Goal: Task Accomplishment & Management: Manage account settings

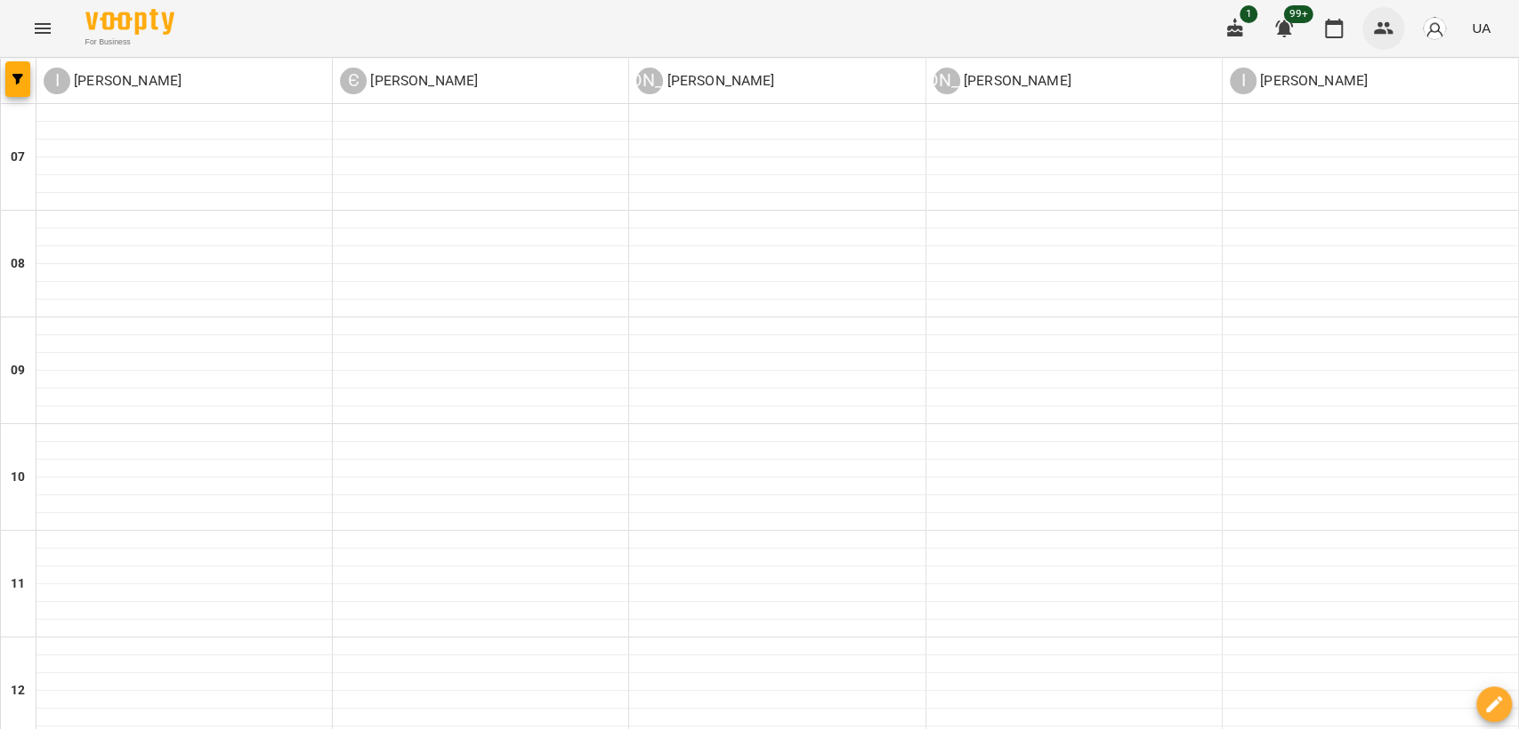
click at [1391, 14] on button "button" at bounding box center [1383, 28] width 43 height 43
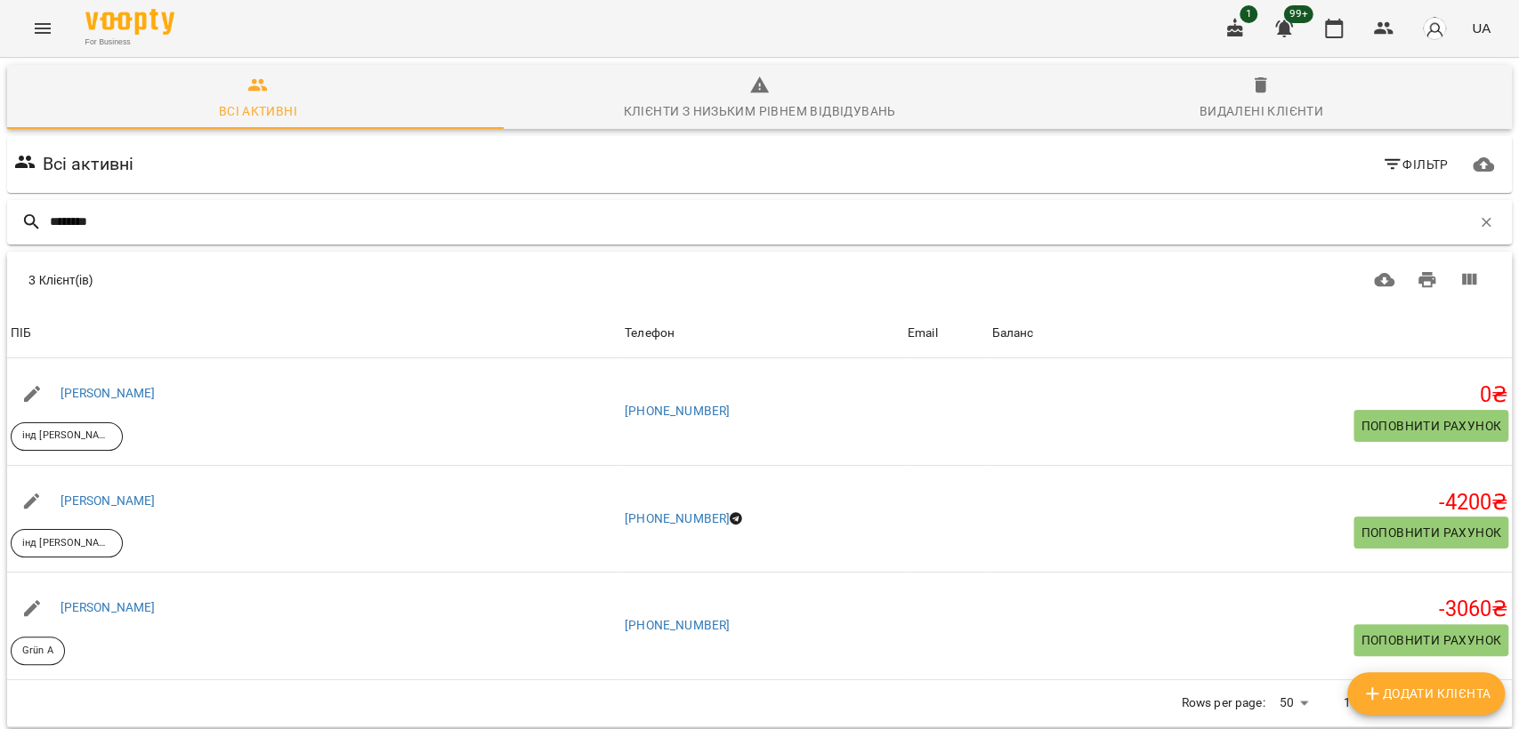
click at [314, 220] on input "********" at bounding box center [760, 221] width 1421 height 29
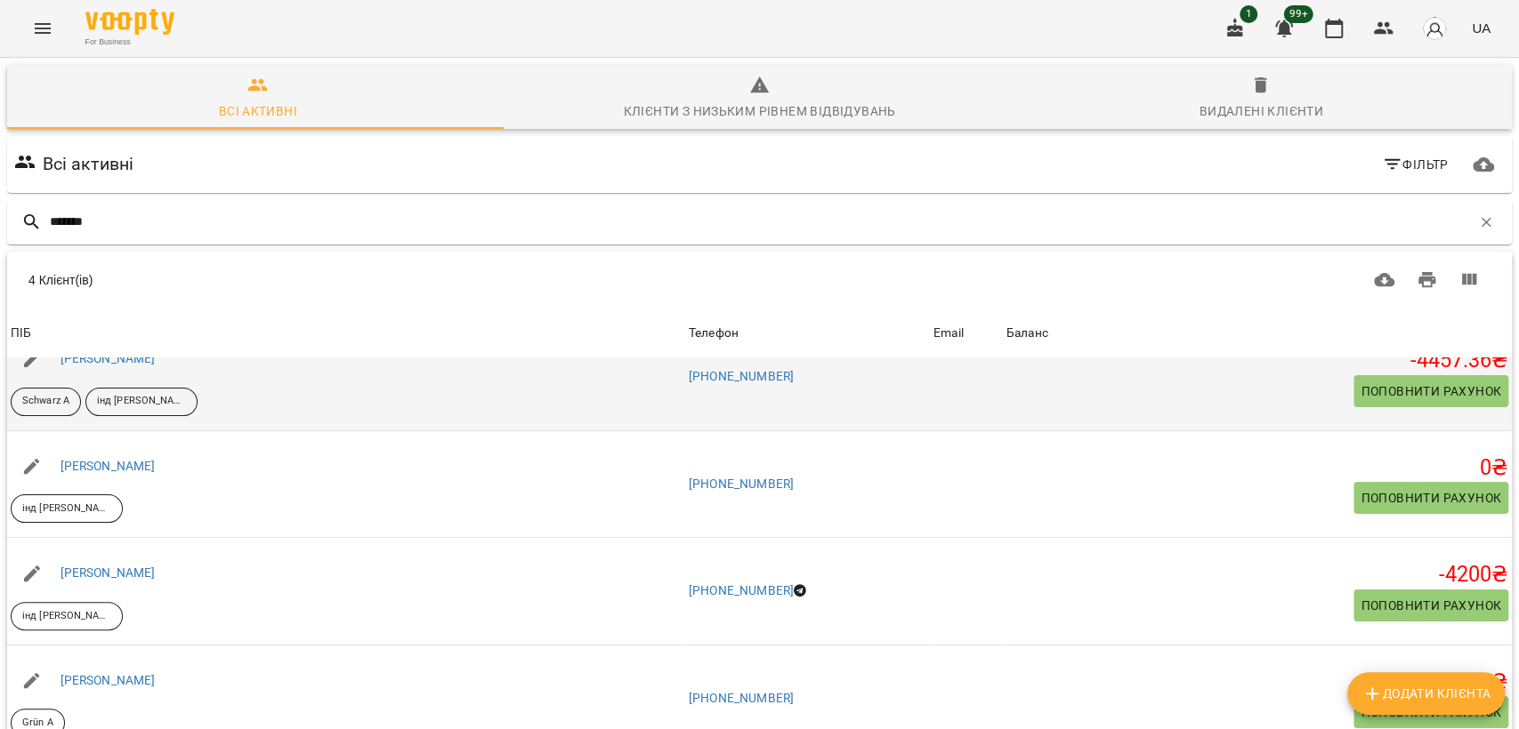
scroll to position [132, 0]
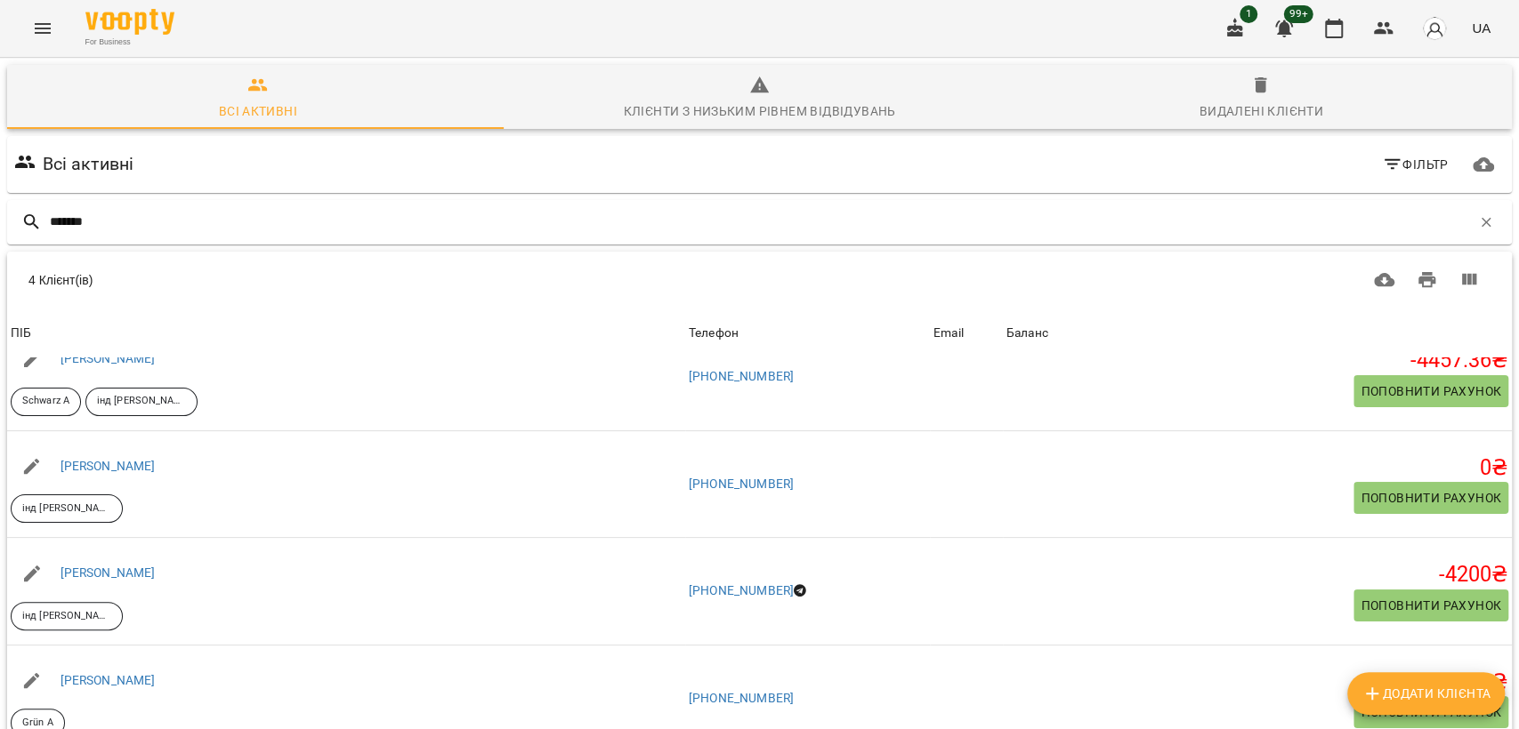
type input "*******"
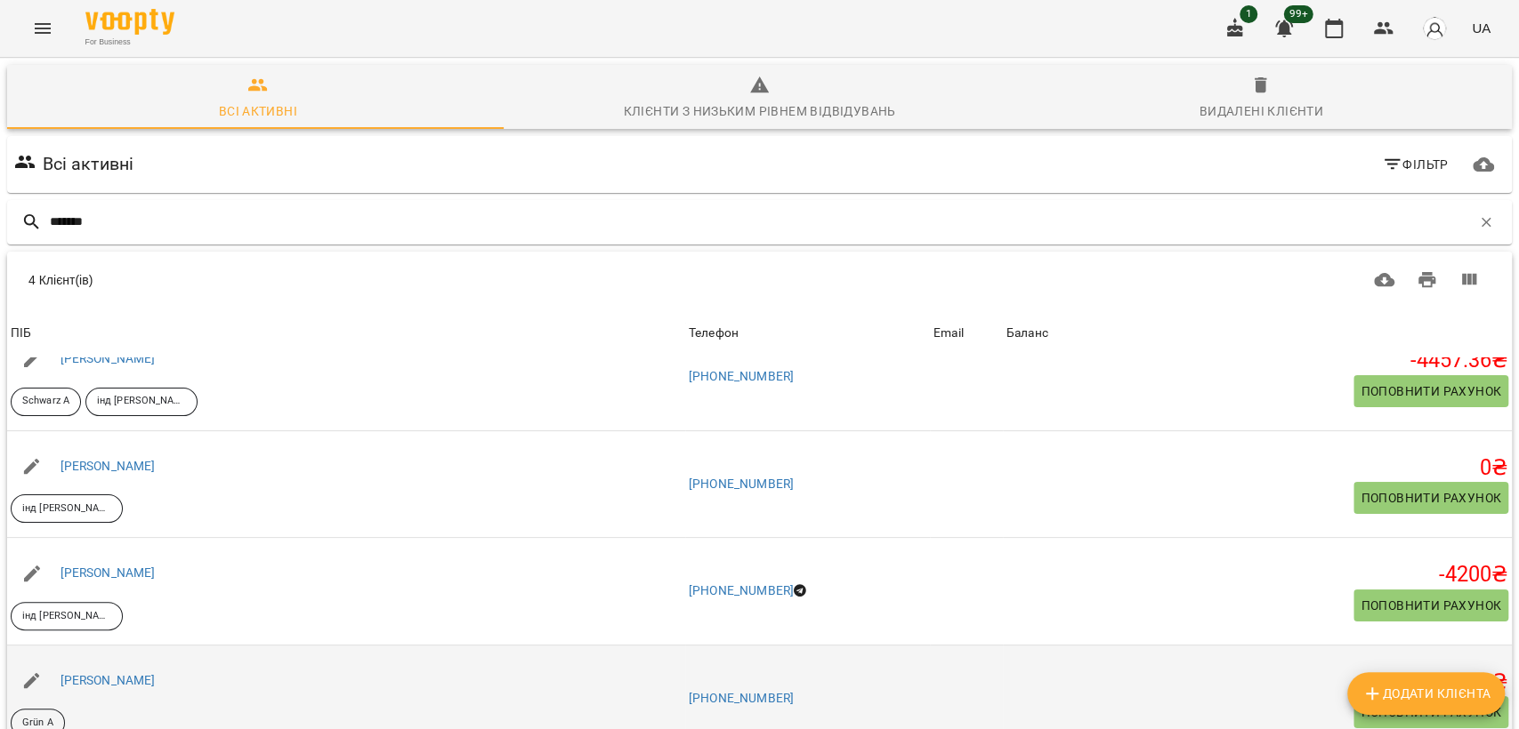
drag, startPoint x: 1374, startPoint y: 578, endPoint x: 1363, endPoint y: 578, distance: 10.7
click at [1363, 702] on span "Поповнити рахунок" at bounding box center [1430, 712] width 141 height 21
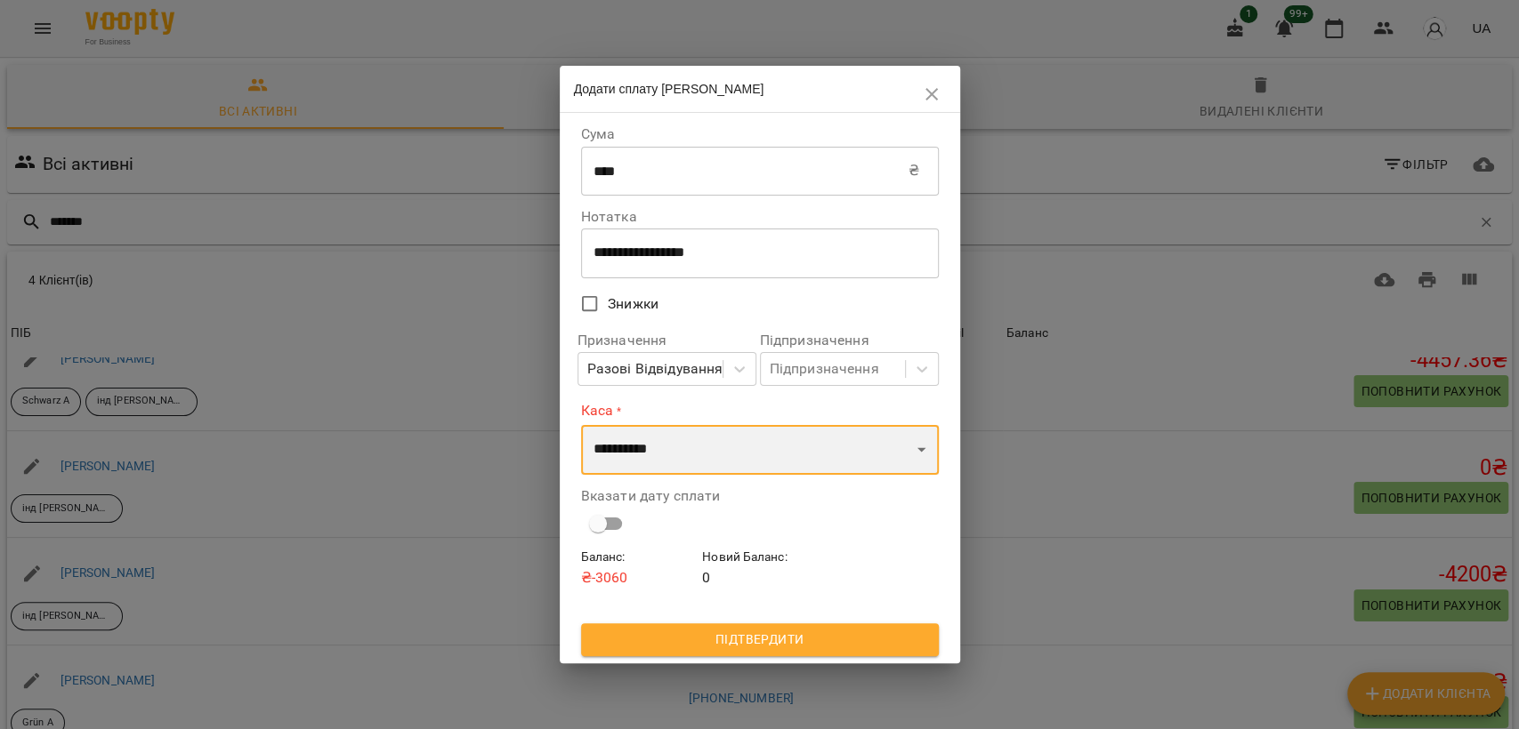
click at [697, 464] on select "**********" at bounding box center [760, 450] width 358 height 50
select select "****"
click at [581, 425] on select "**********" at bounding box center [760, 450] width 358 height 50
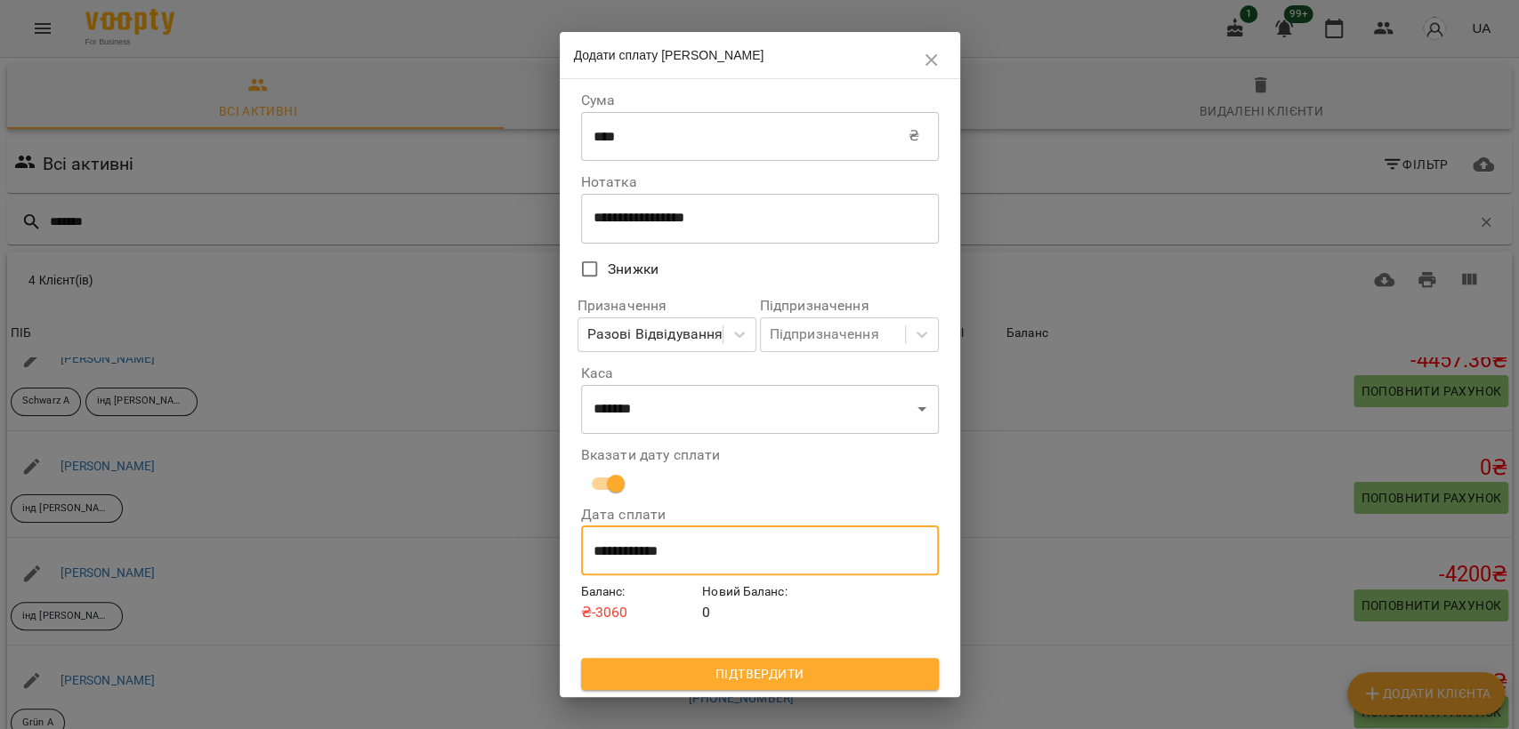
click at [693, 556] on input "**********" at bounding box center [760, 551] width 358 height 50
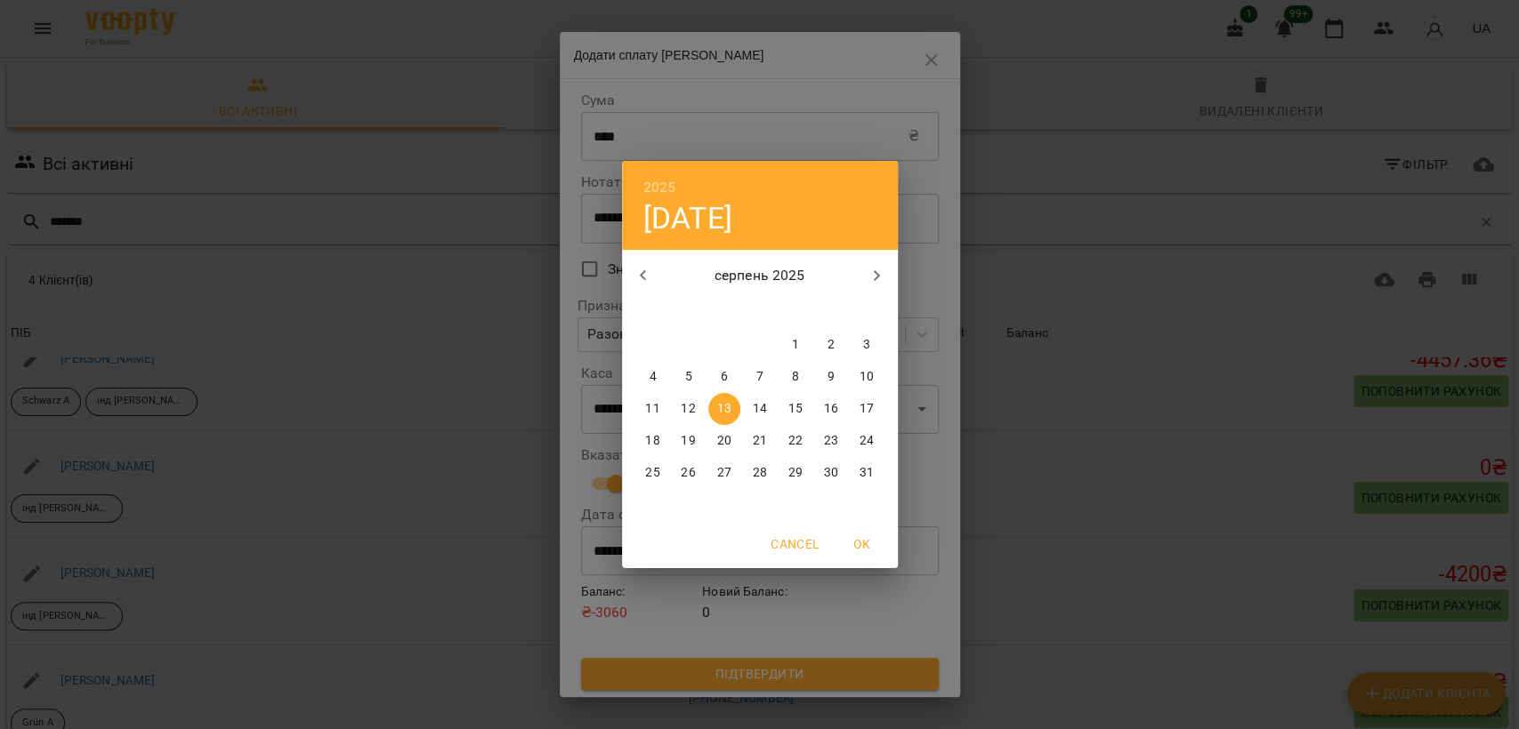
click at [625, 269] on button "button" at bounding box center [643, 275] width 43 height 43
click at [690, 370] on p "8" at bounding box center [687, 377] width 7 height 18
type input "**********"
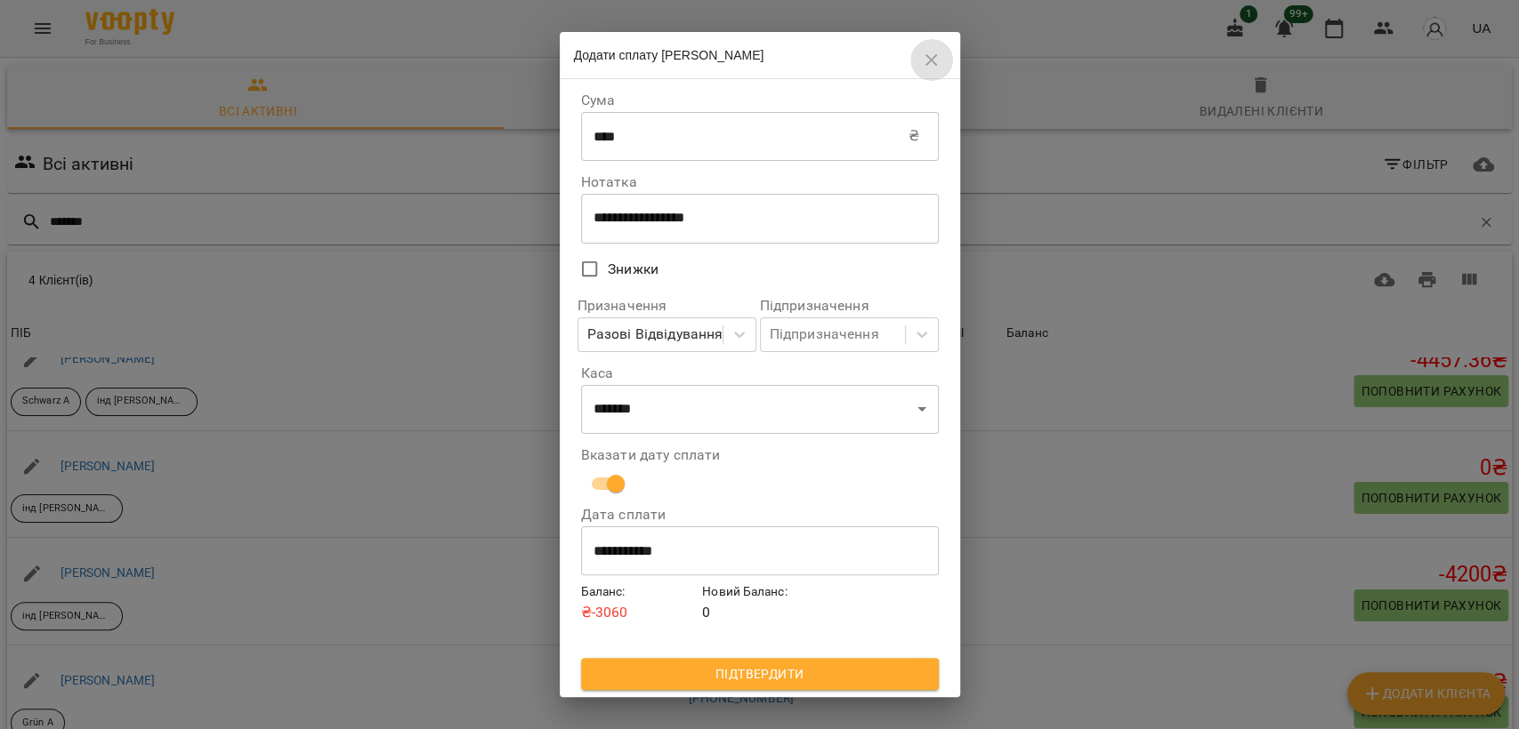
click at [936, 60] on icon "button" at bounding box center [931, 60] width 21 height 21
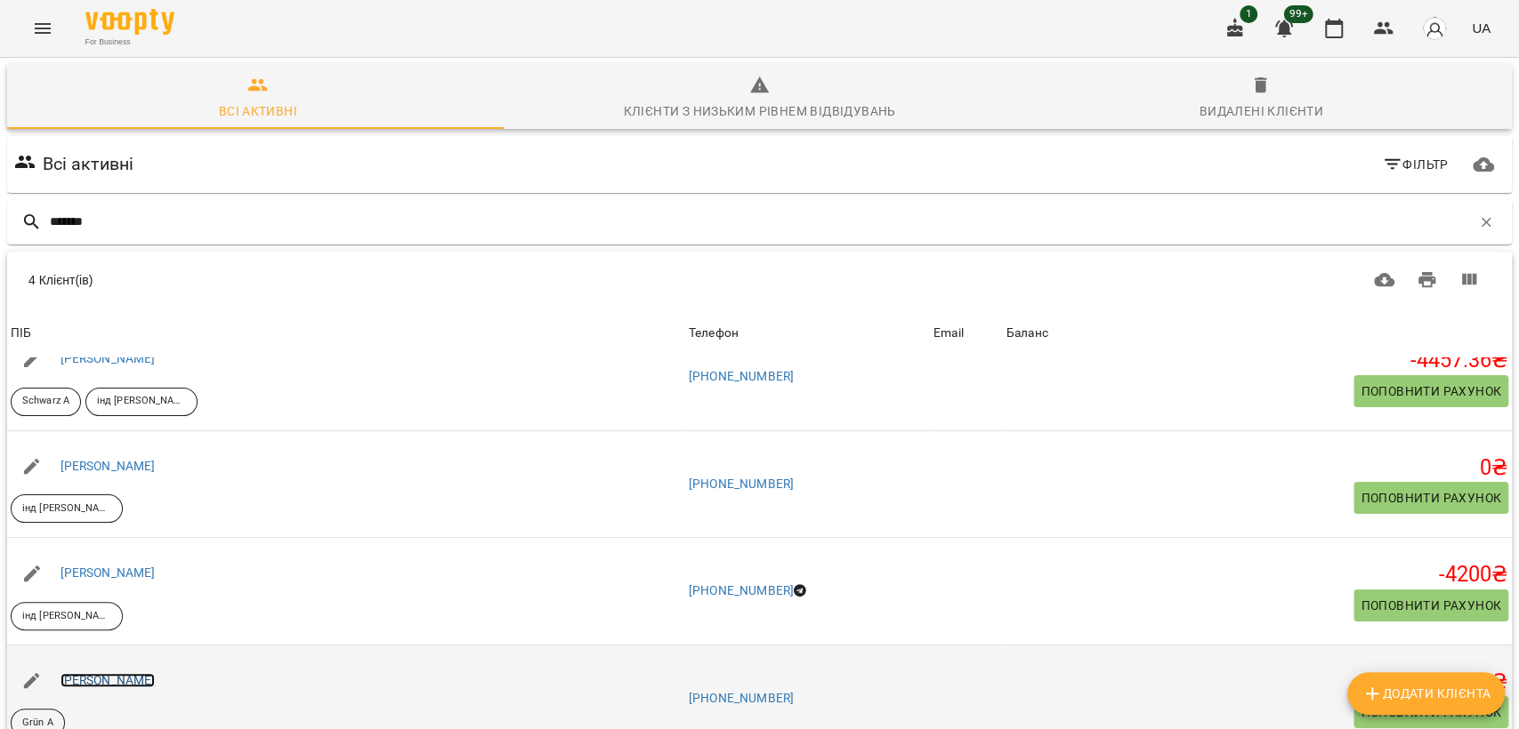
click at [144, 673] on link "[PERSON_NAME]" at bounding box center [107, 680] width 95 height 14
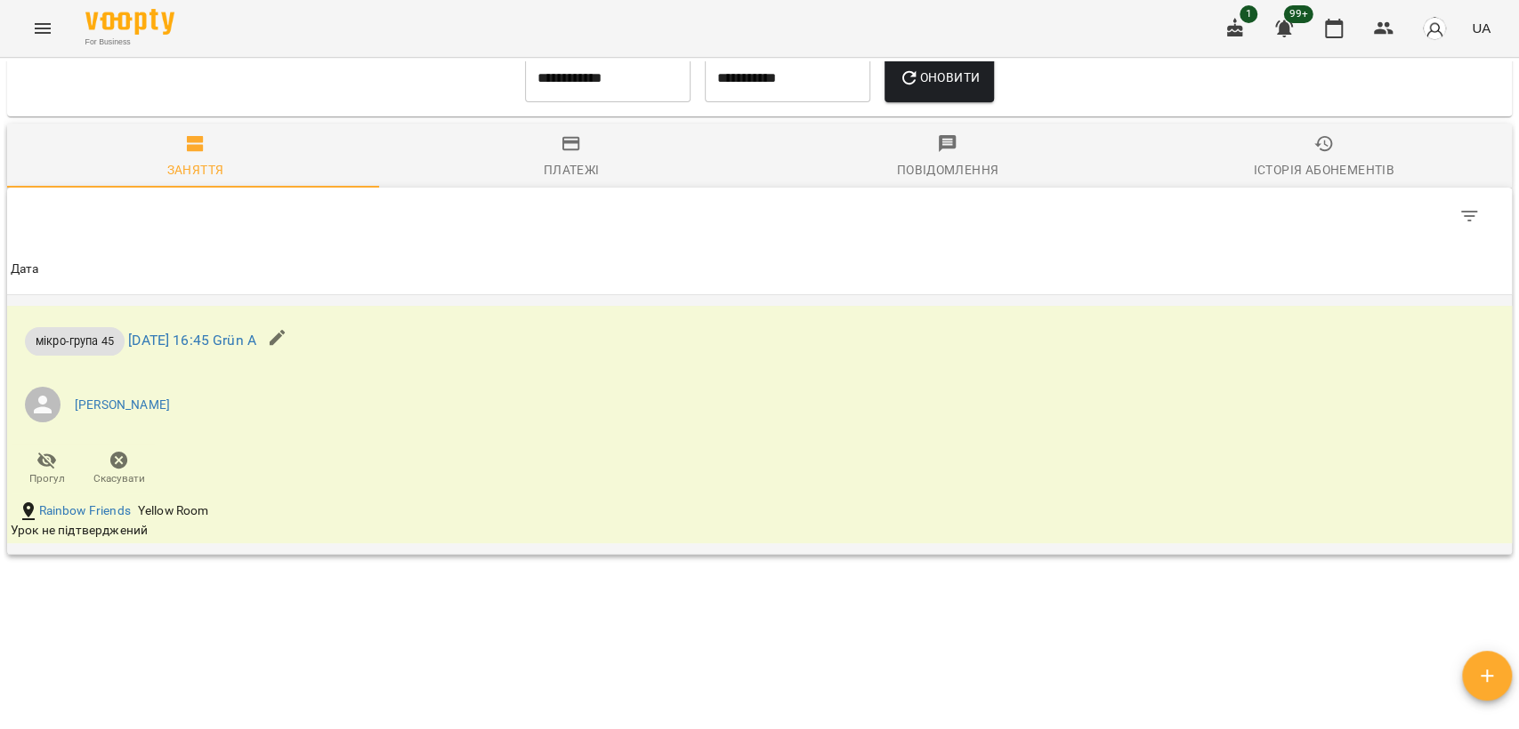
scroll to position [1164, 0]
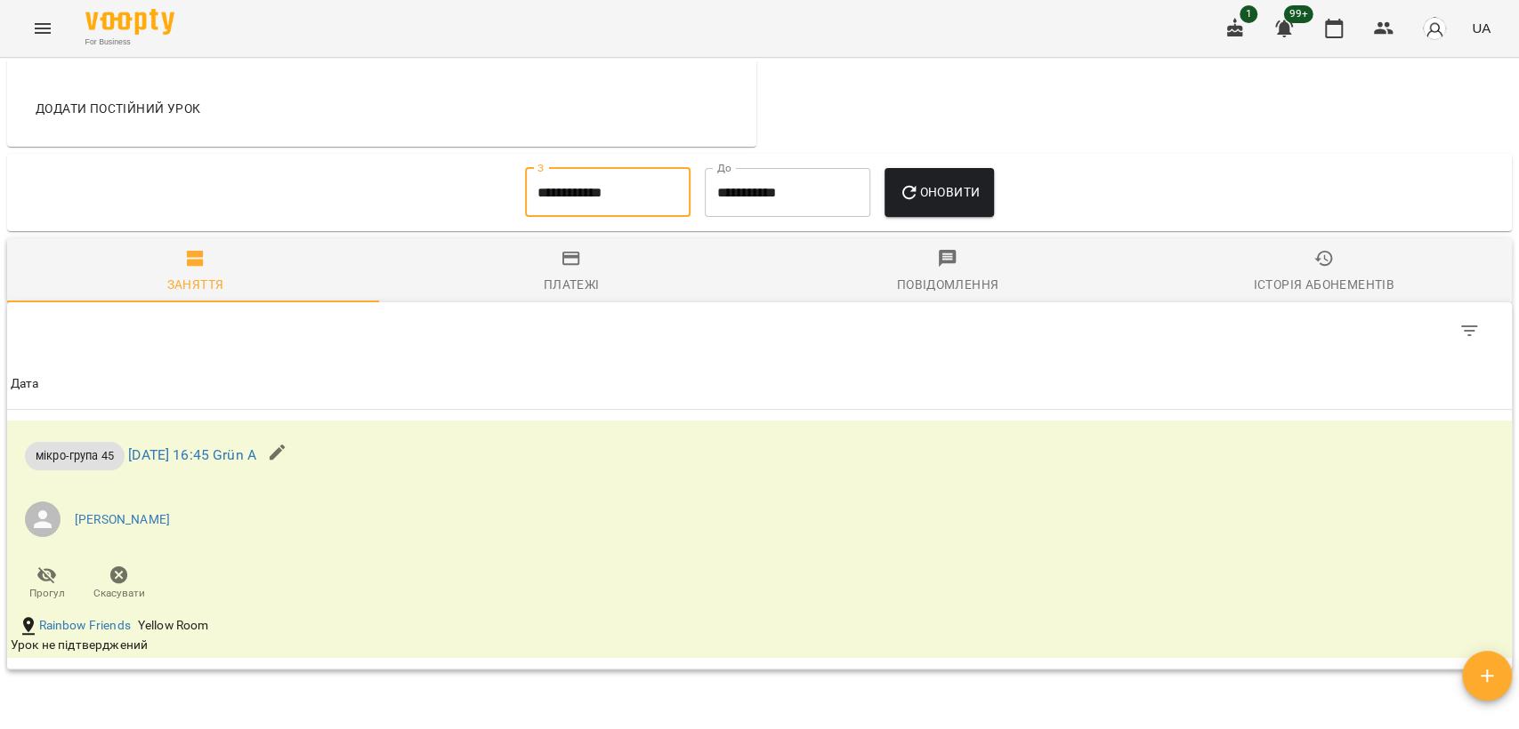
click at [569, 218] on input "**********" at bounding box center [607, 193] width 165 height 50
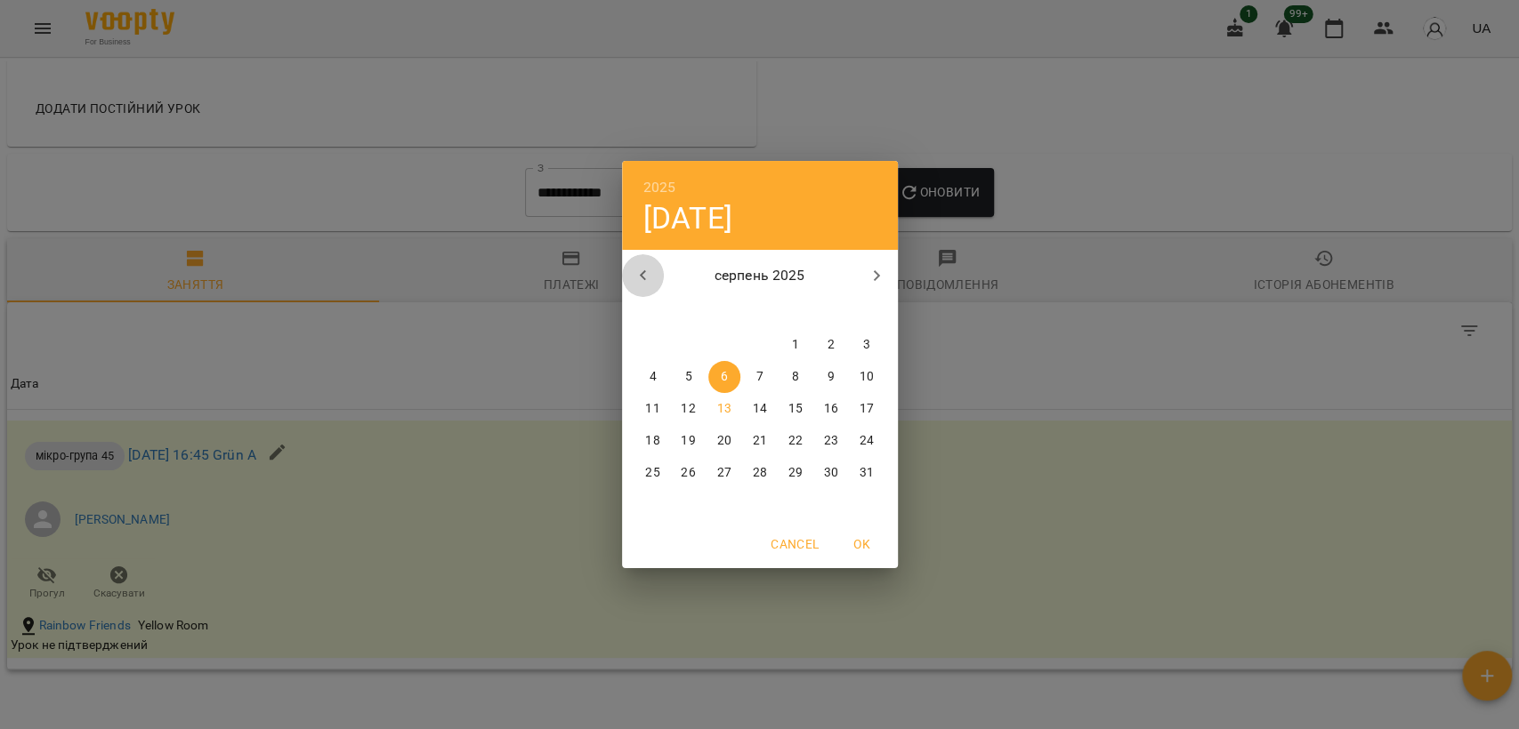
click at [642, 257] on button "button" at bounding box center [643, 275] width 43 height 43
click at [860, 331] on button "1" at bounding box center [866, 345] width 32 height 32
type input "**********"
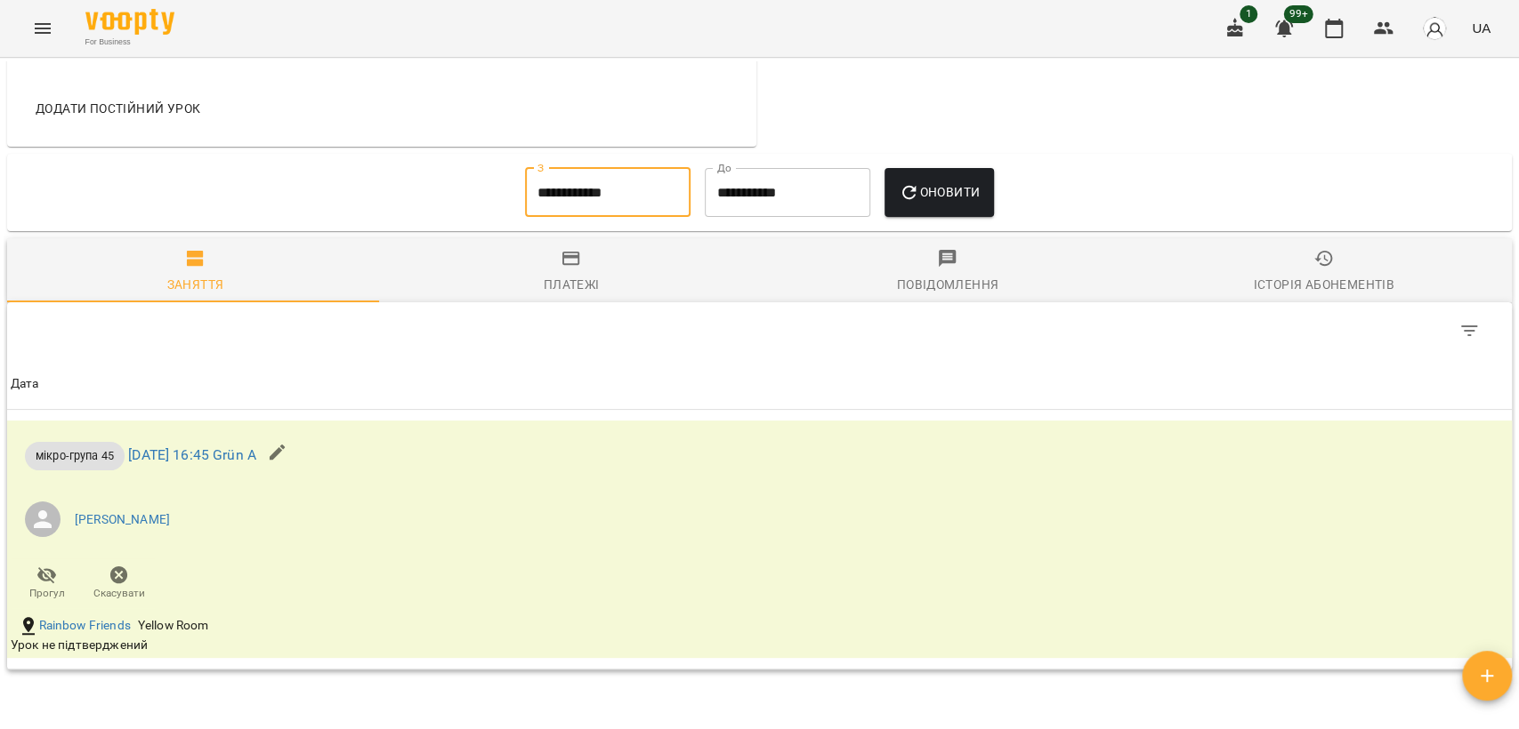
click at [936, 203] on span "Оновити" at bounding box center [939, 191] width 81 height 21
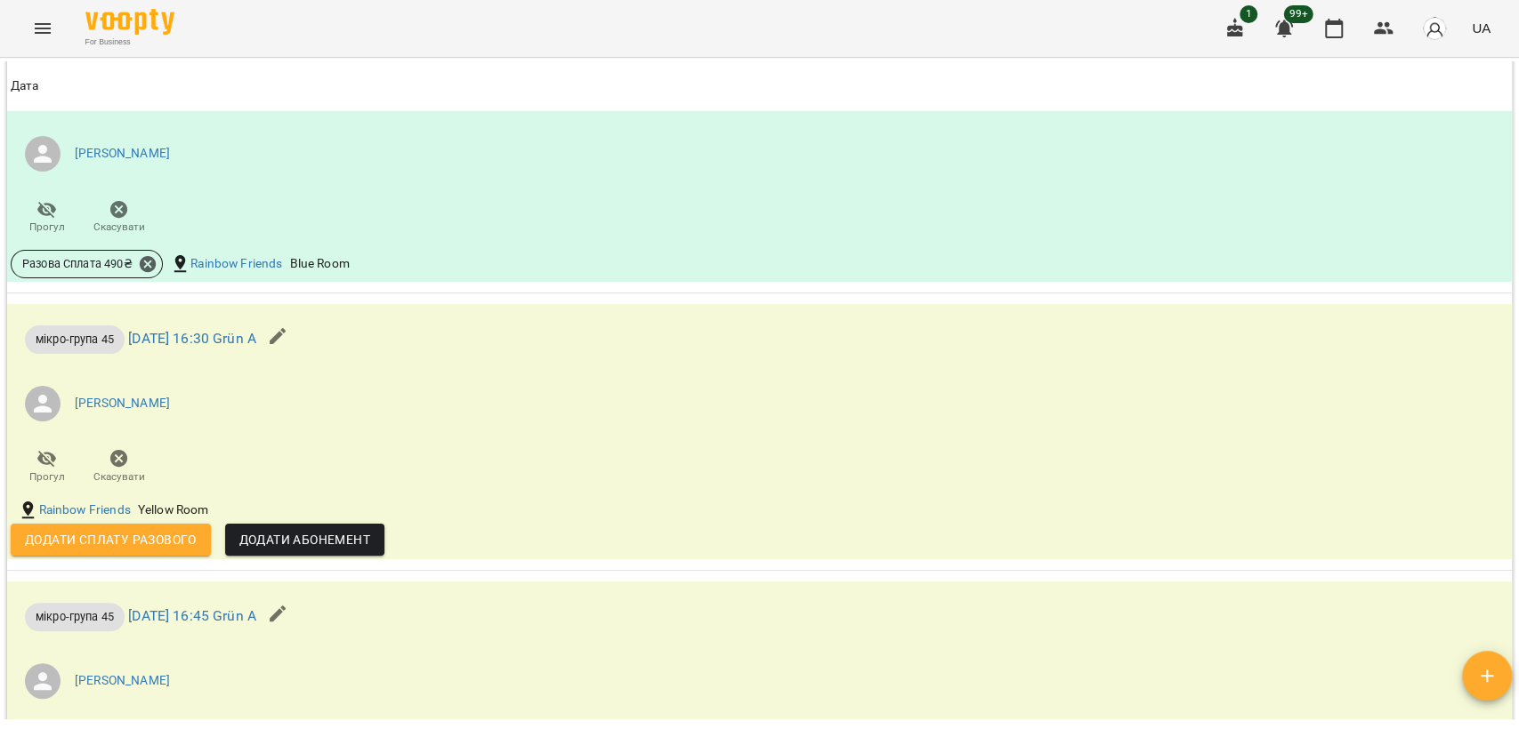
scroll to position [3438, 0]
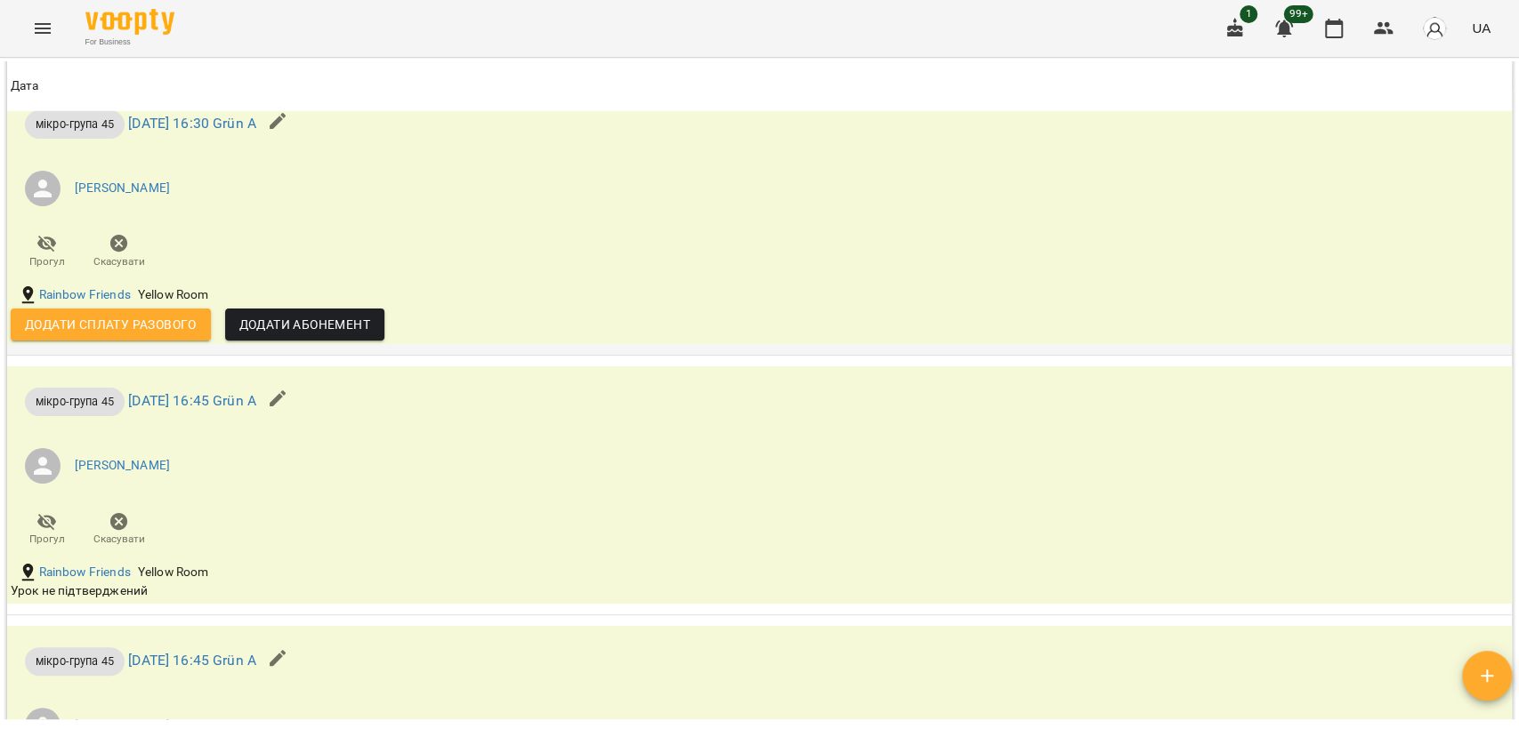
click at [147, 335] on span "Додати сплату разового" at bounding box center [111, 324] width 172 height 21
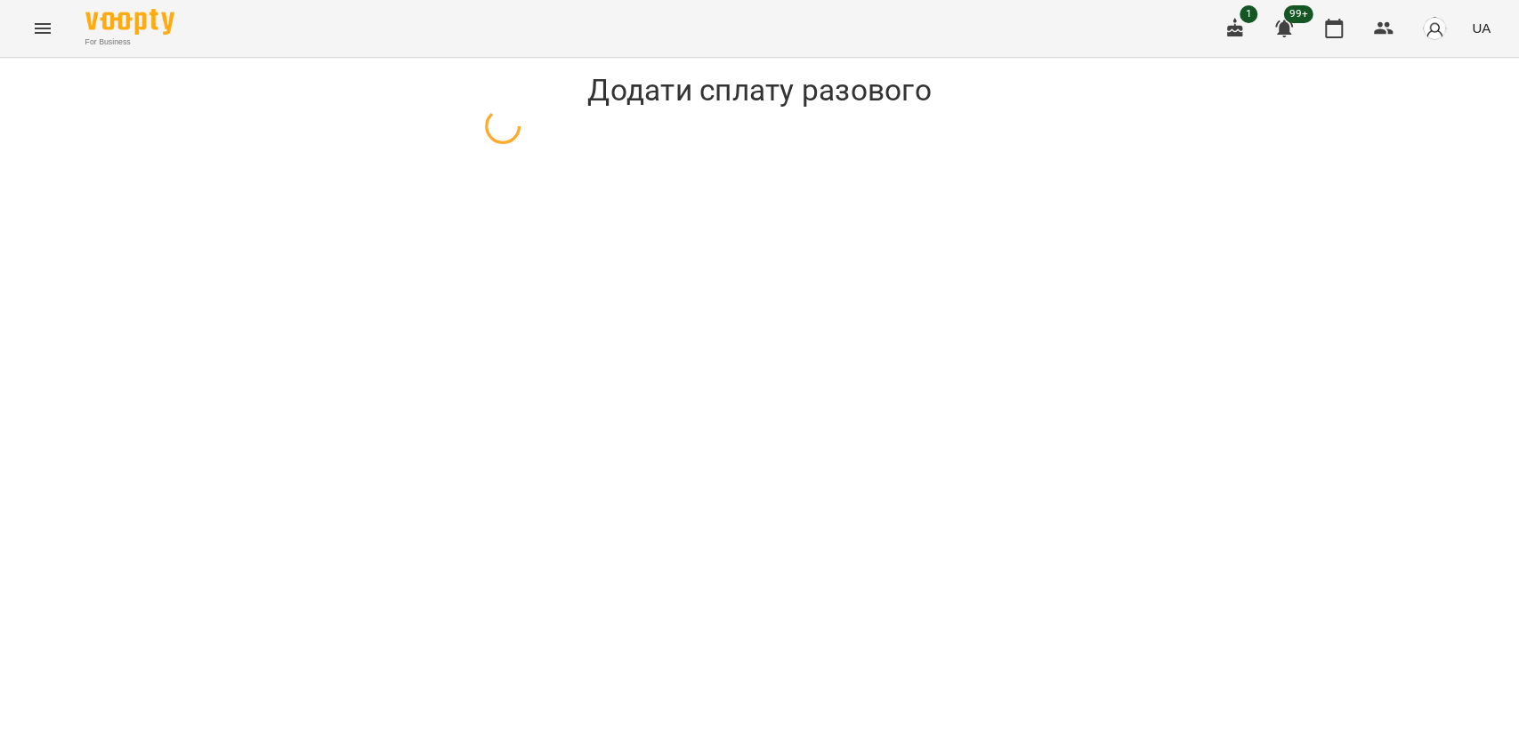
select select "**********"
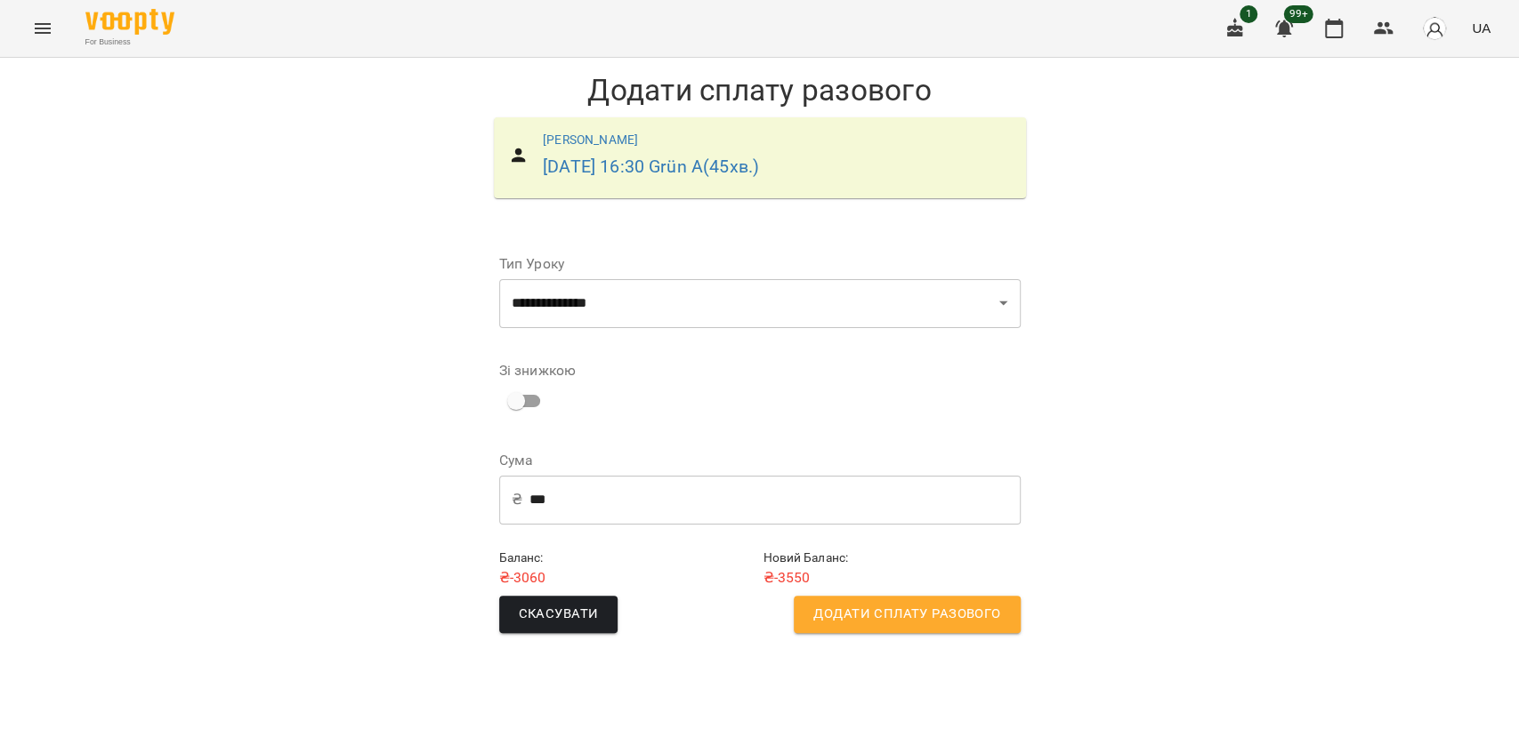
click at [874, 627] on button "Додати сплату разового" at bounding box center [907, 614] width 226 height 37
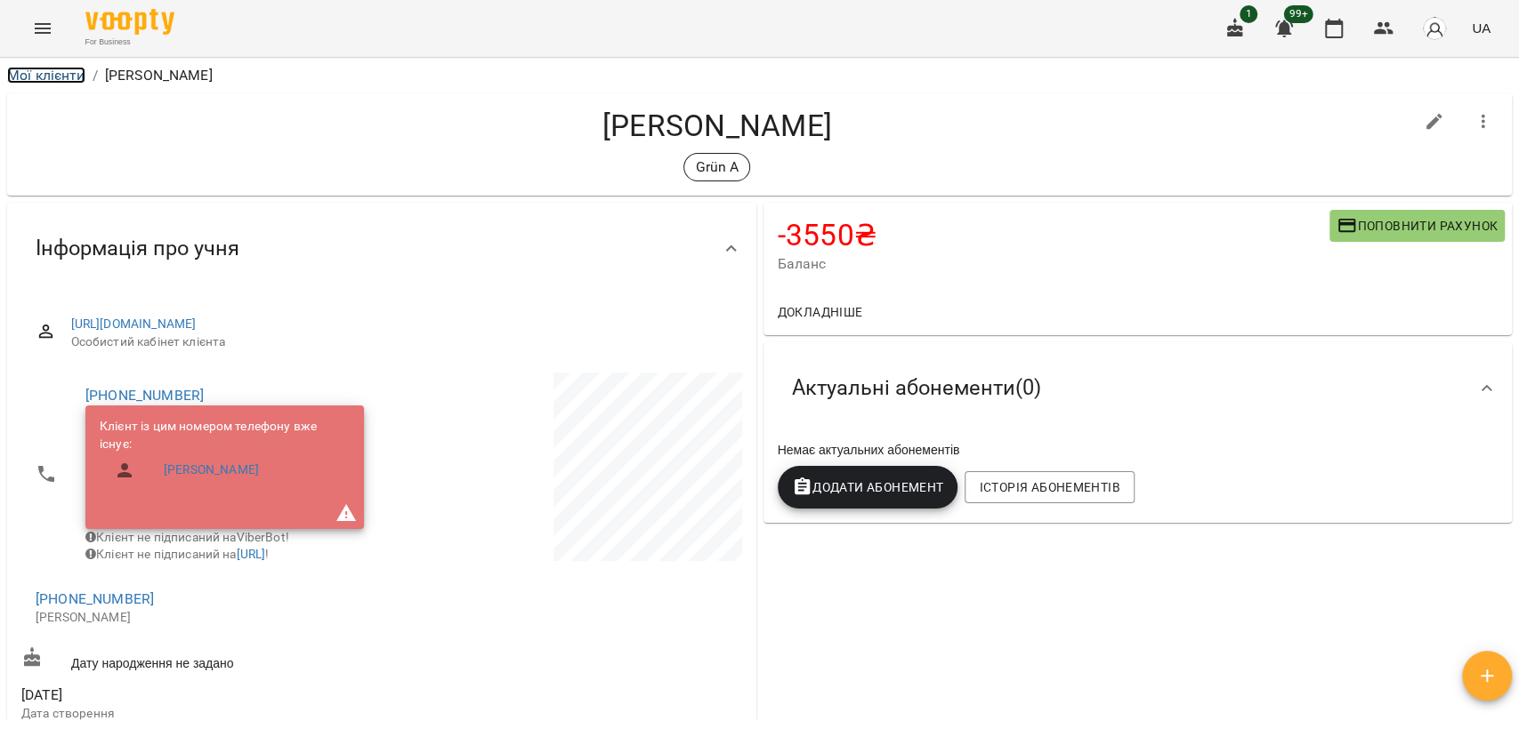
click at [21, 77] on link "Мої клієнти" at bounding box center [46, 75] width 78 height 17
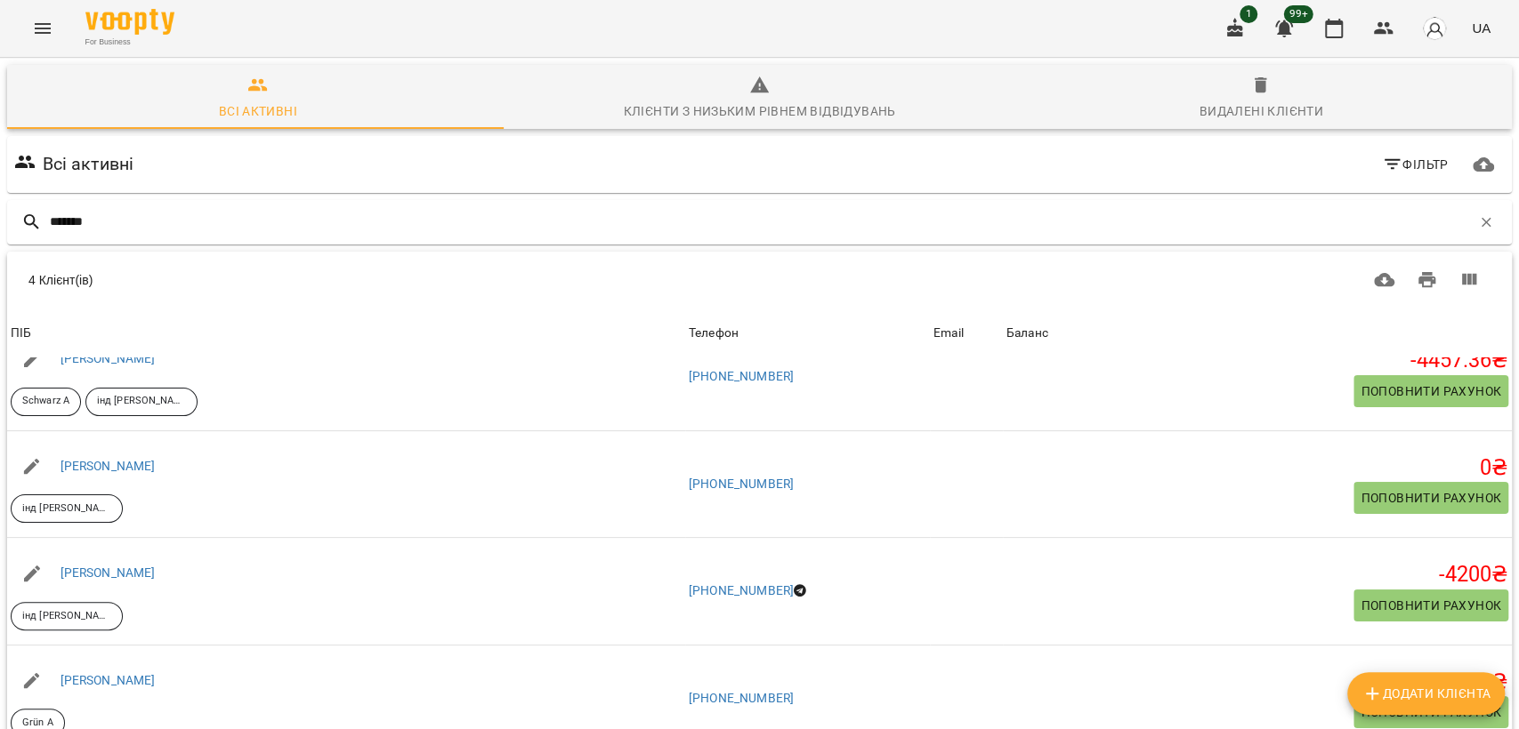
scroll to position [132, 0]
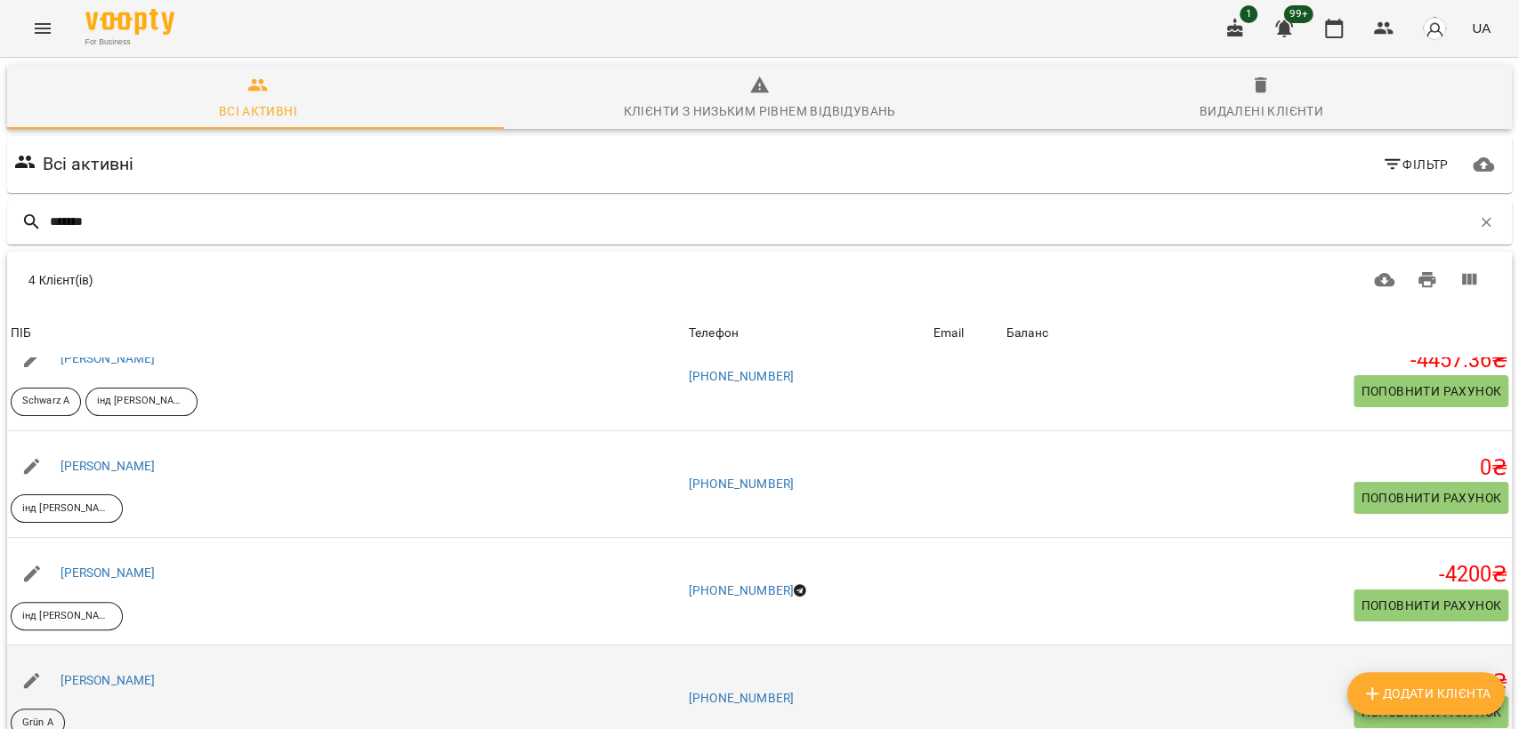
type input "*******"
click at [1391, 697] on button "Поповнити рахунок" at bounding box center [1430, 713] width 155 height 32
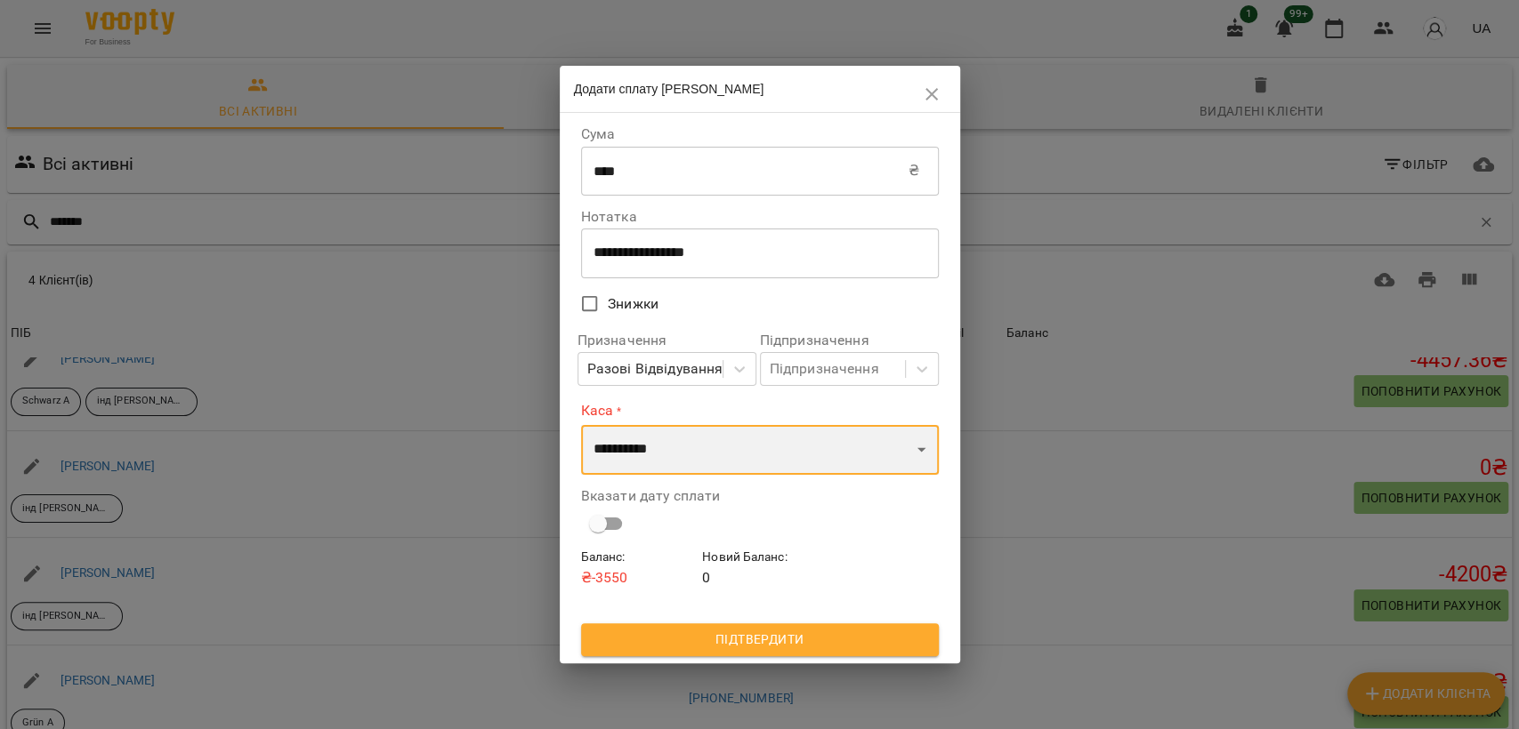
click at [666, 474] on select "**********" at bounding box center [760, 450] width 358 height 50
select select "****"
click at [581, 425] on select "**********" at bounding box center [760, 450] width 358 height 50
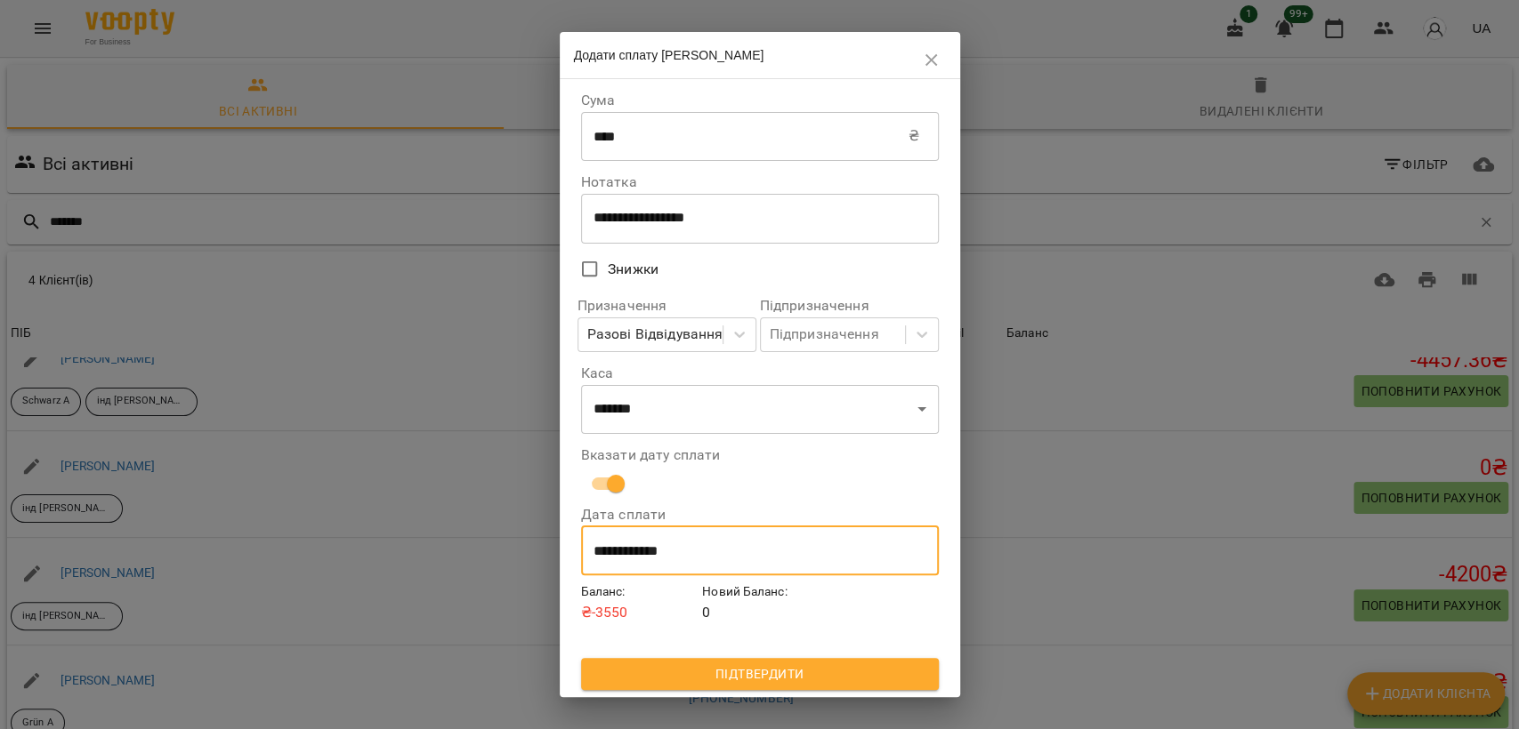
click at [633, 573] on input "**********" at bounding box center [760, 551] width 358 height 50
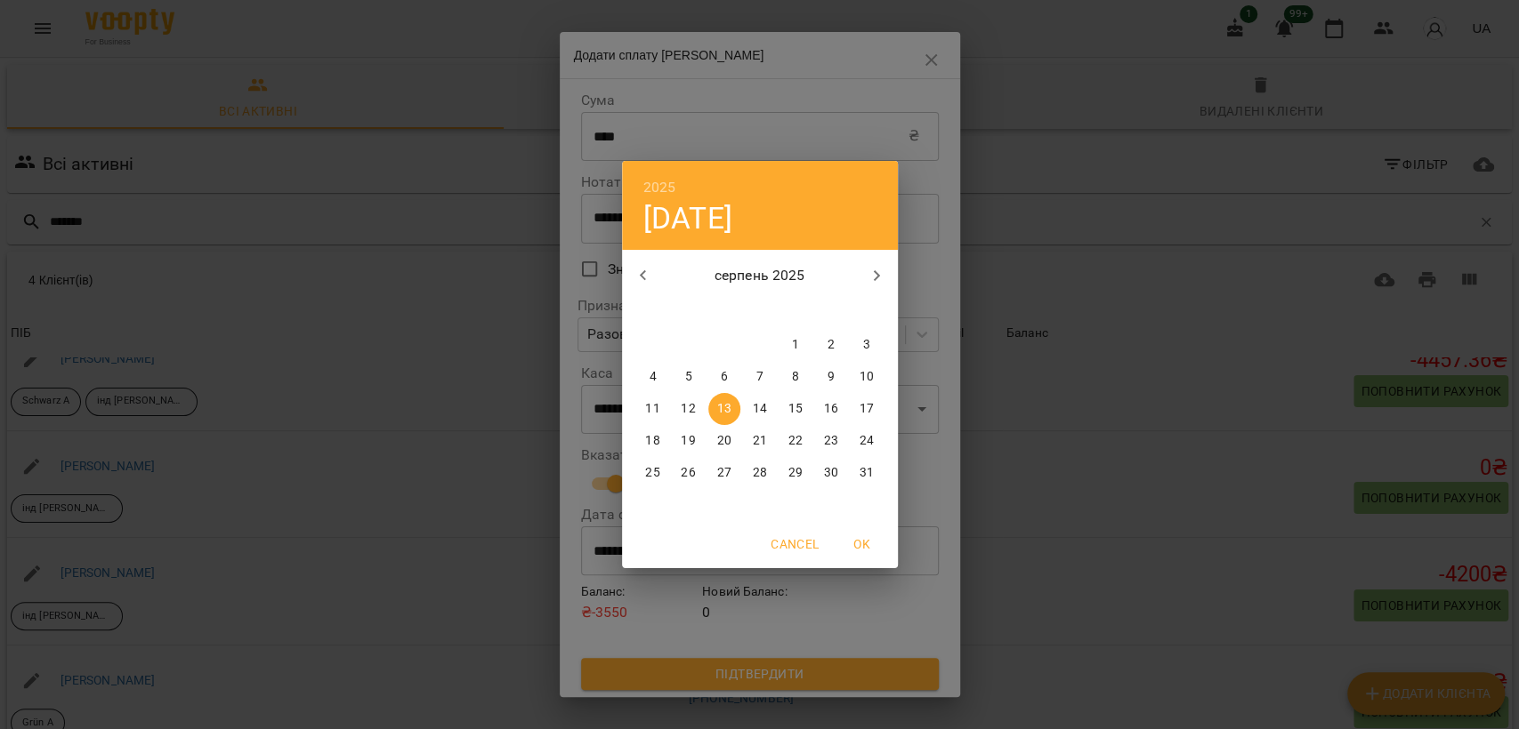
click at [646, 274] on icon "button" at bounding box center [643, 275] width 21 height 21
click at [684, 378] on p "8" at bounding box center [687, 377] width 7 height 18
type input "**********"
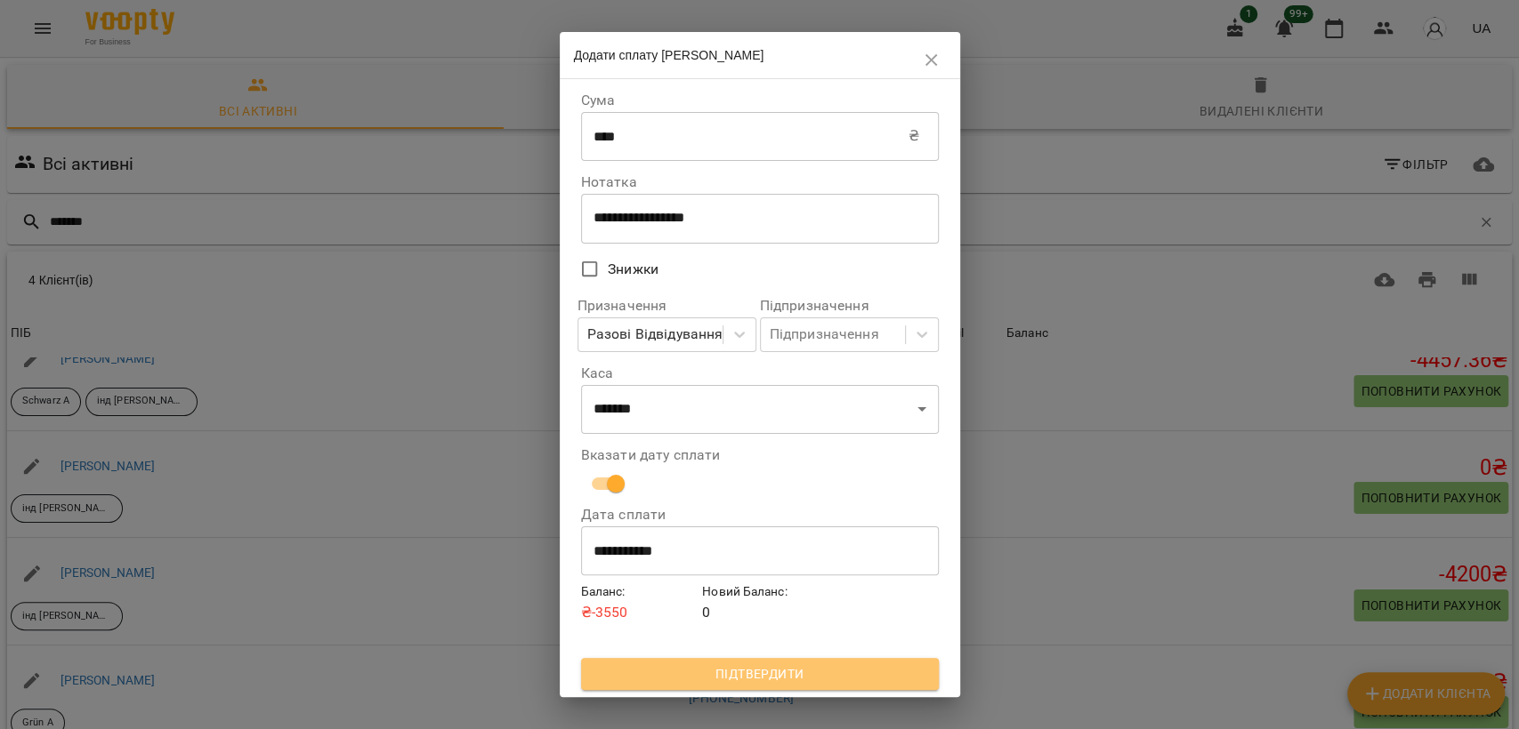
click at [689, 673] on span "Підтвердити" at bounding box center [759, 674] width 329 height 21
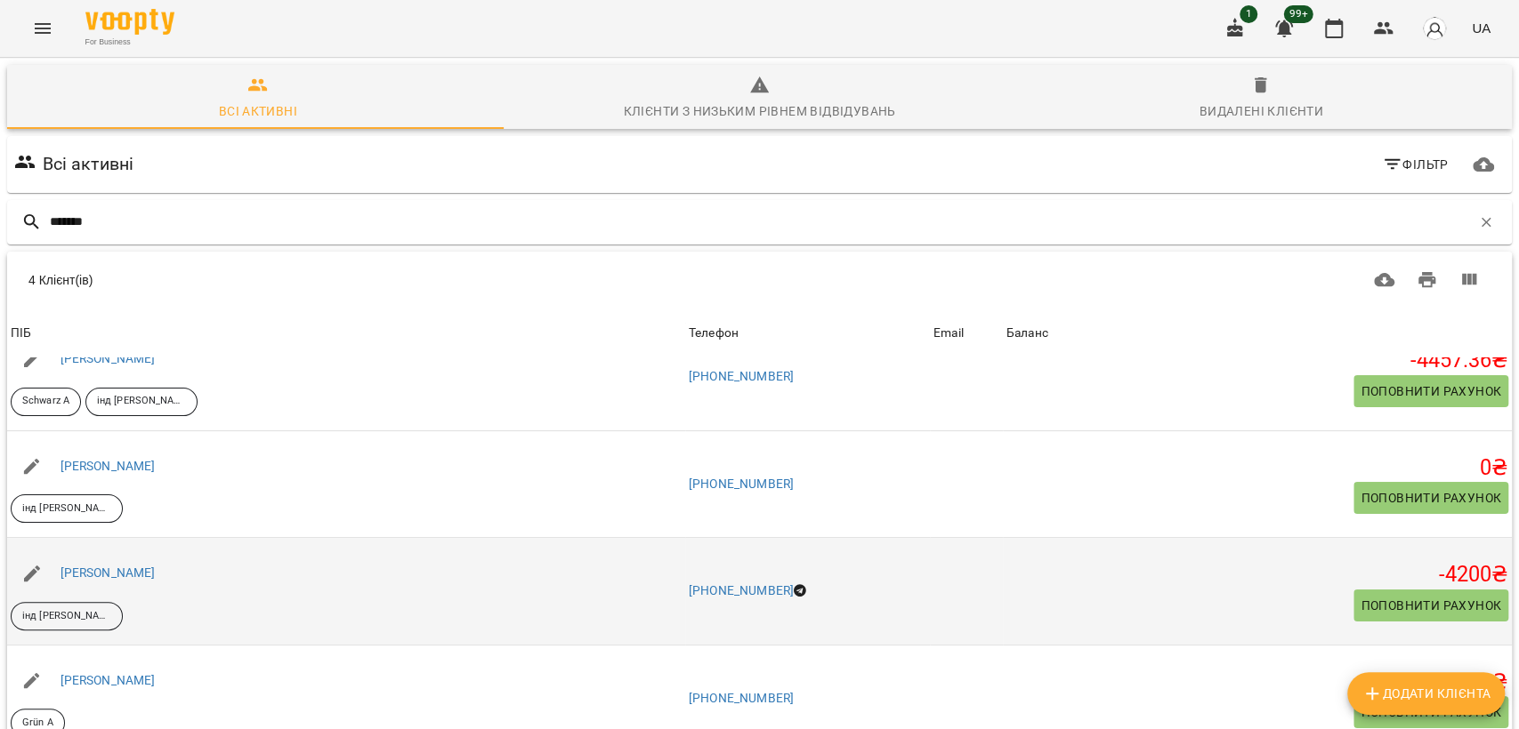
scroll to position [0, 0]
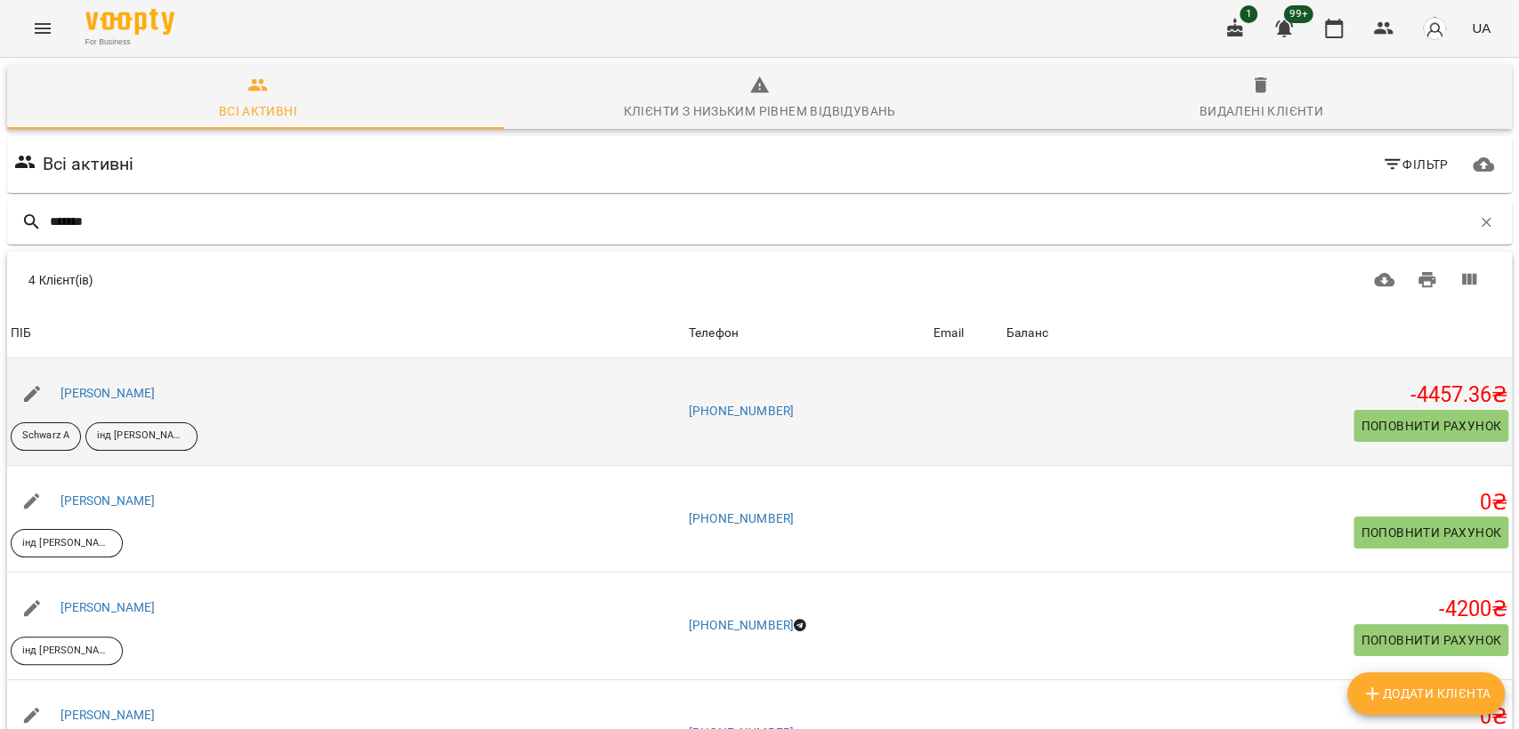
click at [133, 382] on div "[PERSON_NAME]" at bounding box center [108, 394] width 102 height 25
click at [128, 386] on link "[PERSON_NAME]" at bounding box center [107, 393] width 95 height 14
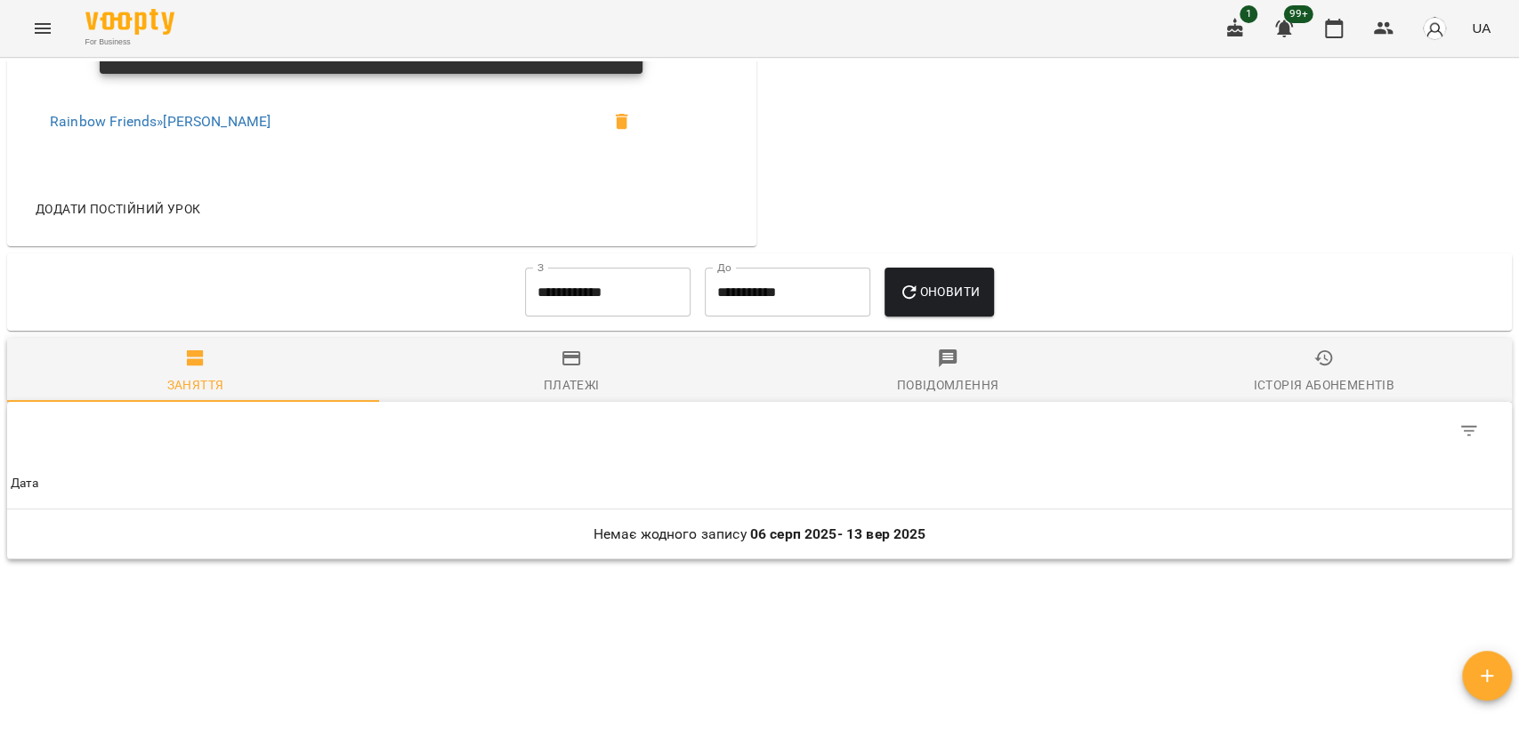
scroll to position [1334, 0]
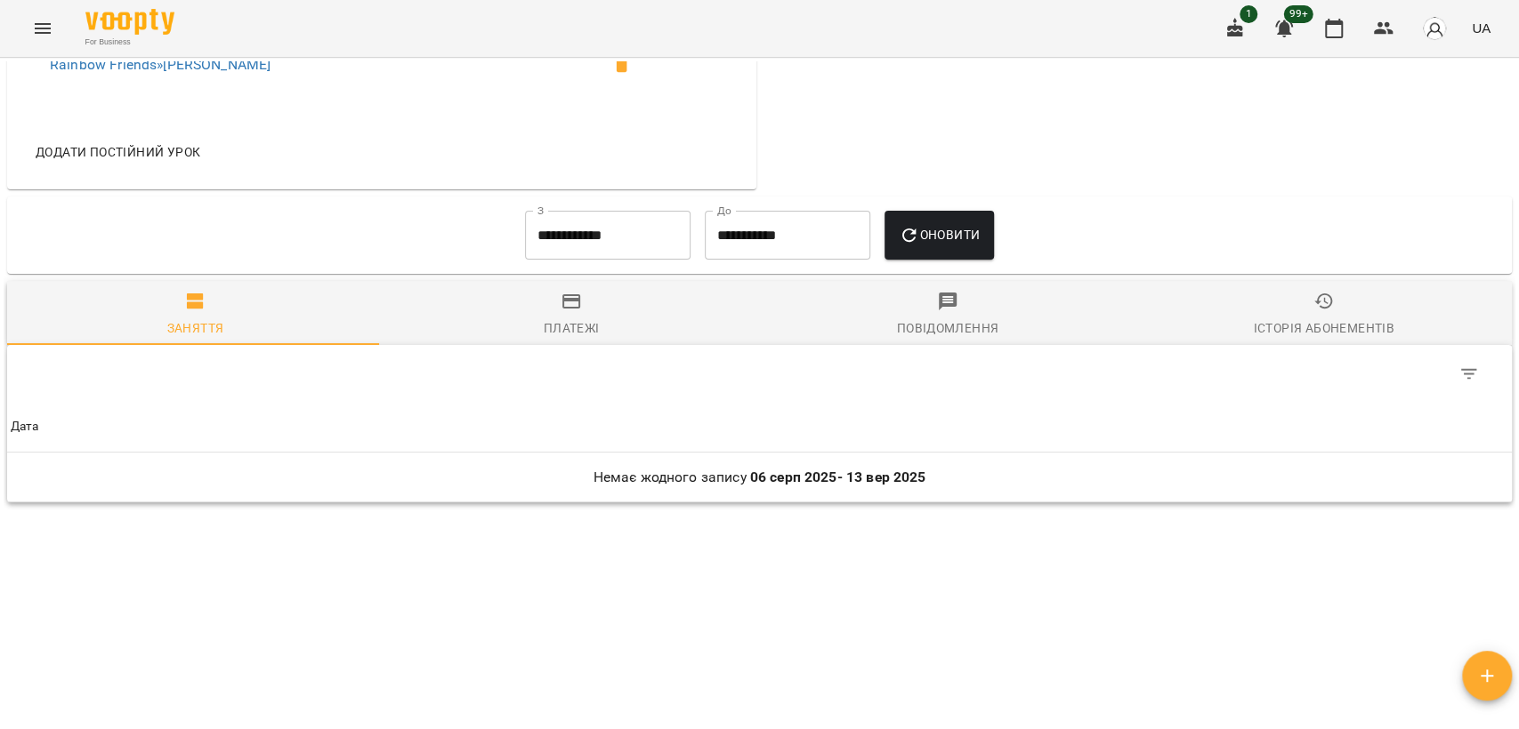
click at [584, 242] on input "**********" at bounding box center [607, 236] width 165 height 50
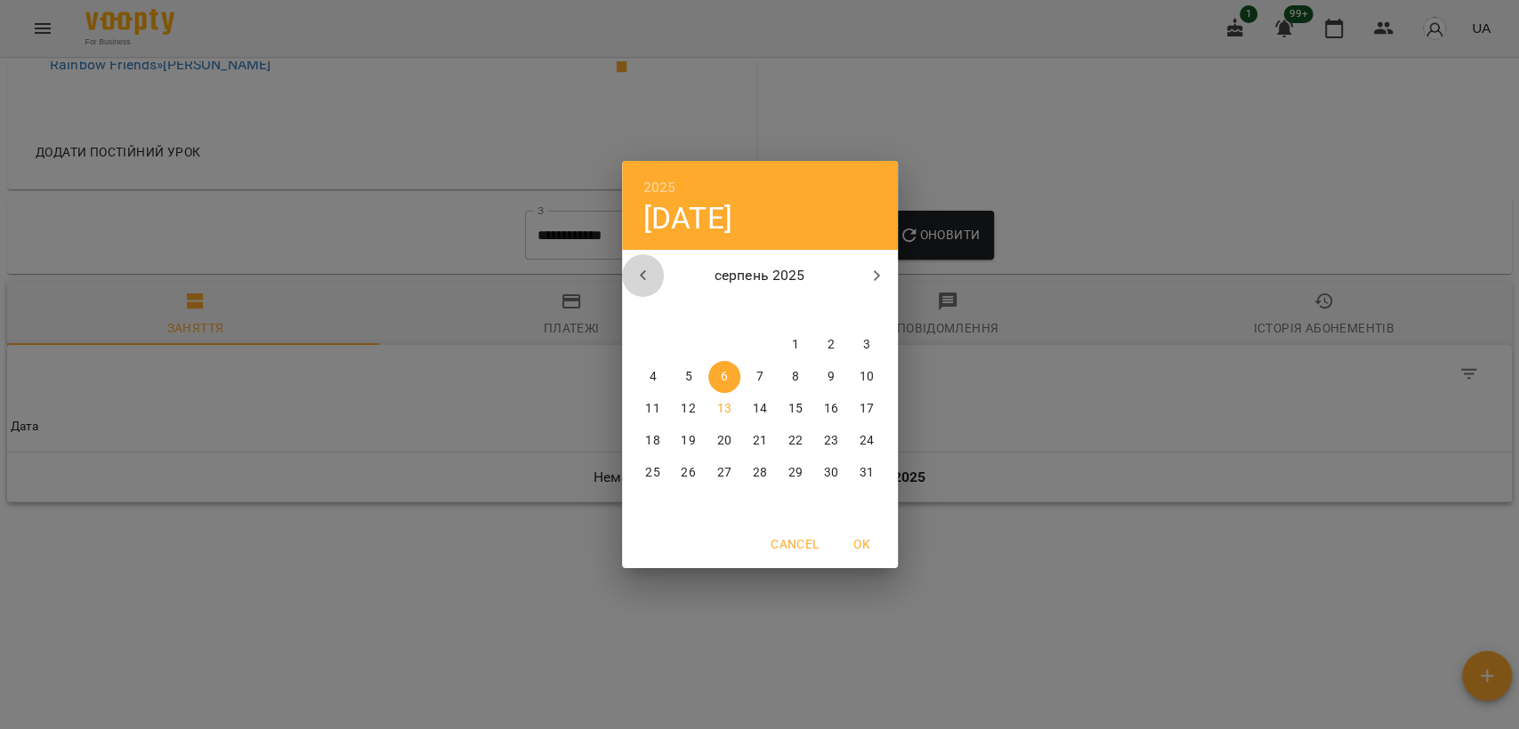
click at [651, 281] on icon "button" at bounding box center [643, 275] width 21 height 21
click at [869, 340] on span "1" at bounding box center [866, 345] width 32 height 18
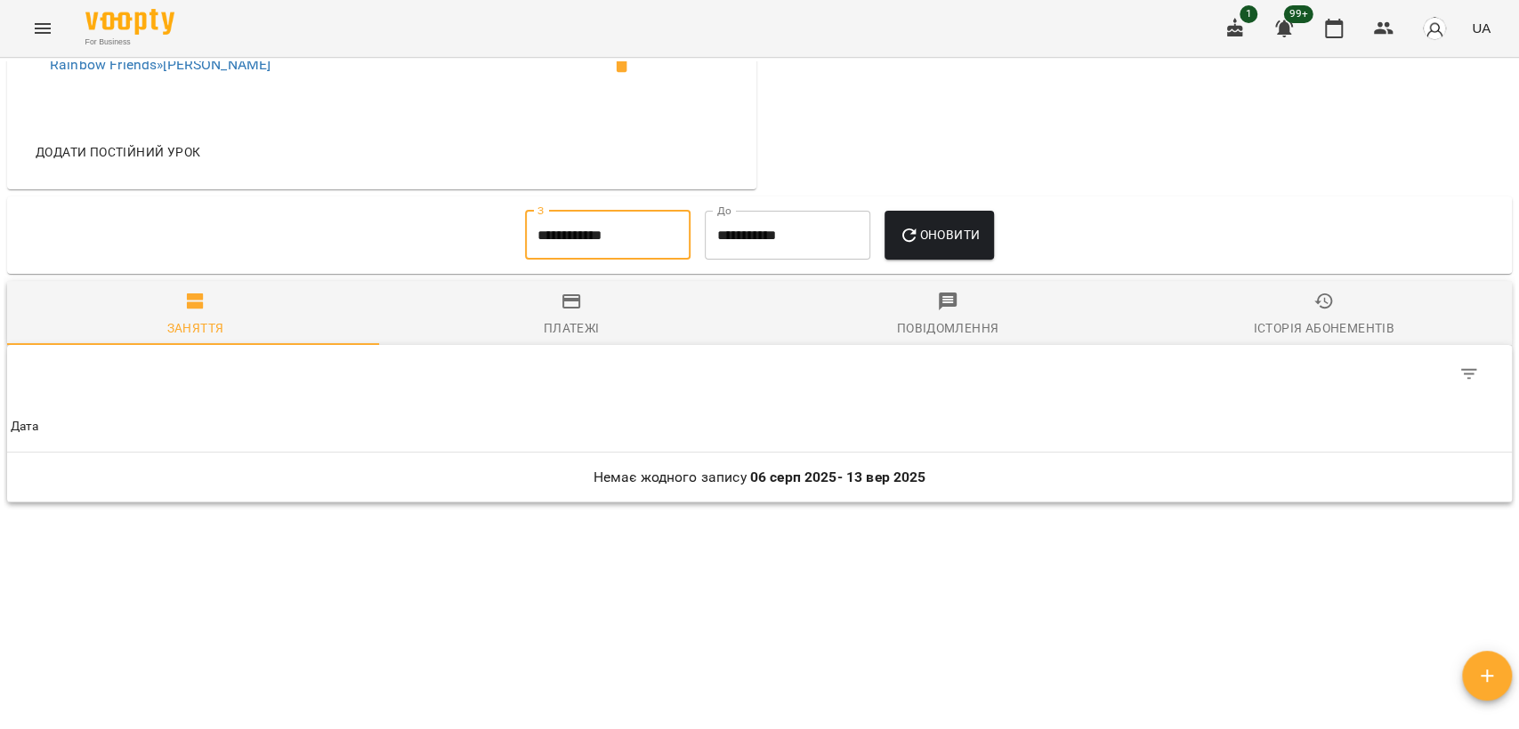
click at [971, 222] on button "Оновити" at bounding box center [938, 236] width 109 height 50
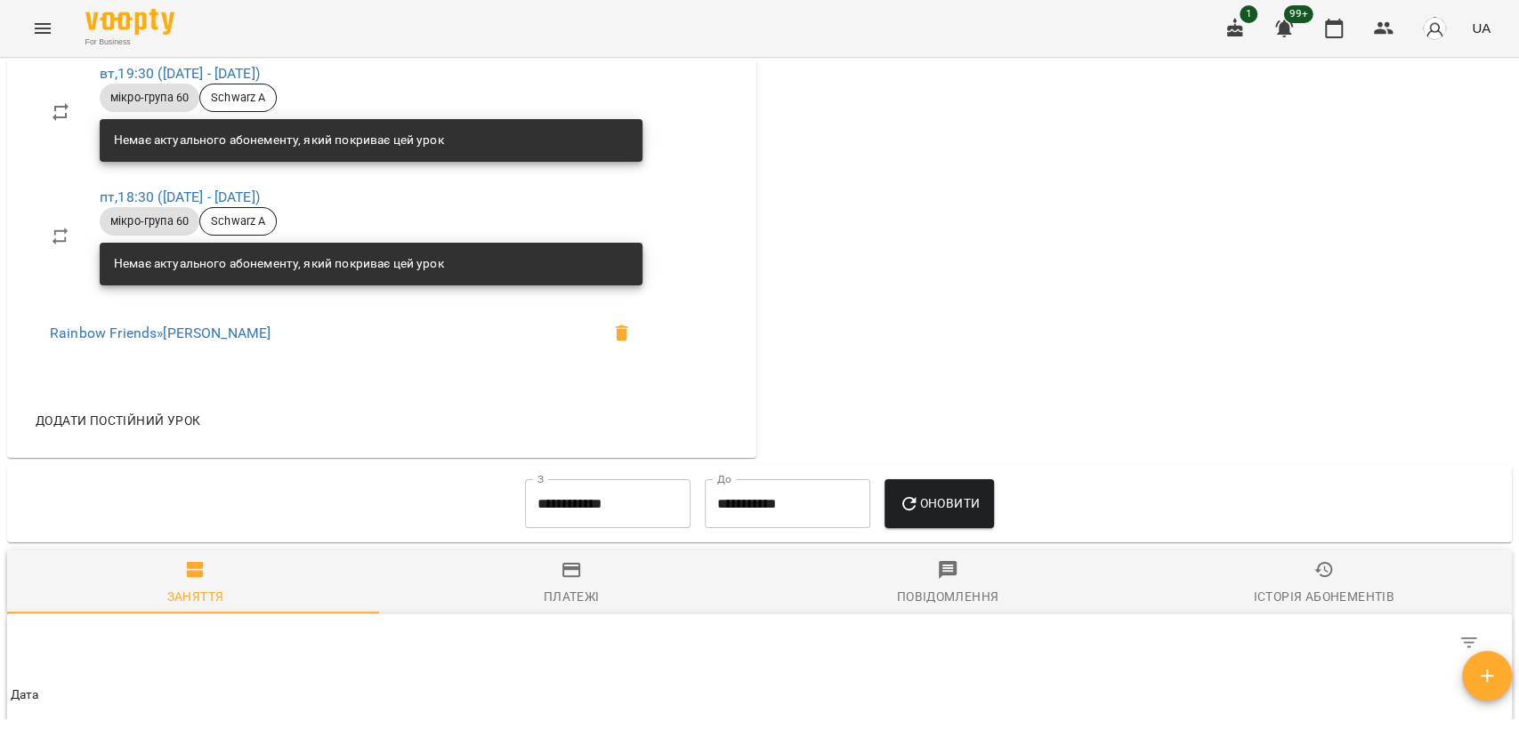
scroll to position [1030, 0]
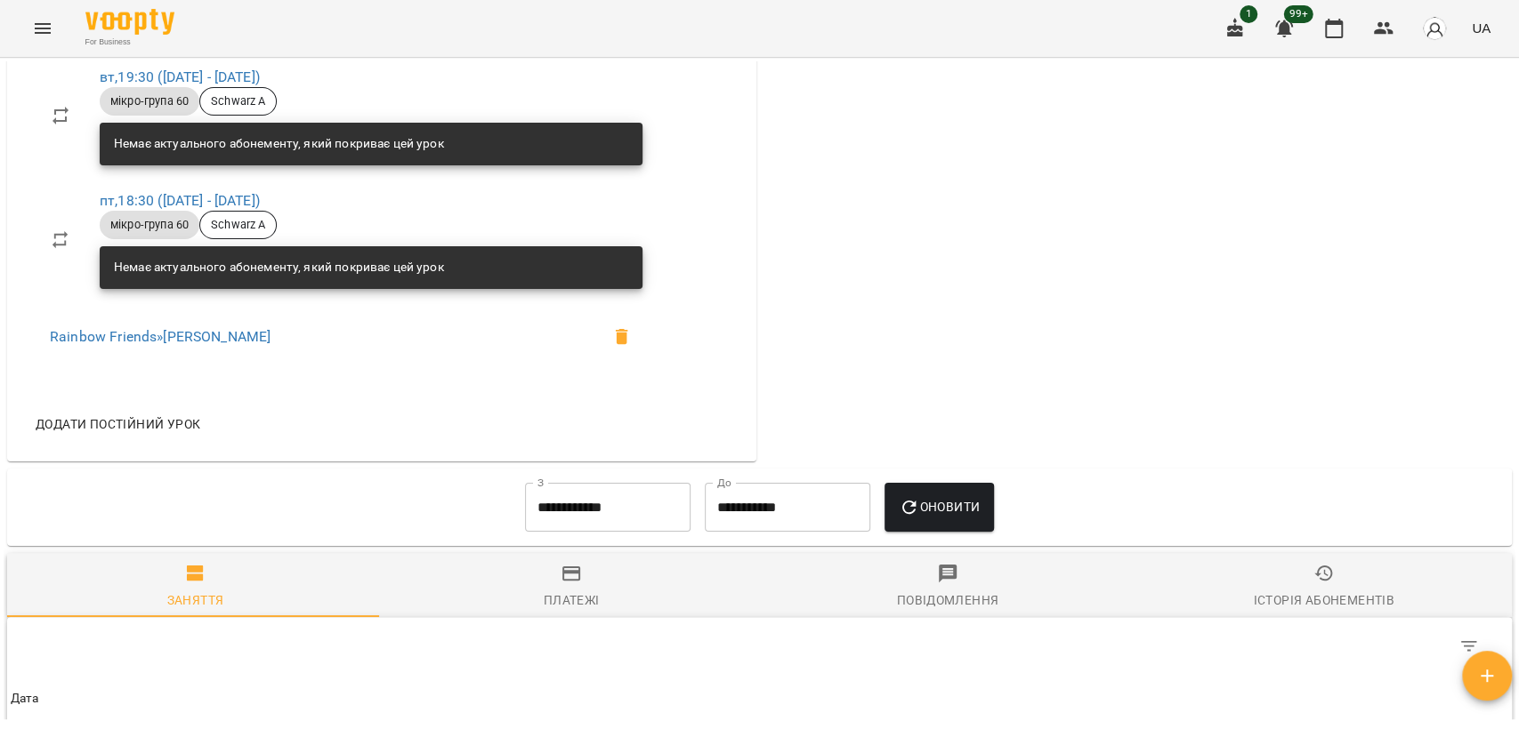
click at [655, 525] on input "**********" at bounding box center [607, 508] width 165 height 50
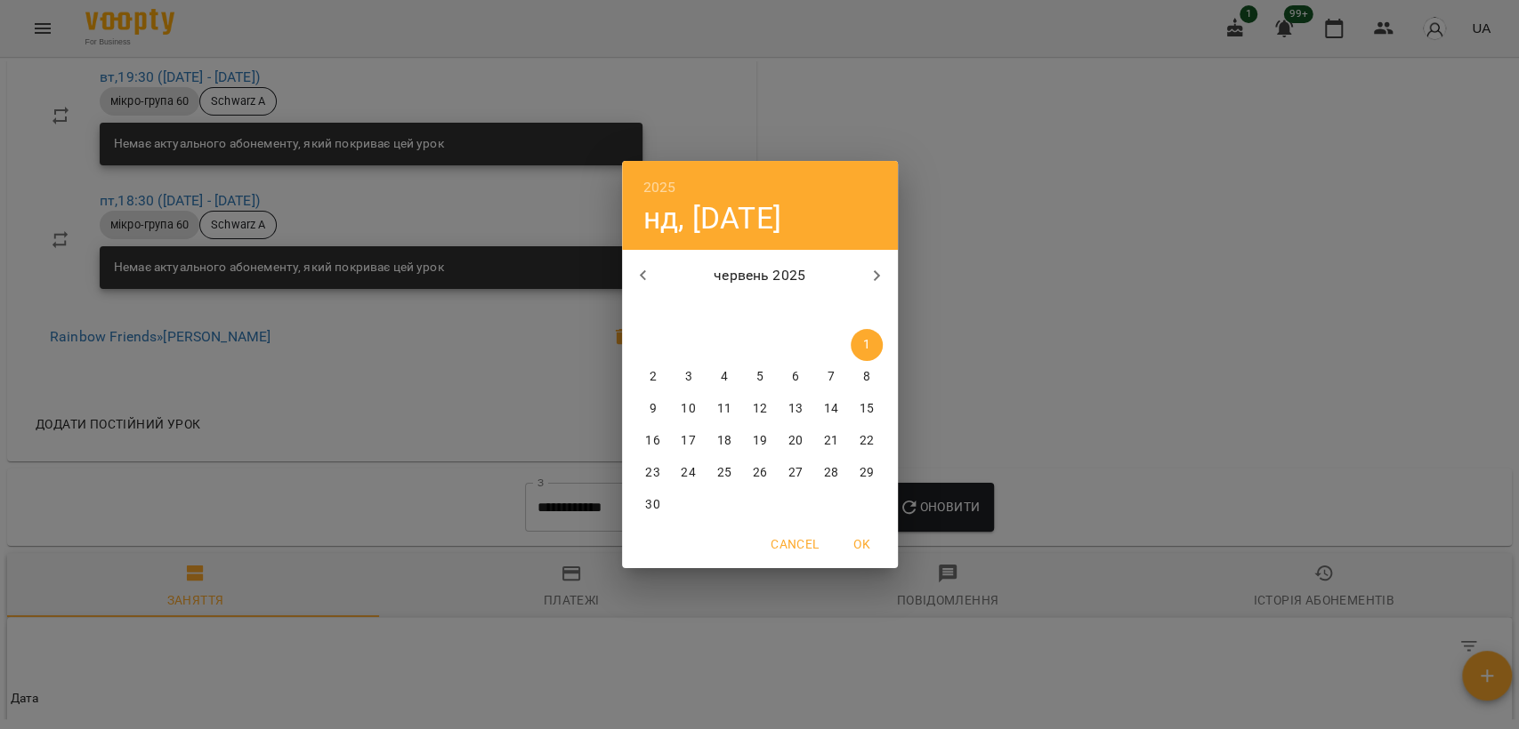
click at [652, 265] on icon "button" at bounding box center [643, 275] width 21 height 21
click at [758, 347] on p "1" at bounding box center [758, 345] width 7 height 18
type input "**********"
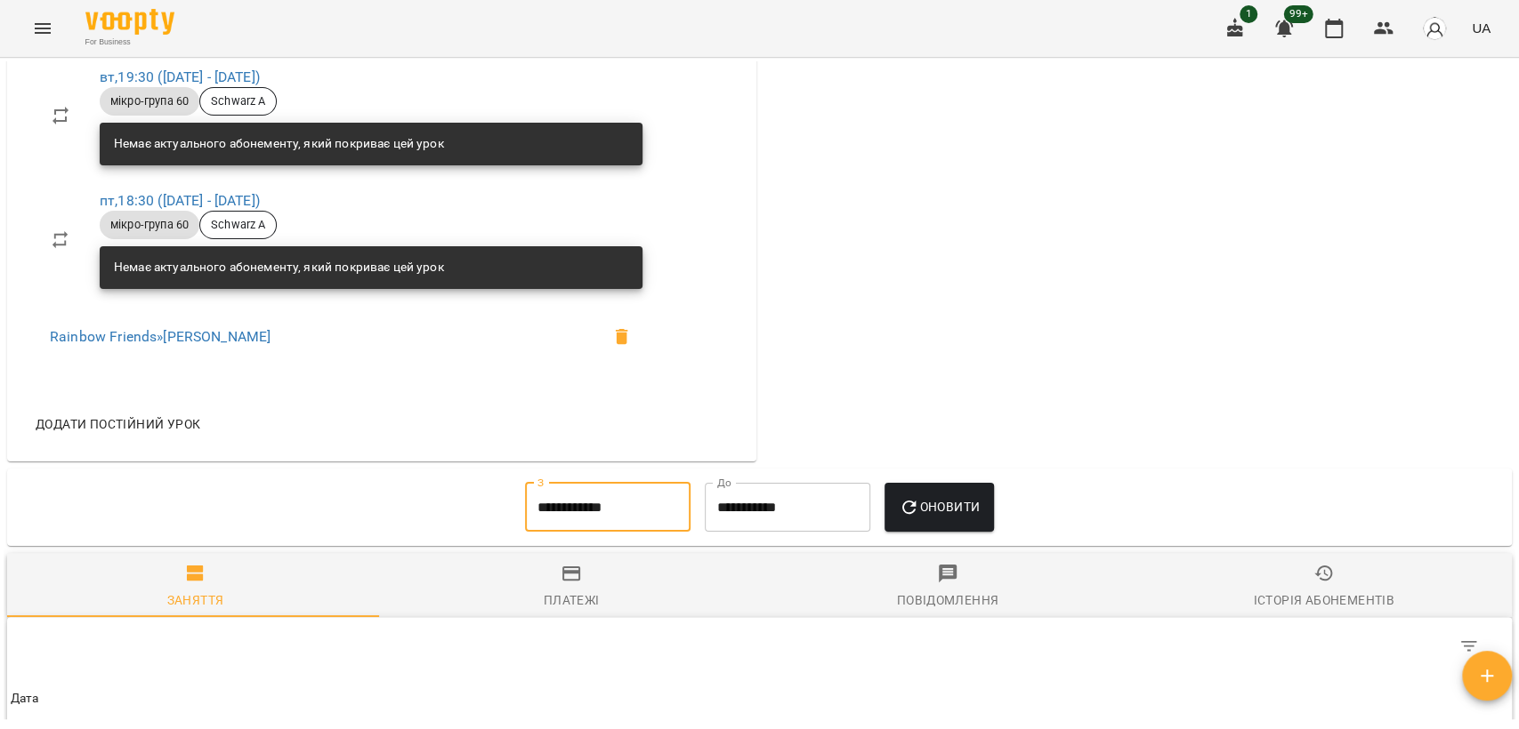
click at [926, 518] on button "Оновити" at bounding box center [938, 508] width 109 height 50
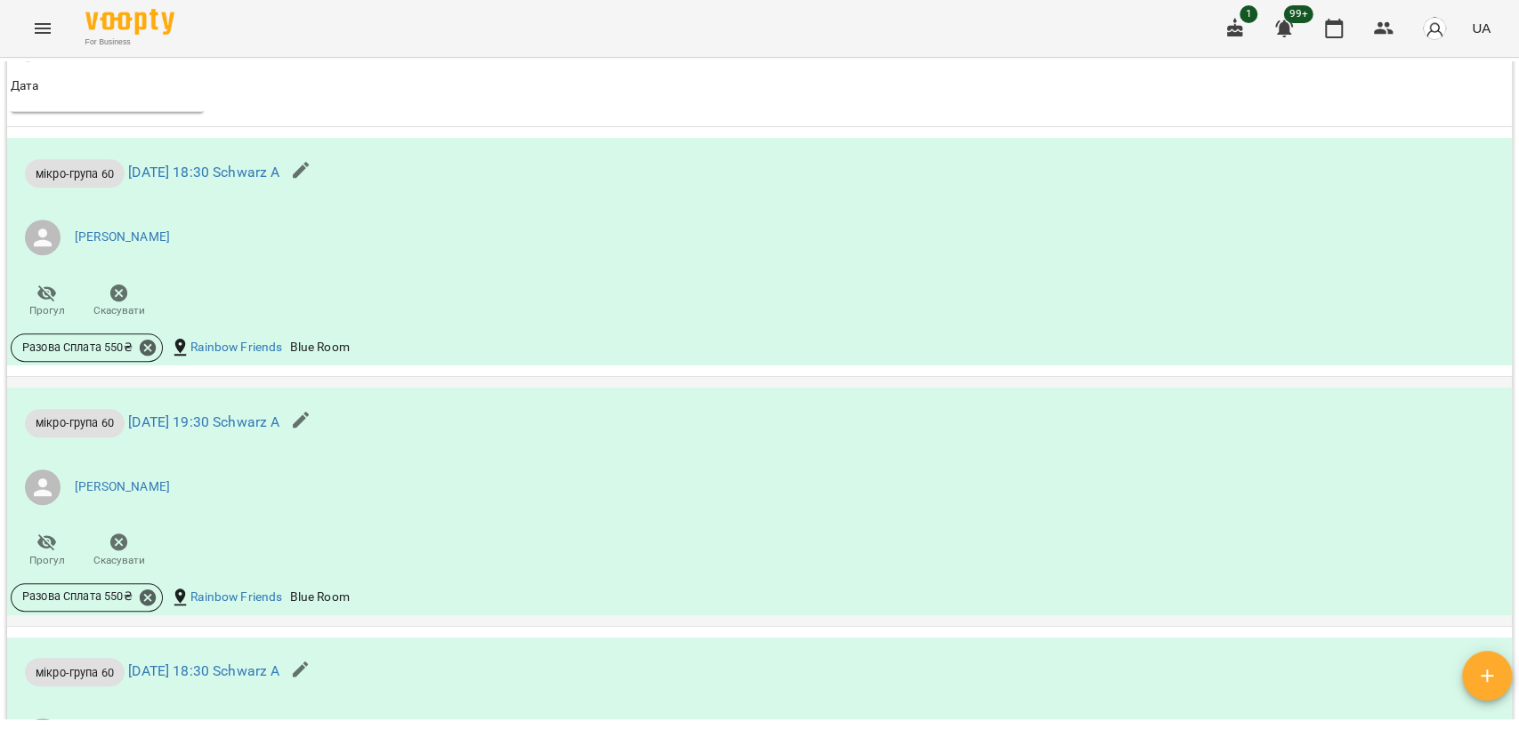
scroll to position [5074, 0]
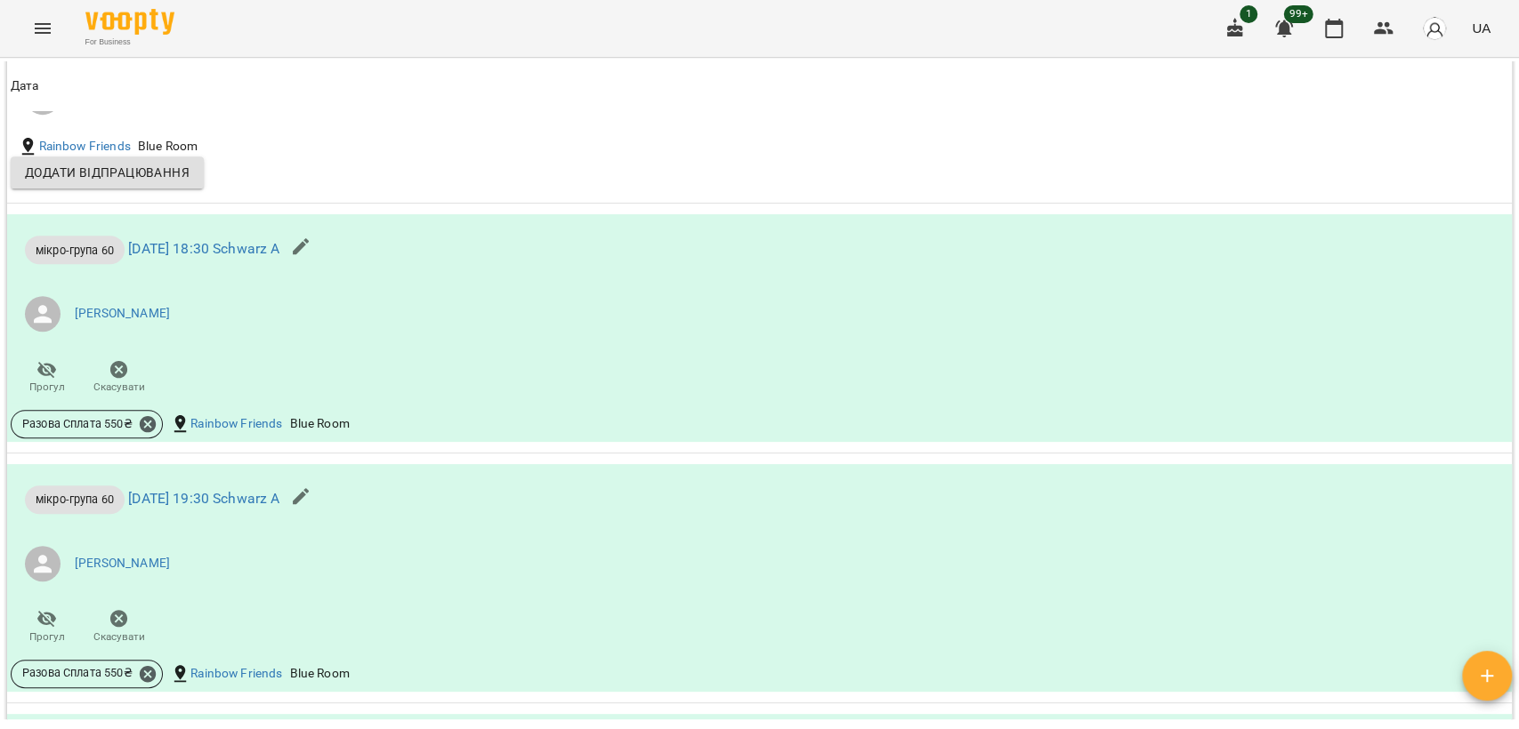
drag, startPoint x: 1516, startPoint y: 514, endPoint x: 1517, endPoint y: 133, distance: 381.7
click at [1517, 133] on div "Мої клієнти / [PERSON_NAME] [PERSON_NAME] A інд [PERSON_NAME] -4457.36 ₴ Баланс…" at bounding box center [759, 422] width 1519 height 729
drag, startPoint x: 1498, startPoint y: 500, endPoint x: 1508, endPoint y: 500, distance: 9.8
click at [1508, 500] on div "Мої клієнти / [PERSON_NAME] [PERSON_NAME] A інд [PERSON_NAME] -4457.36 ₴ Баланс…" at bounding box center [759, 390] width 1511 height 658
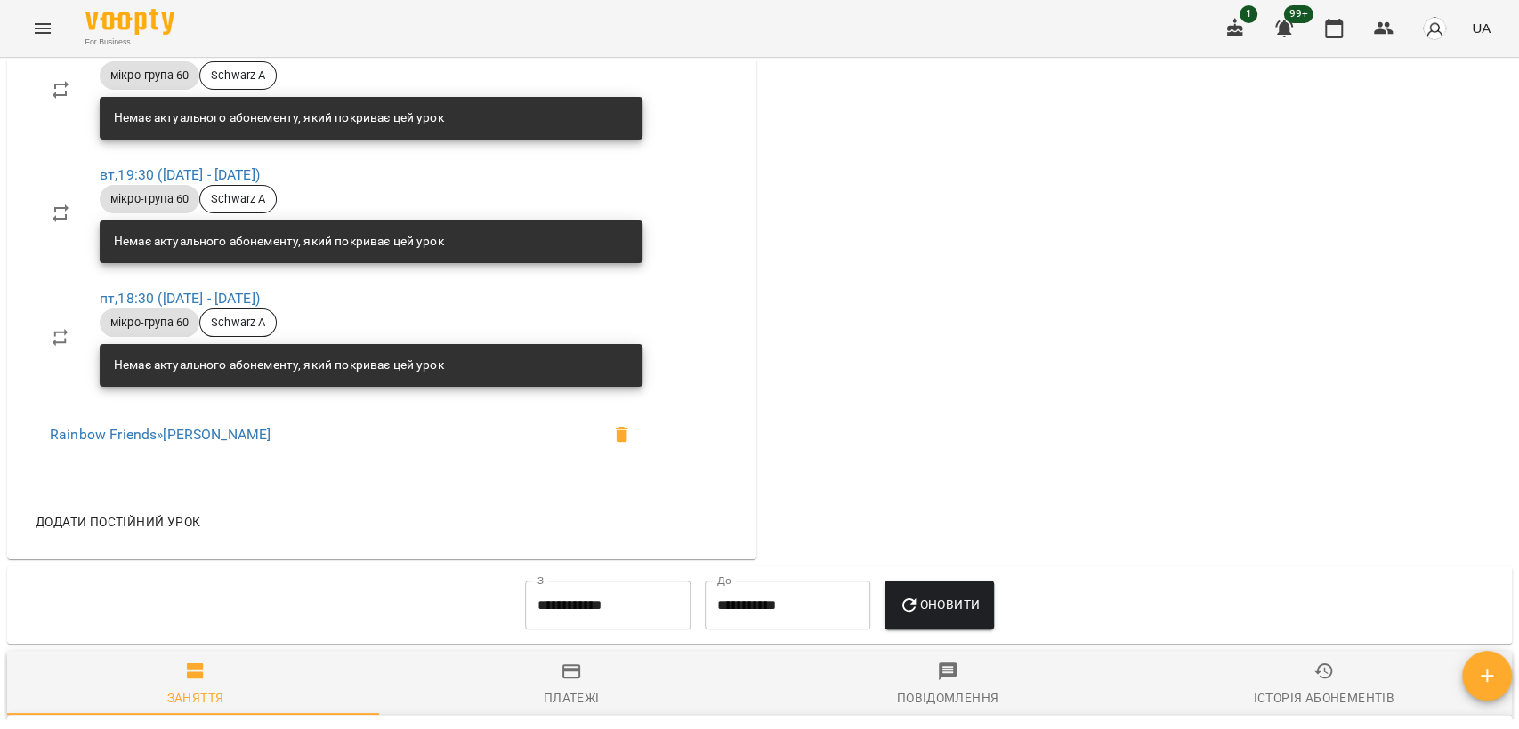
scroll to position [0, 0]
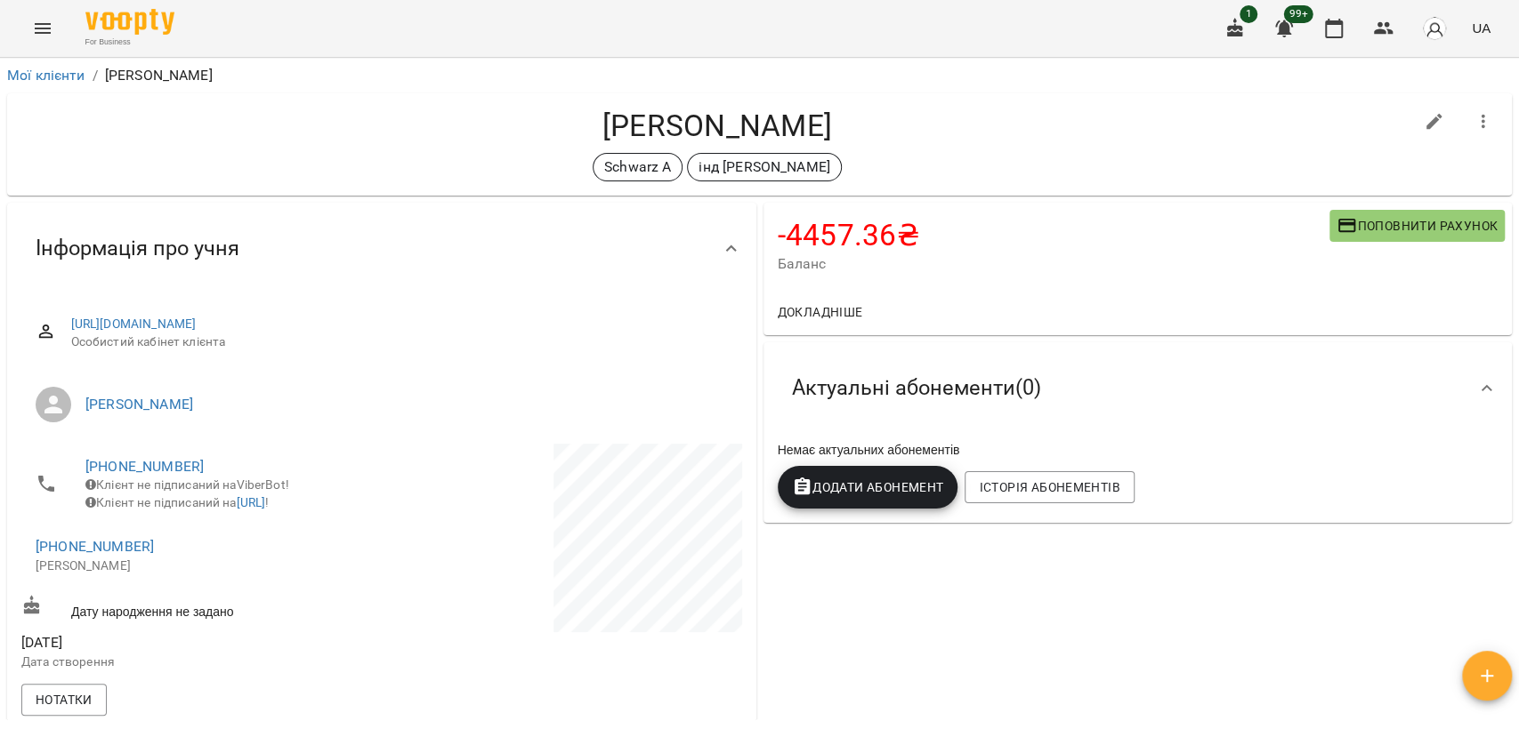
click at [1431, 237] on button "Поповнити рахунок" at bounding box center [1416, 226] width 175 height 32
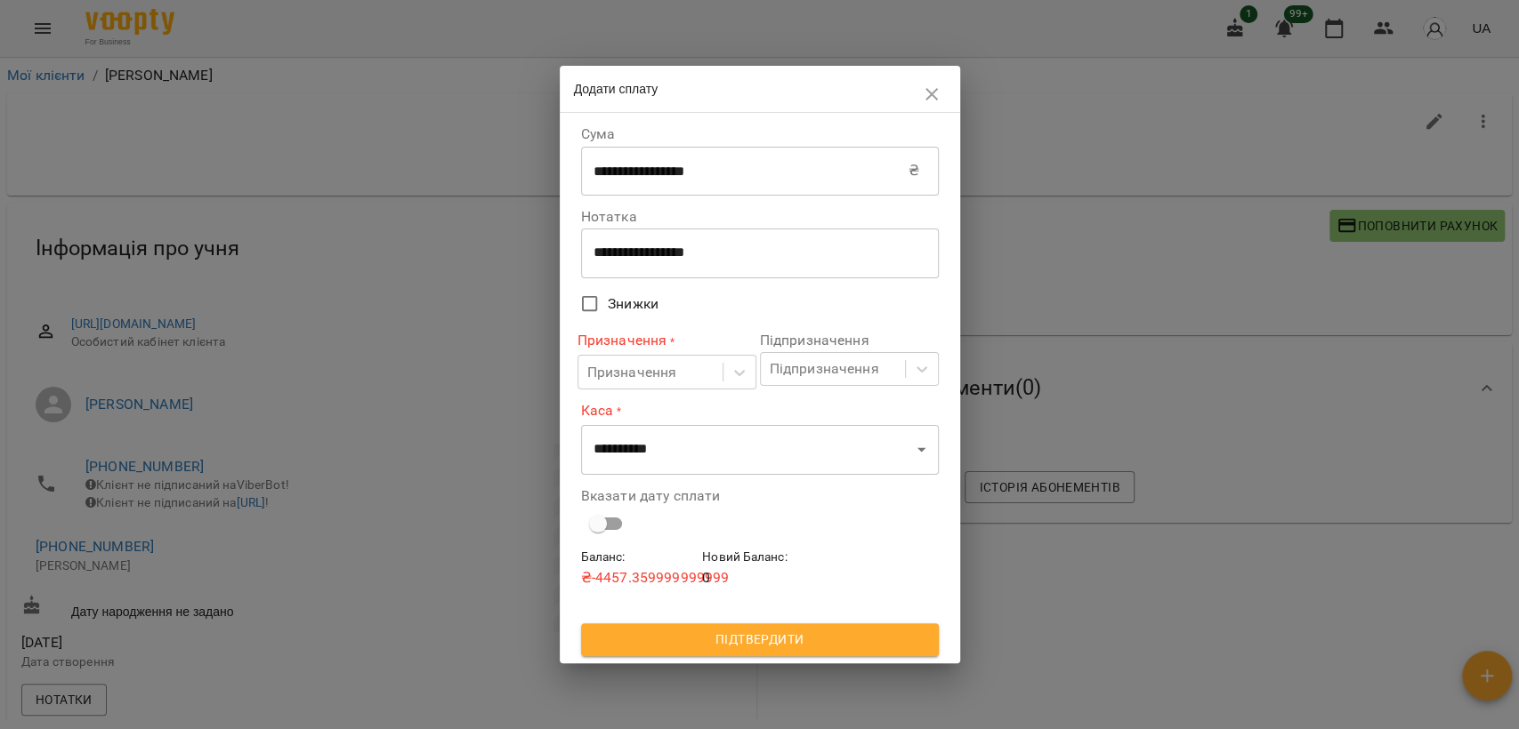
click at [750, 172] on input "**********" at bounding box center [744, 171] width 327 height 50
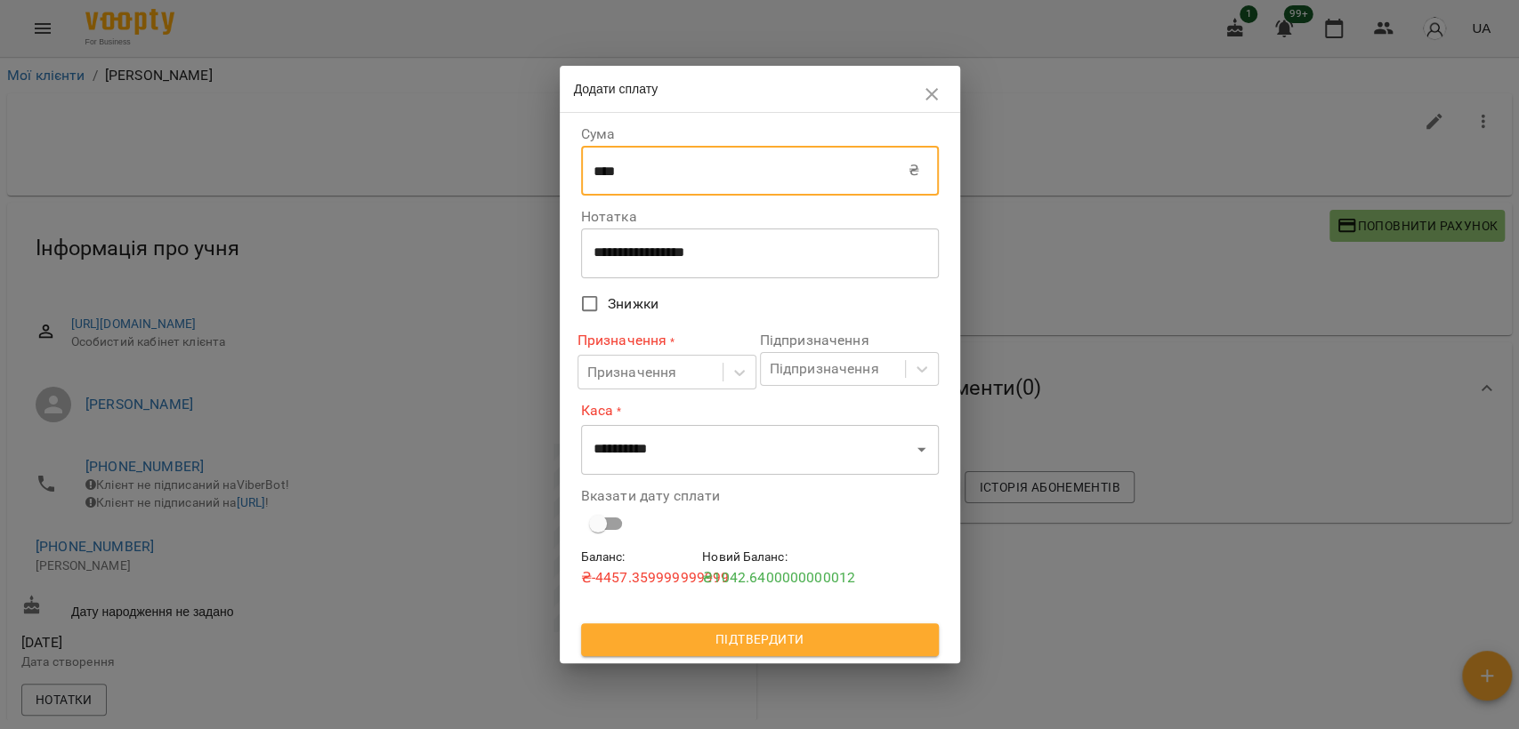
type input "****"
click at [621, 216] on label "Нотатка" at bounding box center [760, 217] width 358 height 14
click at [634, 385] on div "Призначення" at bounding box center [650, 372] width 144 height 33
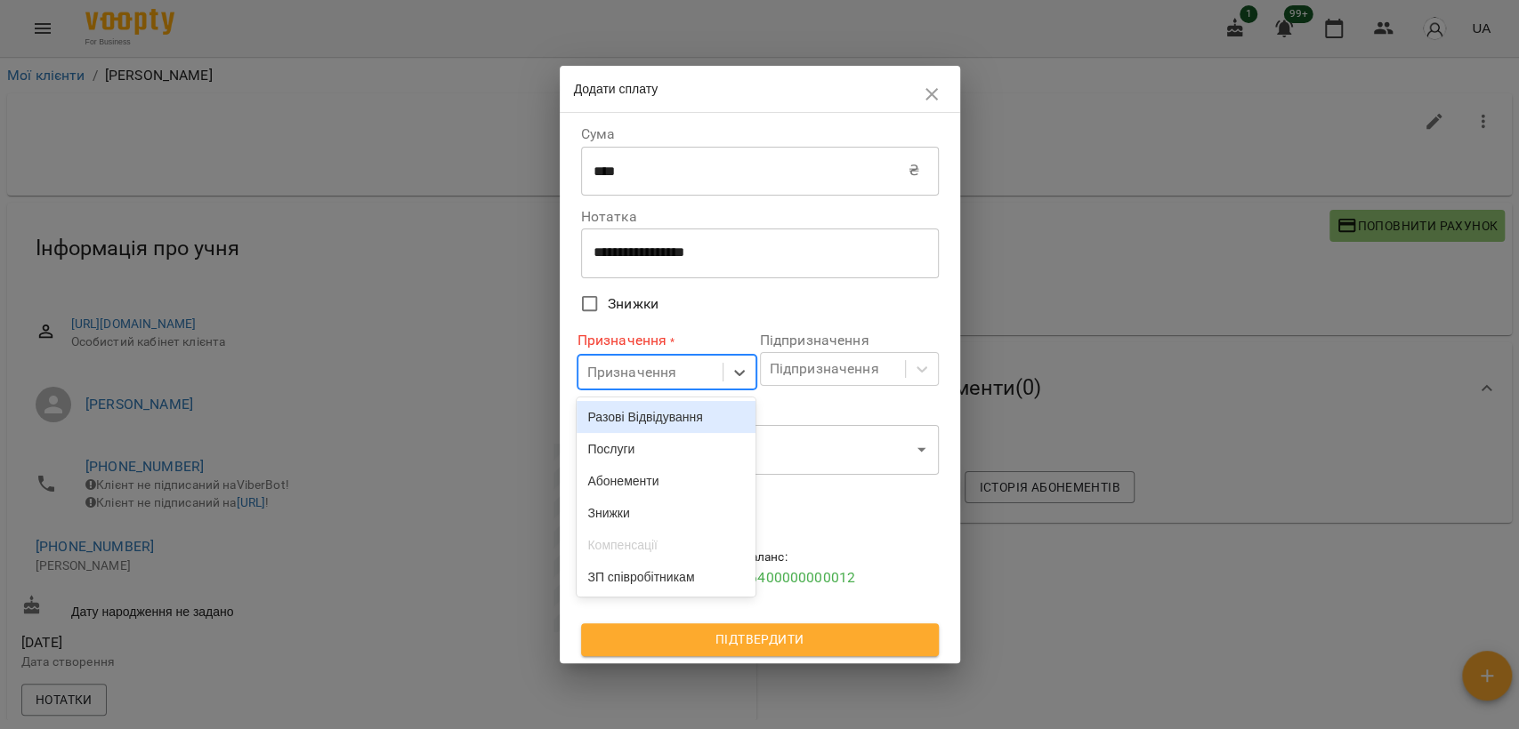
click at [645, 428] on div "Разові Відвідування" at bounding box center [665, 417] width 179 height 32
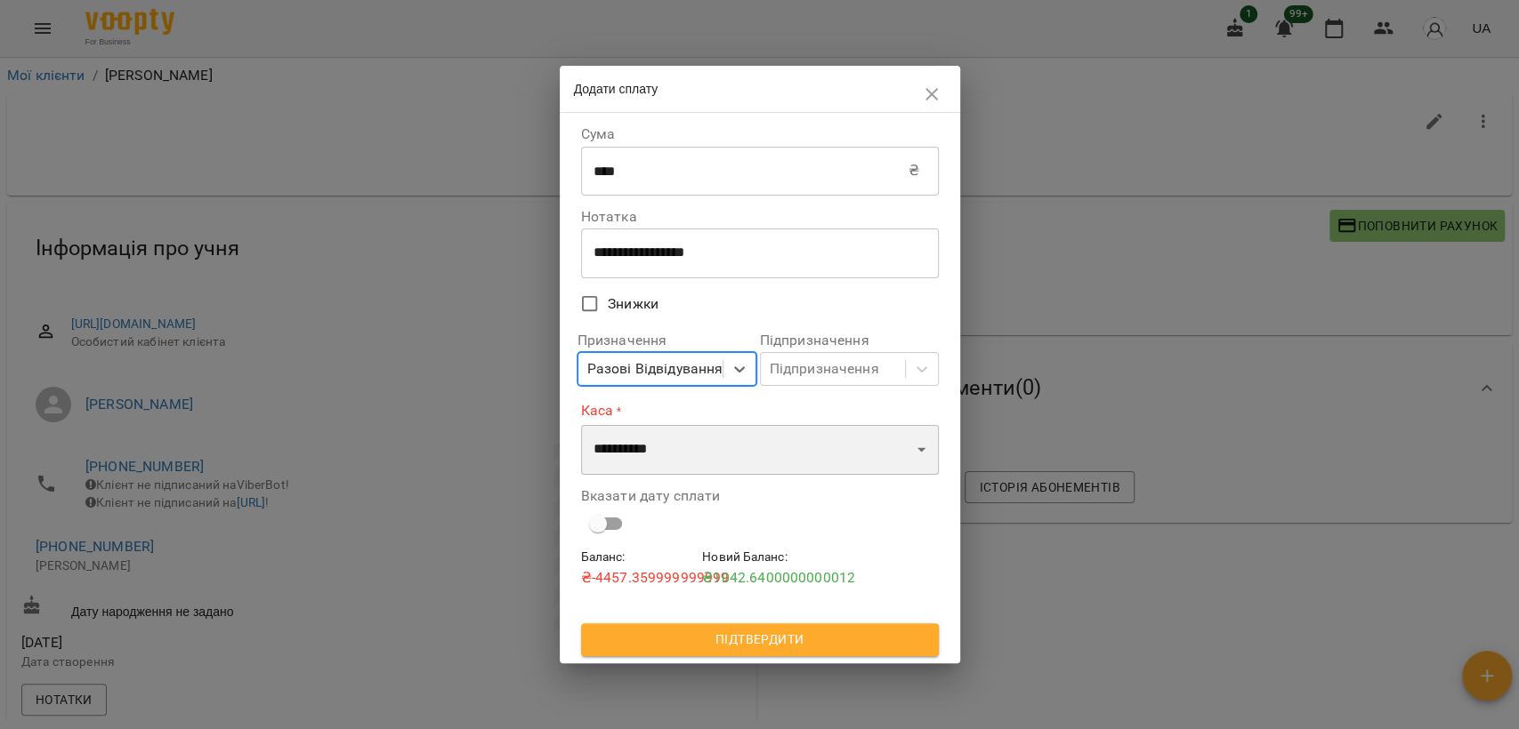
drag, startPoint x: 649, startPoint y: 457, endPoint x: 648, endPoint y: 469, distance: 11.6
click at [649, 457] on select "**********" at bounding box center [760, 450] width 358 height 50
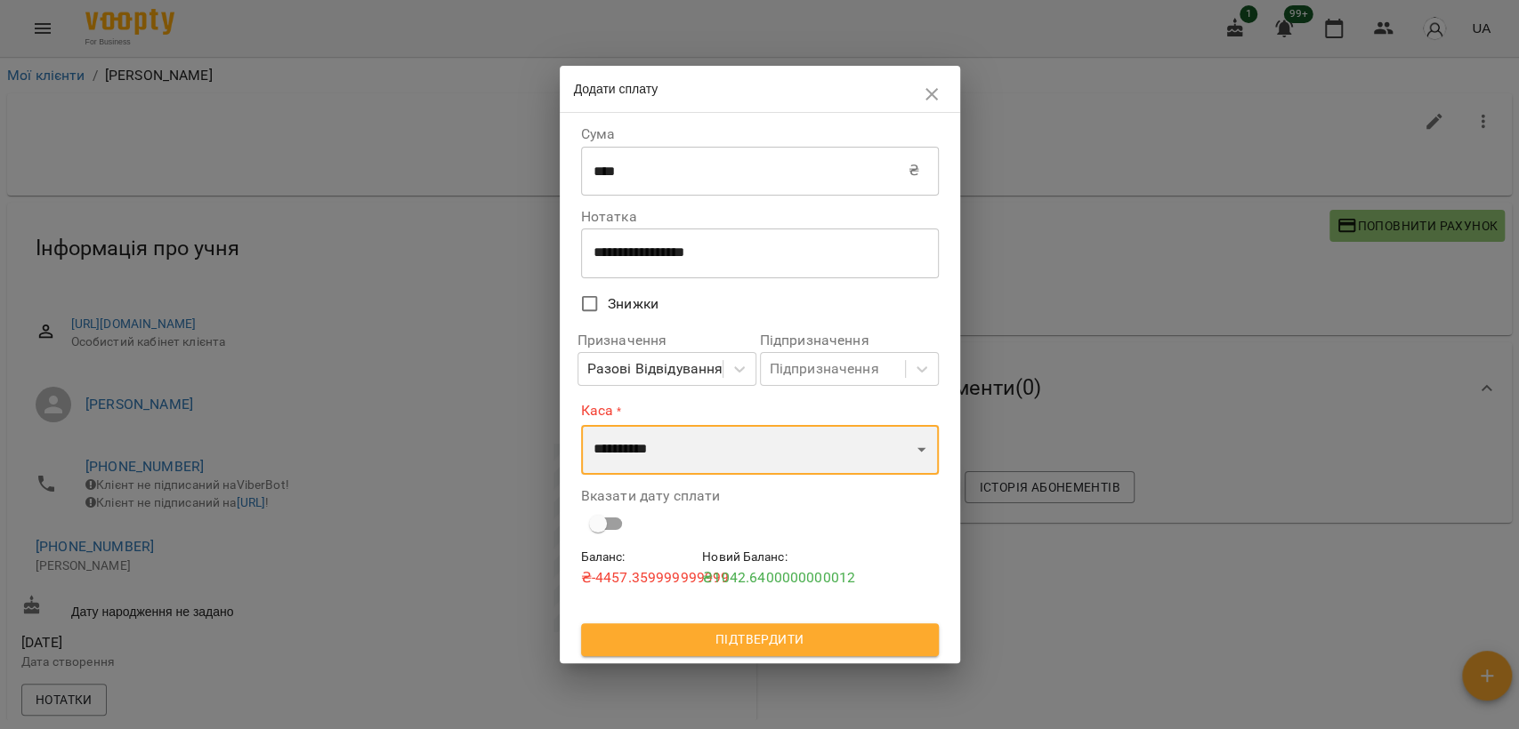
select select "****"
click at [581, 425] on select "**********" at bounding box center [760, 450] width 358 height 50
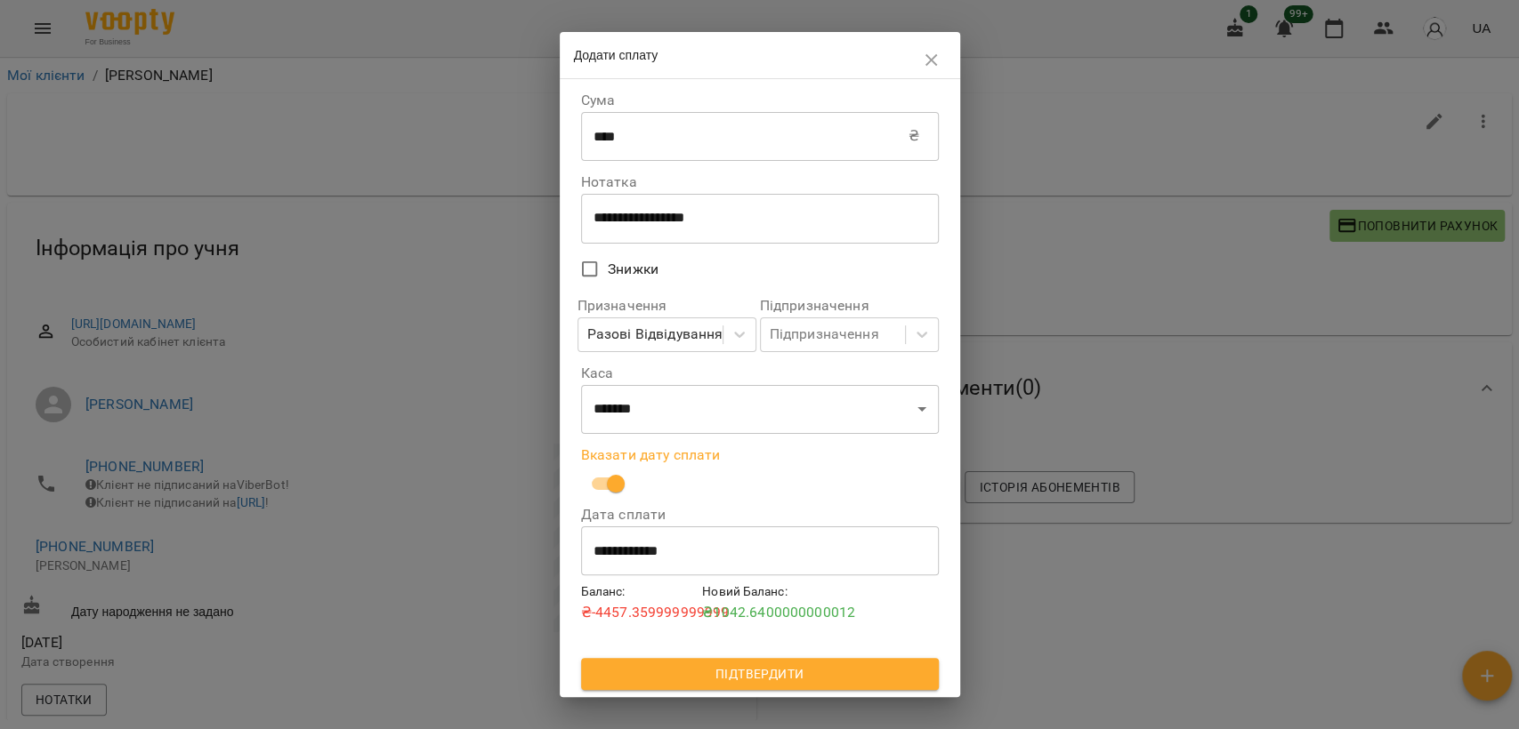
drag, startPoint x: 657, startPoint y: 586, endPoint x: 657, endPoint y: 564, distance: 22.2
click at [657, 584] on h6 "Баланс :" at bounding box center [638, 593] width 115 height 20
click at [657, 564] on input "**********" at bounding box center [760, 551] width 358 height 50
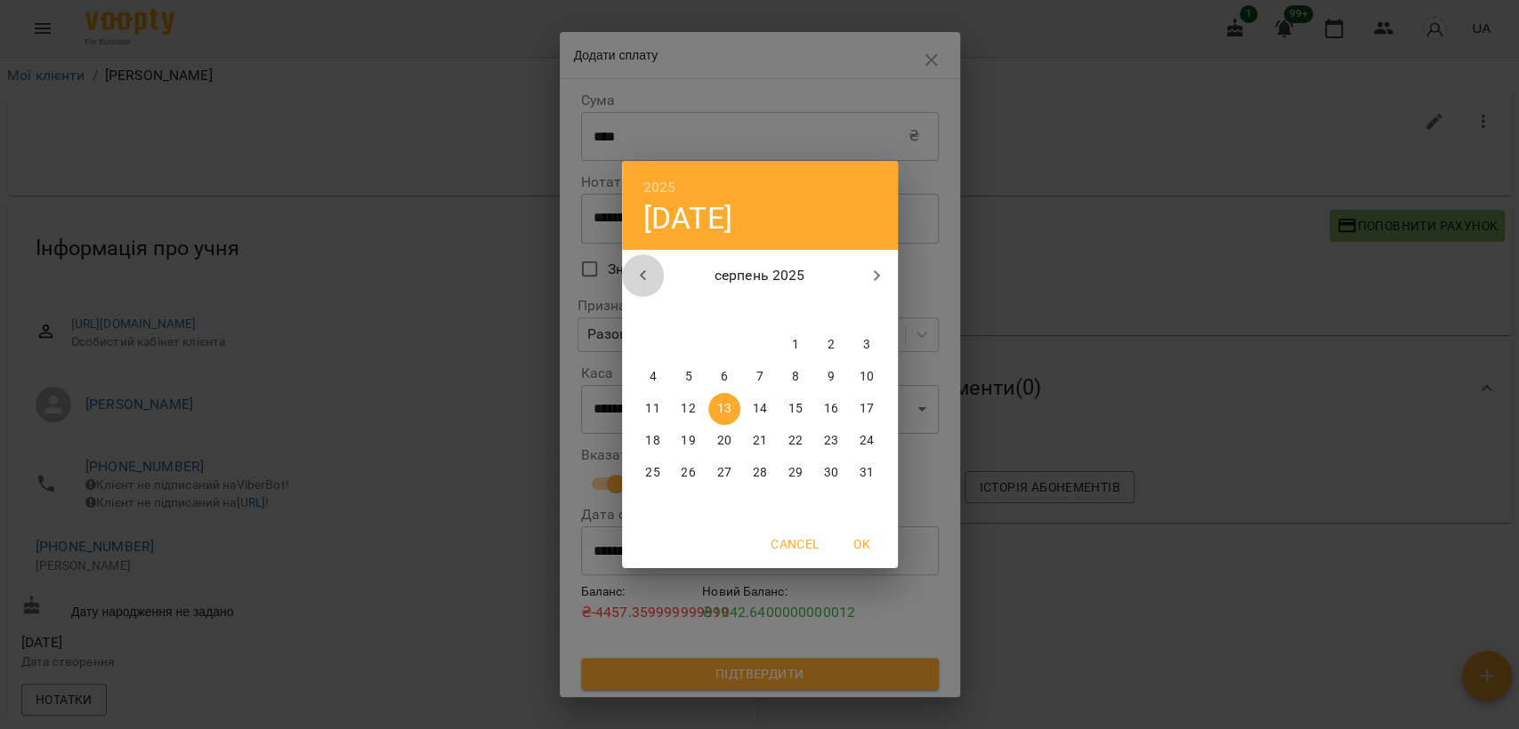
click at [644, 272] on icon "button" at bounding box center [643, 275] width 21 height 21
click at [684, 372] on p "8" at bounding box center [687, 377] width 7 height 18
type input "**********"
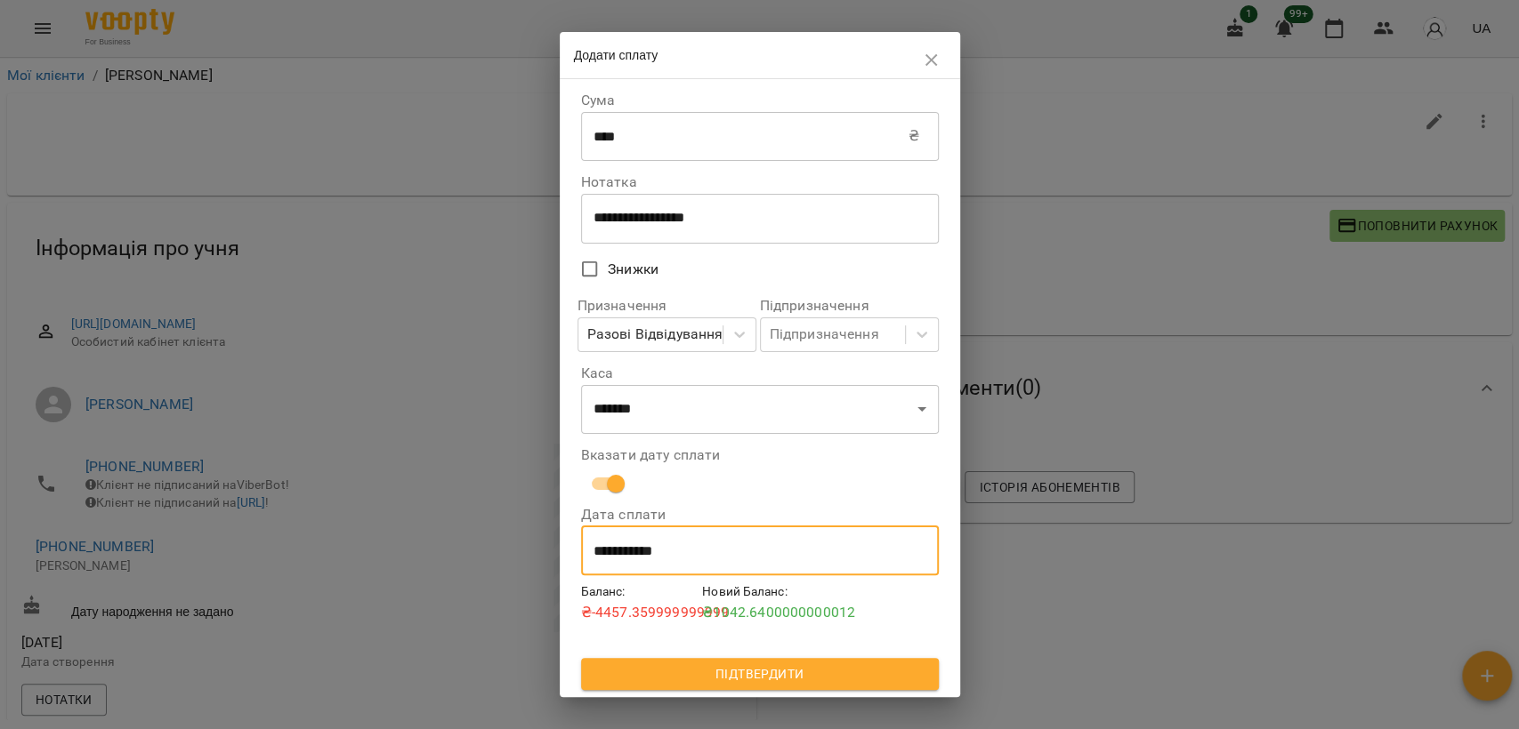
drag, startPoint x: 656, startPoint y: 673, endPoint x: 646, endPoint y: 653, distance: 21.9
click at [657, 673] on span "Підтвердити" at bounding box center [759, 674] width 329 height 21
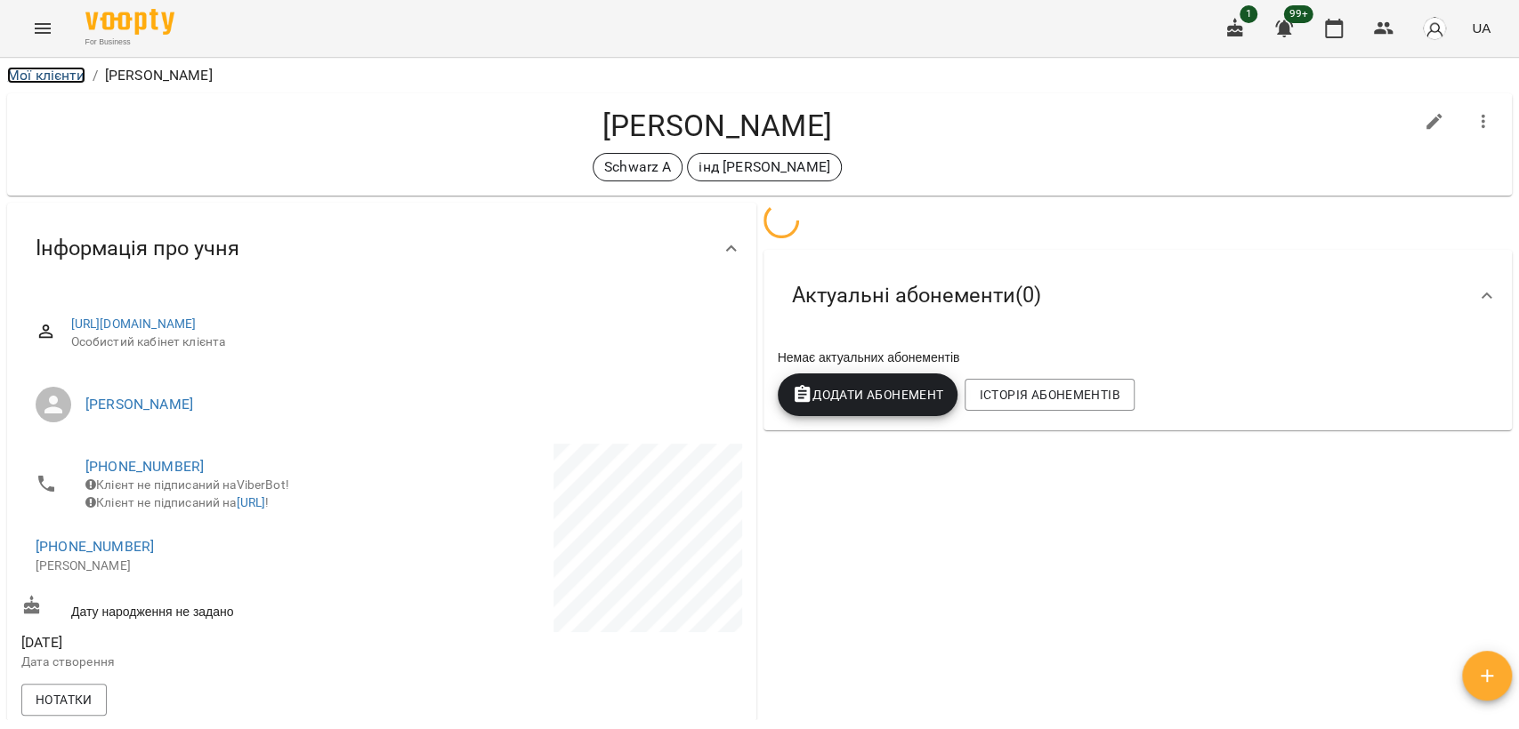
click at [16, 67] on link "Мої клієнти" at bounding box center [46, 75] width 78 height 17
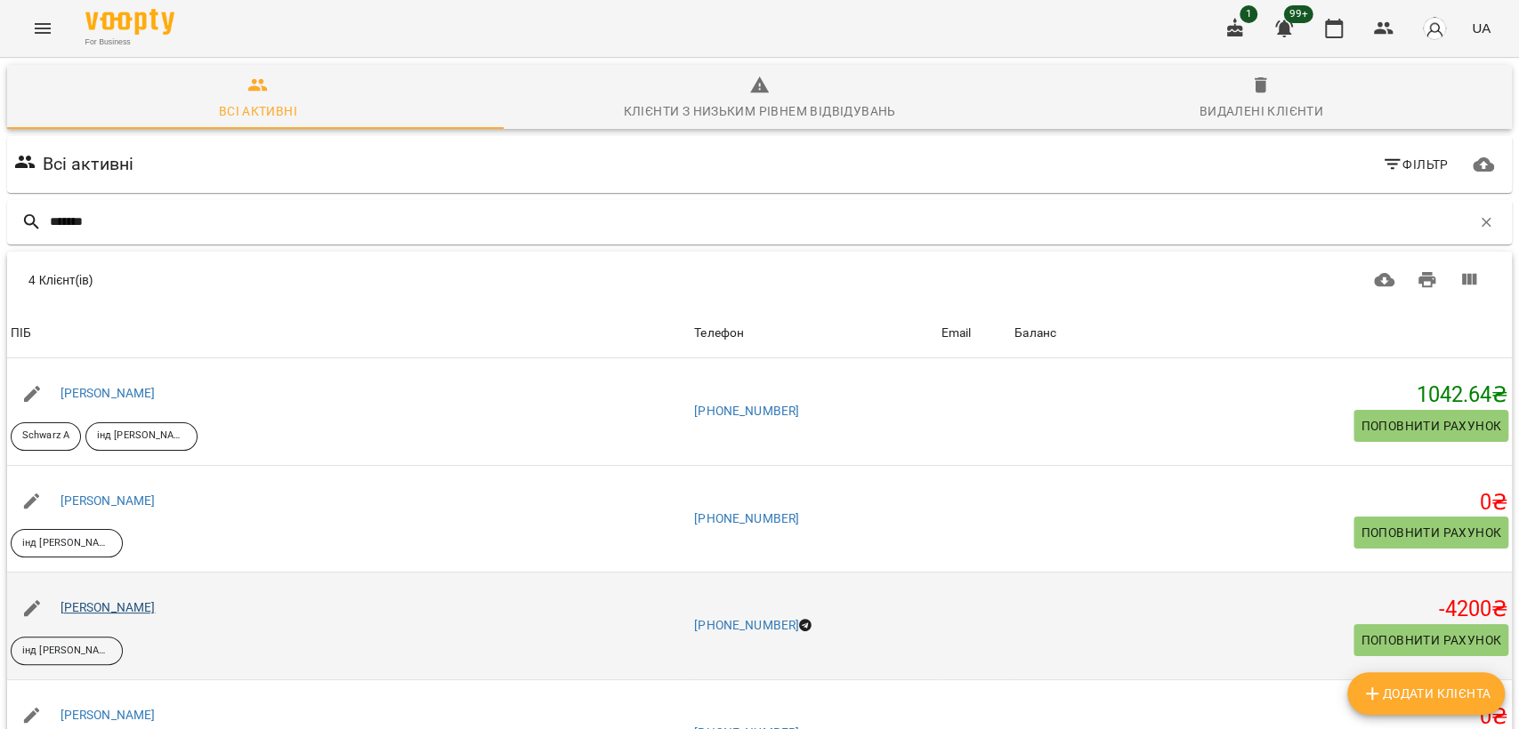
scroll to position [35, 0]
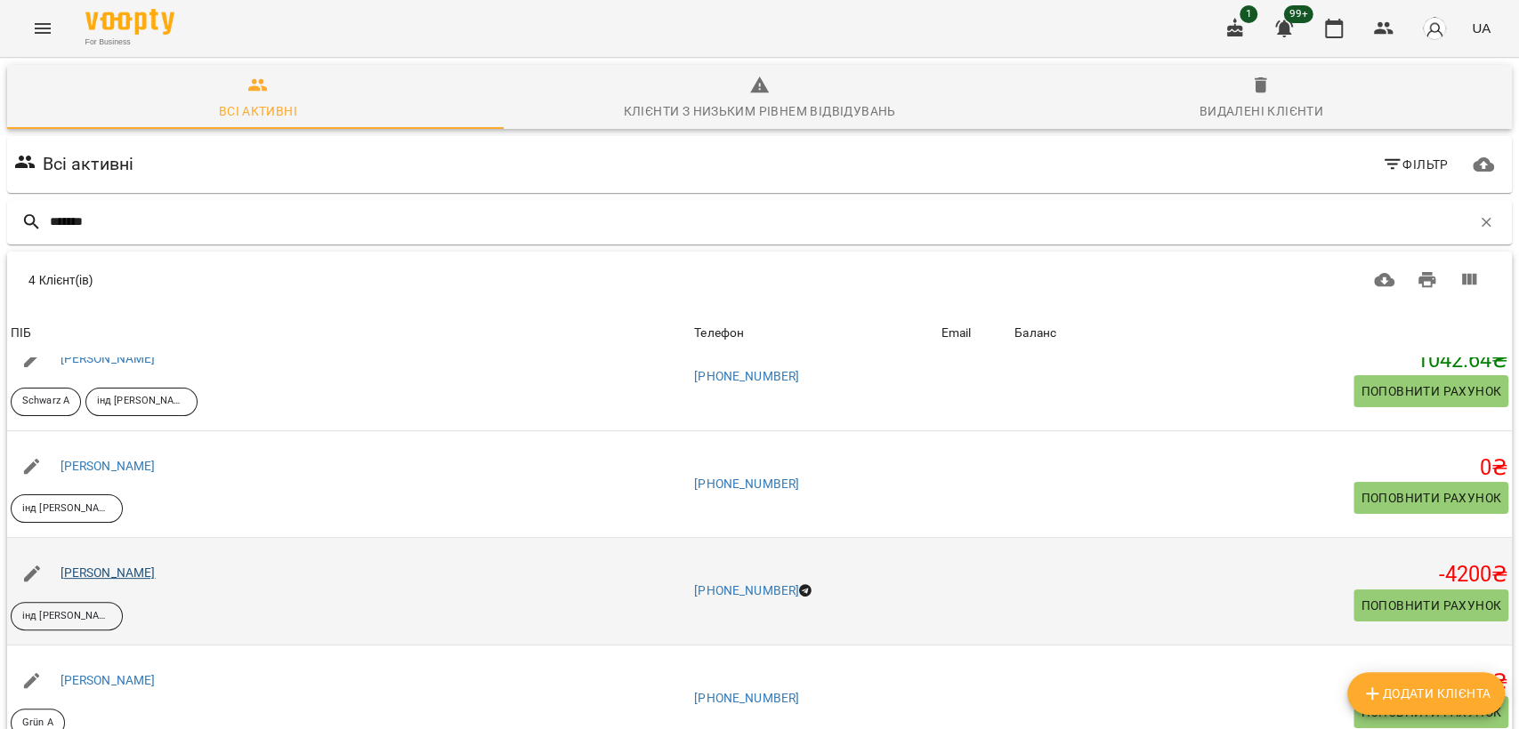
type input "*******"
click at [78, 576] on link "[PERSON_NAME]" at bounding box center [107, 573] width 95 height 14
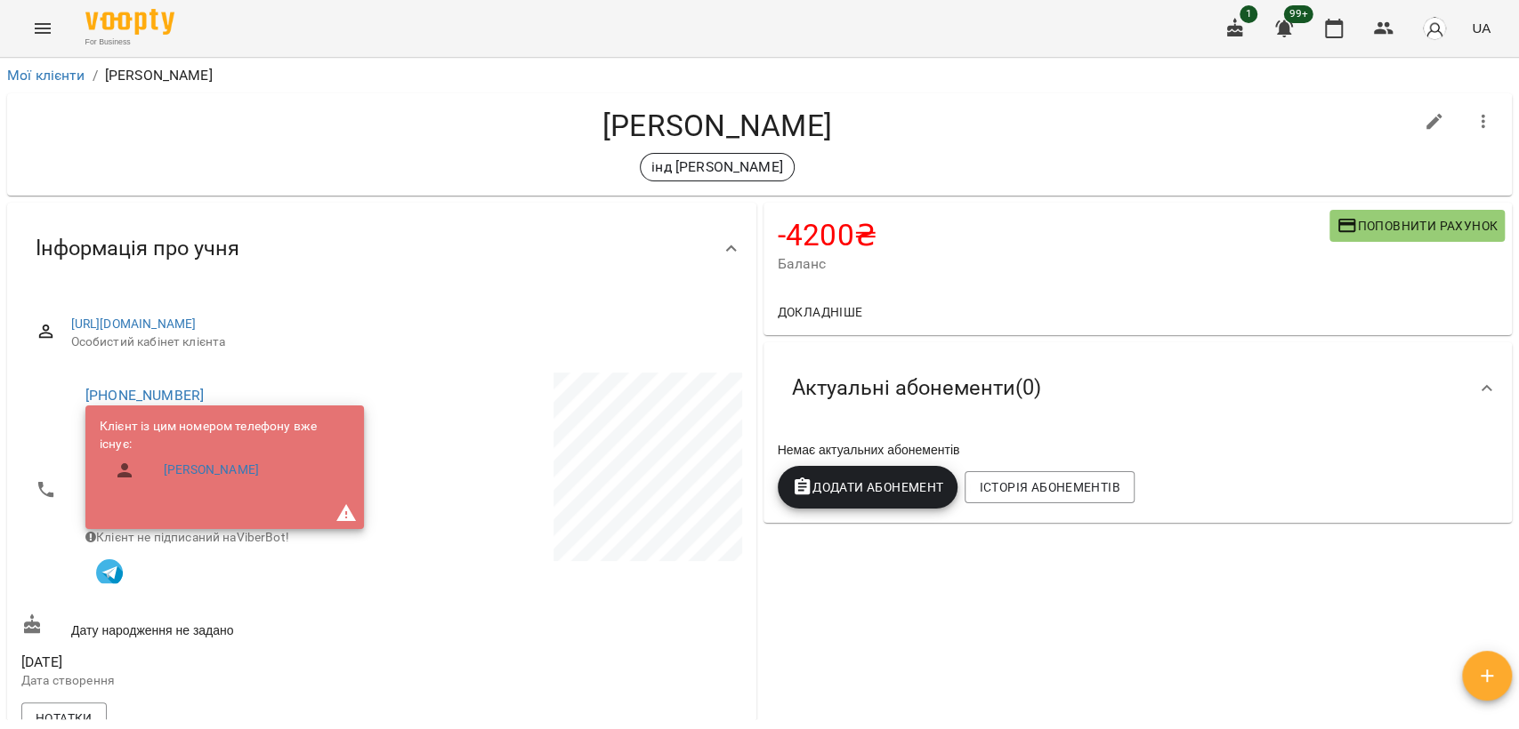
click at [1382, 224] on span "Поповнити рахунок" at bounding box center [1416, 225] width 161 height 21
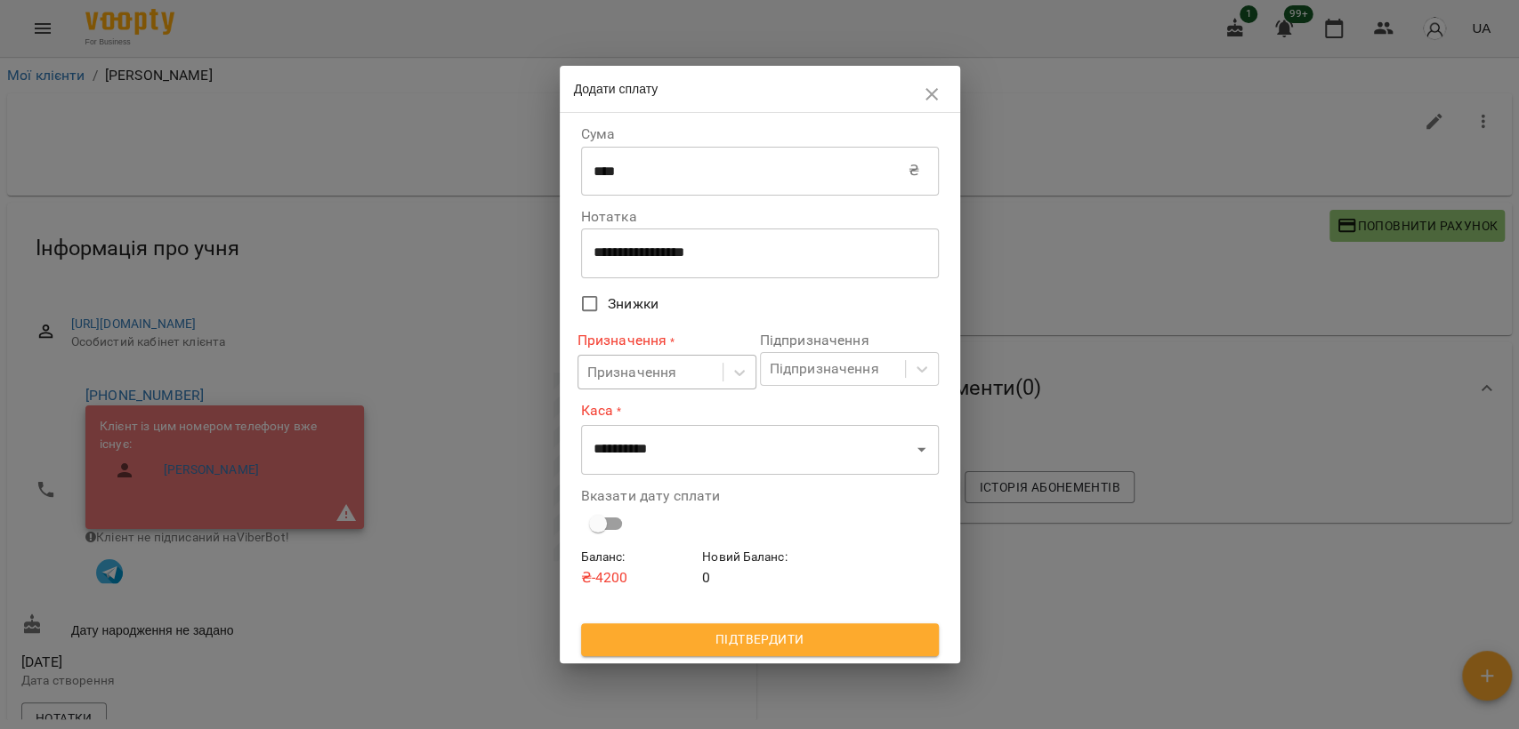
click at [652, 364] on div "Призначення" at bounding box center [632, 372] width 90 height 21
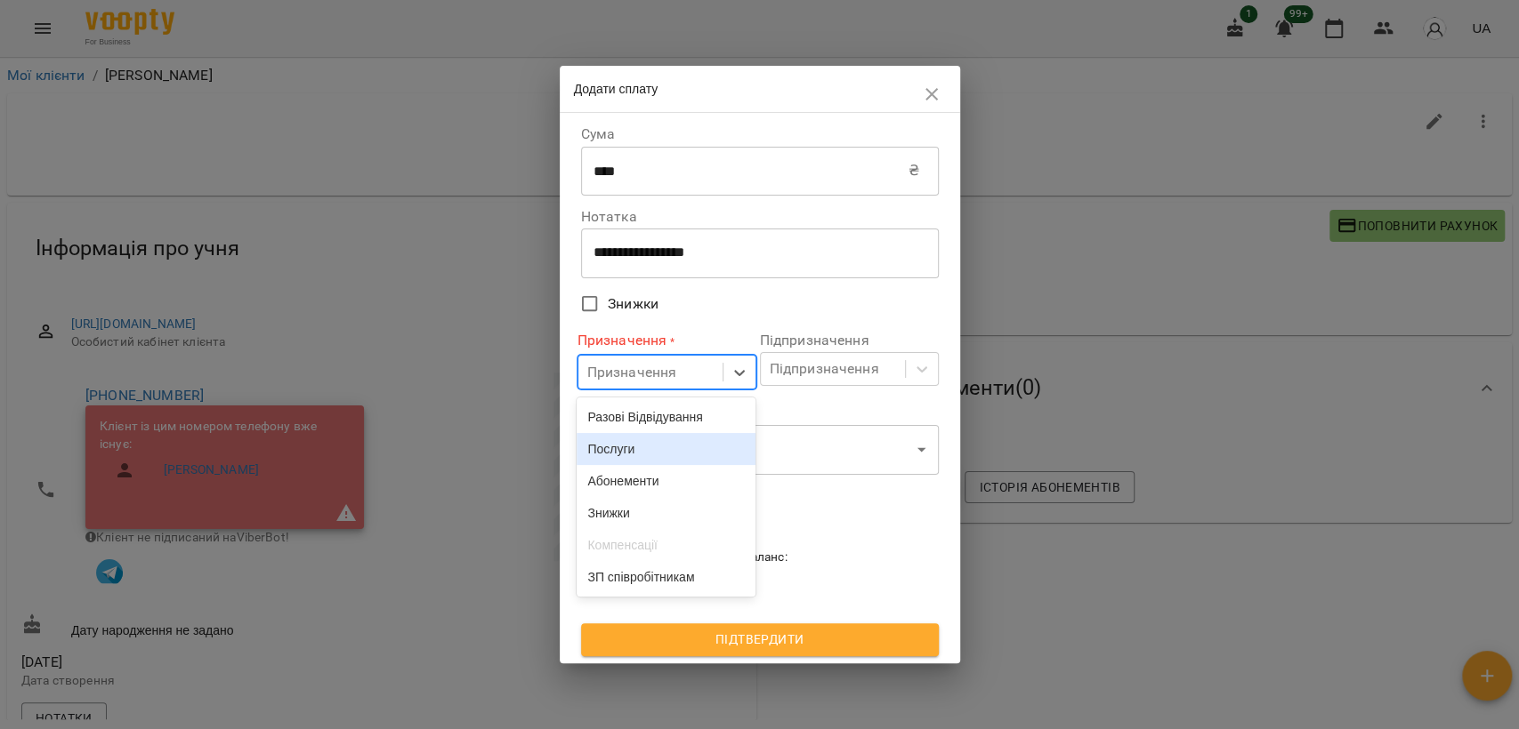
click at [639, 462] on div "Послуги" at bounding box center [665, 449] width 179 height 32
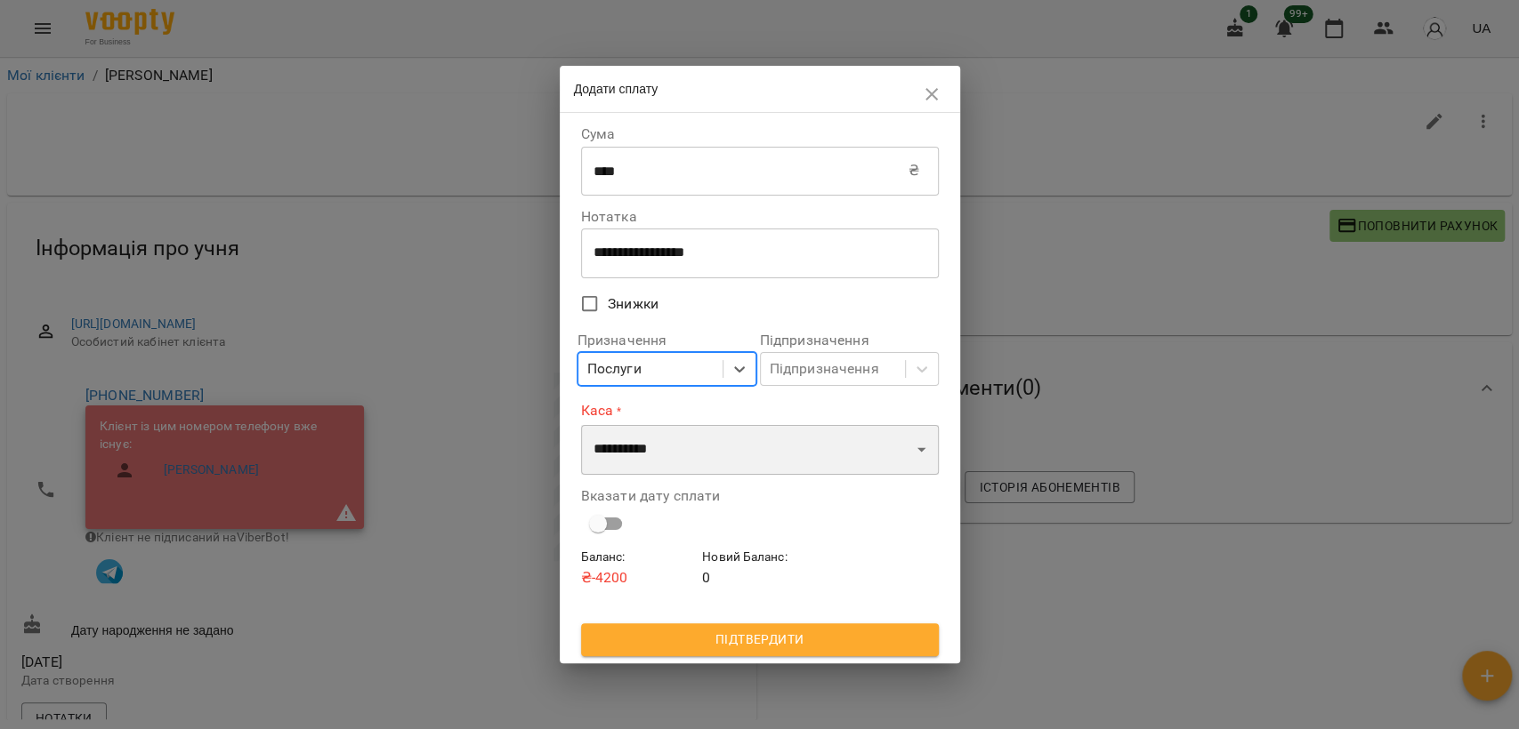
click at [639, 462] on select "**********" at bounding box center [760, 450] width 358 height 50
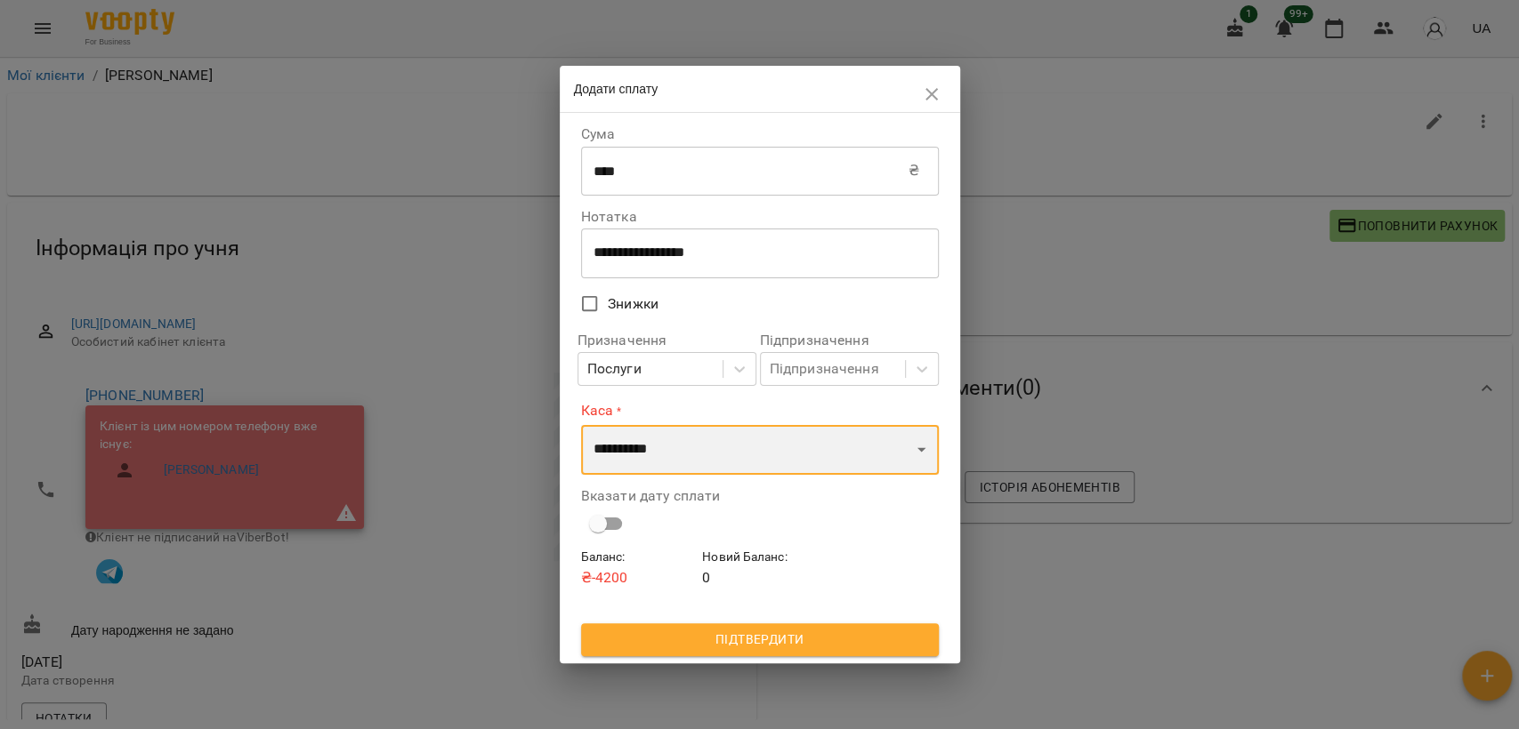
select select "****"
click at [581, 425] on select "**********" at bounding box center [760, 450] width 358 height 50
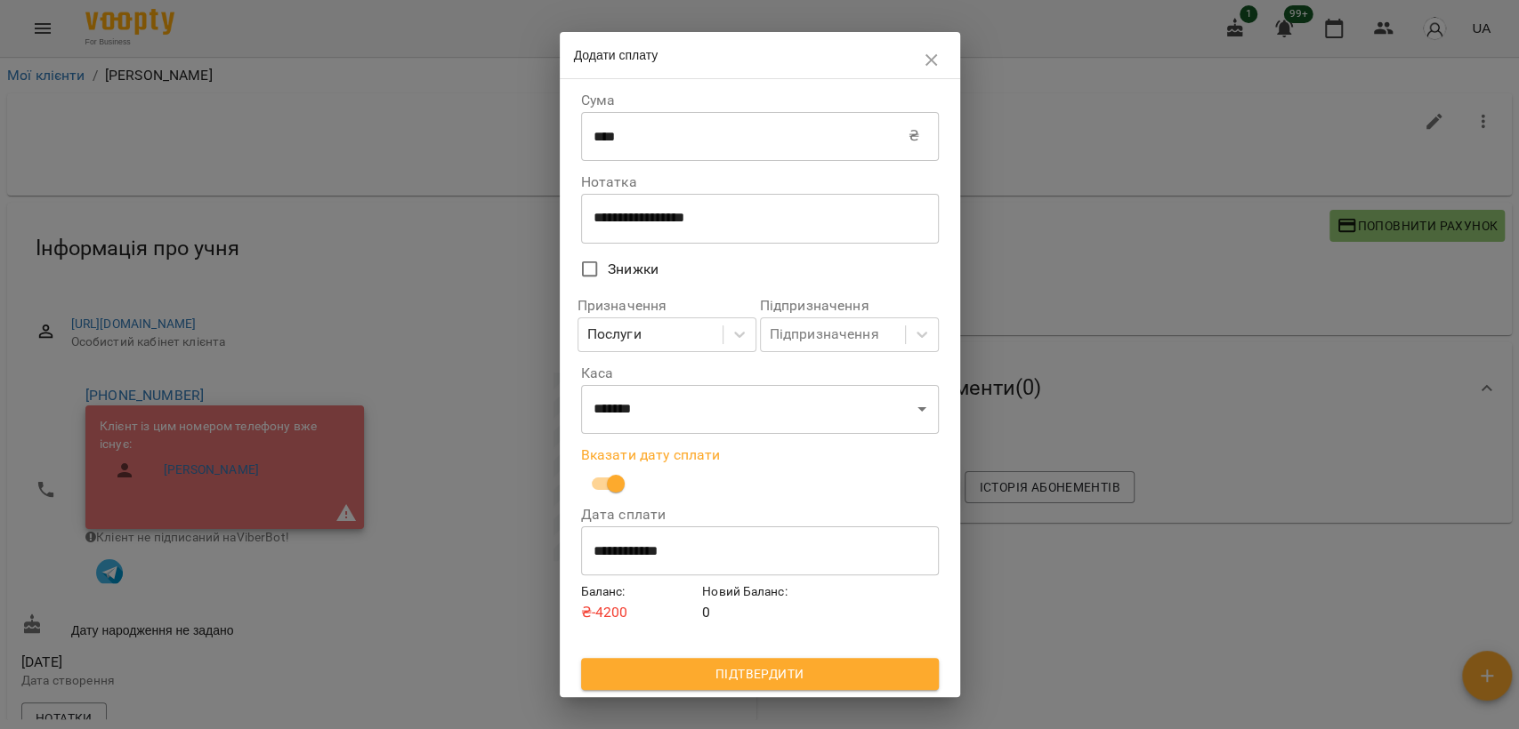
click at [641, 592] on h6 "Баланс :" at bounding box center [638, 593] width 115 height 20
click at [642, 561] on input "**********" at bounding box center [760, 551] width 358 height 50
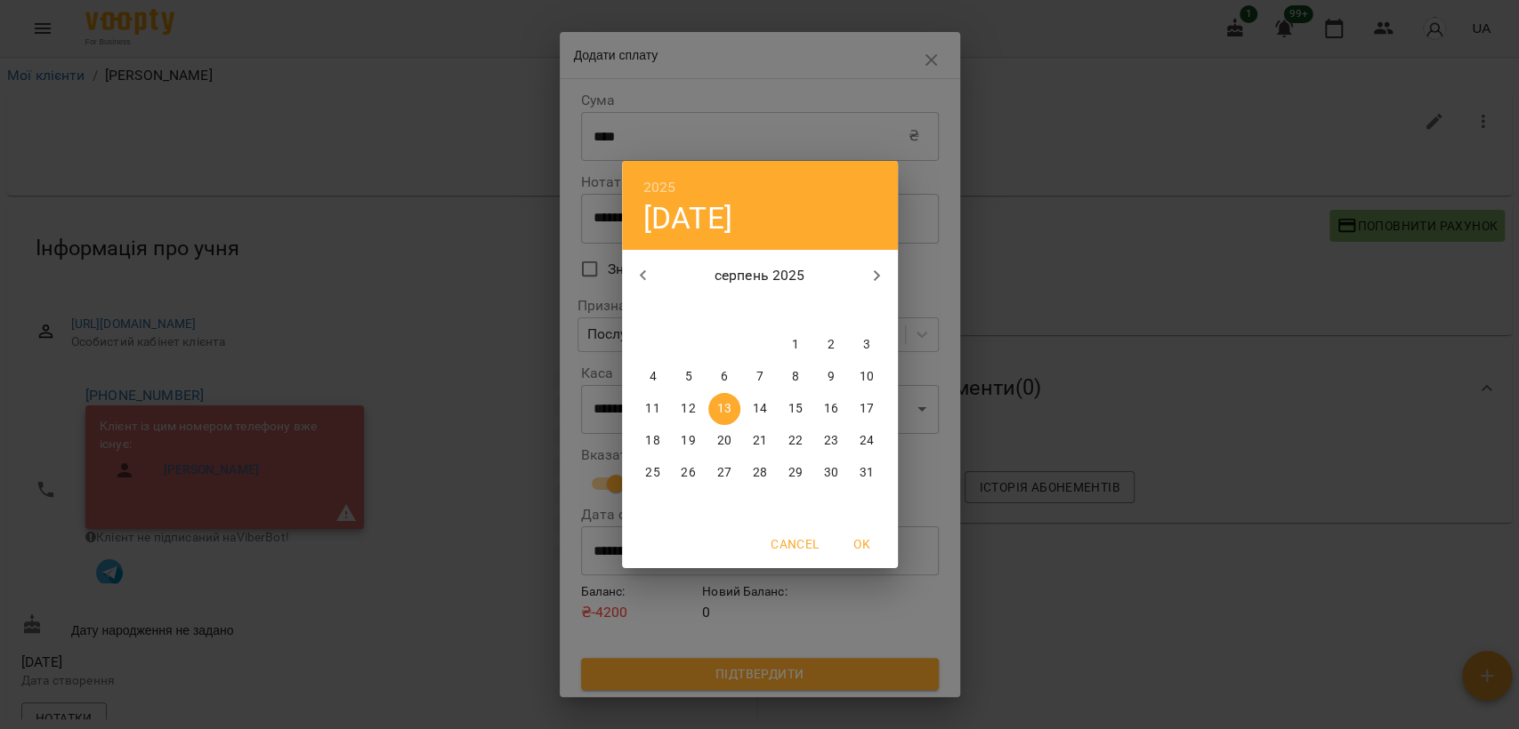
click at [645, 272] on icon "button" at bounding box center [643, 275] width 21 height 21
click at [874, 285] on icon "button" at bounding box center [876, 275] width 21 height 21
click at [697, 372] on span "8" at bounding box center [689, 377] width 32 height 18
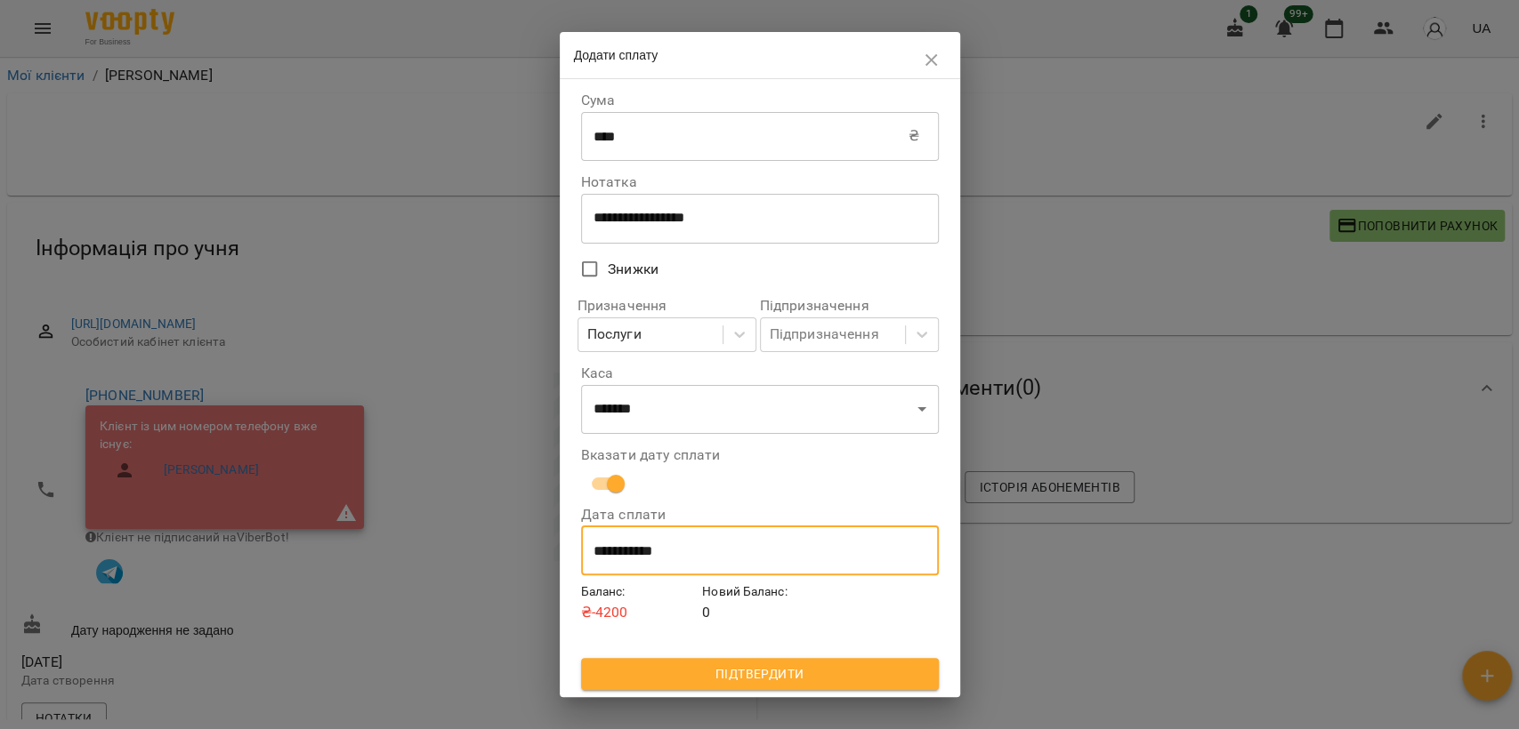
type input "**********"
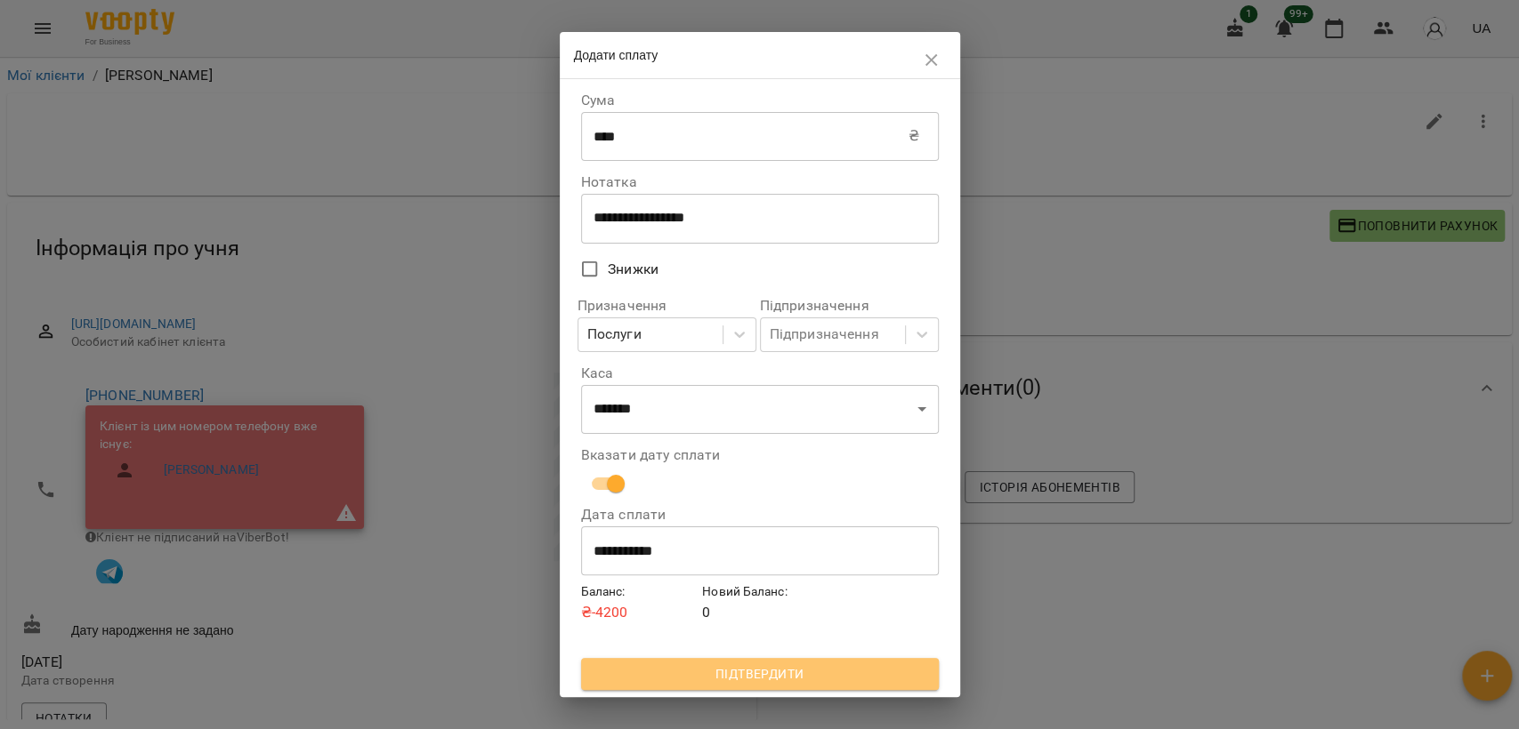
click at [679, 665] on span "Підтвердити" at bounding box center [759, 674] width 329 height 21
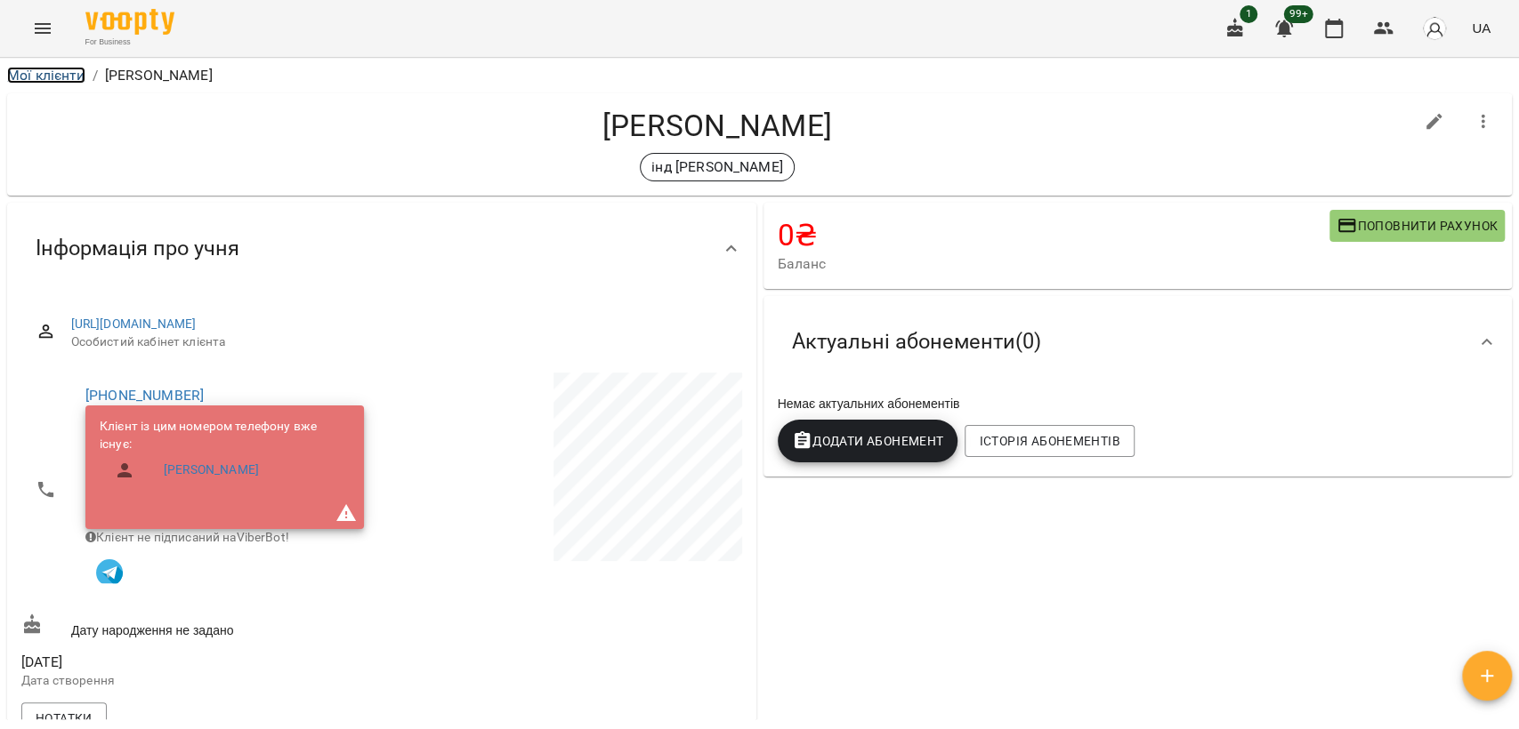
click at [35, 74] on link "Мої клієнти" at bounding box center [46, 75] width 78 height 17
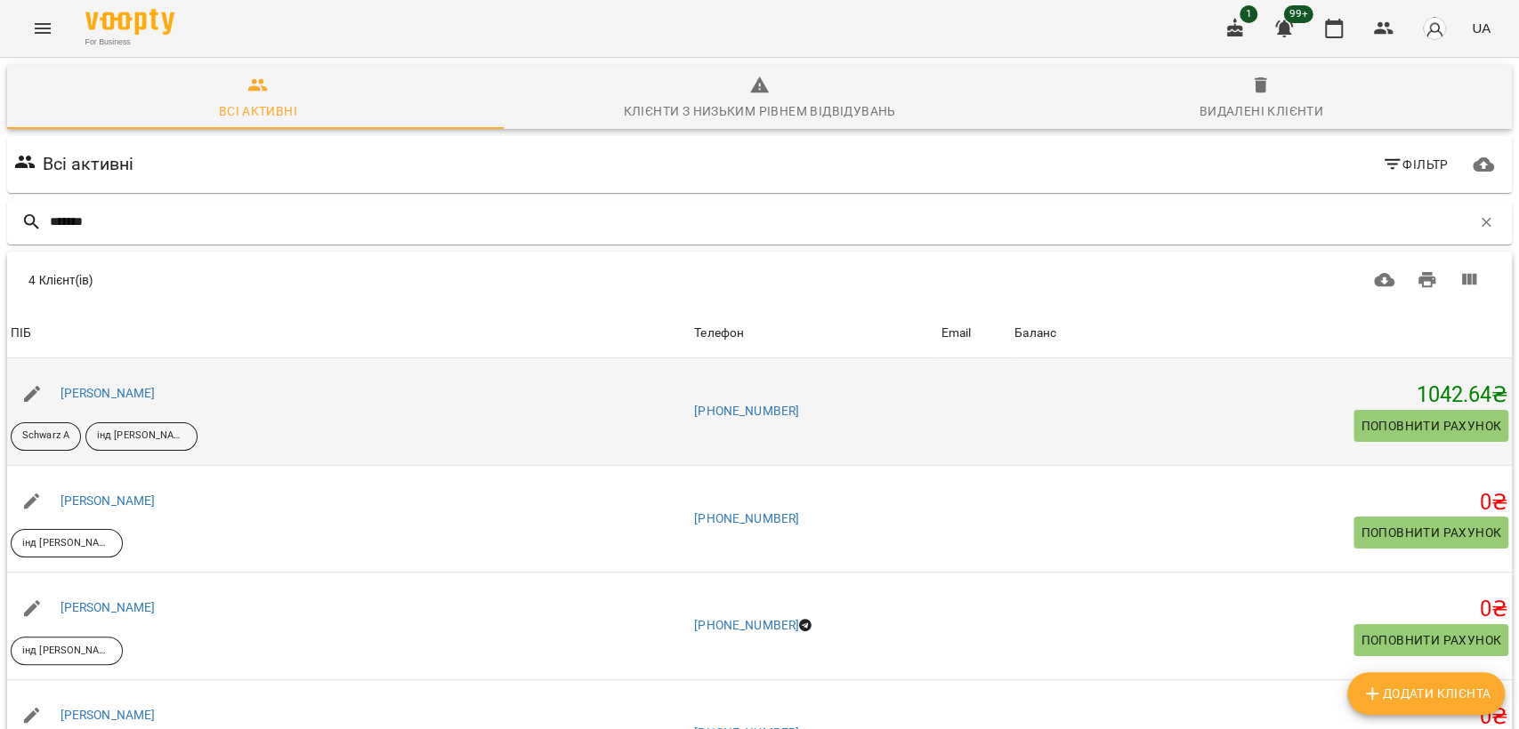
type input "*******"
click at [1366, 415] on span "Поповнити рахунок" at bounding box center [1430, 425] width 141 height 21
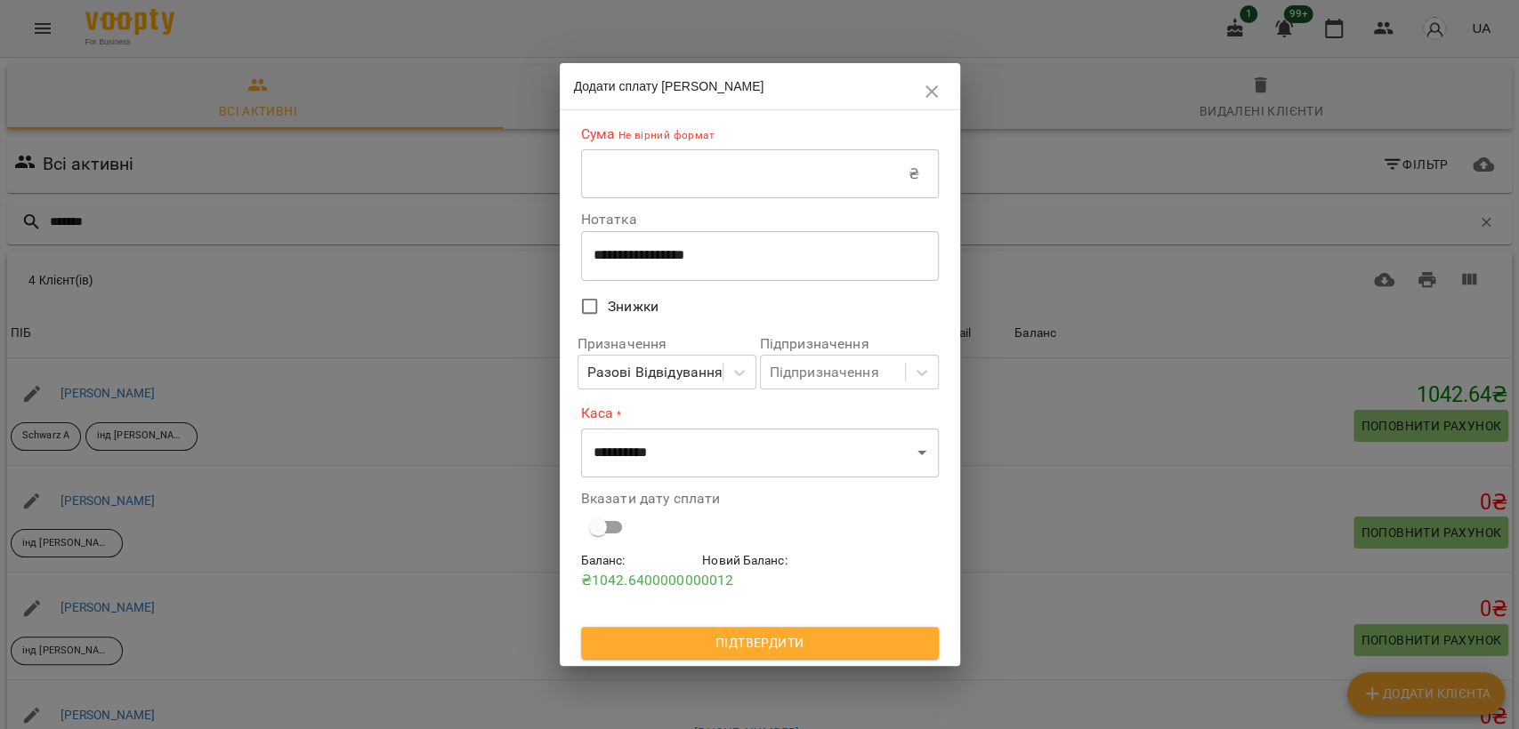
click at [801, 180] on input "text" at bounding box center [744, 174] width 327 height 50
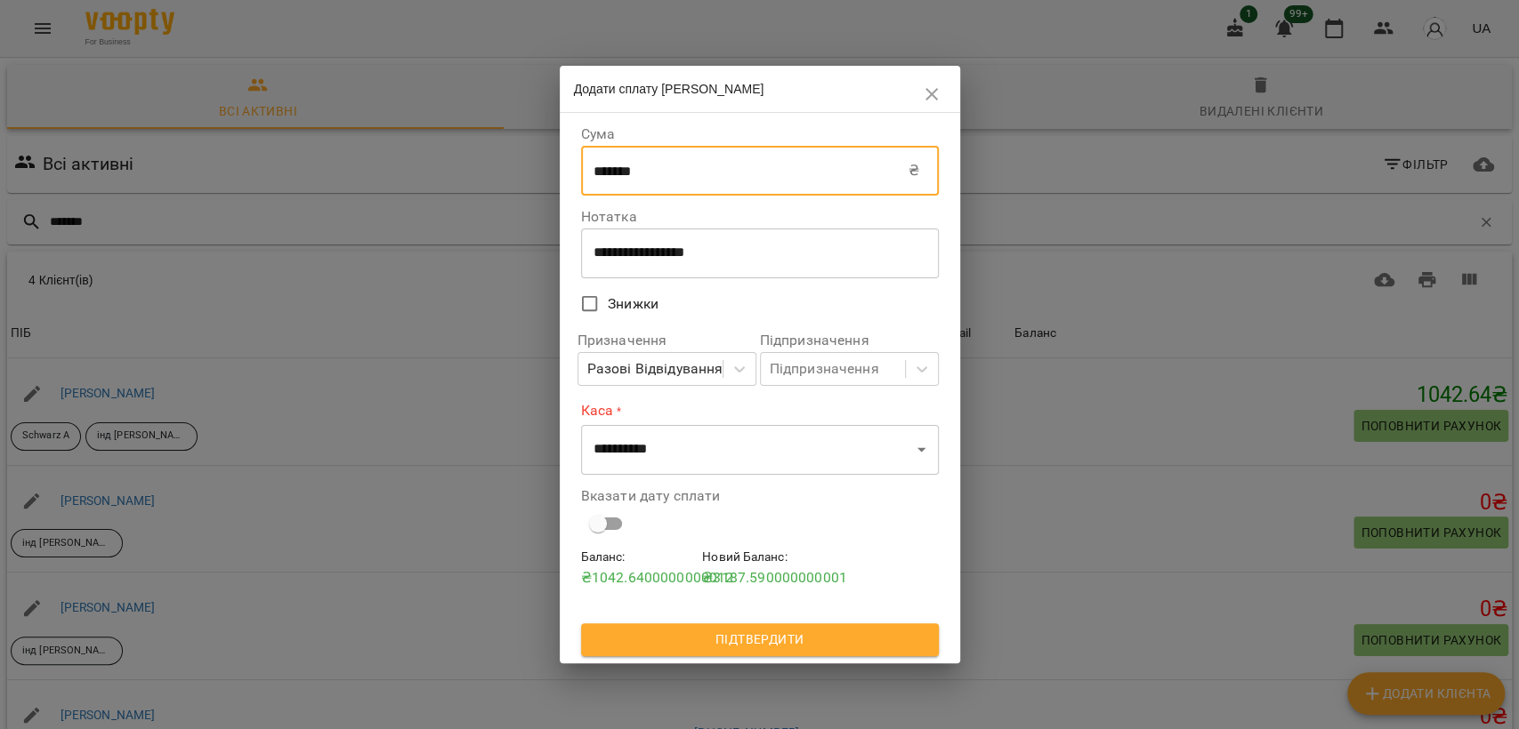
type input "*******"
click at [654, 425] on select "**********" at bounding box center [760, 450] width 358 height 50
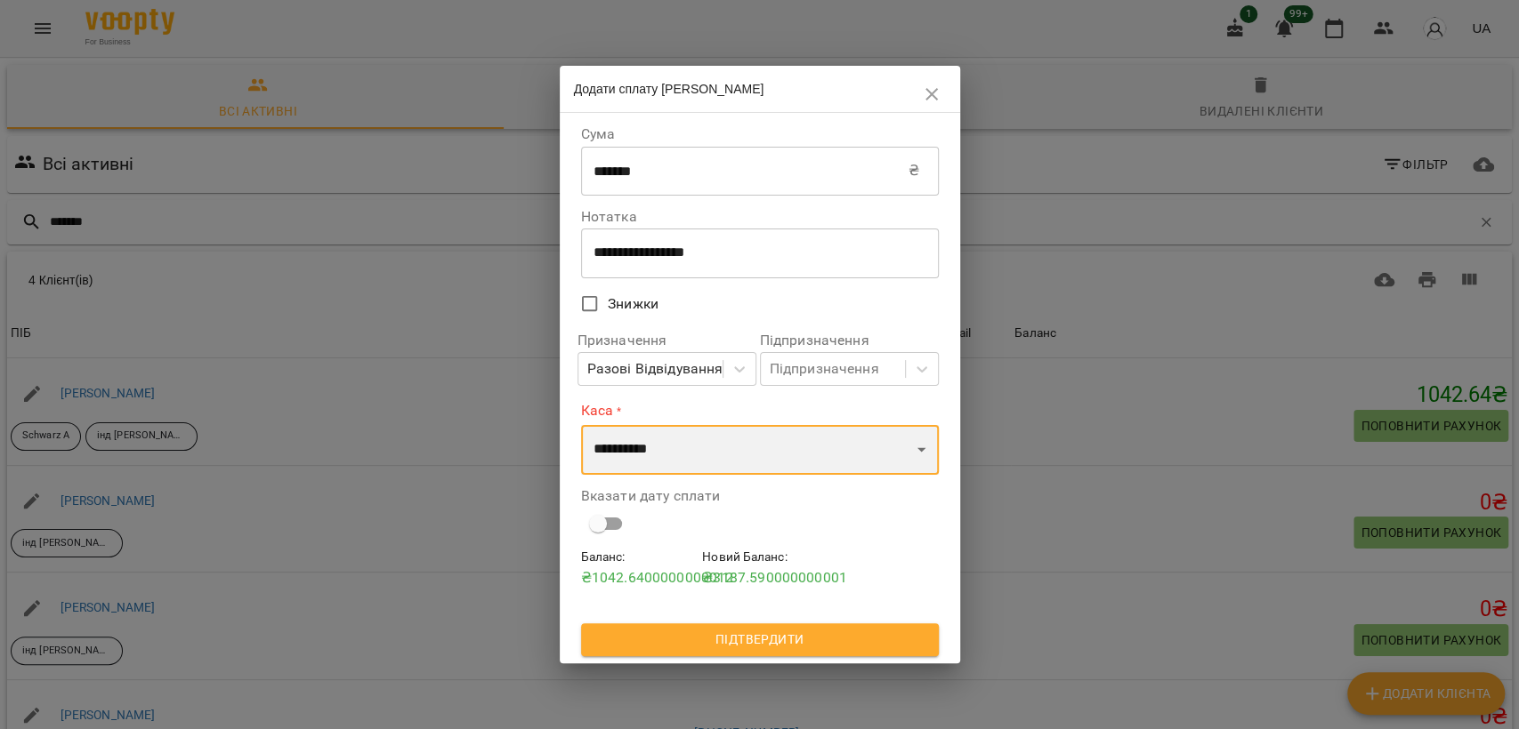
select select "****"
click at [581, 425] on select "**********" at bounding box center [760, 450] width 358 height 50
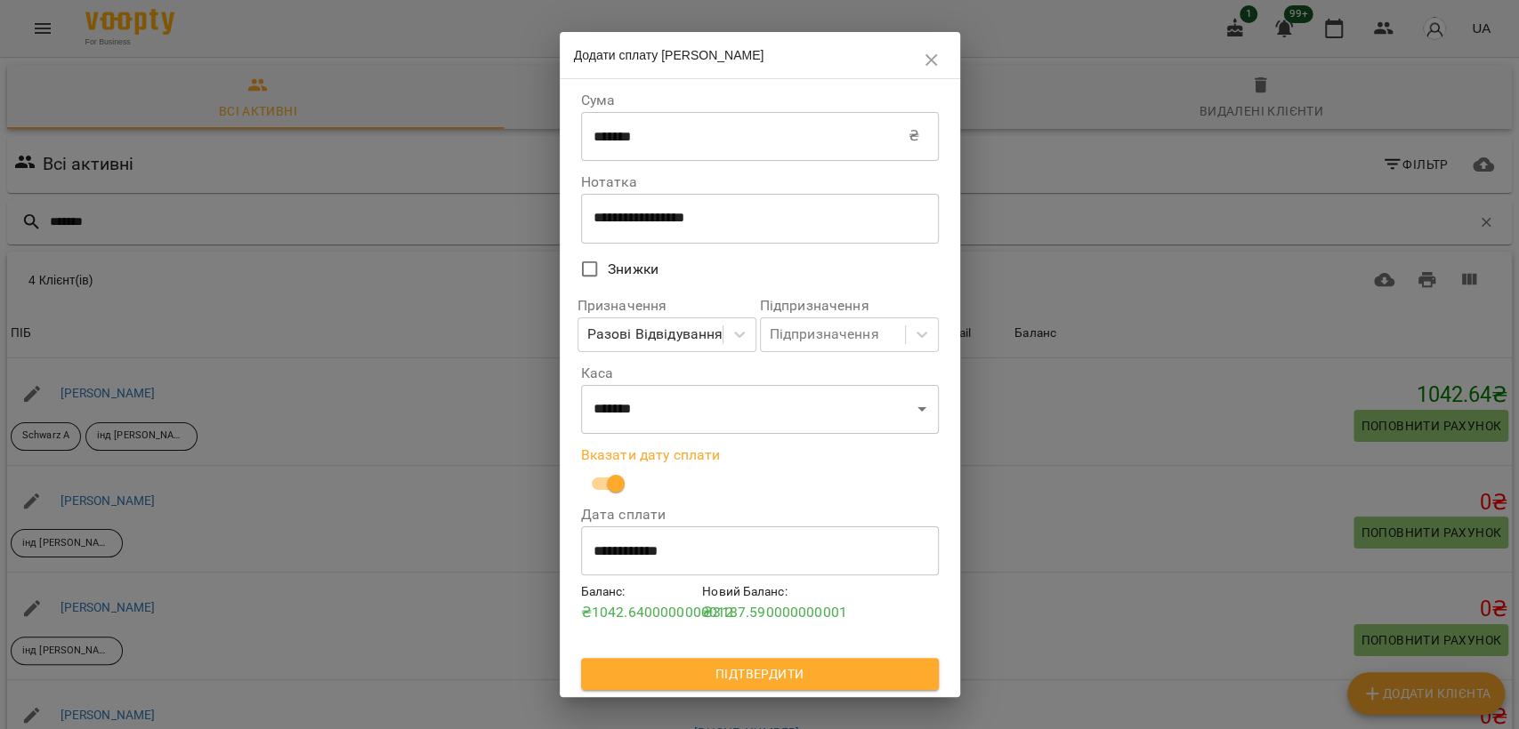
click at [641, 560] on input "**********" at bounding box center [760, 551] width 358 height 50
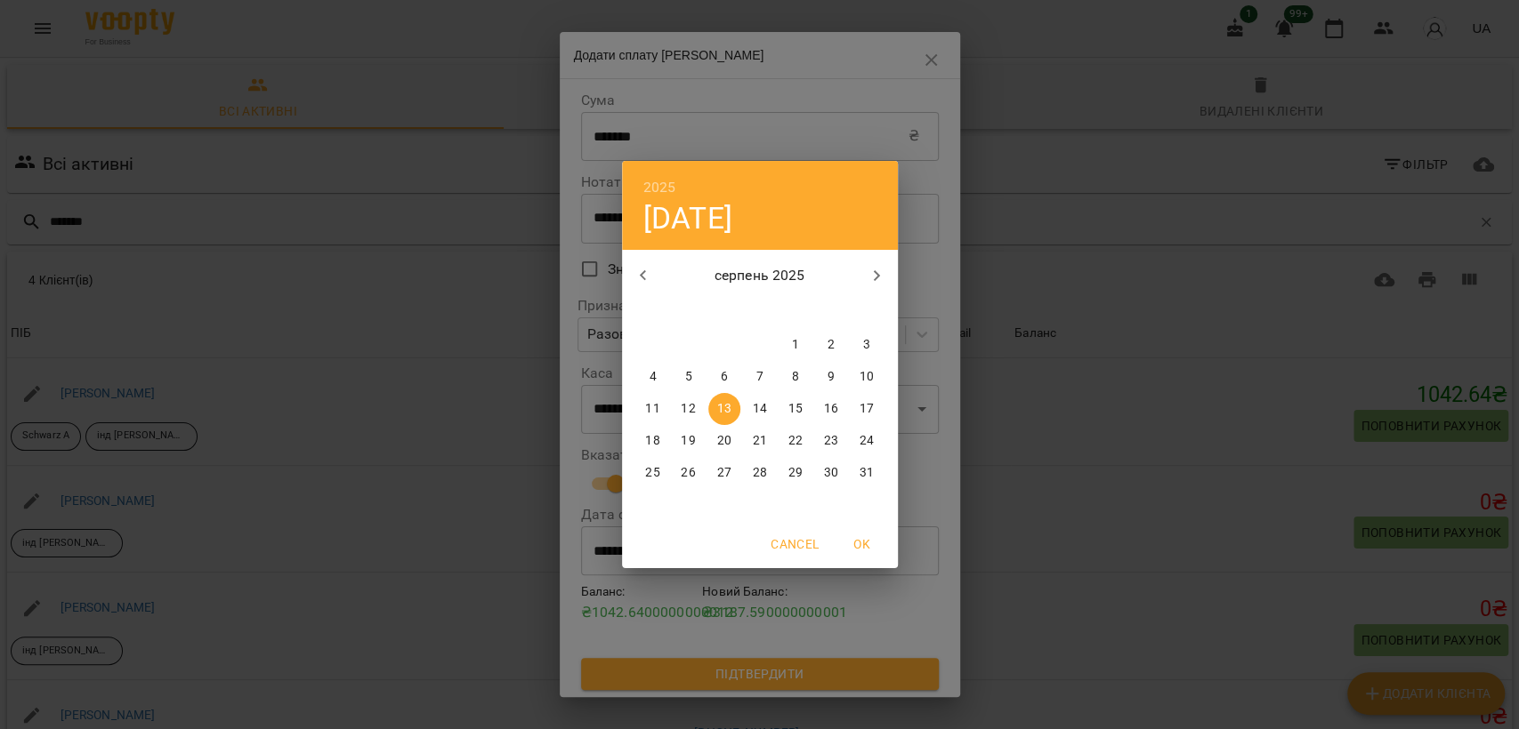
click at [657, 289] on button "button" at bounding box center [643, 275] width 43 height 43
click at [690, 375] on p "8" at bounding box center [687, 377] width 7 height 18
type input "**********"
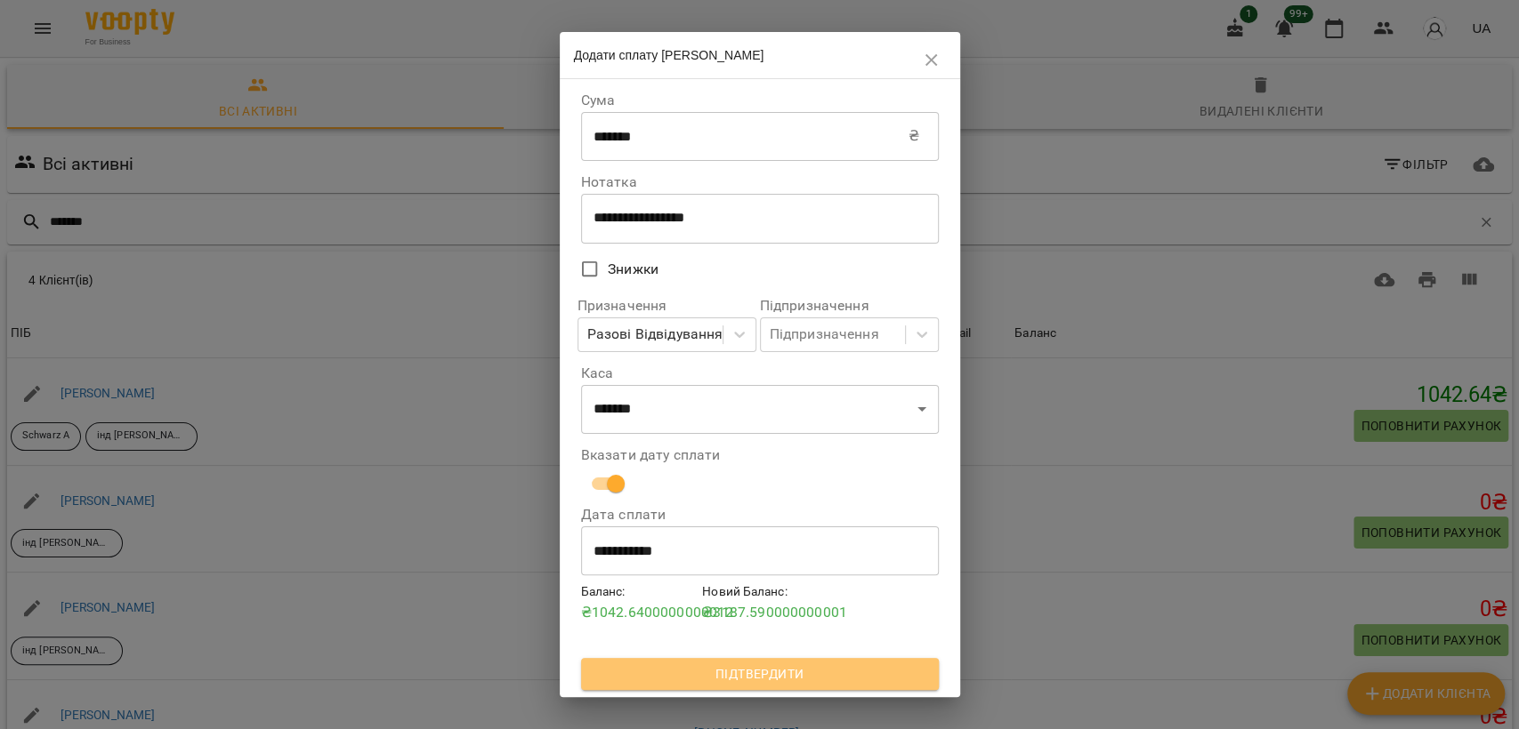
click at [707, 685] on span "Підтвердити" at bounding box center [759, 674] width 329 height 21
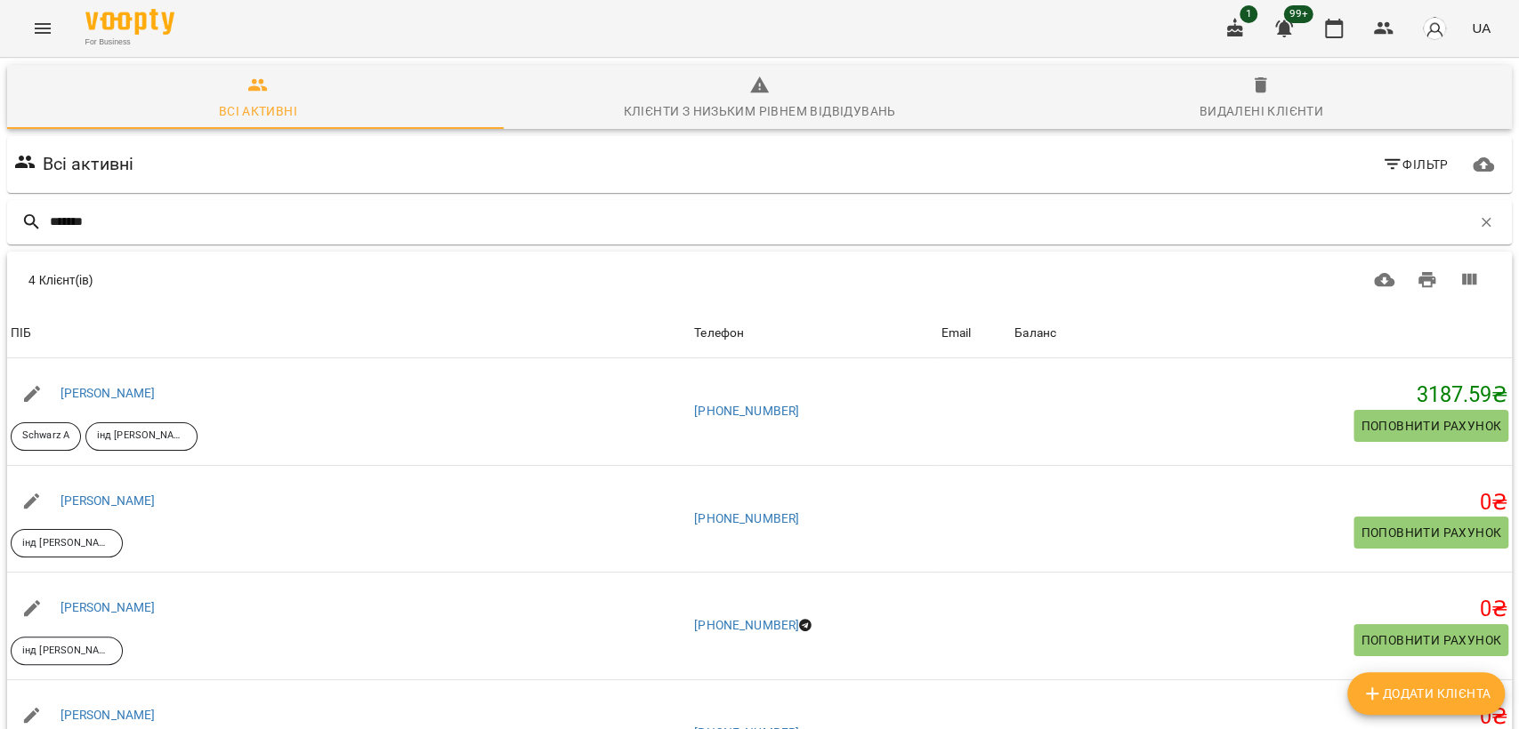
scroll to position [33, 0]
click at [28, 25] on button "Menu" at bounding box center [42, 28] width 43 height 43
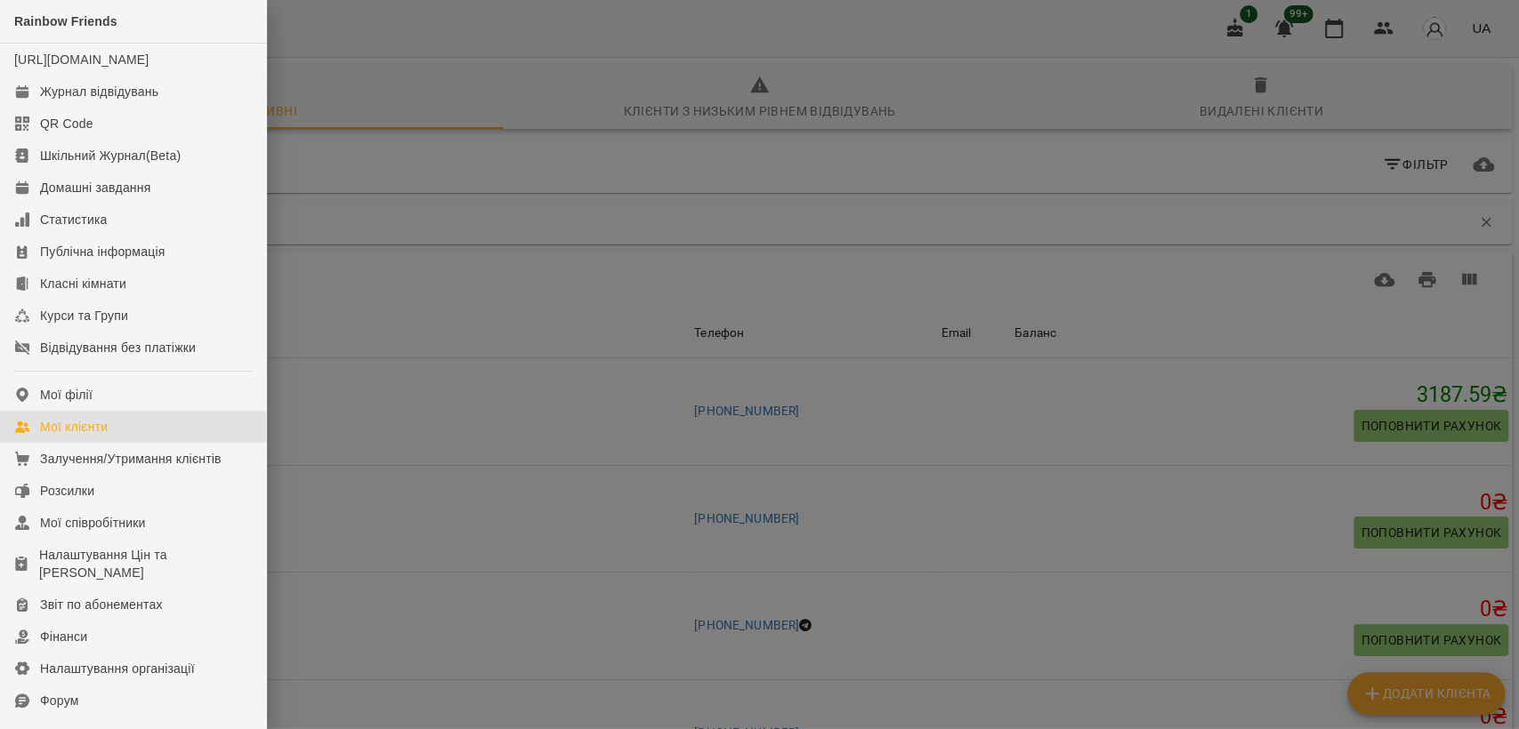
click at [311, 24] on div at bounding box center [759, 364] width 1519 height 729
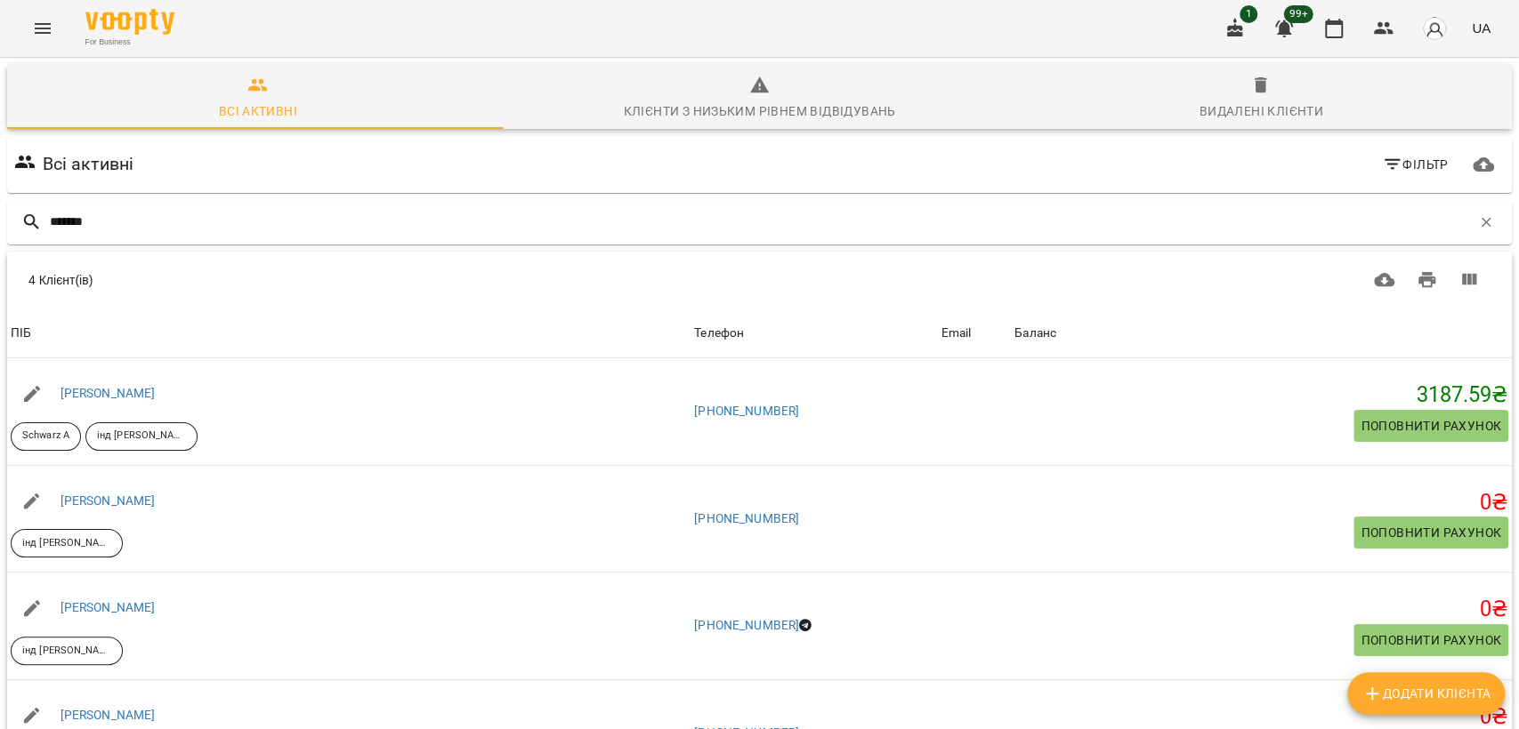
scroll to position [0, 0]
click at [1235, 31] on icon "button" at bounding box center [1234, 28] width 21 height 21
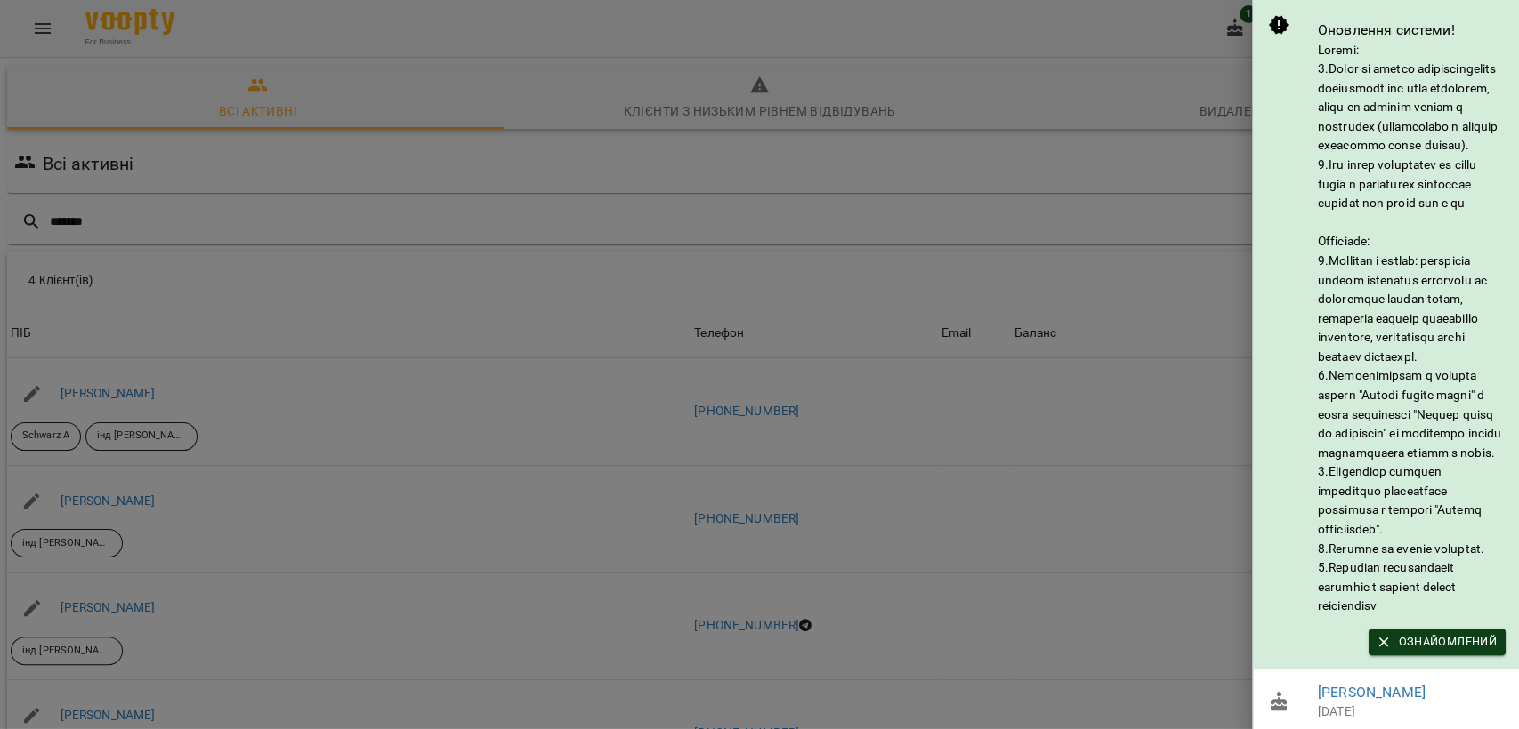
scroll to position [85, 0]
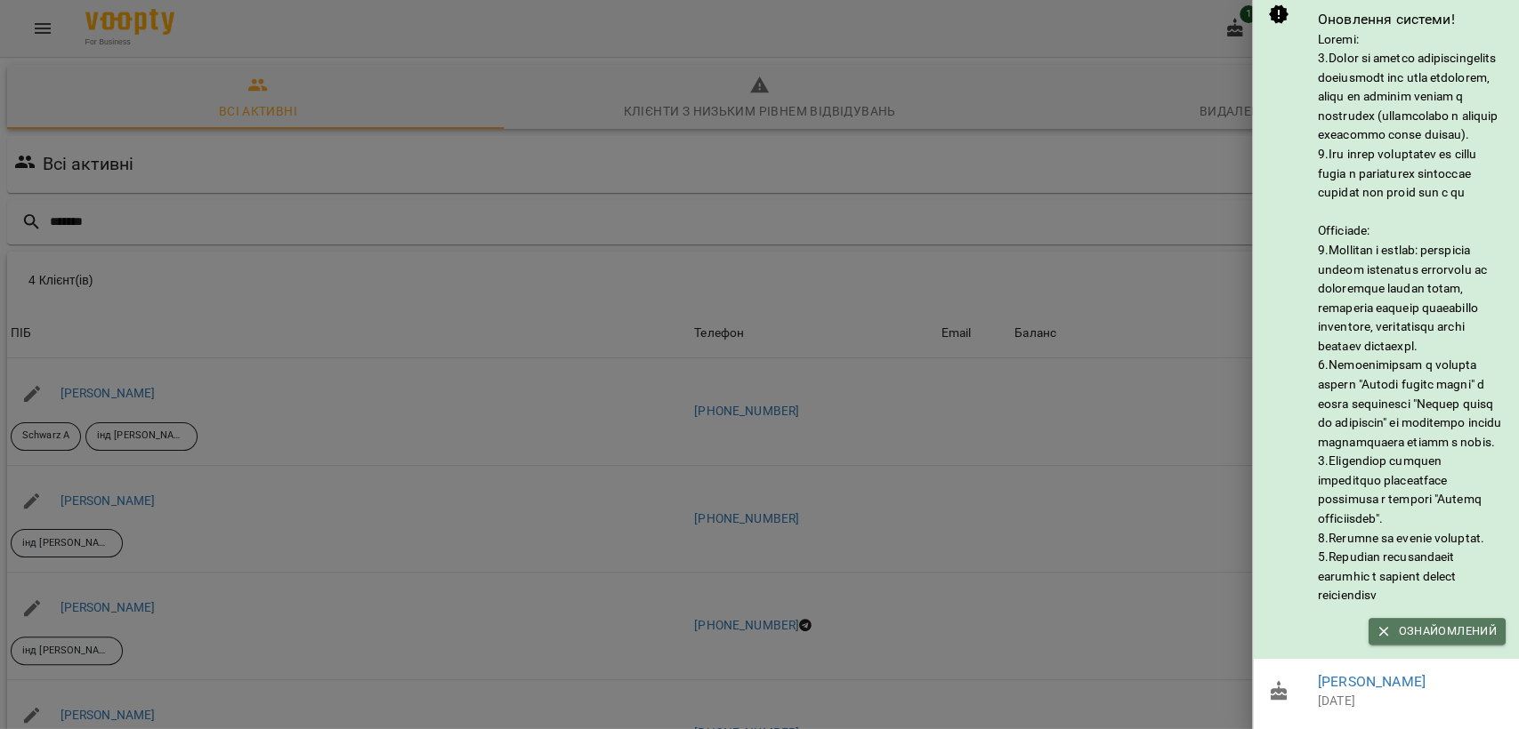
click at [1380, 624] on icon "button" at bounding box center [1383, 632] width 16 height 16
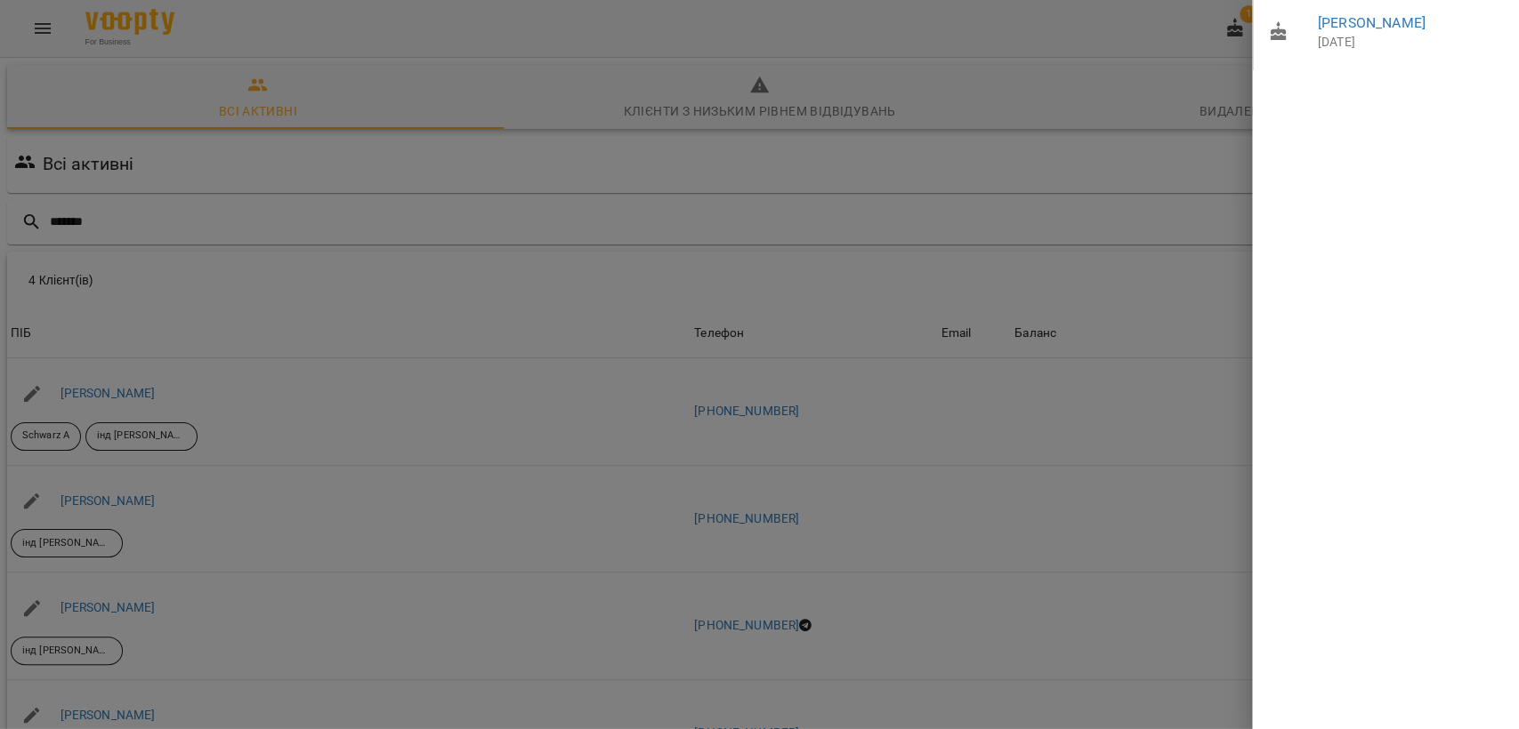
click at [939, 266] on div at bounding box center [759, 364] width 1519 height 729
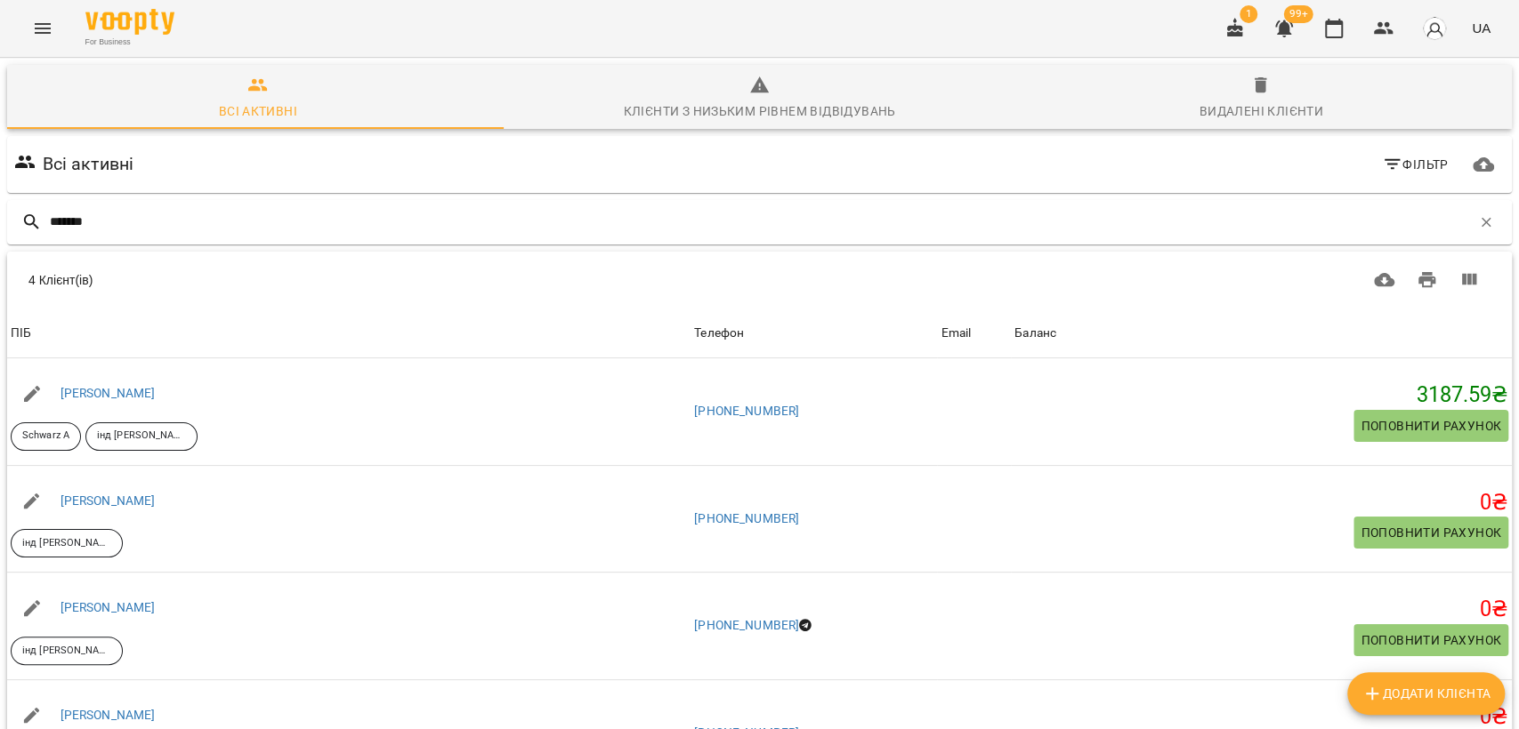
click at [38, 25] on icon "Menu" at bounding box center [42, 28] width 21 height 21
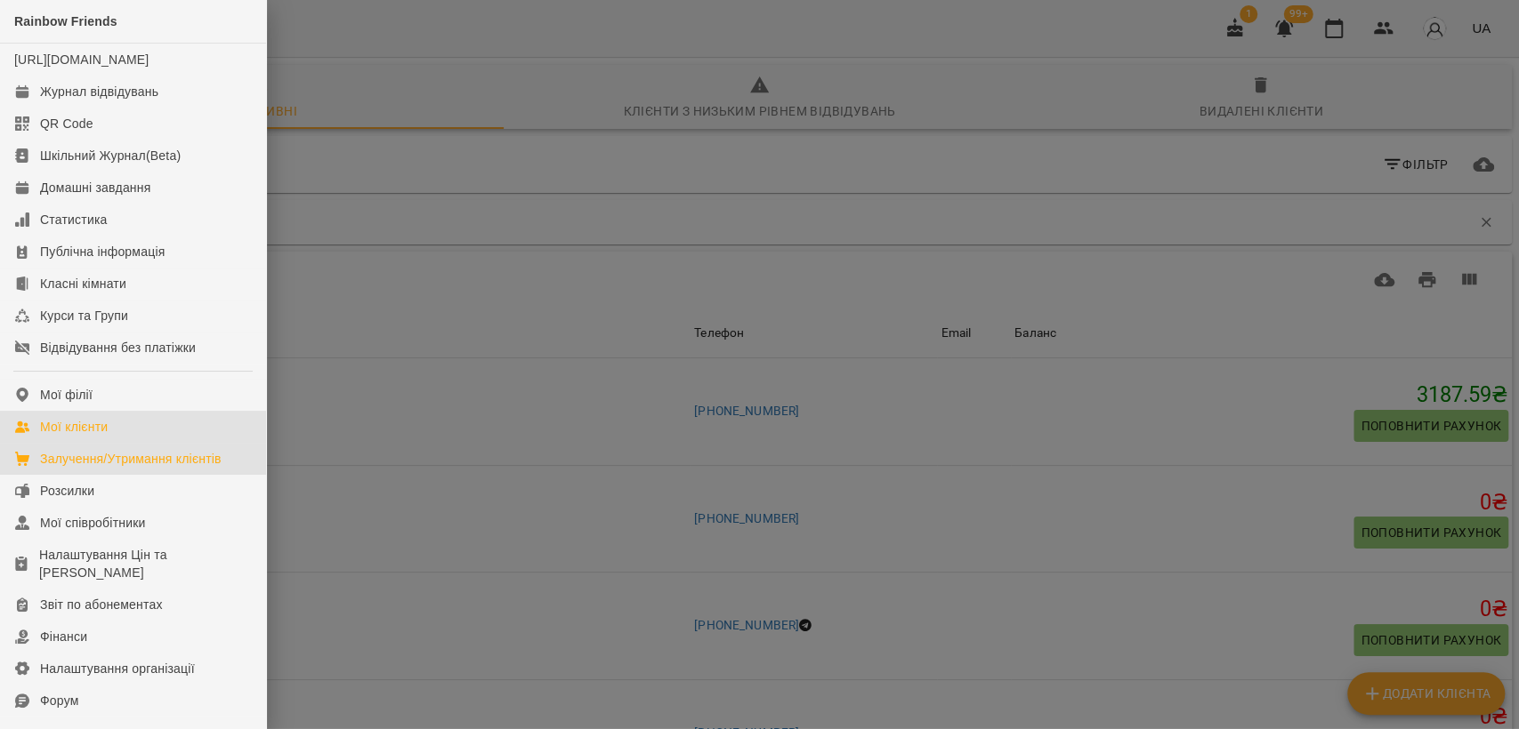
click at [165, 468] on div "Залучення/Утримання клієнтів" at bounding box center [130, 459] width 181 height 18
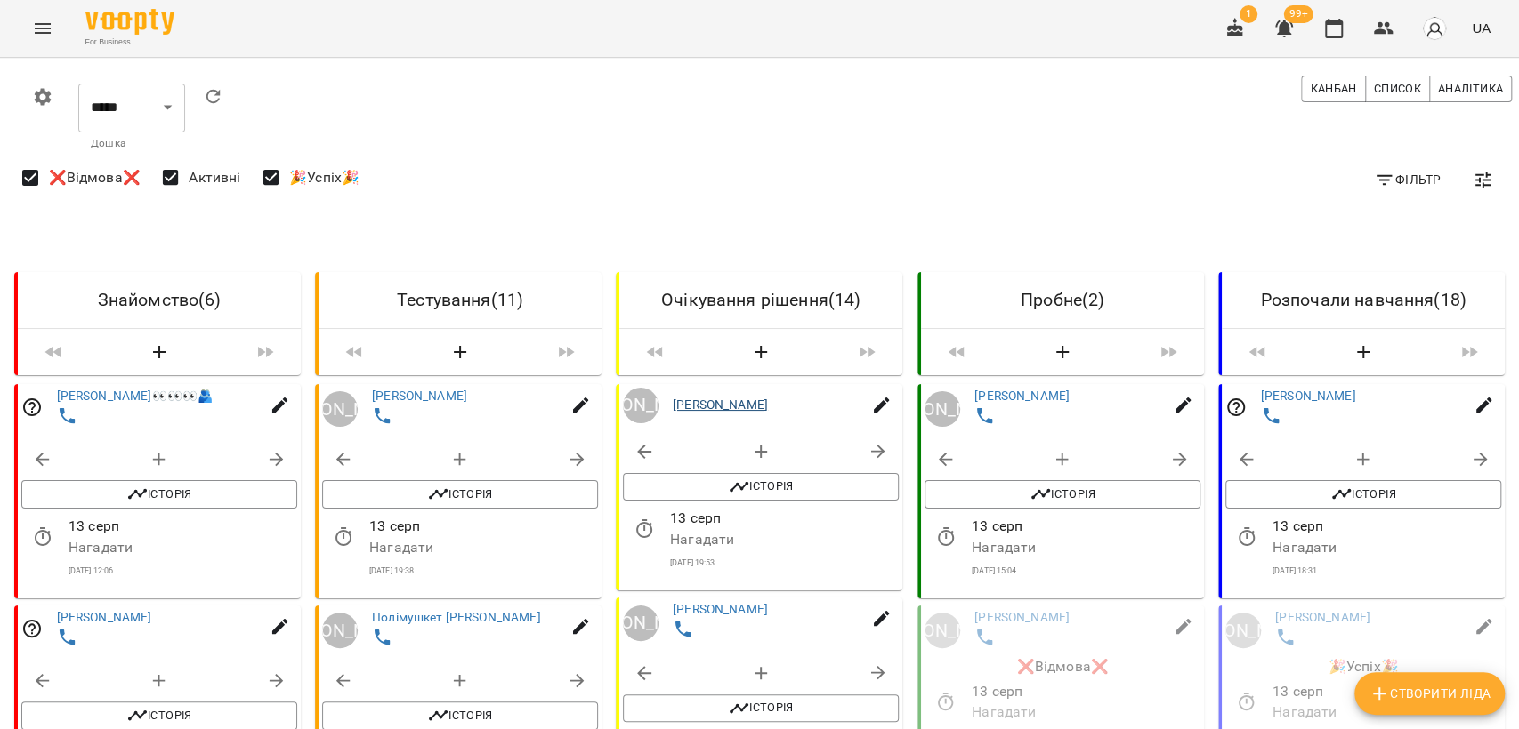
scroll to position [395, 0]
click at [713, 602] on link "[PERSON_NAME]" at bounding box center [720, 609] width 95 height 14
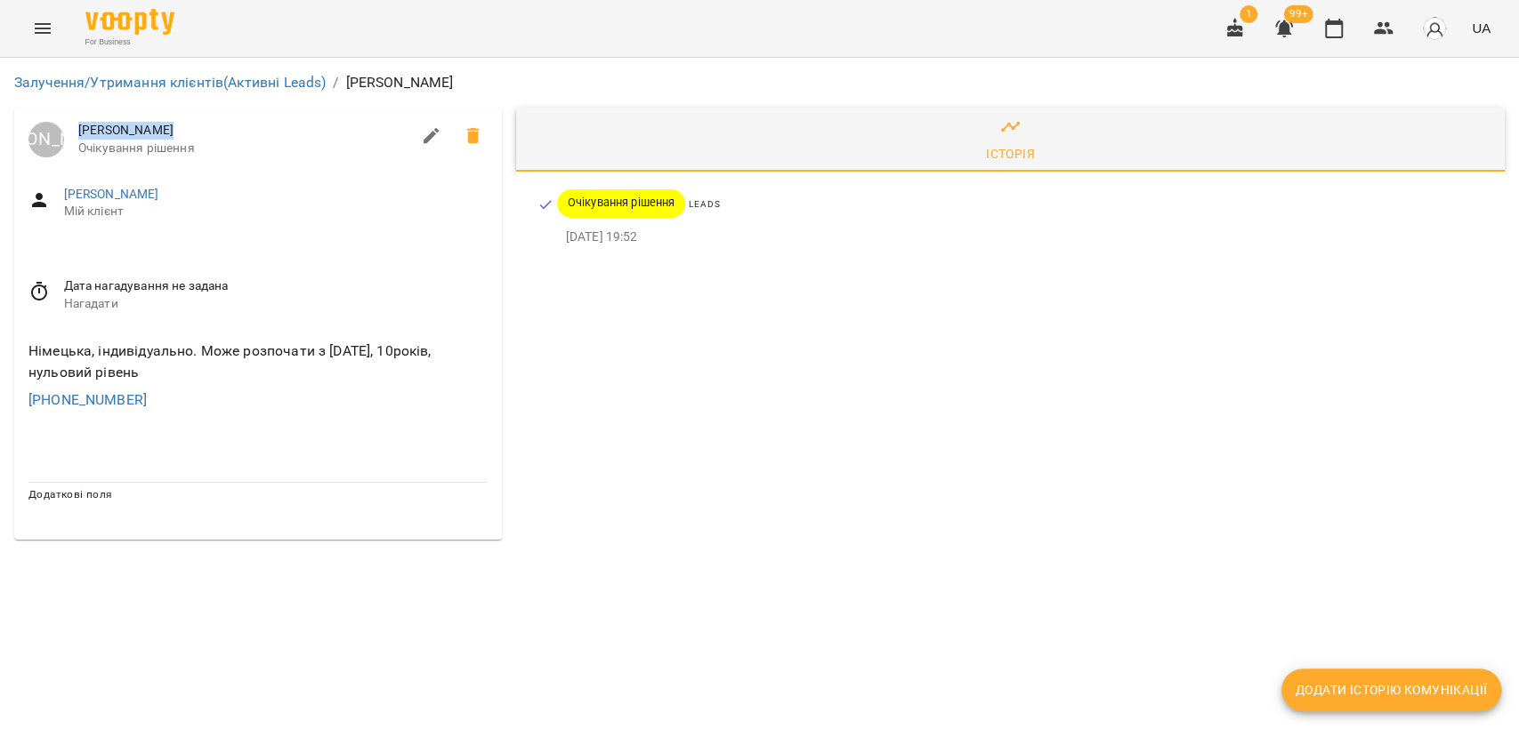
drag, startPoint x: 185, startPoint y: 127, endPoint x: 0, endPoint y: 122, distance: 185.1
click at [0, 122] on div "Залучення/Утримання клієнтів (Активні Leads) / [PERSON_NAME] [PERSON_NAME] [PER…" at bounding box center [759, 306] width 1519 height 496
copy span "[PERSON_NAME]"
drag, startPoint x: 393, startPoint y: 345, endPoint x: 201, endPoint y: 336, distance: 192.4
click at [201, 336] on div "Німецька, індивідуально. Може розпочати з [DATE], 10років, нульовий рівень [PHO…" at bounding box center [258, 375] width 488 height 99
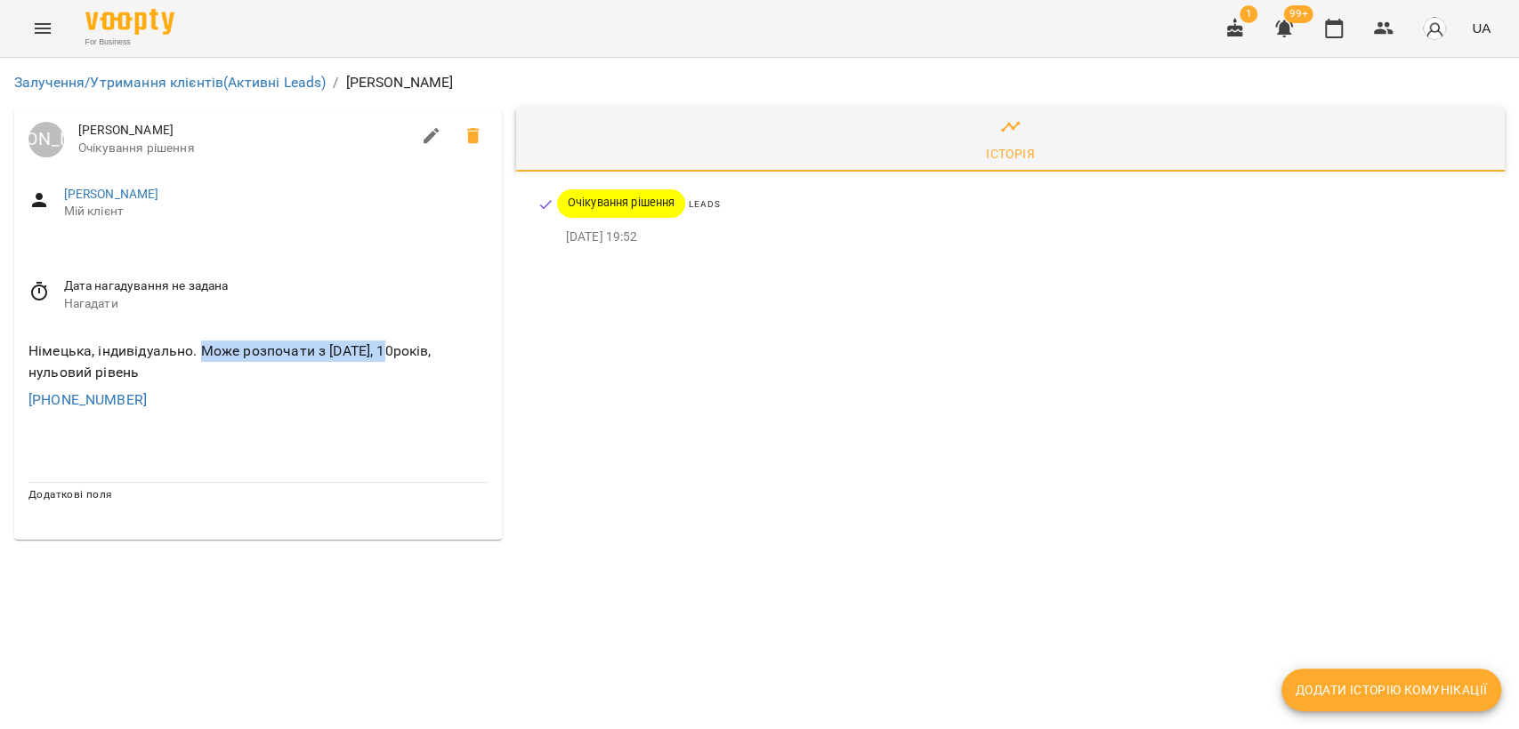
copy div "Може розпочати з [DATE]"
click at [775, 554] on div "Залучення/Утримання клієнтів (Активні Leads) / [PERSON_NAME] [PERSON_NAME] [PER…" at bounding box center [759, 306] width 1519 height 496
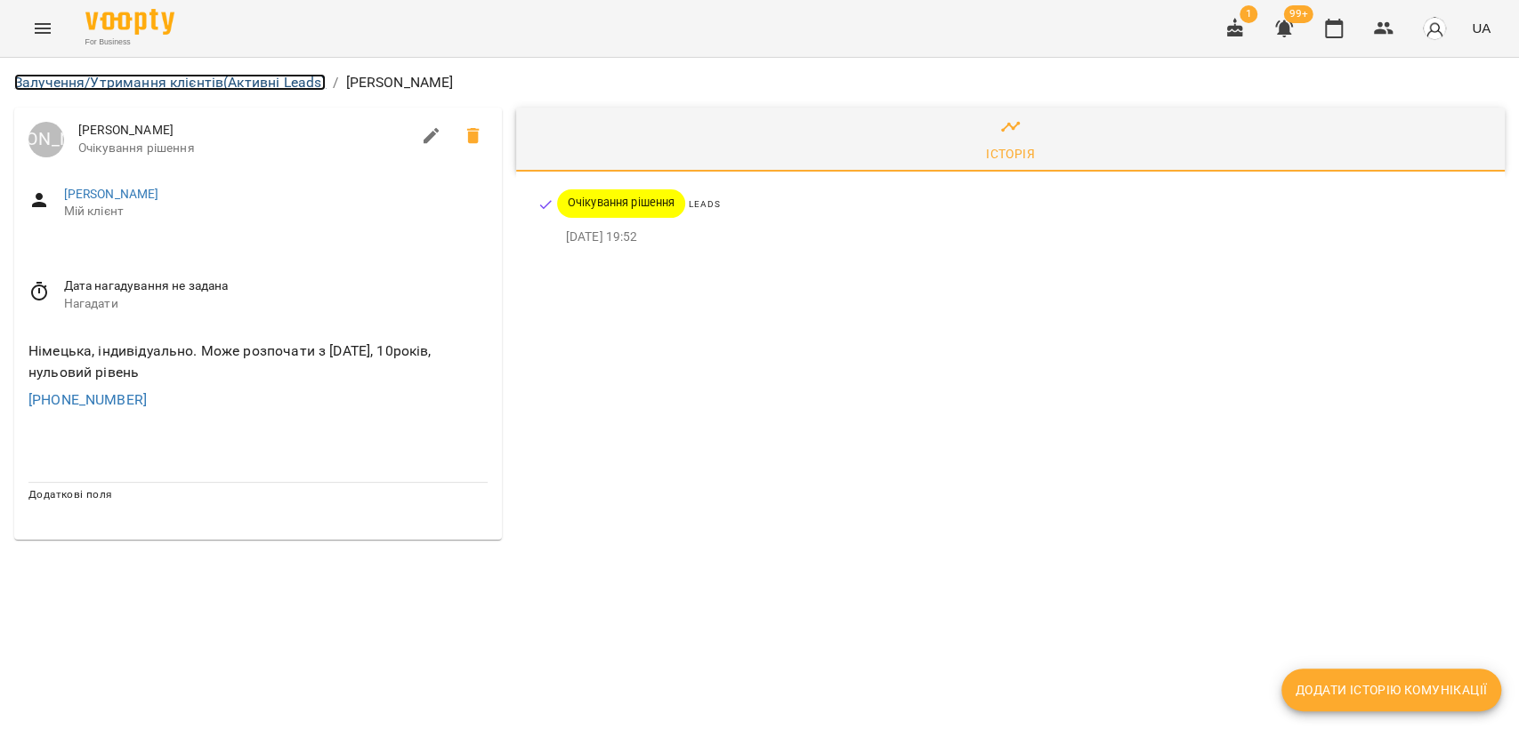
click at [238, 78] on link "Залучення/Утримання клієнтів (Активні Leads)" at bounding box center [169, 82] width 311 height 17
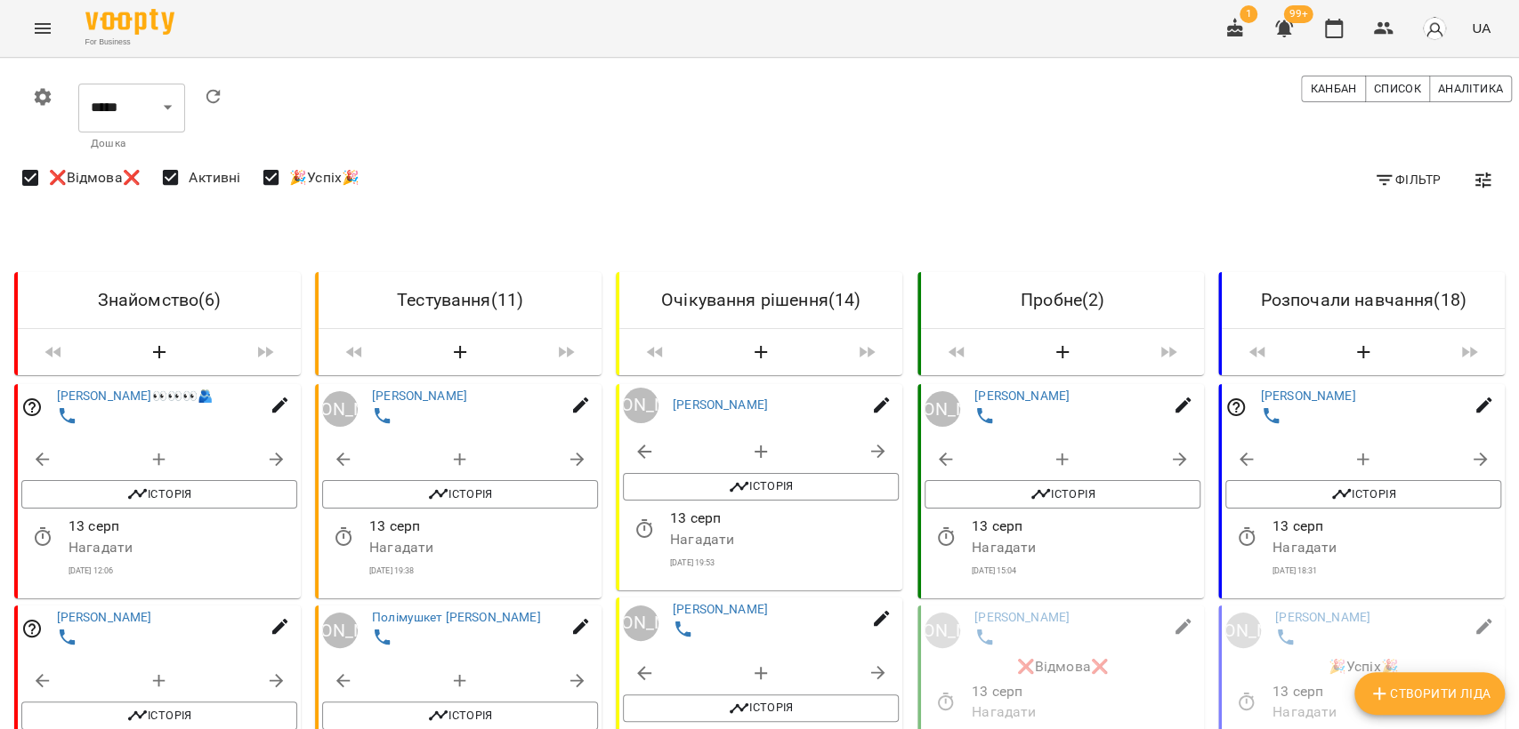
scroll to position [296, 0]
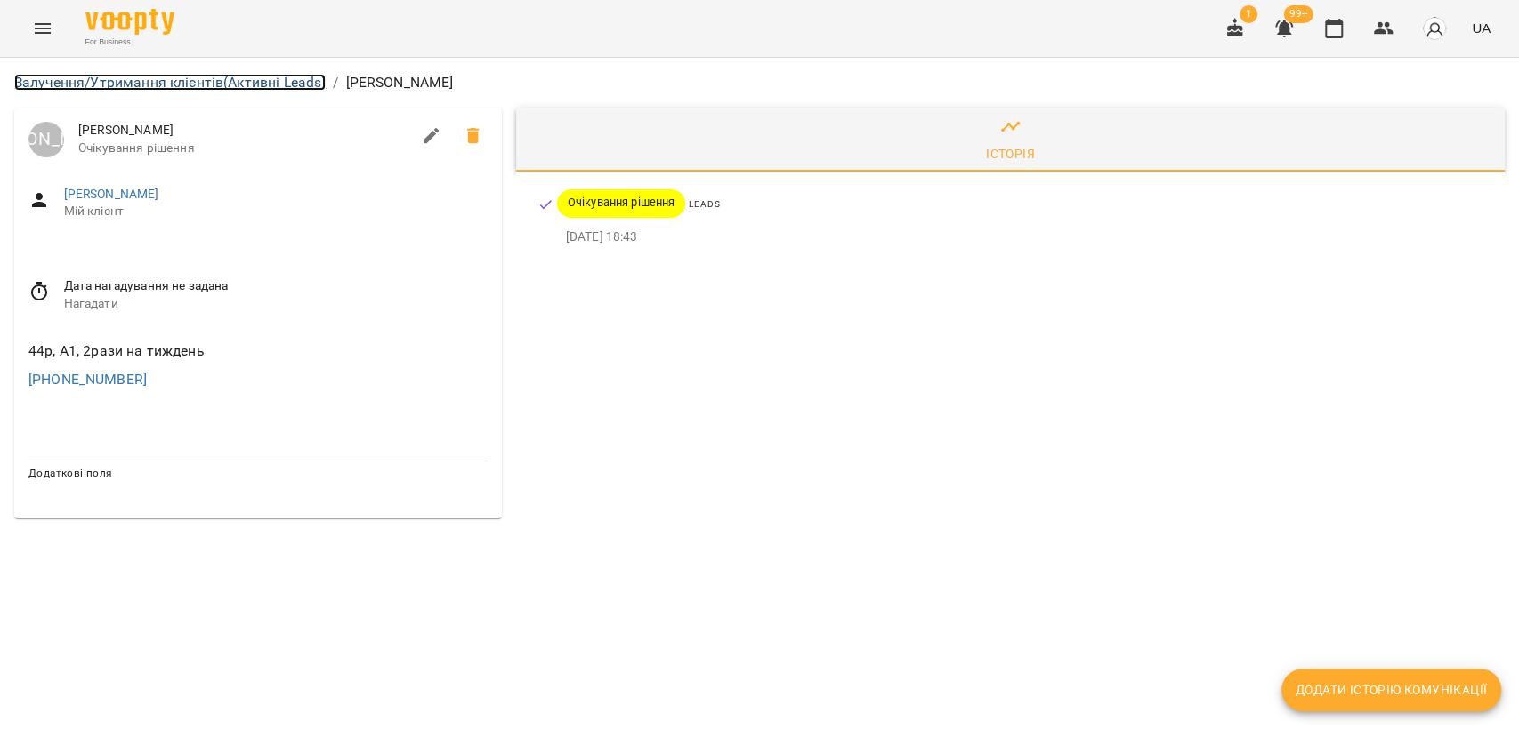
click at [168, 85] on link "Залучення/Утримання клієнтів (Активні Leads)" at bounding box center [169, 82] width 311 height 17
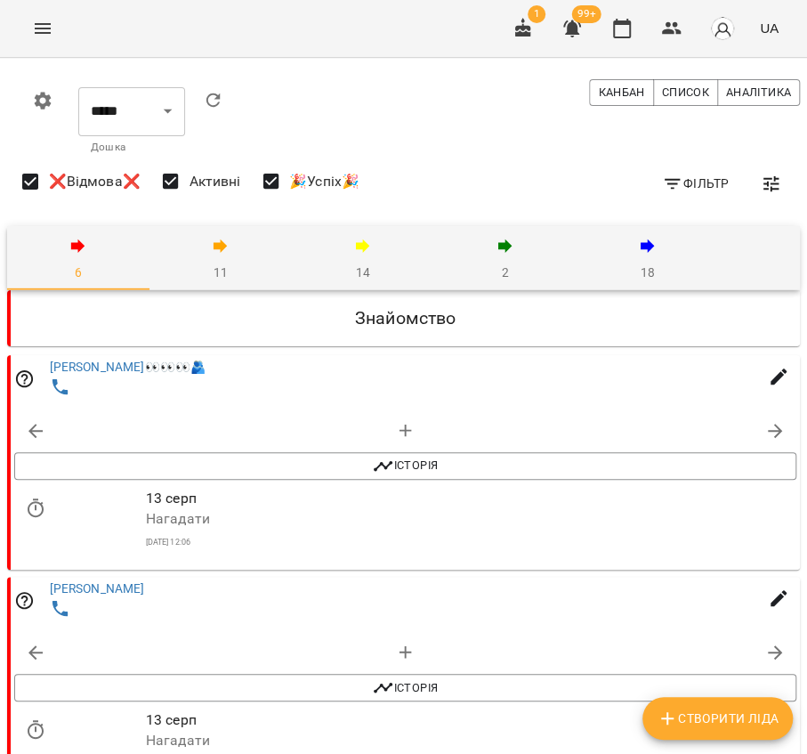
click at [375, 250] on span "14" at bounding box center [362, 259] width 121 height 48
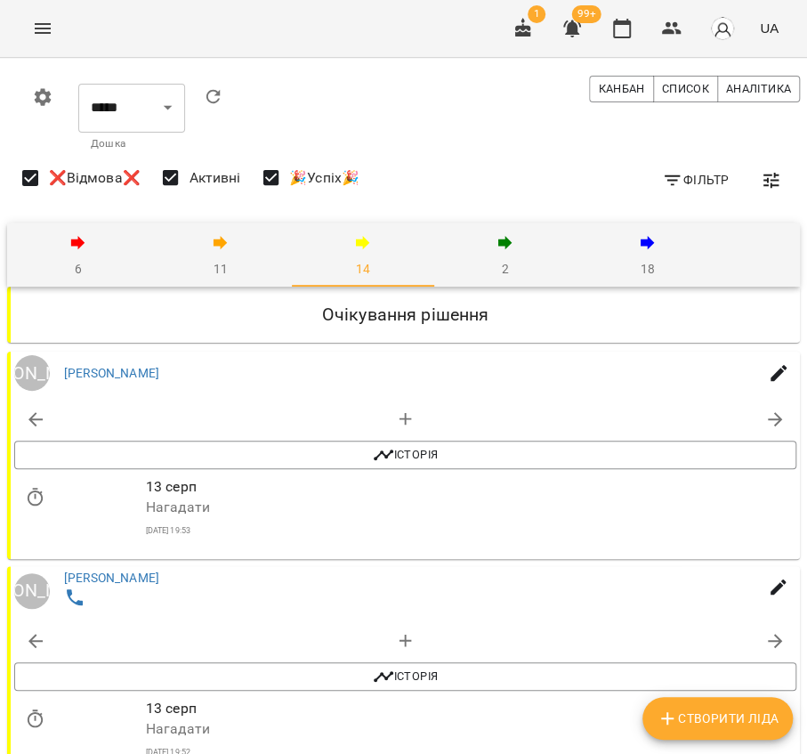
scroll to position [494, 0]
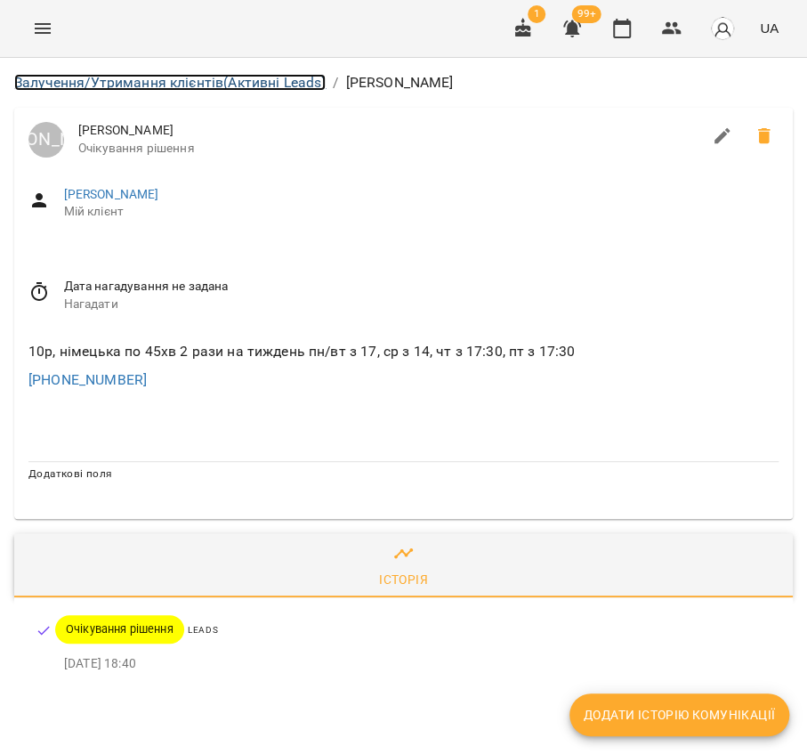
click at [76, 74] on link "Залучення/Утримання клієнтів (Активні Leads)" at bounding box center [169, 82] width 311 height 17
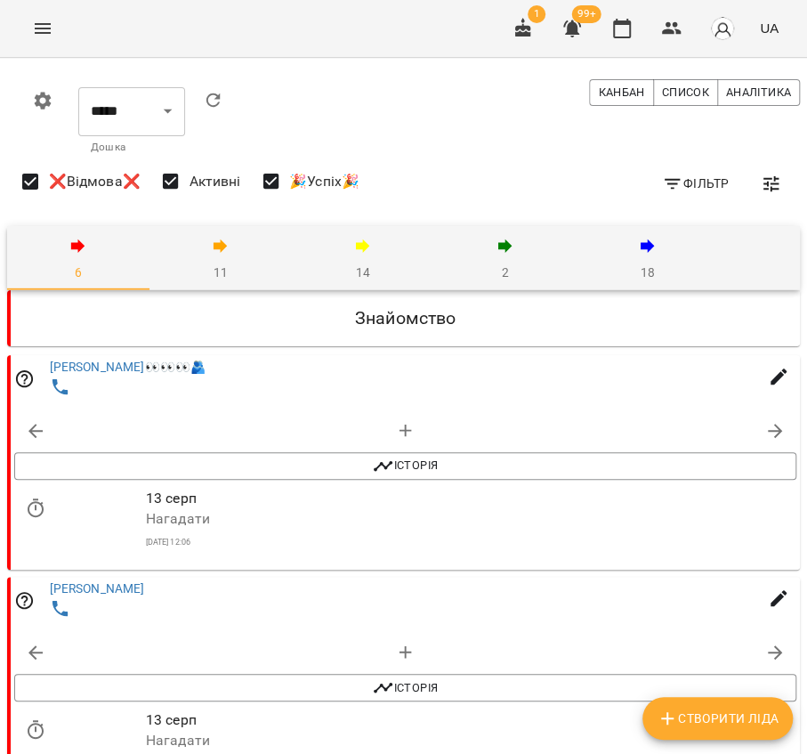
click at [376, 252] on span "14" at bounding box center [362, 259] width 121 height 48
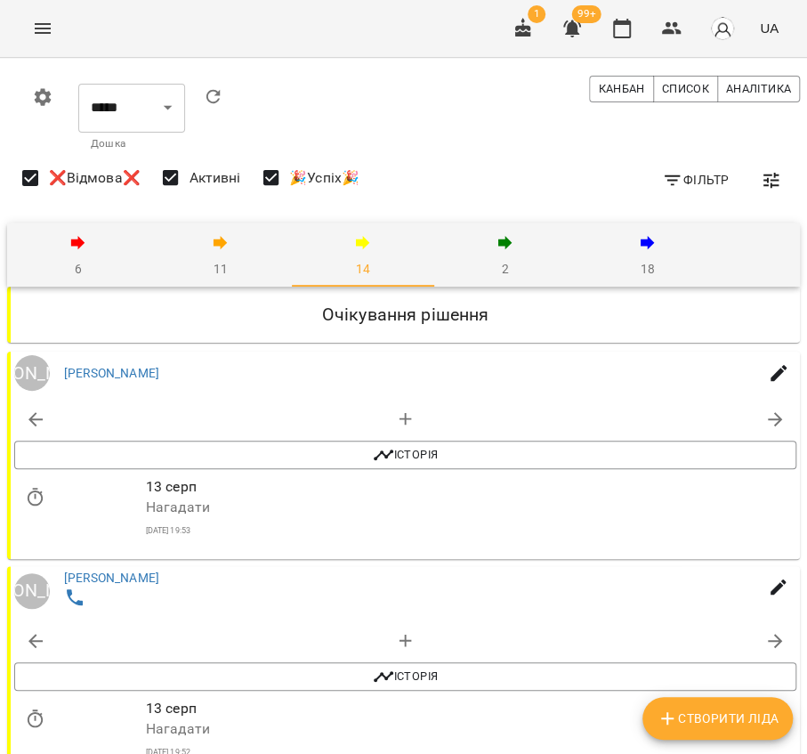
scroll to position [790, 0]
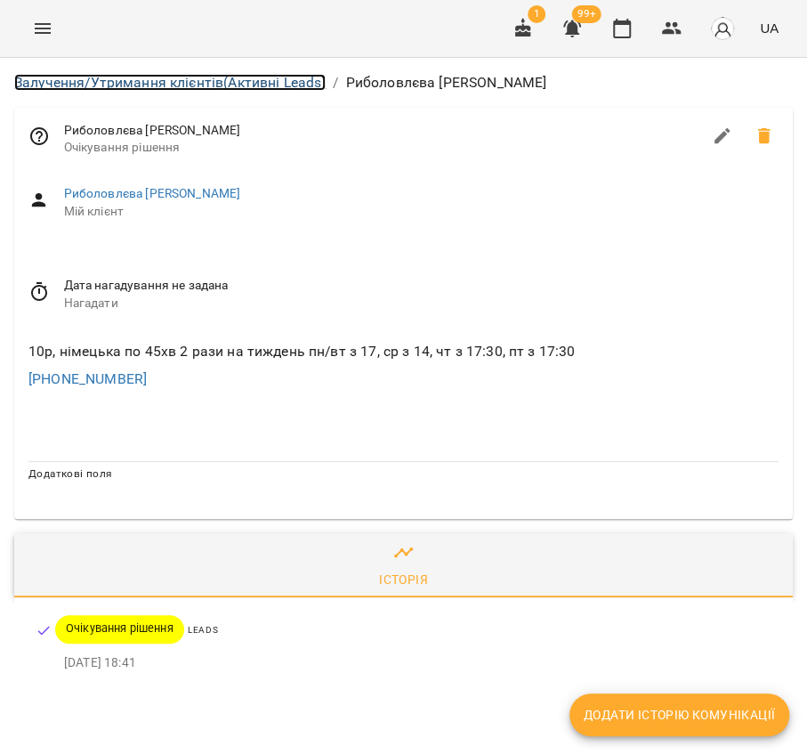
click at [78, 74] on link "Залучення/Утримання клієнтів (Активні Leads)" at bounding box center [169, 82] width 311 height 17
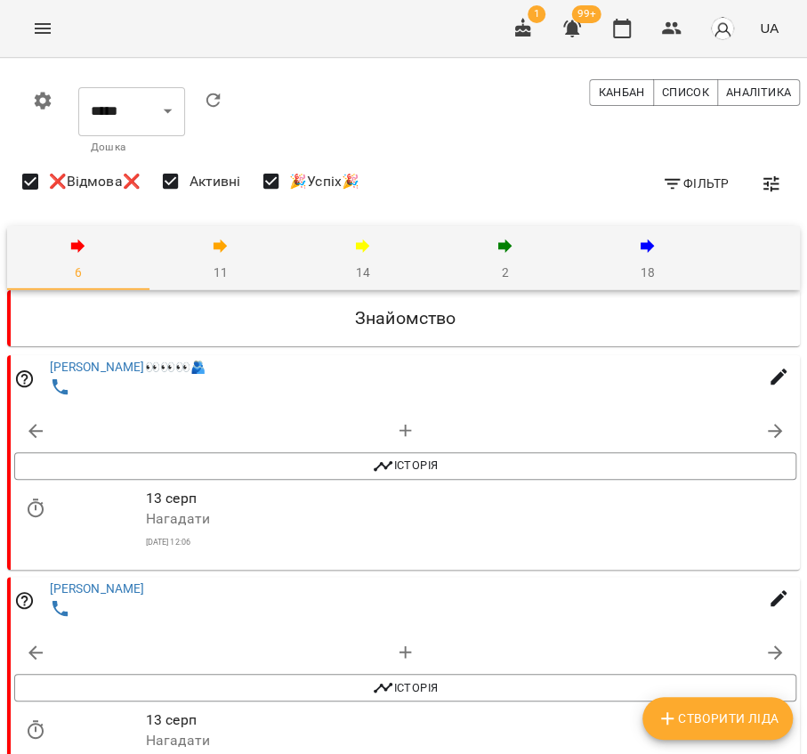
click at [369, 254] on icon "button" at bounding box center [362, 245] width 21 height 21
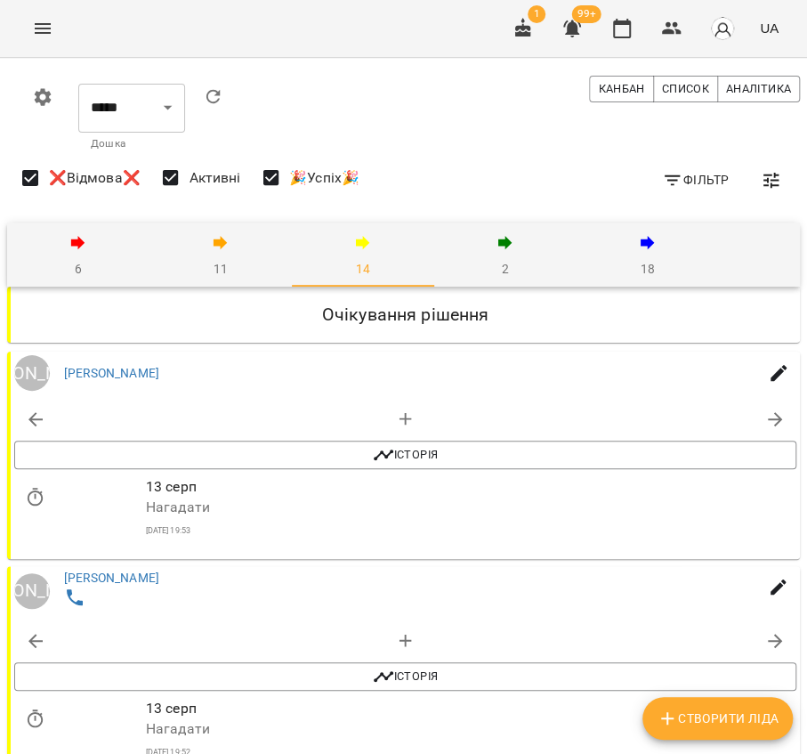
scroll to position [1087, 0]
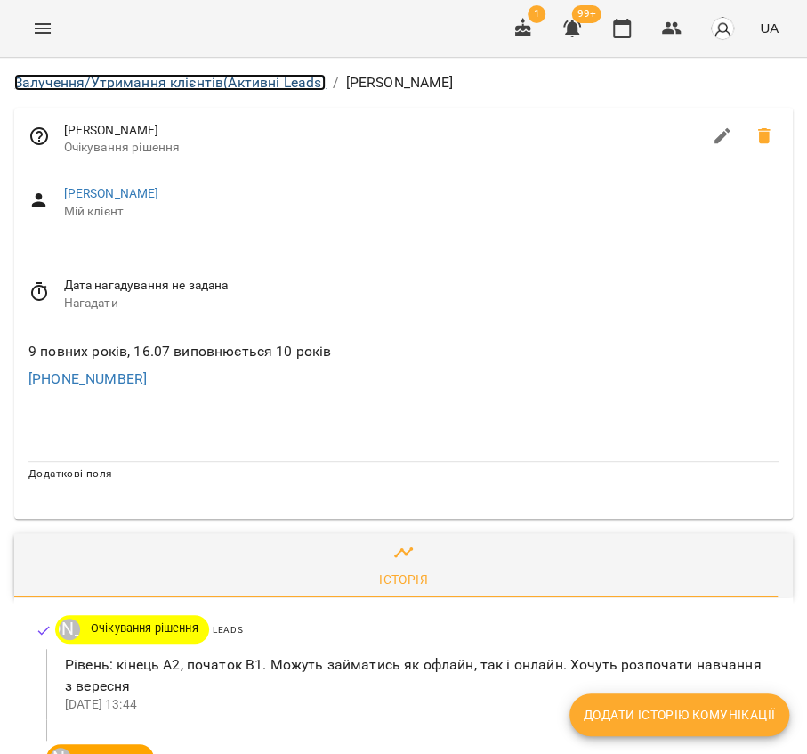
click at [89, 77] on link "Залучення/Утримання клієнтів (Активні Leads)" at bounding box center [169, 82] width 311 height 17
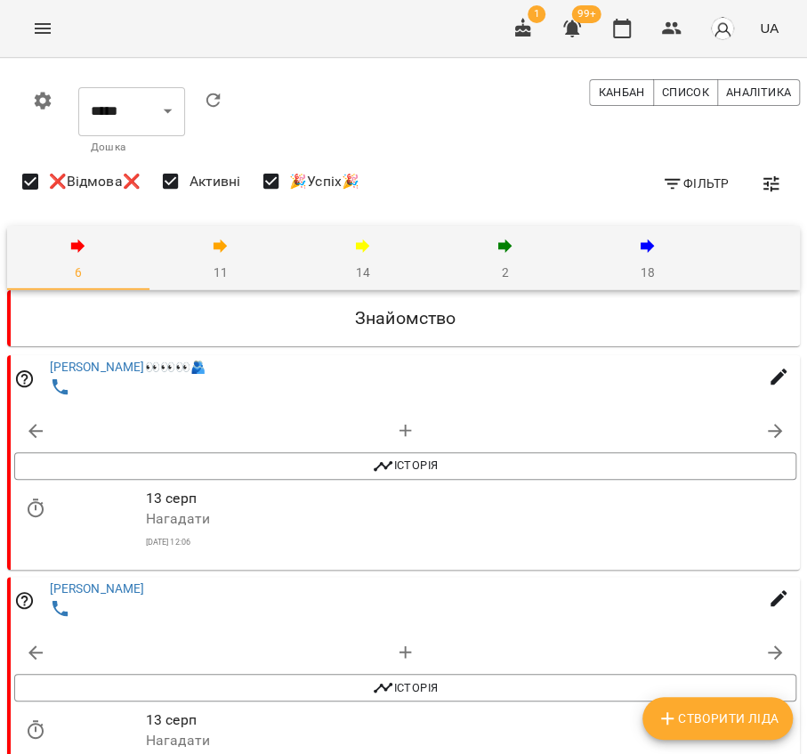
click at [348, 254] on span "14" at bounding box center [362, 259] width 121 height 48
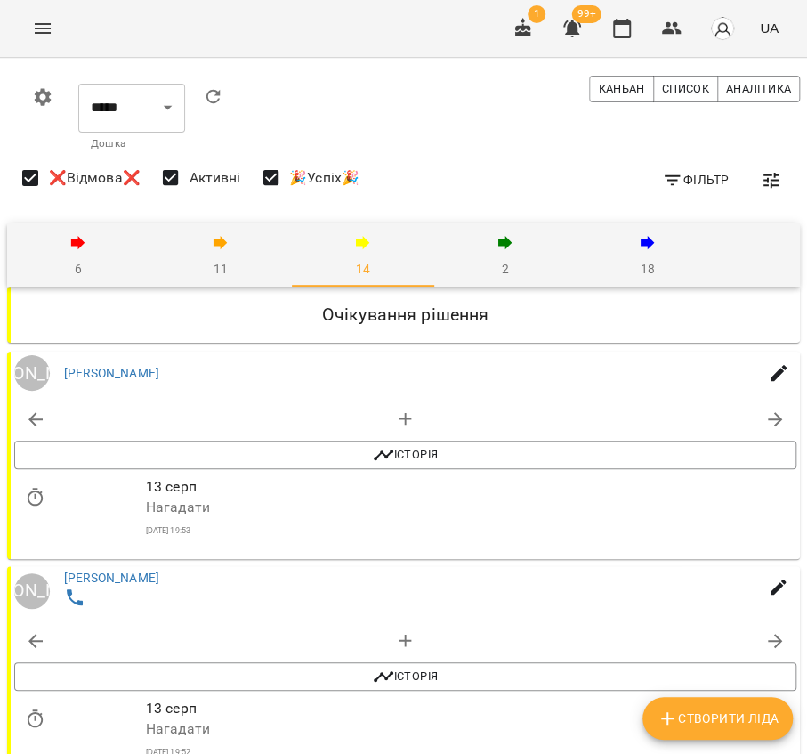
scroll to position [1186, 0]
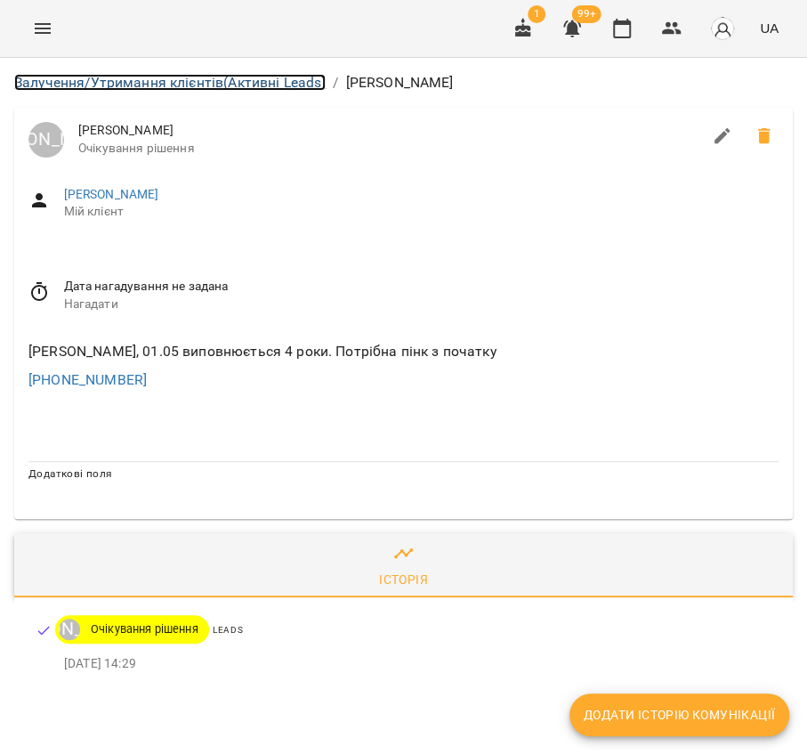
click at [189, 81] on link "Залучення/Утримання клієнтів (Активні Leads)" at bounding box center [169, 82] width 311 height 17
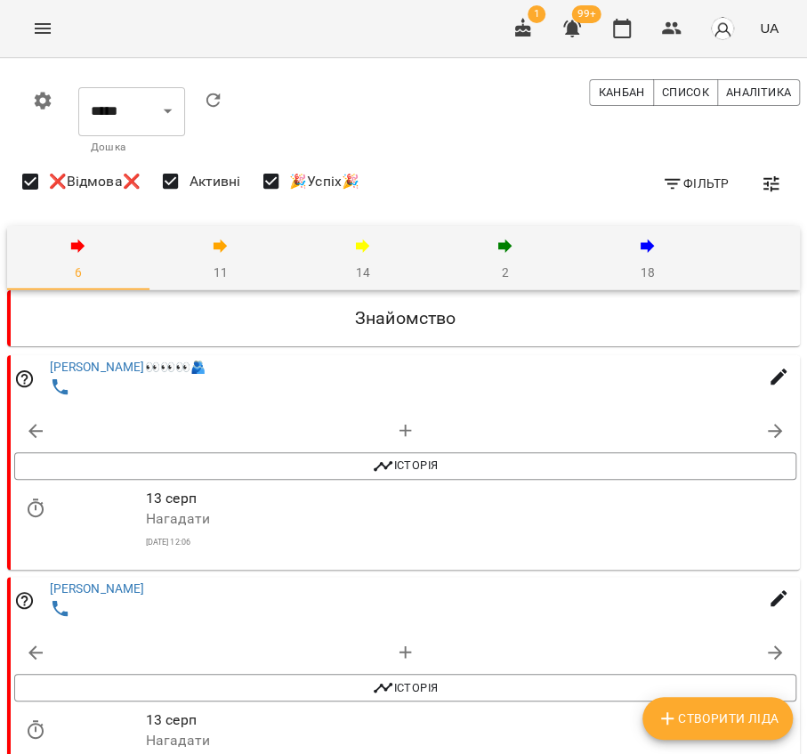
click at [331, 247] on span "14" at bounding box center [362, 259] width 121 height 48
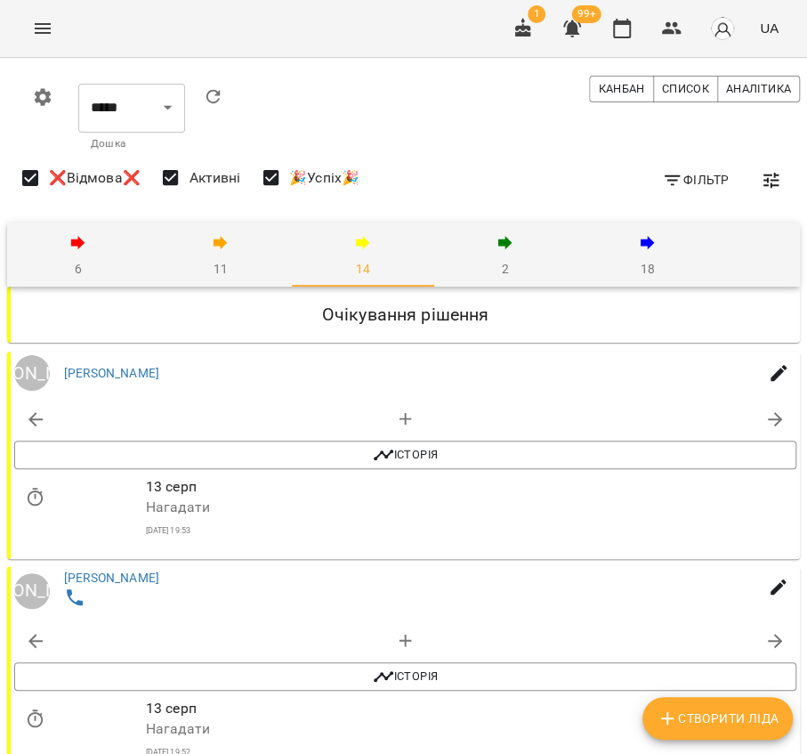
scroll to position [1779, 0]
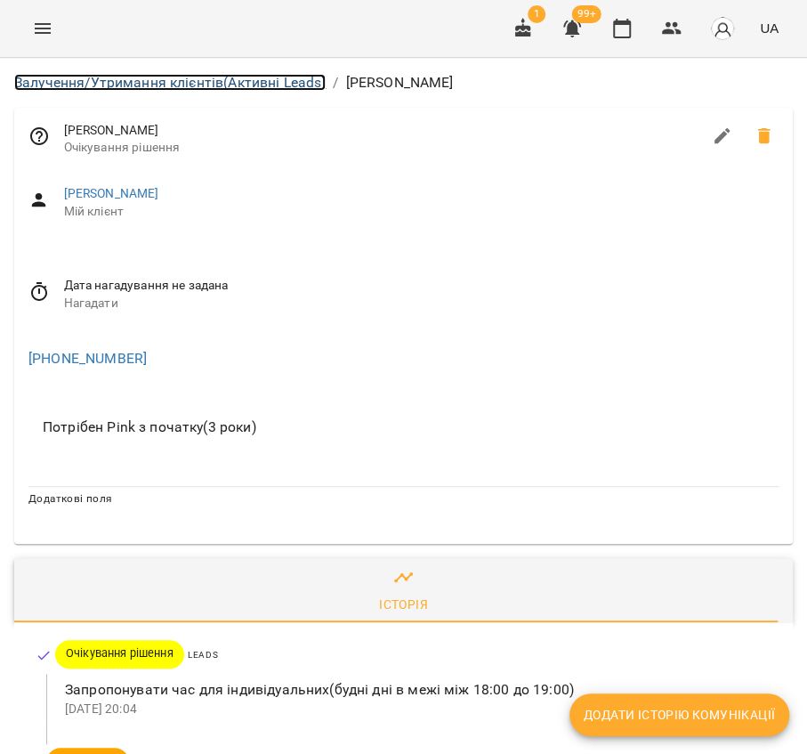
click at [70, 74] on link "Залучення/Утримання клієнтів (Активні Leads)" at bounding box center [169, 82] width 311 height 17
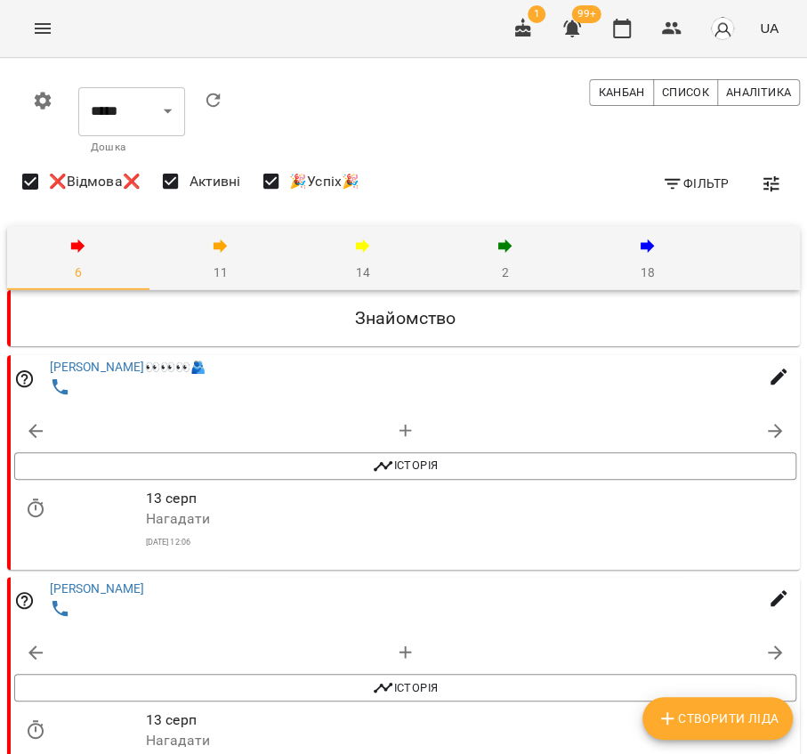
click at [373, 272] on span "14" at bounding box center [362, 259] width 121 height 48
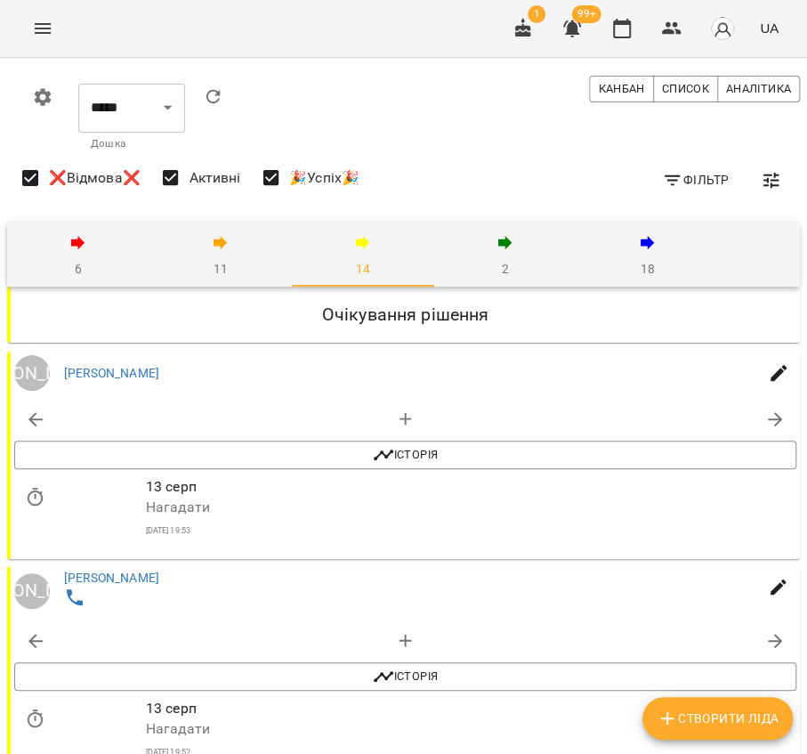
scroll to position [2097, 0]
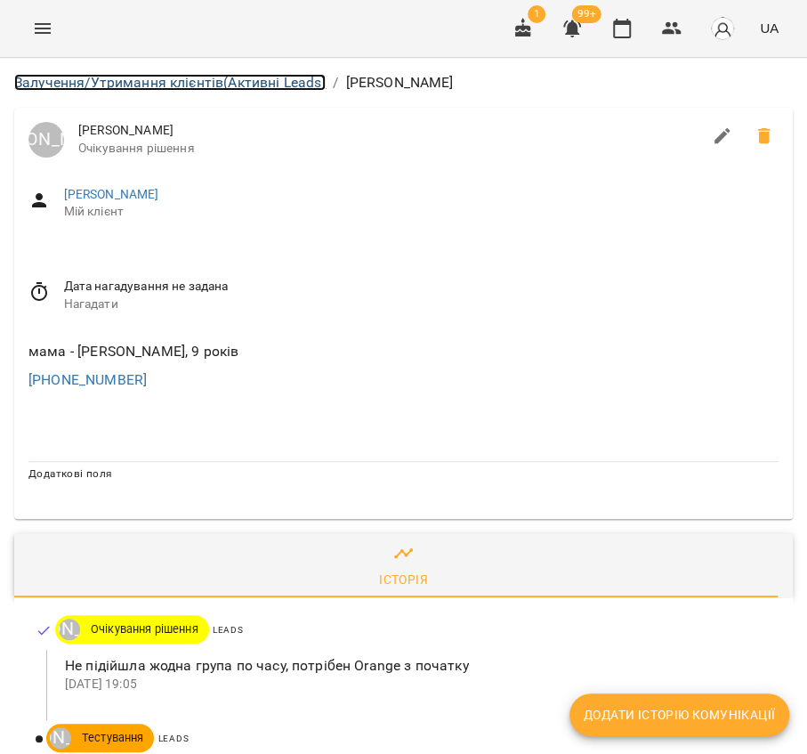
click at [173, 85] on link "Залучення/Утримання клієнтів (Активні Leads)" at bounding box center [169, 82] width 311 height 17
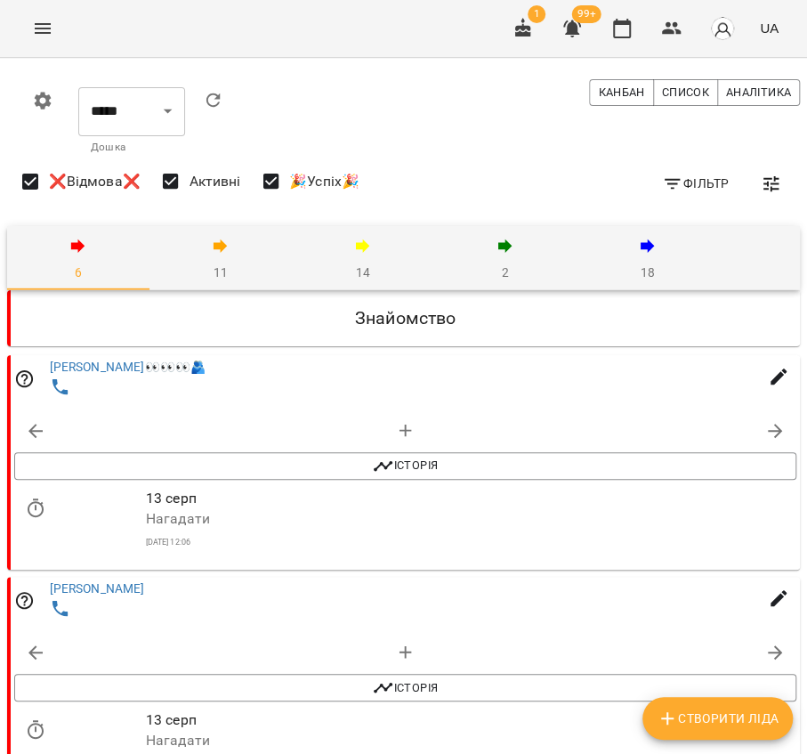
click at [364, 253] on icon "button" at bounding box center [362, 245] width 21 height 21
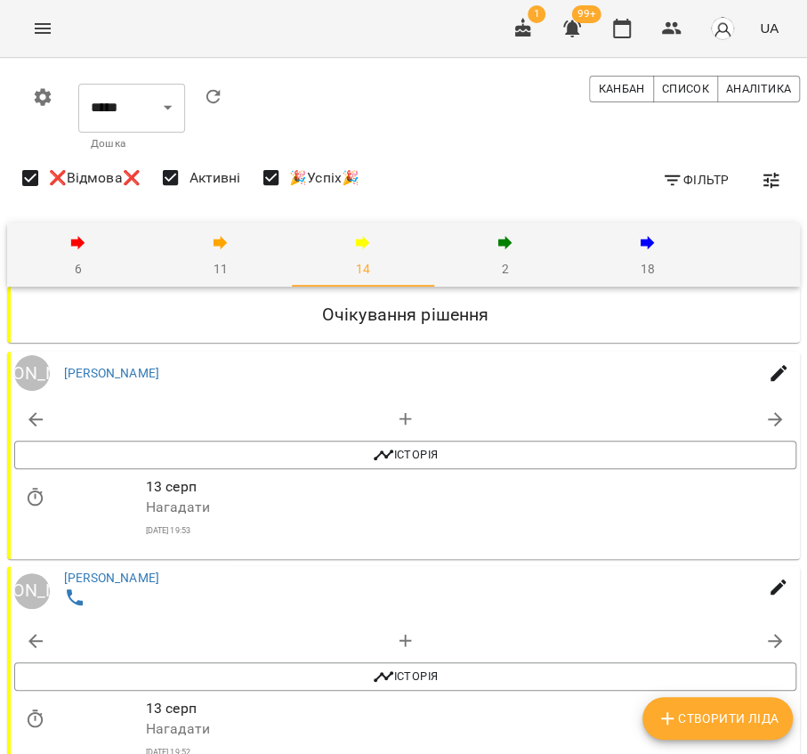
scroll to position [2097, 0]
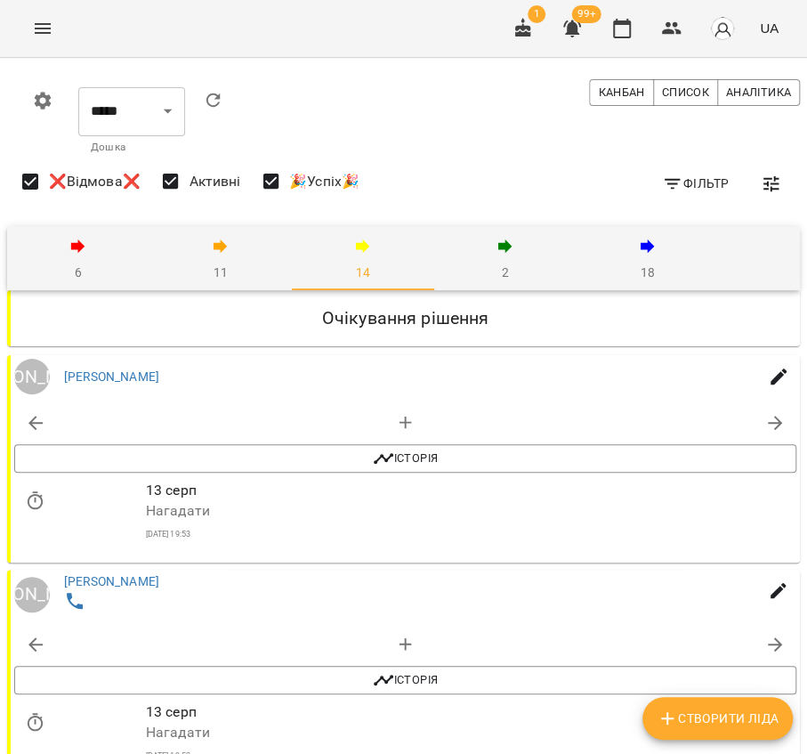
click at [240, 235] on span "11" at bounding box center [220, 259] width 121 height 48
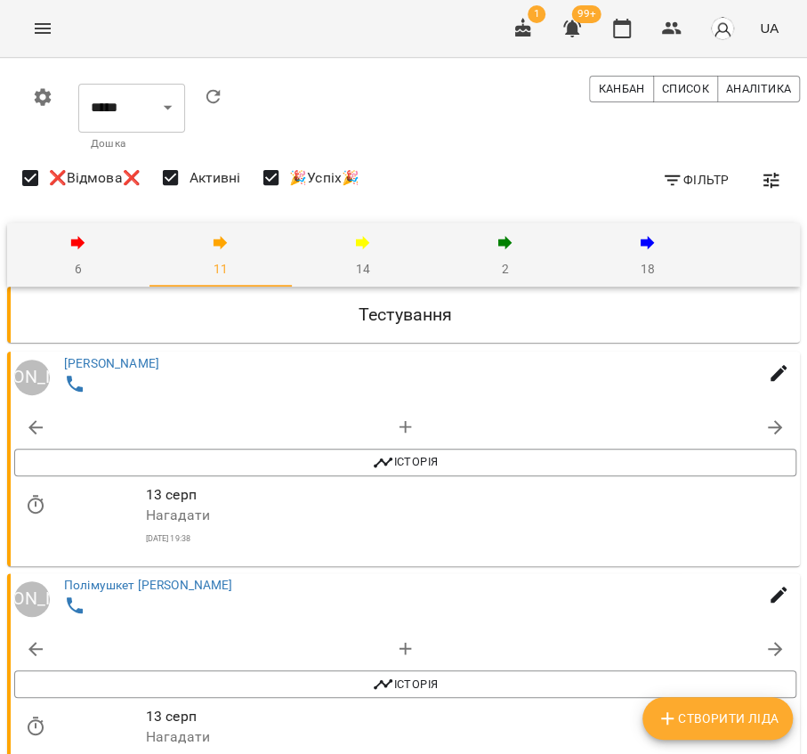
scroll to position [1837, 0]
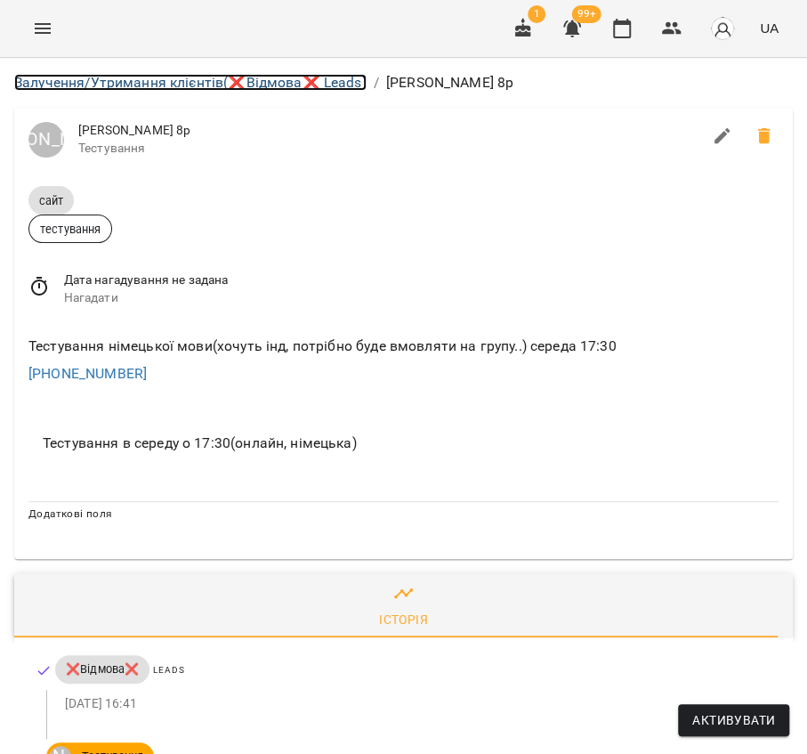
click at [195, 87] on link "Залучення/Утримання клієнтів (❌Відмова❌ Leads)" at bounding box center [190, 82] width 352 height 17
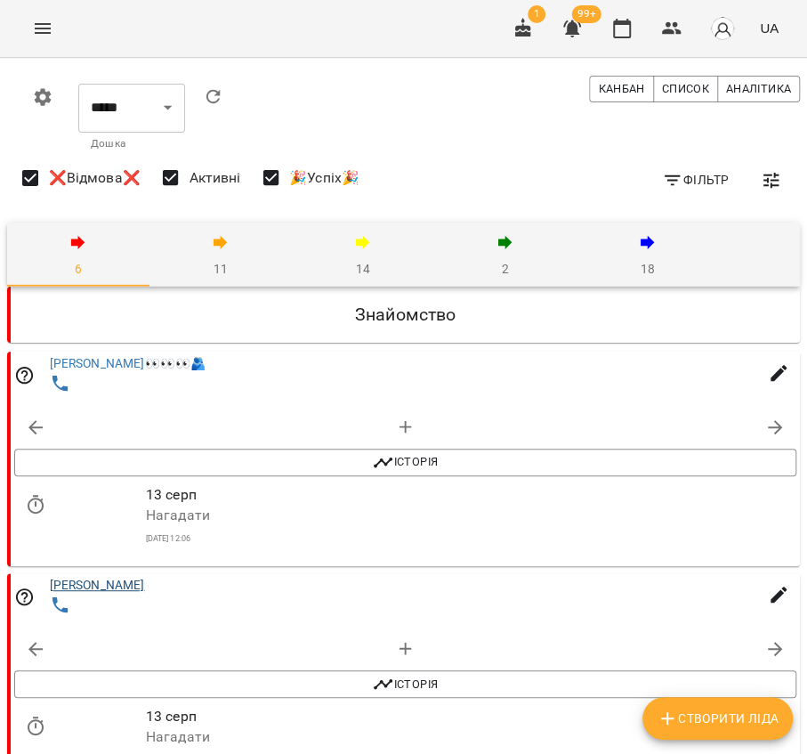
scroll to position [315, 0]
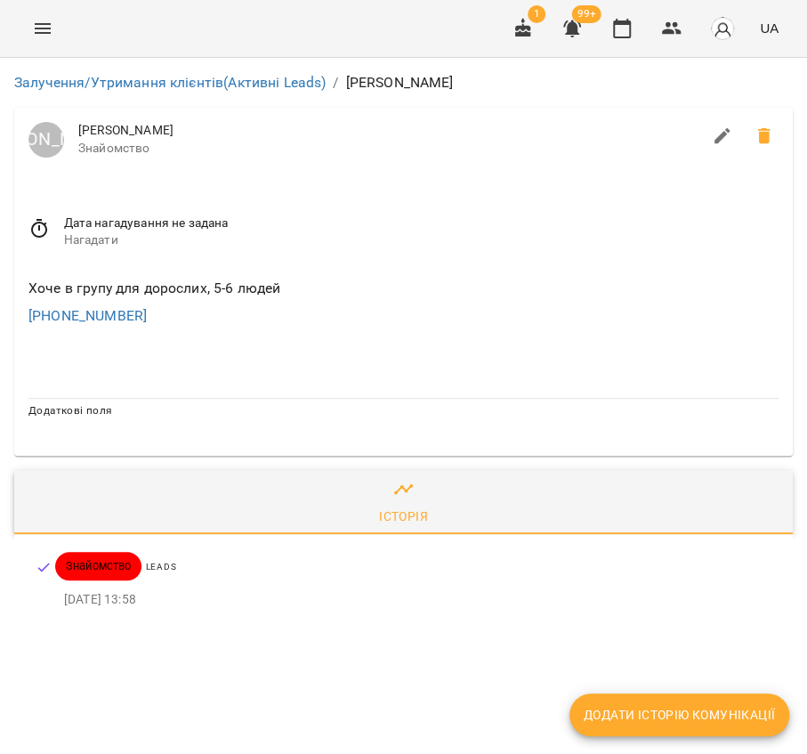
click at [228, 91] on li "Залучення/Утримання клієнтів (Активні Leads)" at bounding box center [169, 82] width 311 height 21
click at [229, 89] on li "Залучення/Утримання клієнтів (Активні Leads)" at bounding box center [169, 82] width 311 height 21
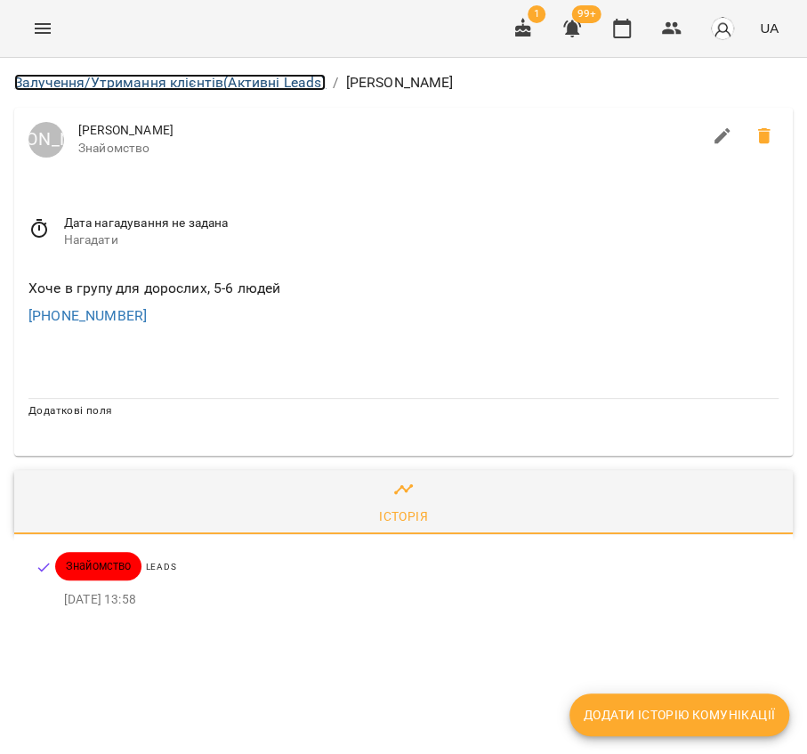
click at [229, 89] on link "Залучення/Утримання клієнтів (Активні Leads)" at bounding box center [169, 82] width 311 height 17
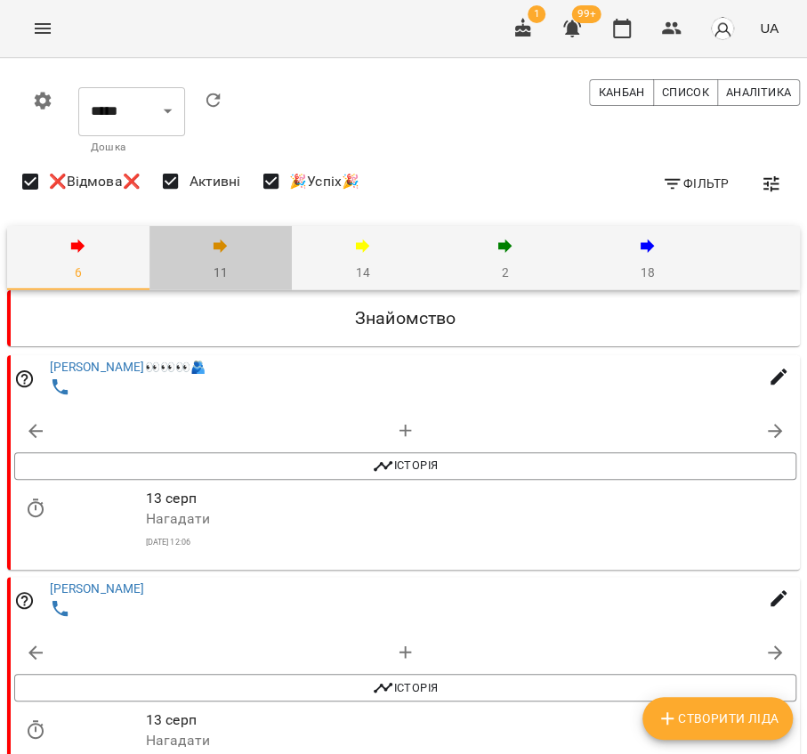
click at [208, 271] on span "11" at bounding box center [220, 259] width 121 height 48
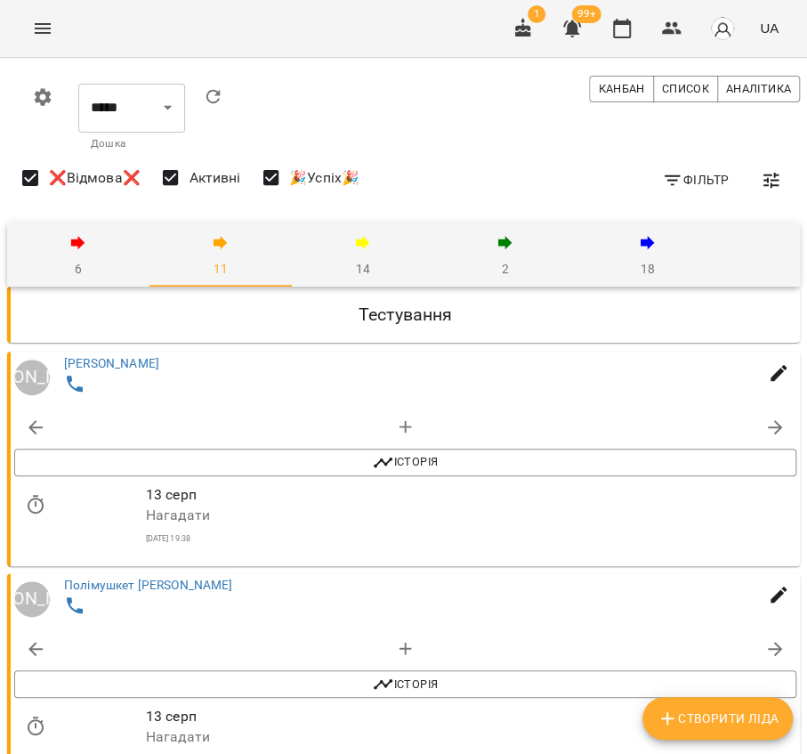
scroll to position [1837, 0]
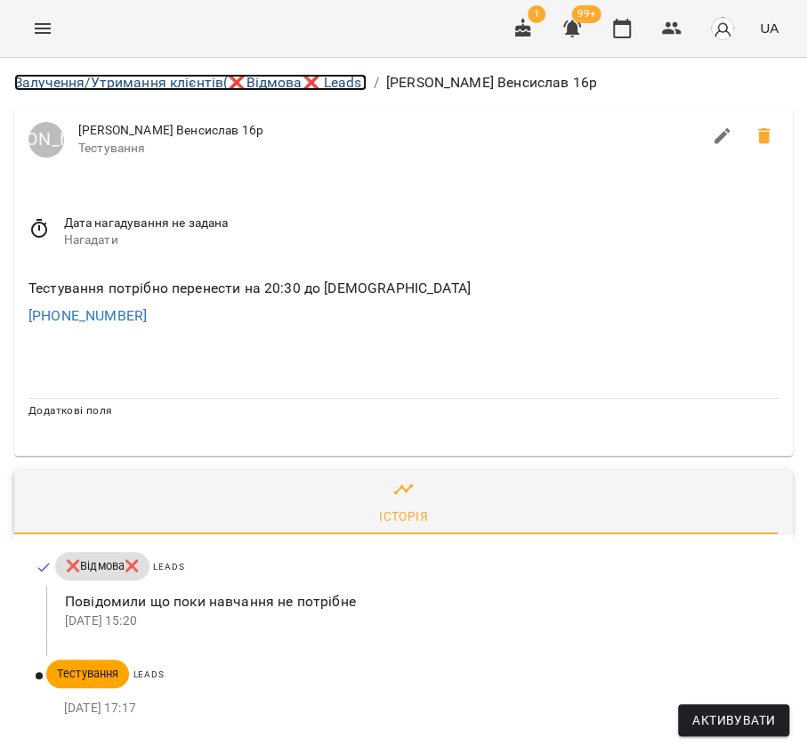
click at [58, 74] on link "Залучення/Утримання клієнтів (❌Відмова❌ Leads)" at bounding box center [190, 82] width 352 height 17
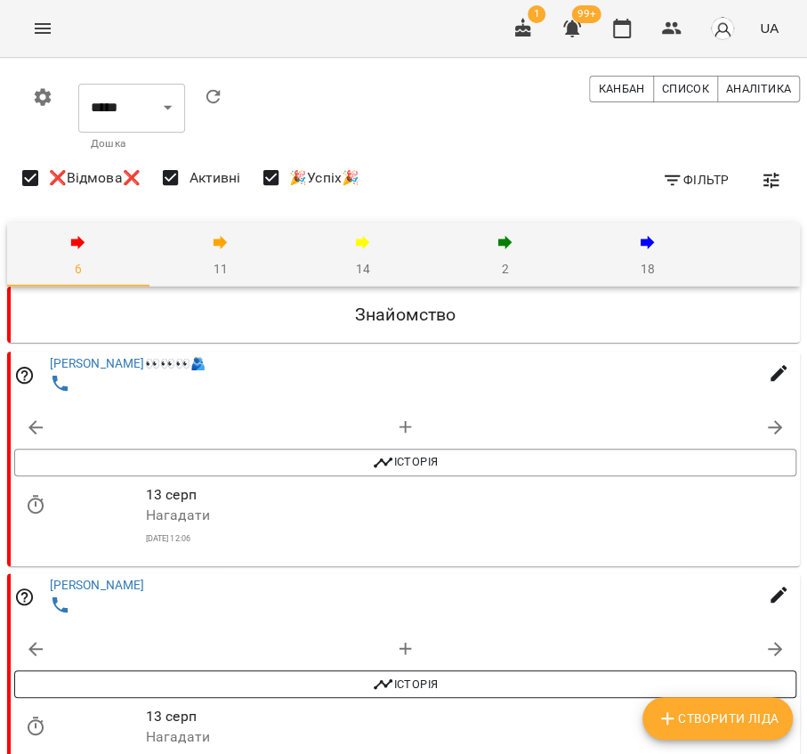
scroll to position [117, 0]
click at [237, 231] on span "11" at bounding box center [220, 255] width 121 height 48
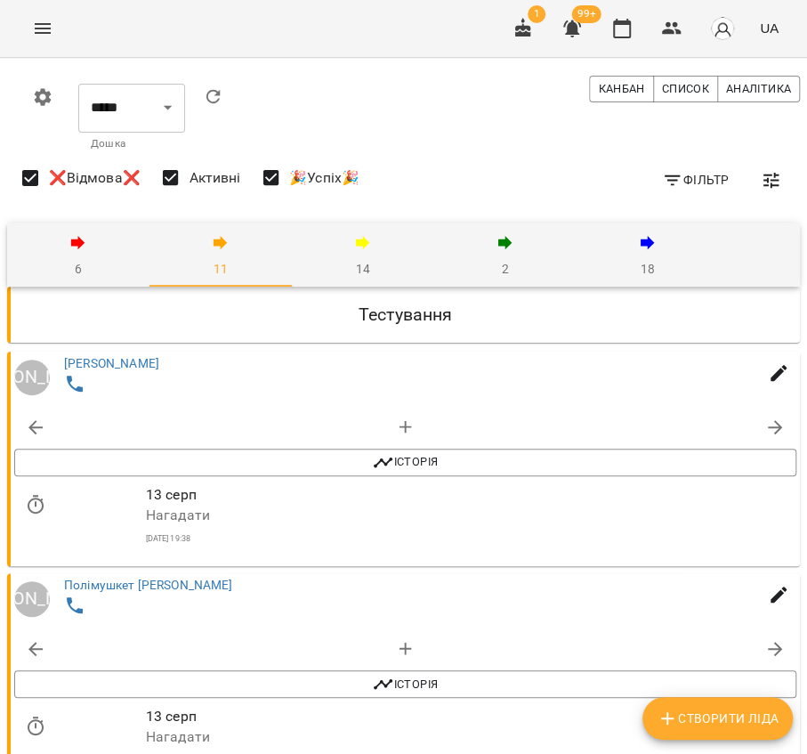
scroll to position [1837, 0]
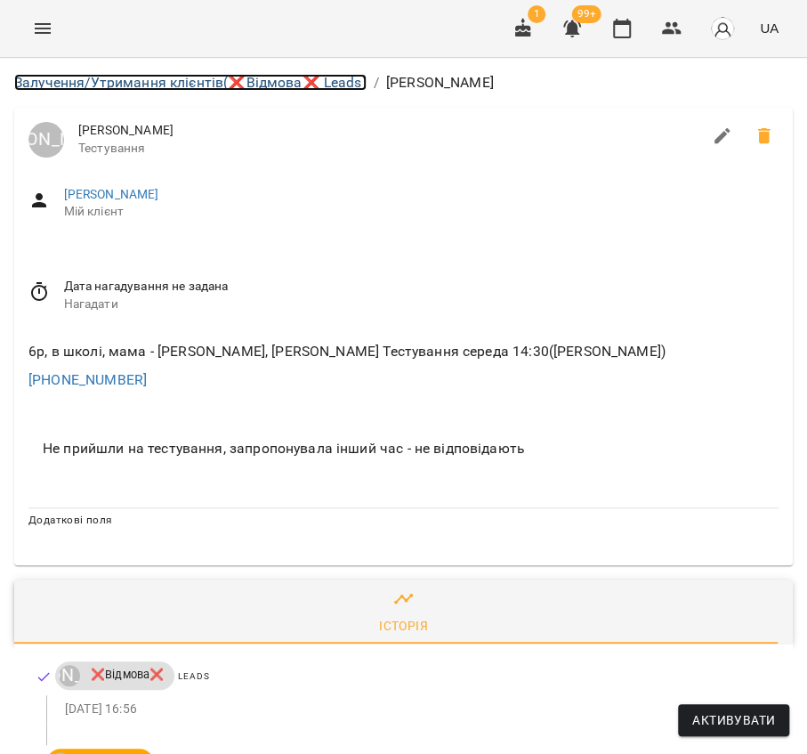
click at [178, 76] on link "Залучення/Утримання клієнтів (❌Відмова❌ Leads)" at bounding box center [190, 82] width 352 height 17
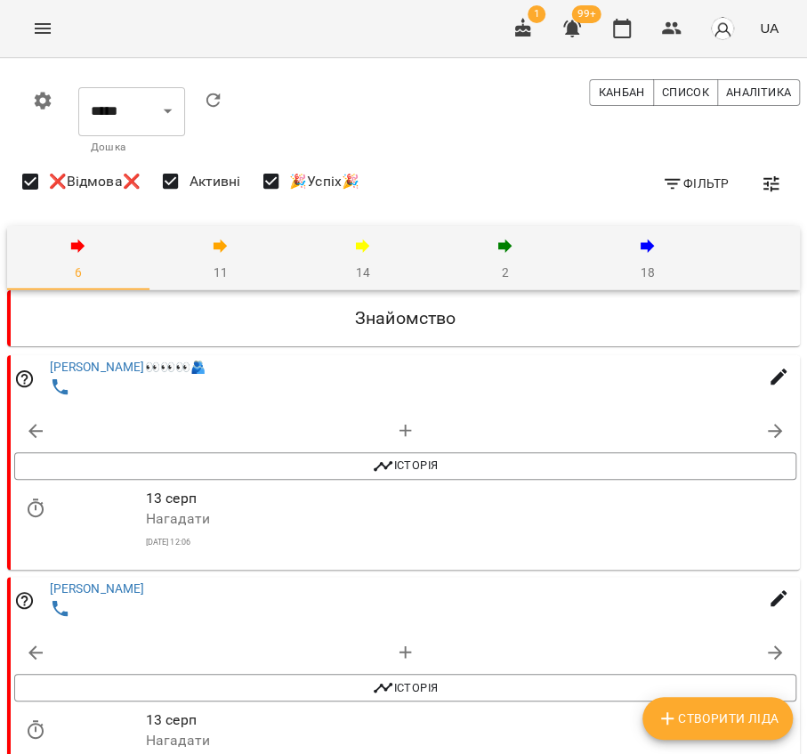
click at [182, 258] on span "11" at bounding box center [220, 259] width 121 height 48
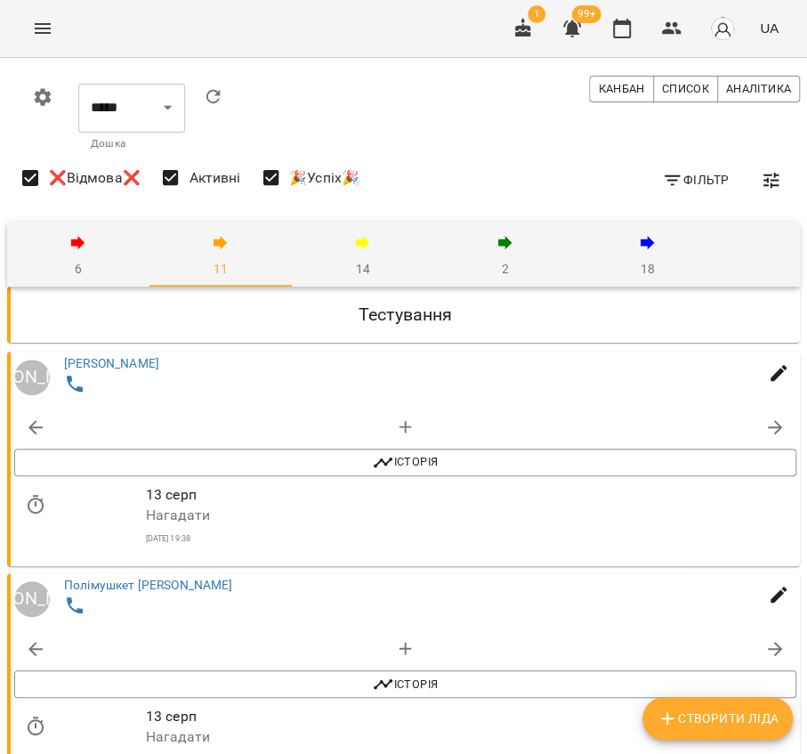
scroll to position [1581, 0]
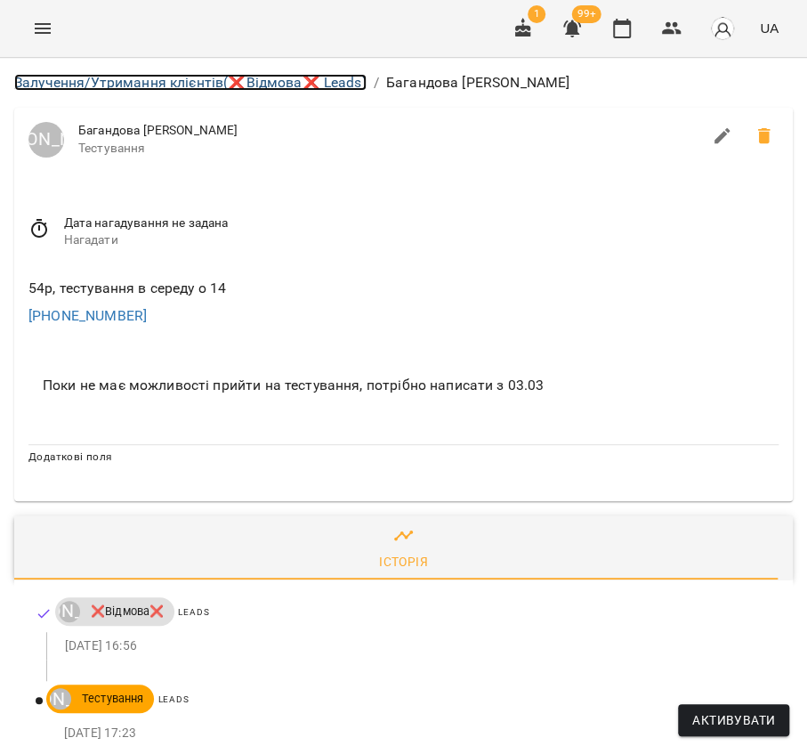
click at [240, 83] on link "Залучення/Утримання клієнтів (❌Відмова❌ Leads)" at bounding box center [190, 82] width 352 height 17
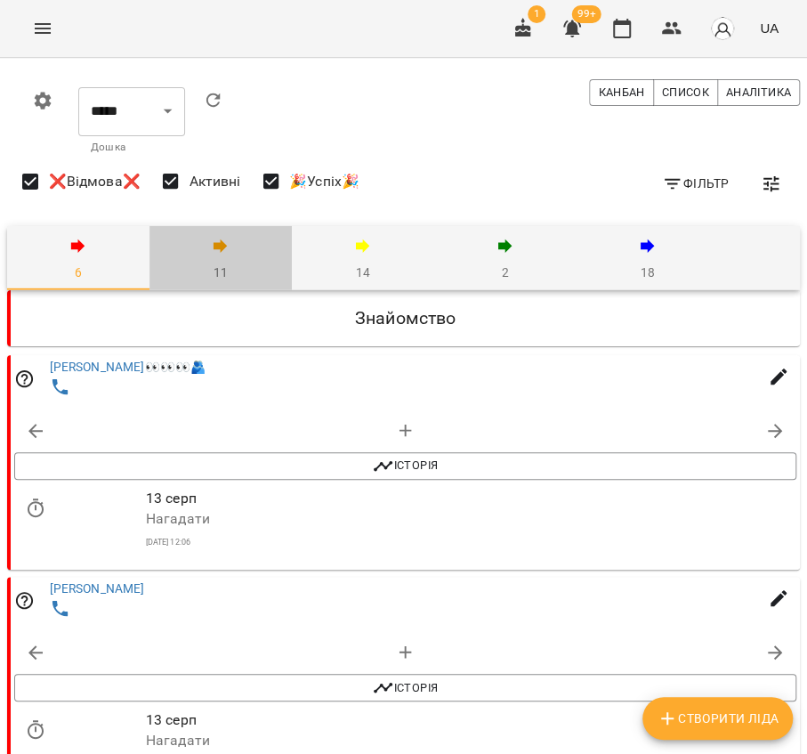
click at [248, 262] on span "11" at bounding box center [220, 259] width 121 height 48
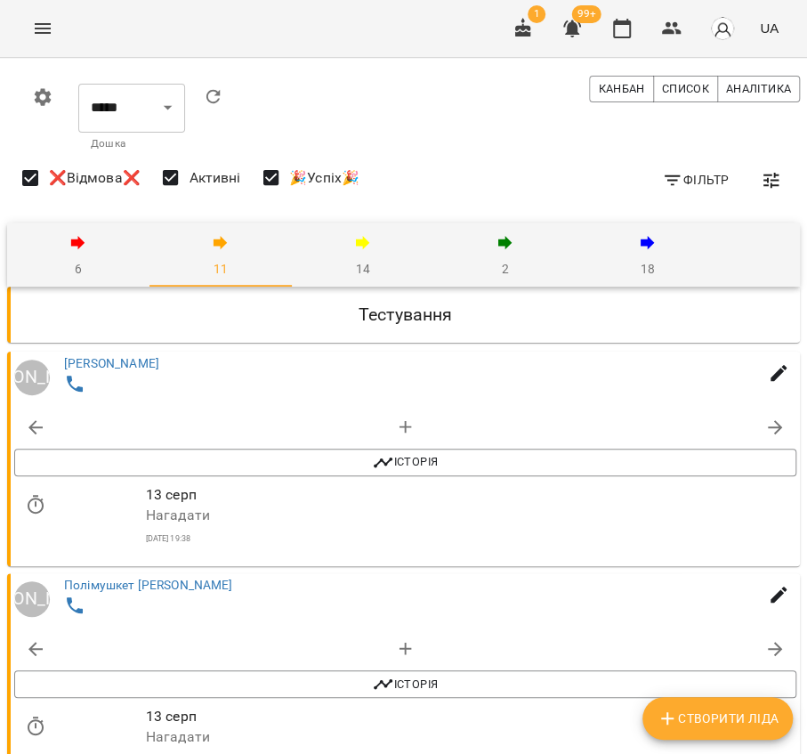
scroll to position [1383, 0]
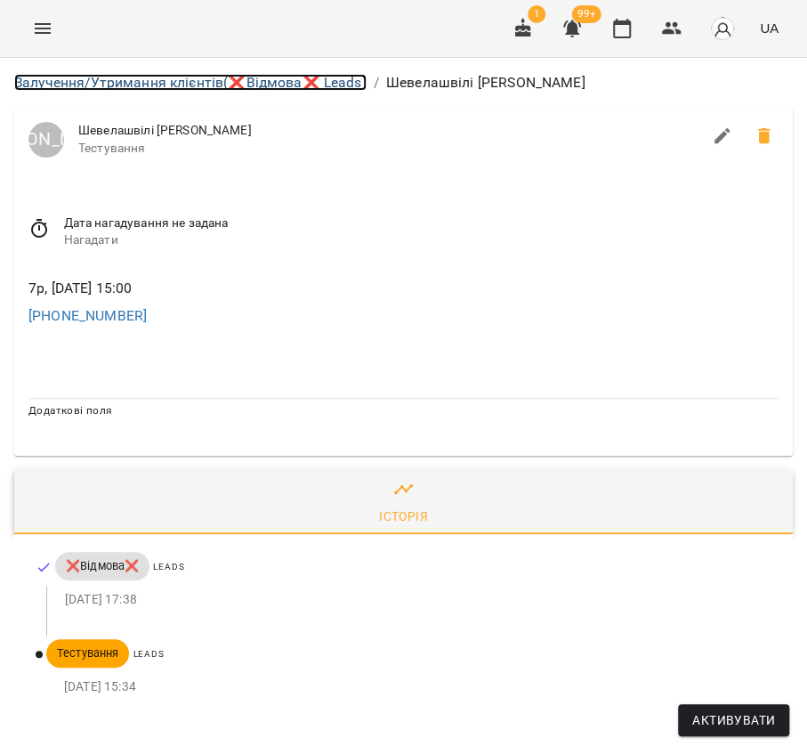
click at [242, 87] on link "Залучення/Утримання клієнтів (❌Відмова❌ Leads)" at bounding box center [190, 82] width 352 height 17
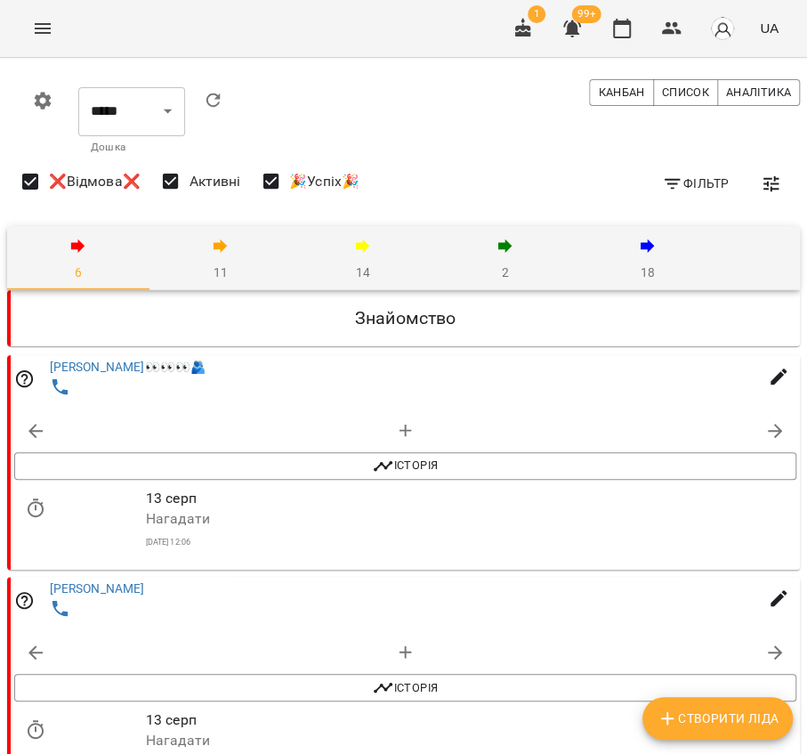
click at [221, 252] on icon "button" at bounding box center [220, 245] width 21 height 21
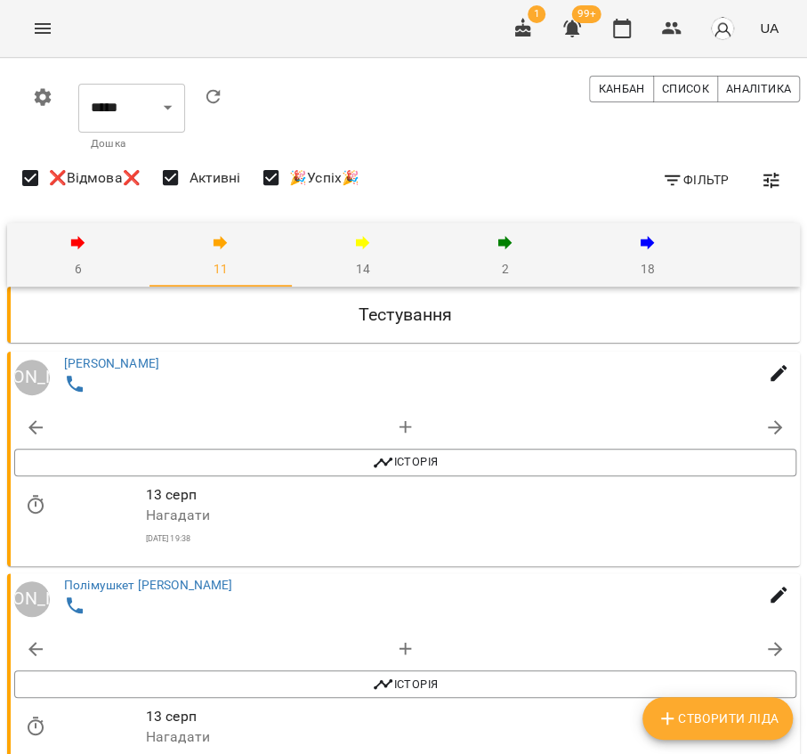
scroll to position [988, 0]
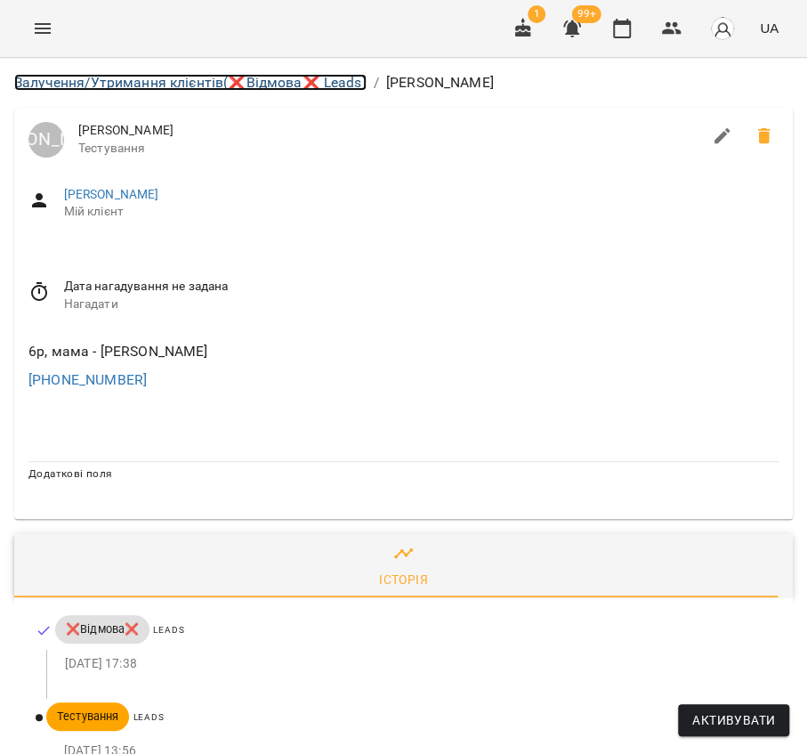
click at [202, 83] on link "Залучення/Утримання клієнтів (❌Відмова❌ Leads)" at bounding box center [190, 82] width 352 height 17
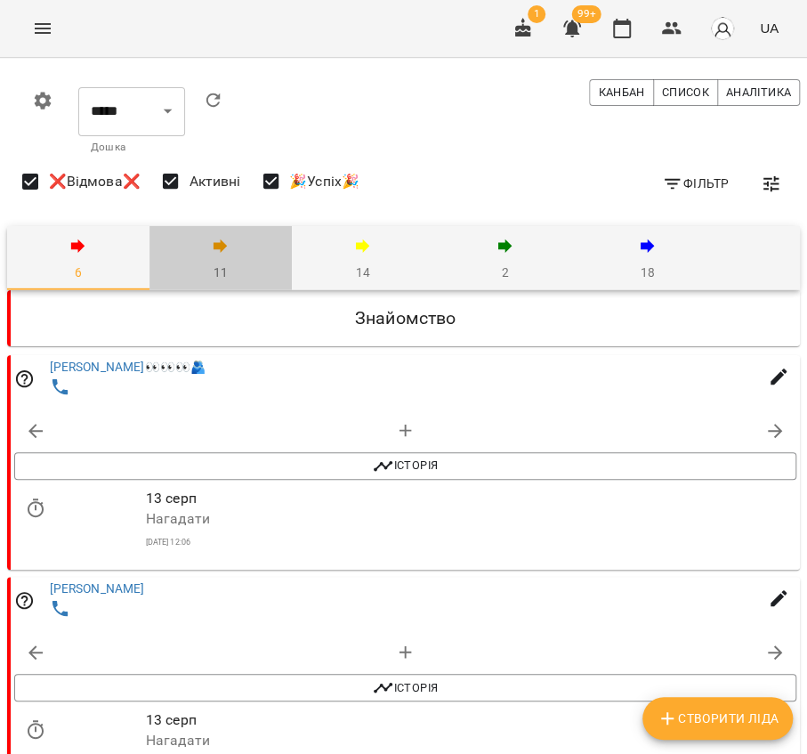
click at [222, 243] on icon "button" at bounding box center [221, 245] width 14 height 14
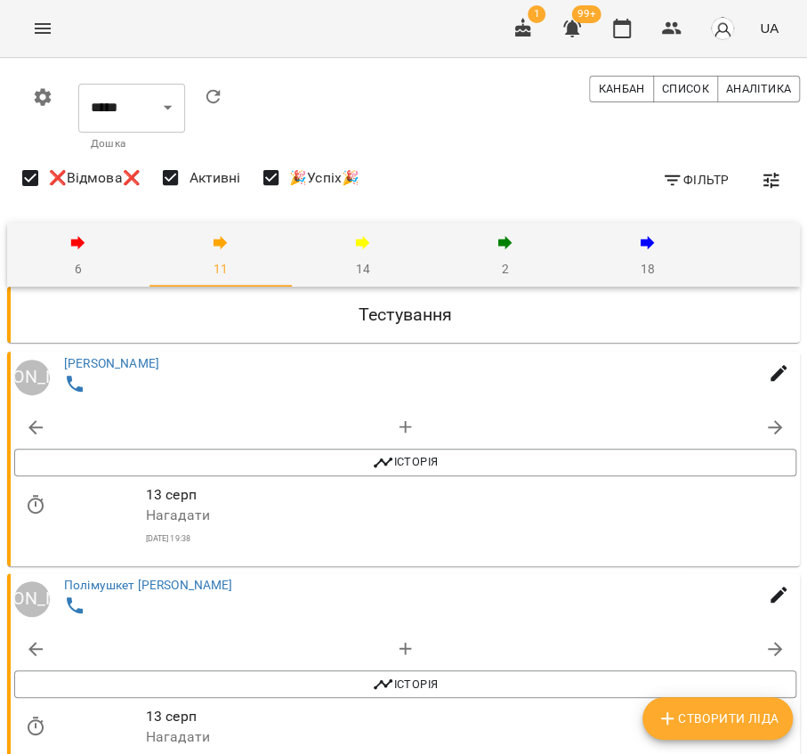
scroll to position [988, 0]
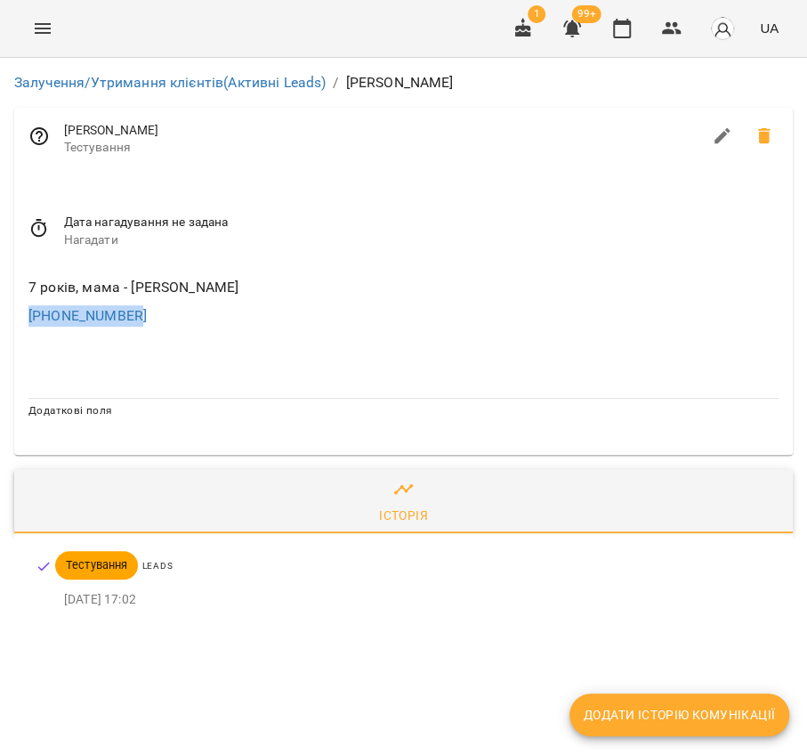
drag, startPoint x: 145, startPoint y: 315, endPoint x: 5, endPoint y: 334, distance: 140.9
click at [5, 334] on div "Залучення/Утримання клієнтів (Активні Leads) / [PERSON_NAME] [PERSON_NAME] Тест…" at bounding box center [403, 353] width 807 height 591
copy link "[PHONE_NUMBER]"
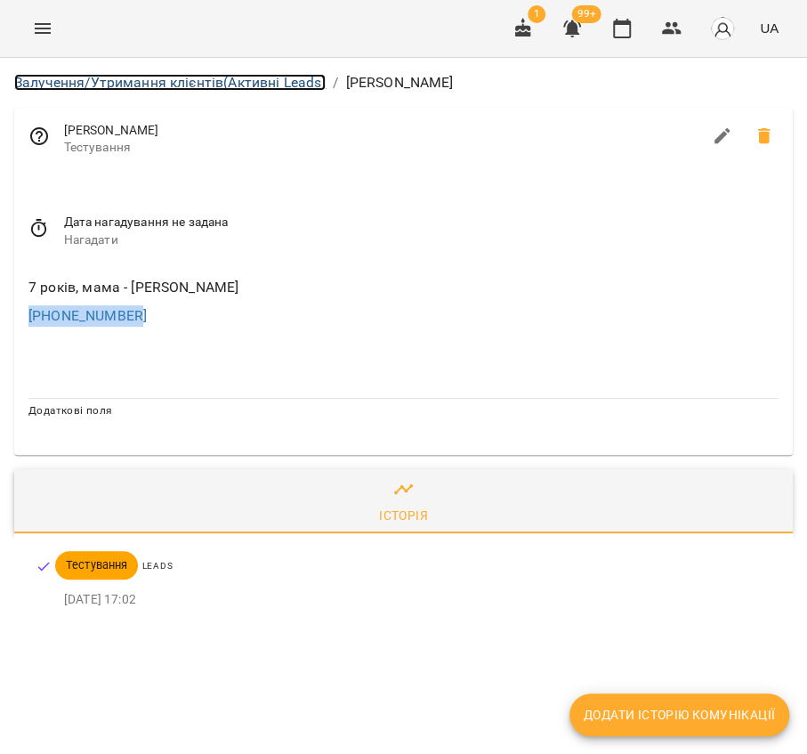
click at [210, 84] on link "Залучення/Утримання клієнтів (Активні Leads)" at bounding box center [169, 82] width 311 height 17
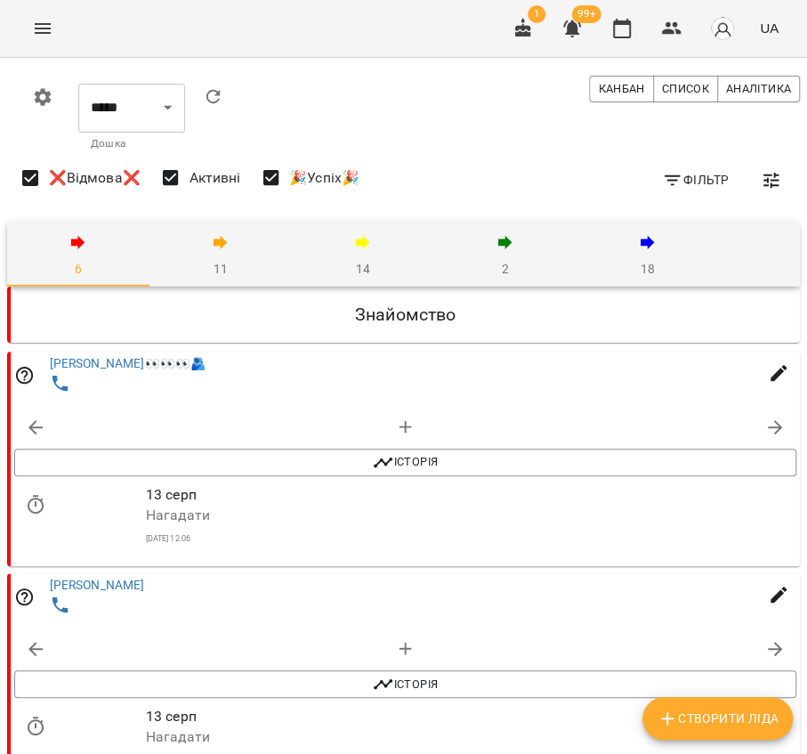
scroll to position [99, 0]
click at [218, 351] on div "[PERSON_NAME]👀👀👀🫂" at bounding box center [405, 376] width 789 height 51
click at [232, 222] on button "11" at bounding box center [220, 254] width 142 height 64
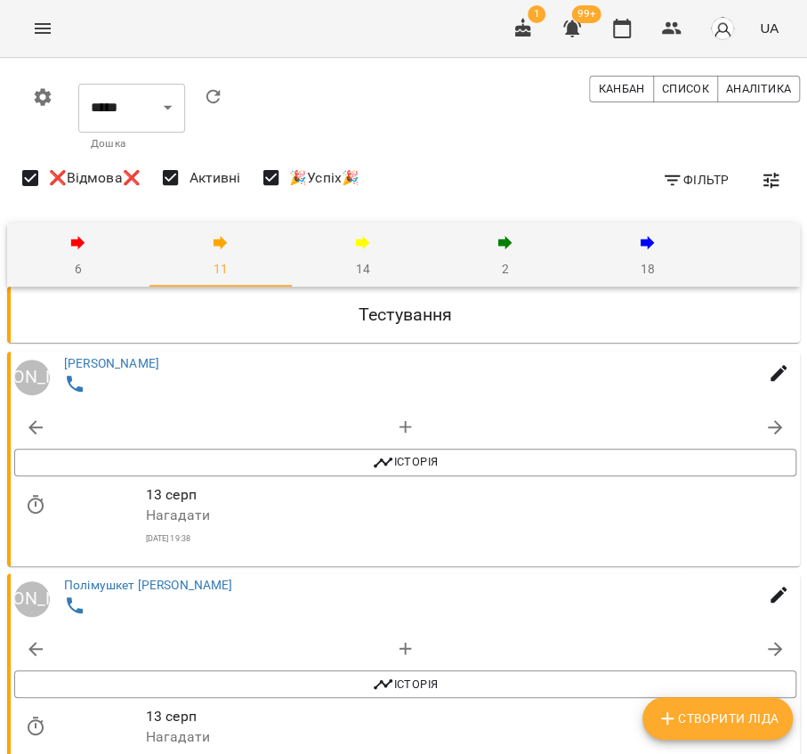
scroll to position [494, 0]
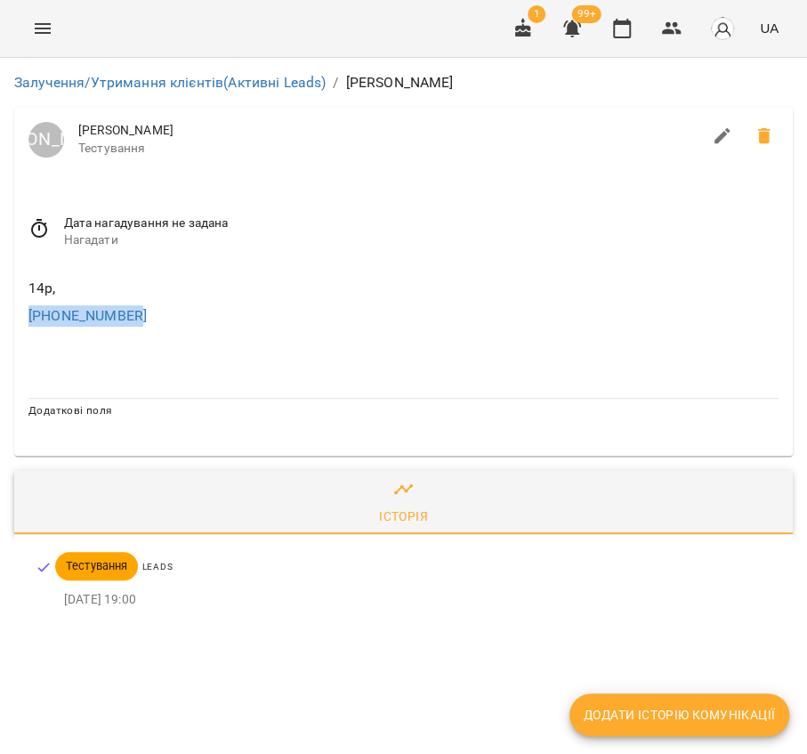
drag, startPoint x: 151, startPoint y: 307, endPoint x: 5, endPoint y: 319, distance: 146.4
click at [5, 319] on div "Залучення/Утримання клієнтів (Активні Leads) / [PERSON_NAME] [PERSON_NAME] [PER…" at bounding box center [403, 354] width 807 height 592
copy link "[PHONE_NUMBER]"
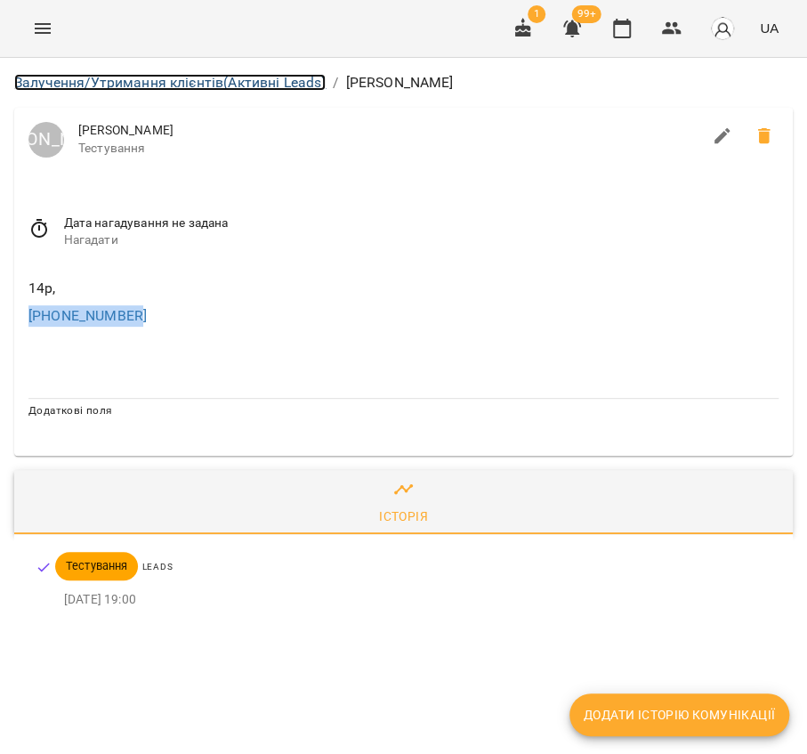
click at [165, 80] on link "Залучення/Утримання клієнтів (Активні Leads)" at bounding box center [169, 82] width 311 height 17
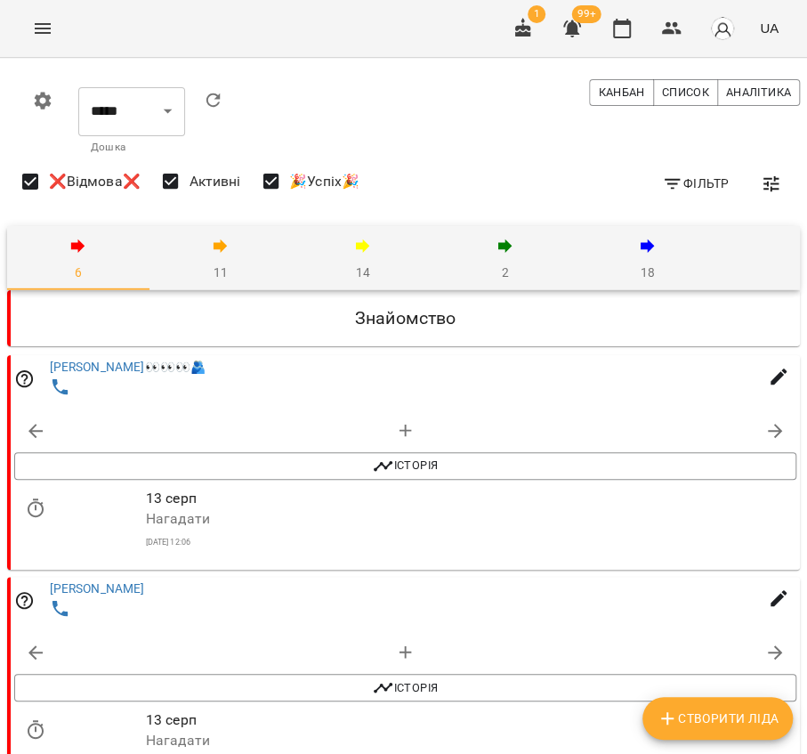
click at [639, 254] on icon "button" at bounding box center [647, 245] width 21 height 21
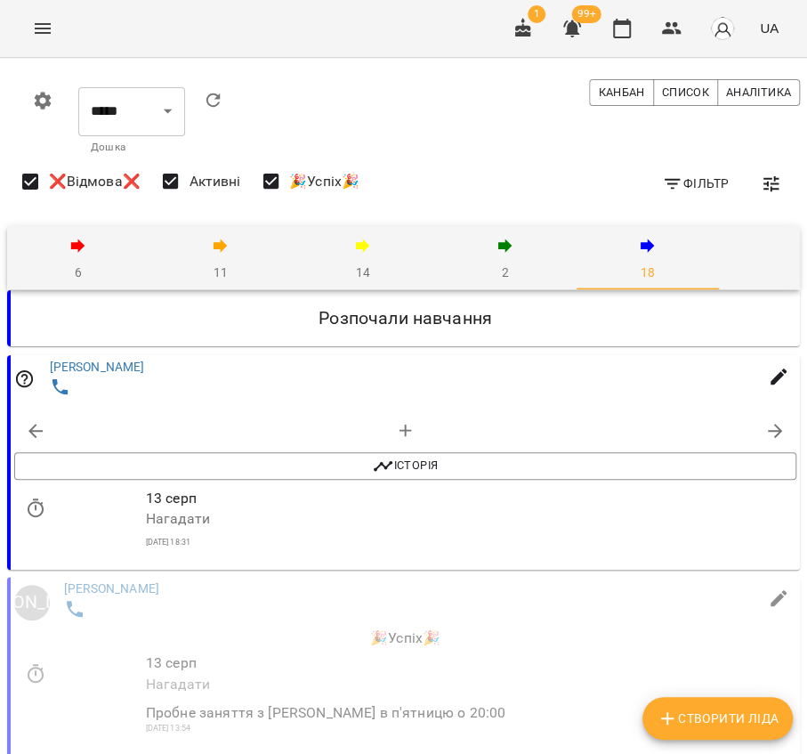
click at [230, 250] on icon "button" at bounding box center [220, 245] width 21 height 21
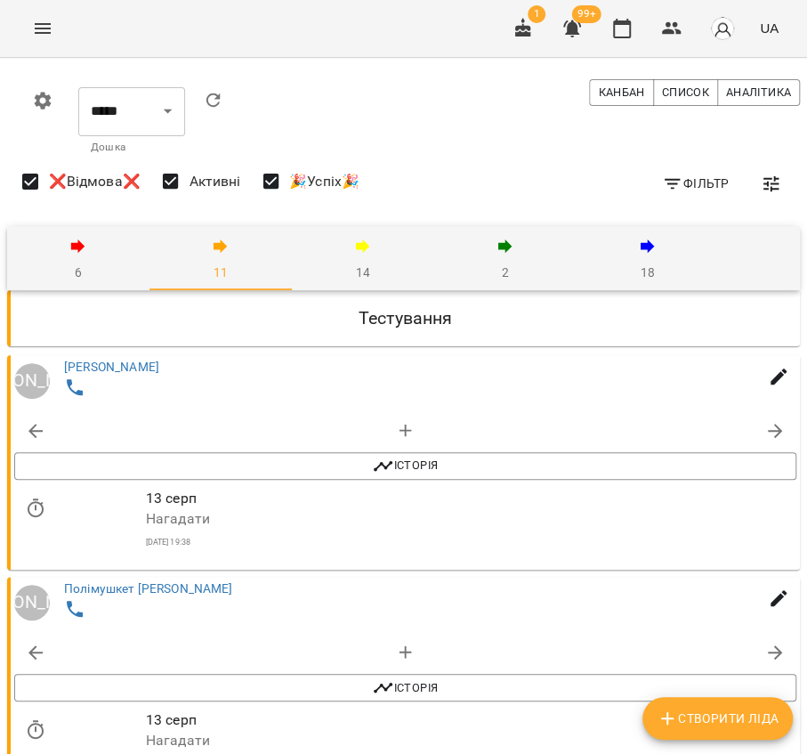
click at [370, 260] on span "14" at bounding box center [362, 259] width 121 height 48
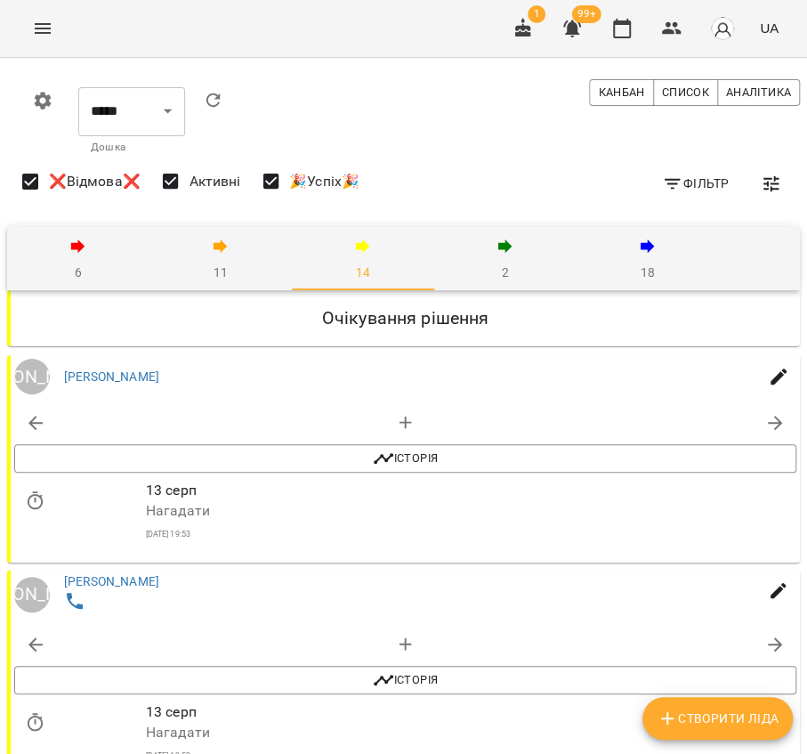
click at [66, 240] on span "6" at bounding box center [78, 259] width 121 height 48
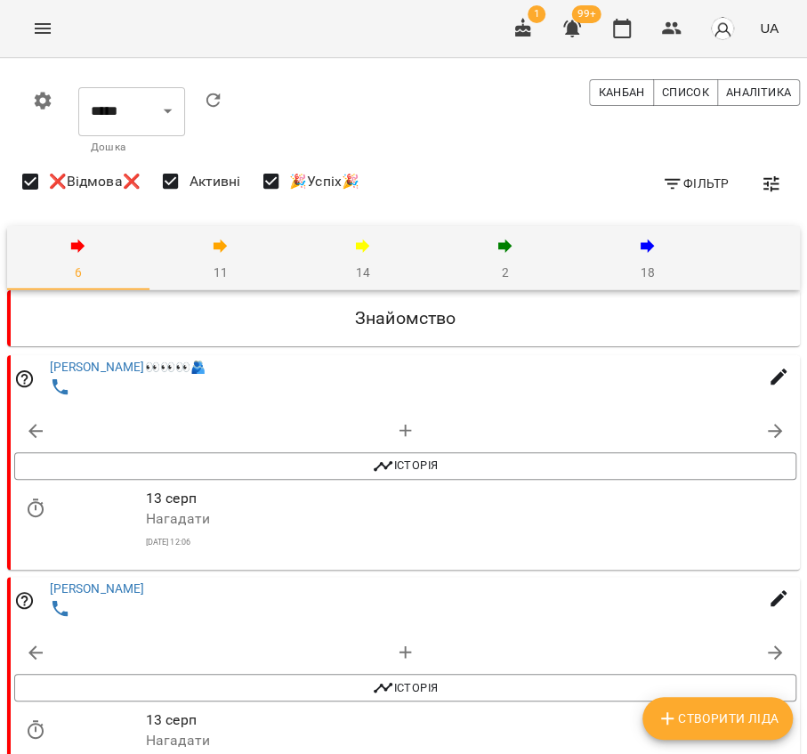
click at [224, 246] on icon "button" at bounding box center [221, 245] width 14 height 14
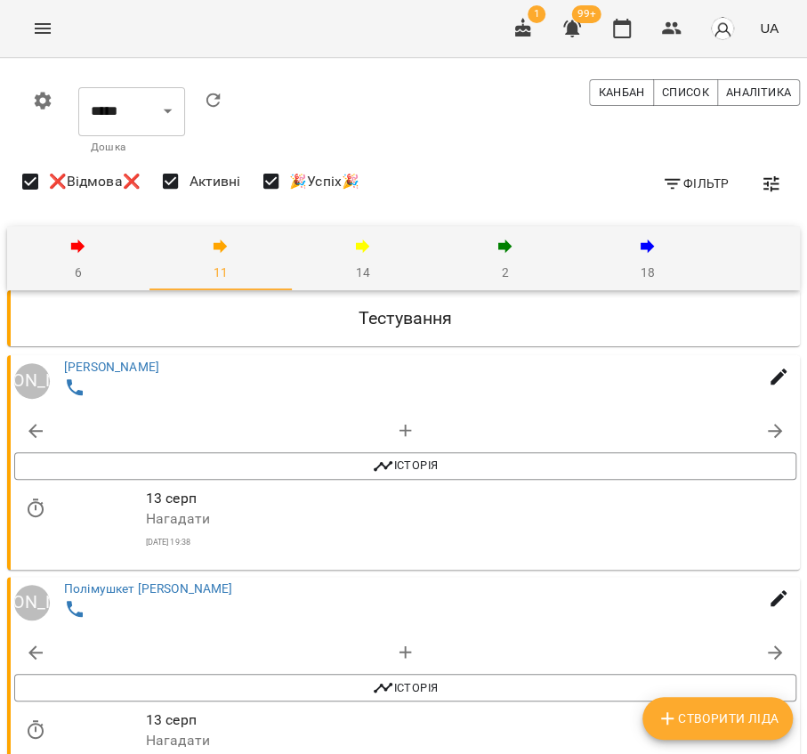
click at [613, 23] on icon "button" at bounding box center [621, 28] width 21 height 21
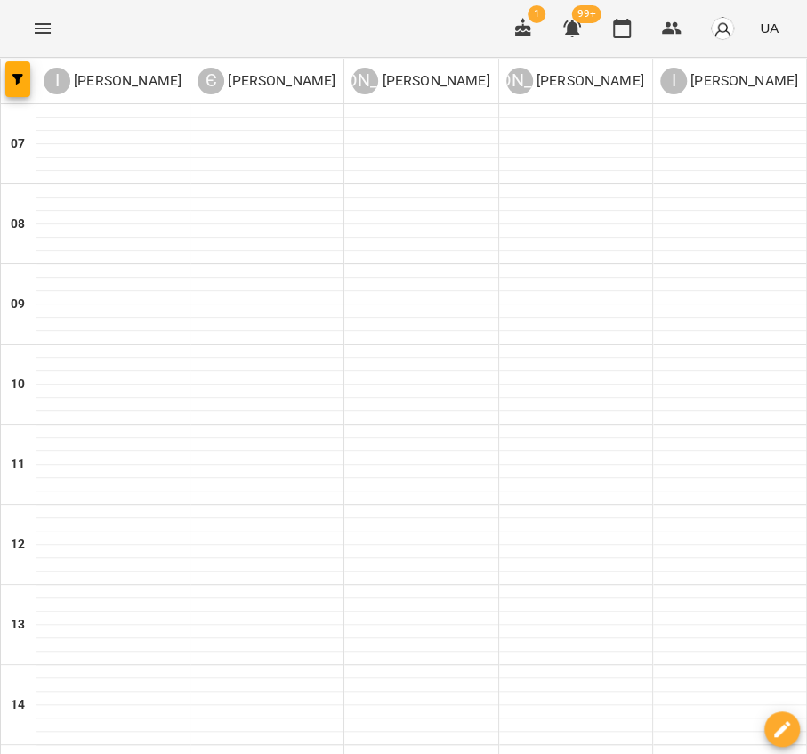
scroll to position [99, 0]
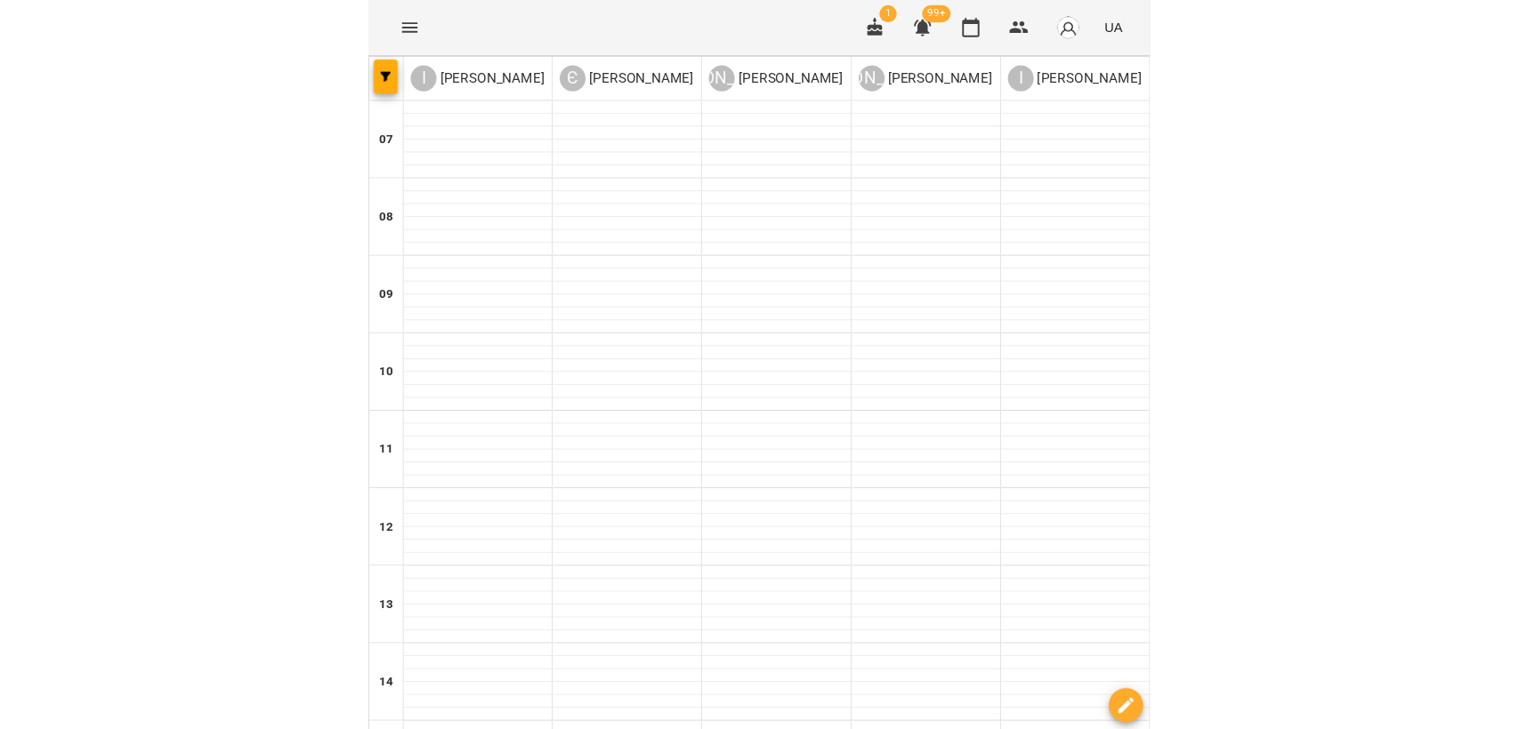
scroll to position [592, 0]
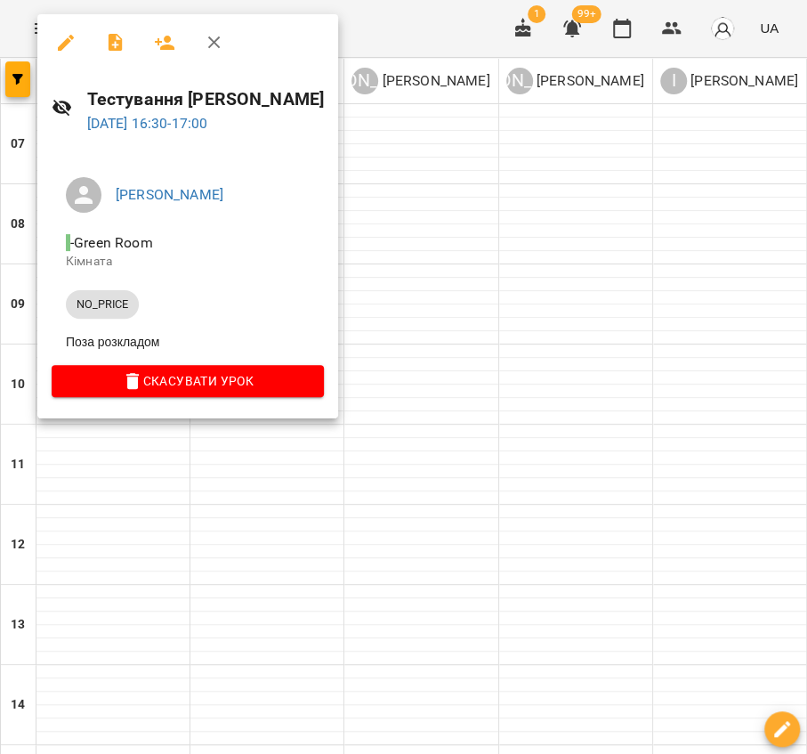
click at [456, 155] on div at bounding box center [403, 377] width 807 height 754
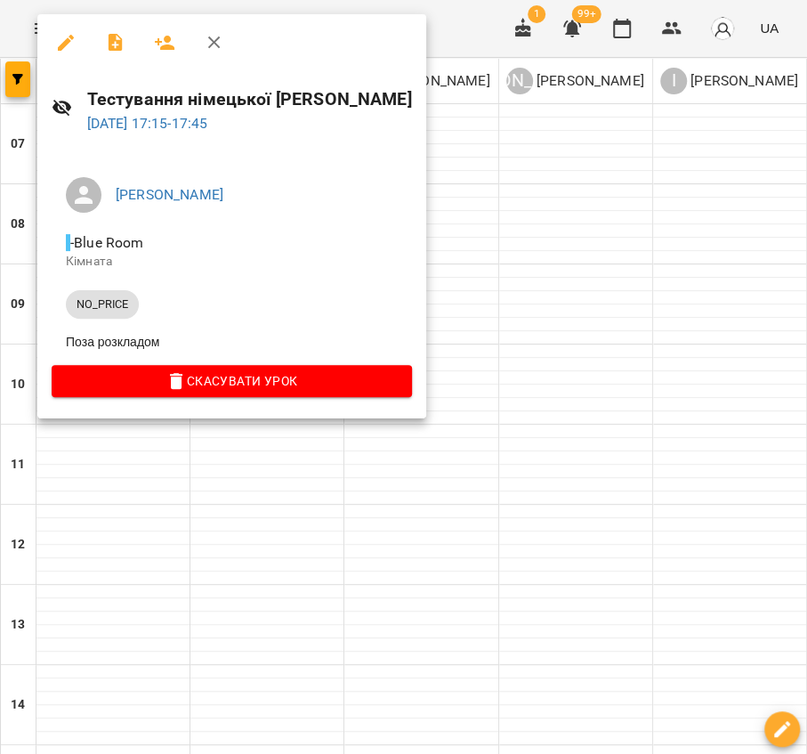
click at [636, 279] on div at bounding box center [403, 377] width 807 height 754
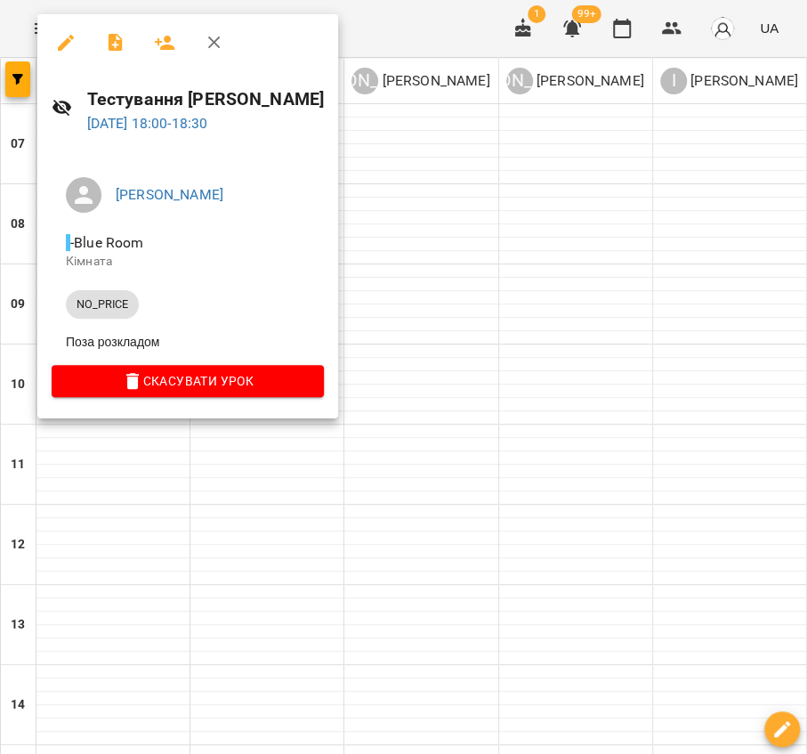
click at [402, 45] on div at bounding box center [403, 377] width 807 height 754
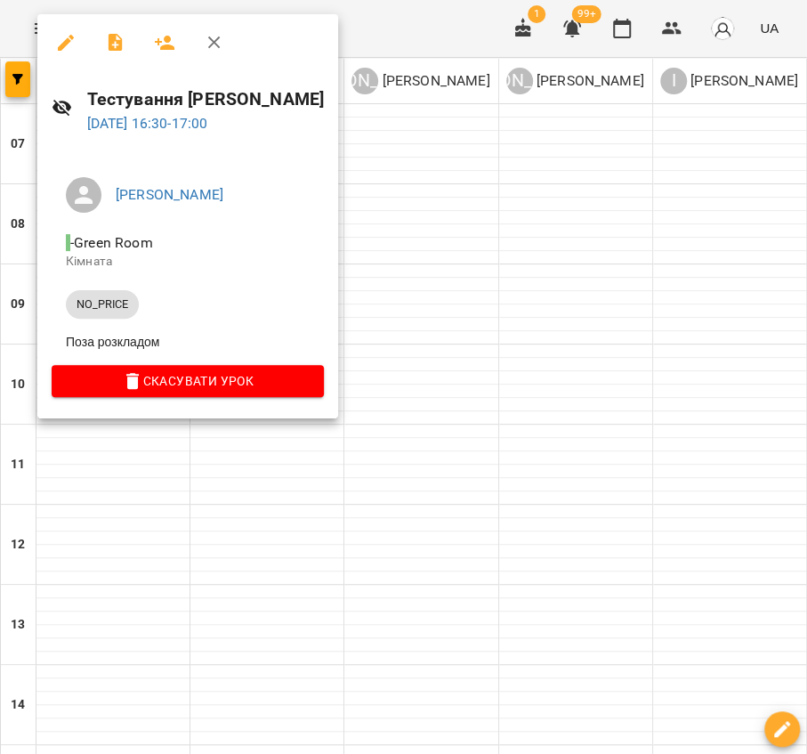
click at [464, 254] on div at bounding box center [403, 377] width 807 height 754
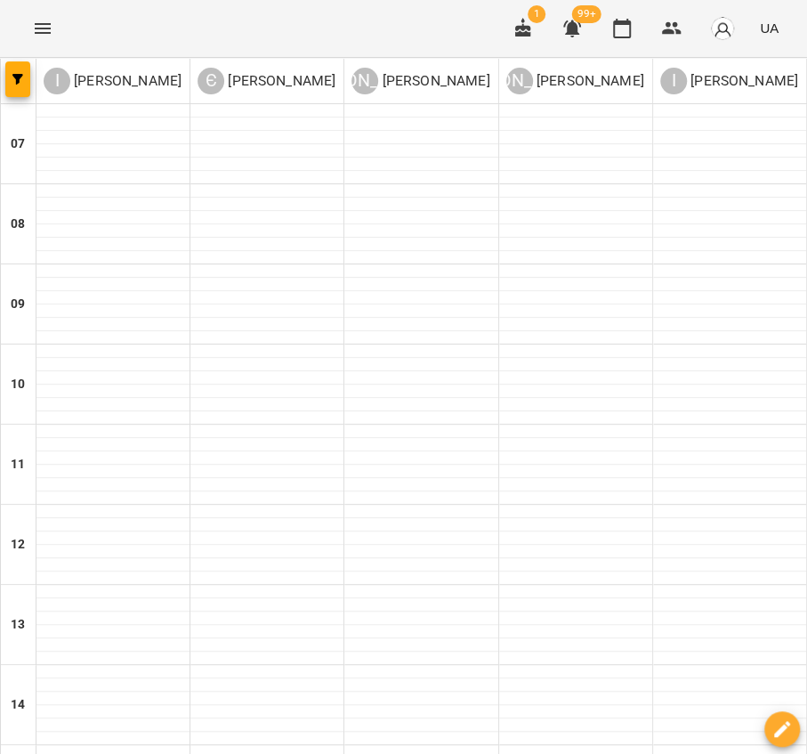
drag, startPoint x: 323, startPoint y: 28, endPoint x: 382, endPoint y: 24, distance: 58.8
click at [323, 28] on div "For Business 1 99+ UA" at bounding box center [403, 28] width 807 height 57
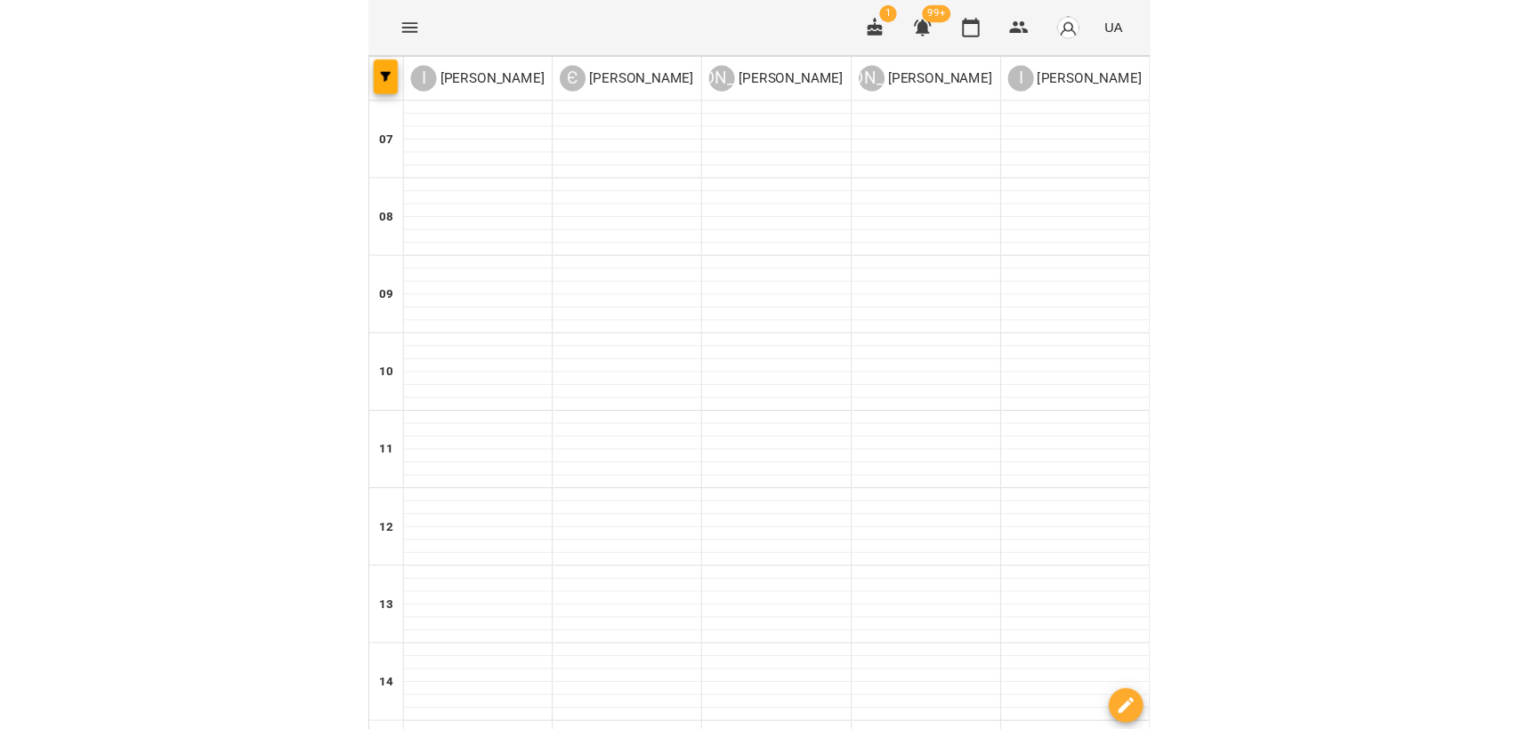
scroll to position [753, 0]
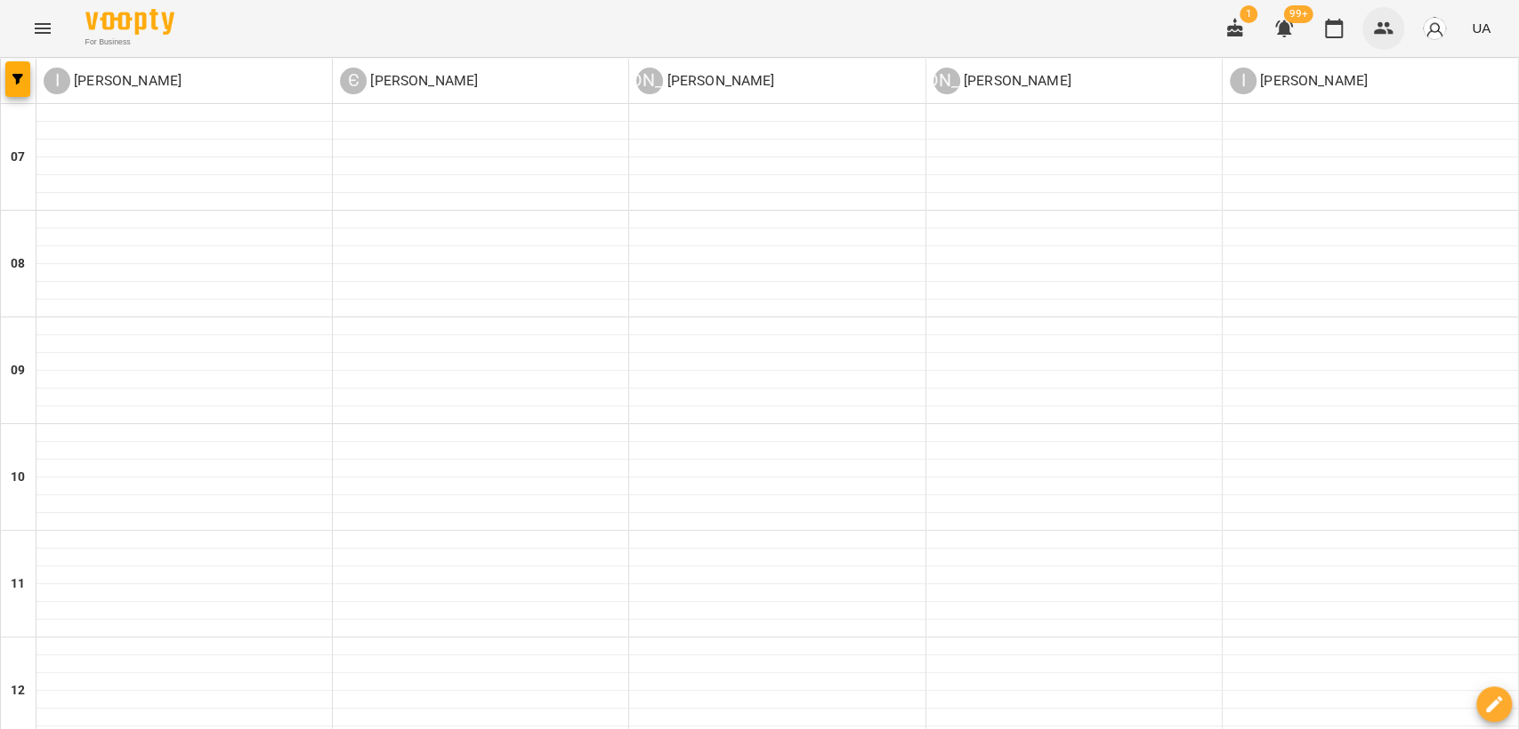
click at [1382, 36] on icon "button" at bounding box center [1383, 28] width 21 height 21
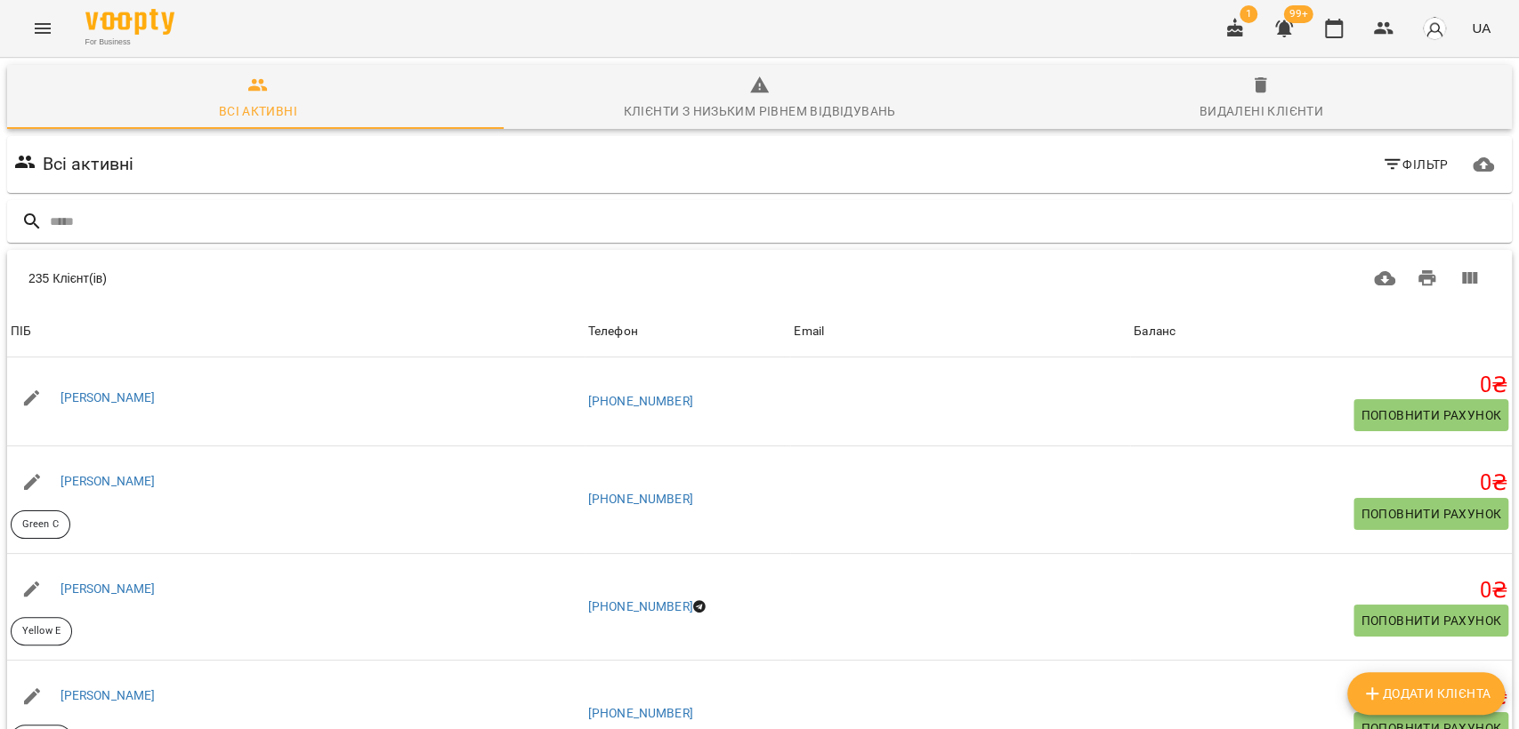
click at [1390, 160] on span "Фільтр" at bounding box center [1415, 164] width 67 height 21
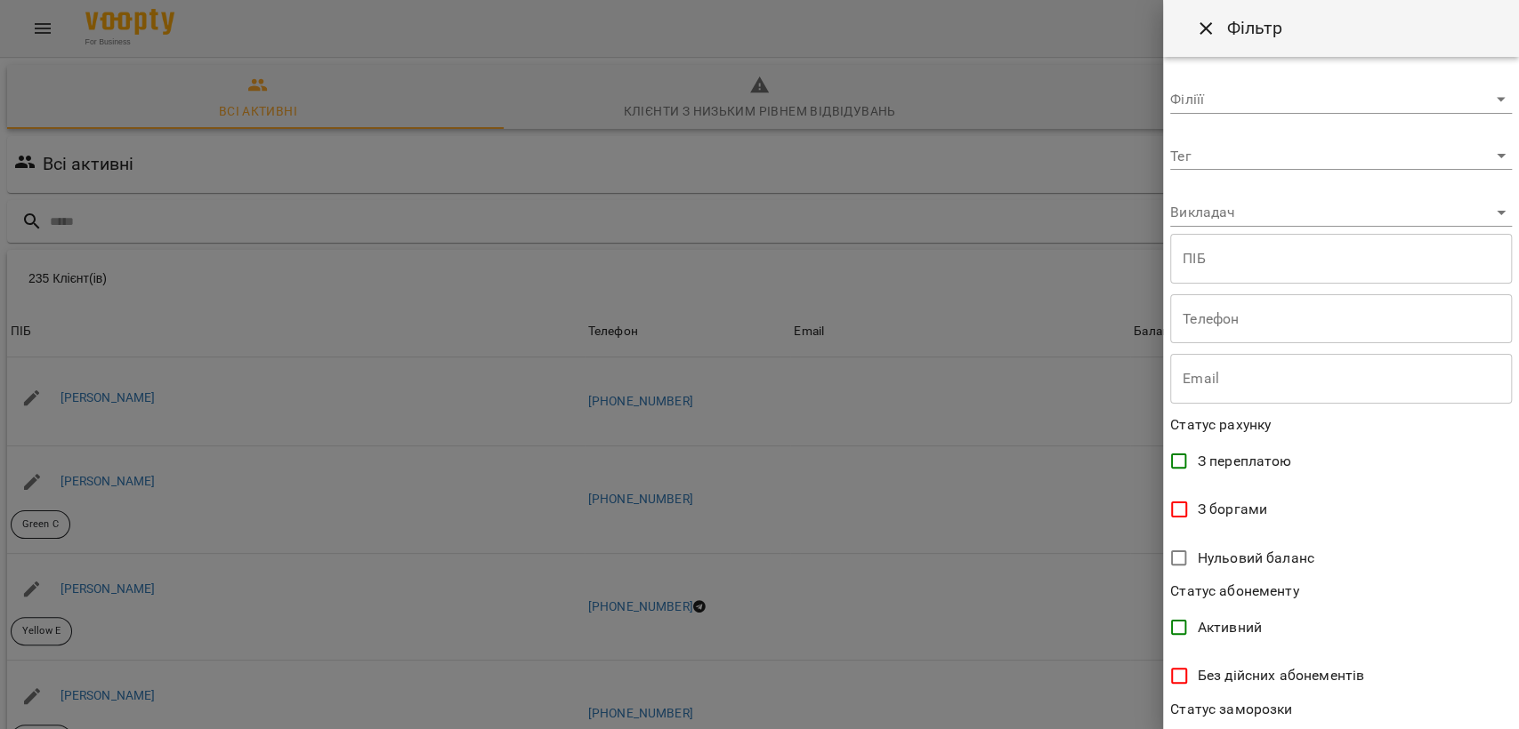
click at [1270, 522] on label "З боргами" at bounding box center [1328, 509] width 337 height 37
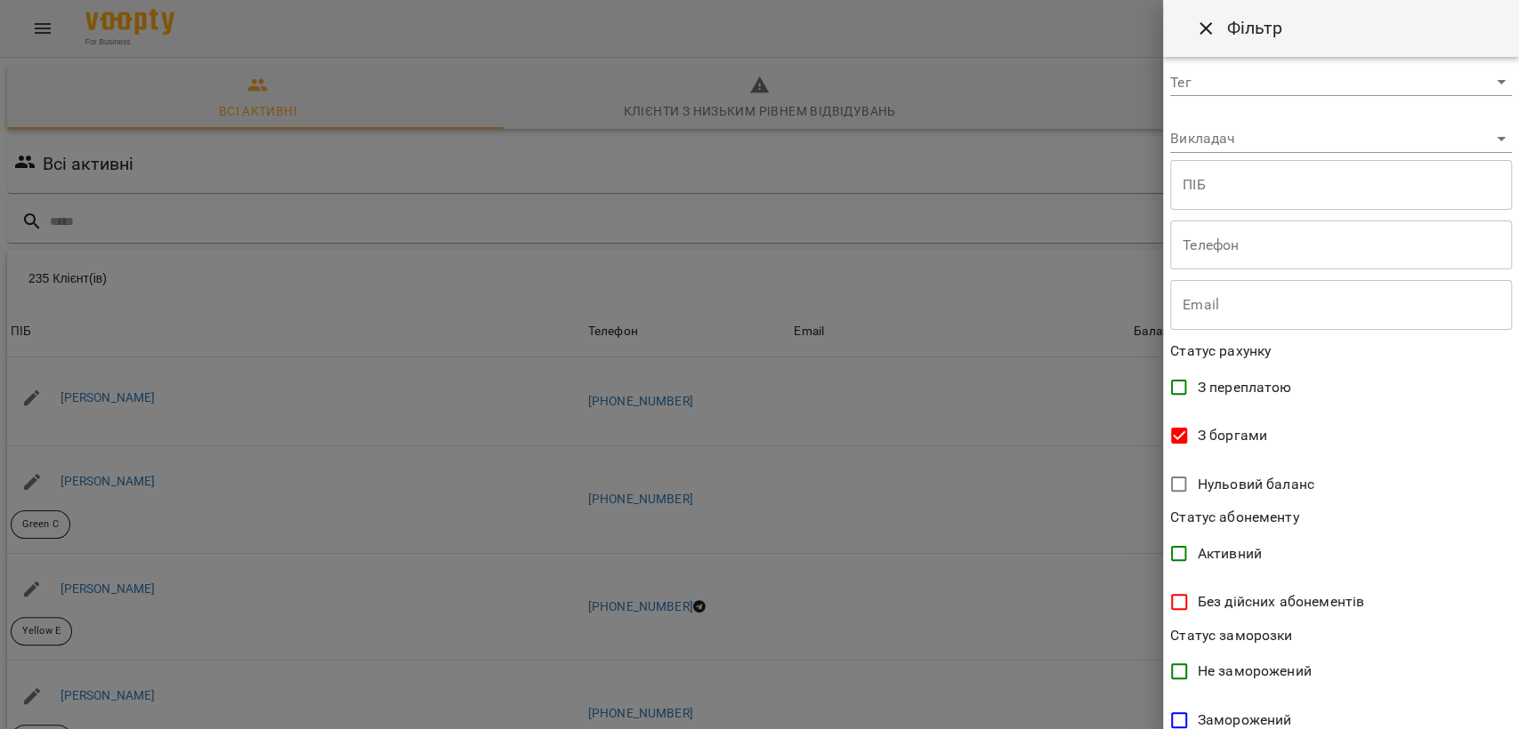
scroll to position [262, 0]
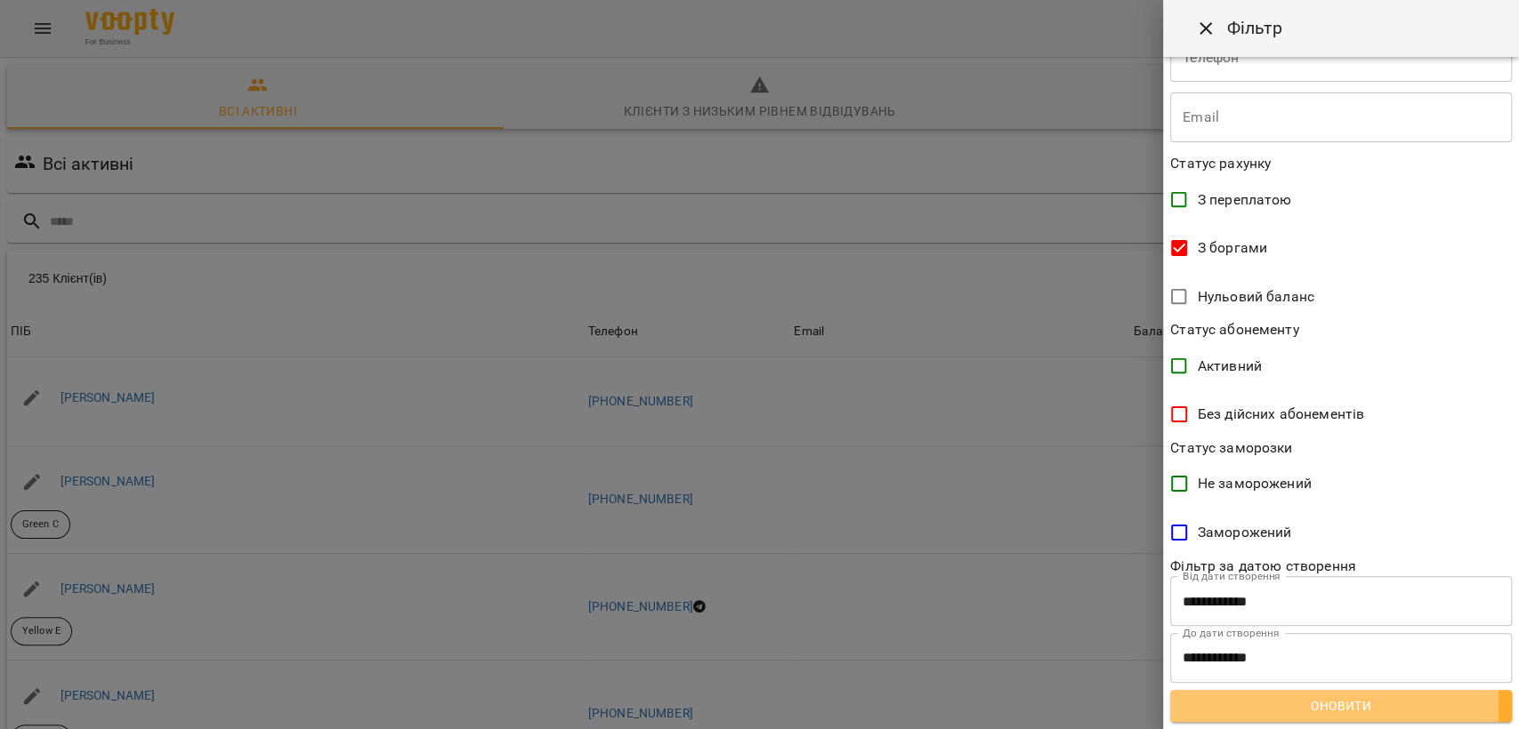
click at [1283, 704] on span "Оновити" at bounding box center [1340, 706] width 313 height 21
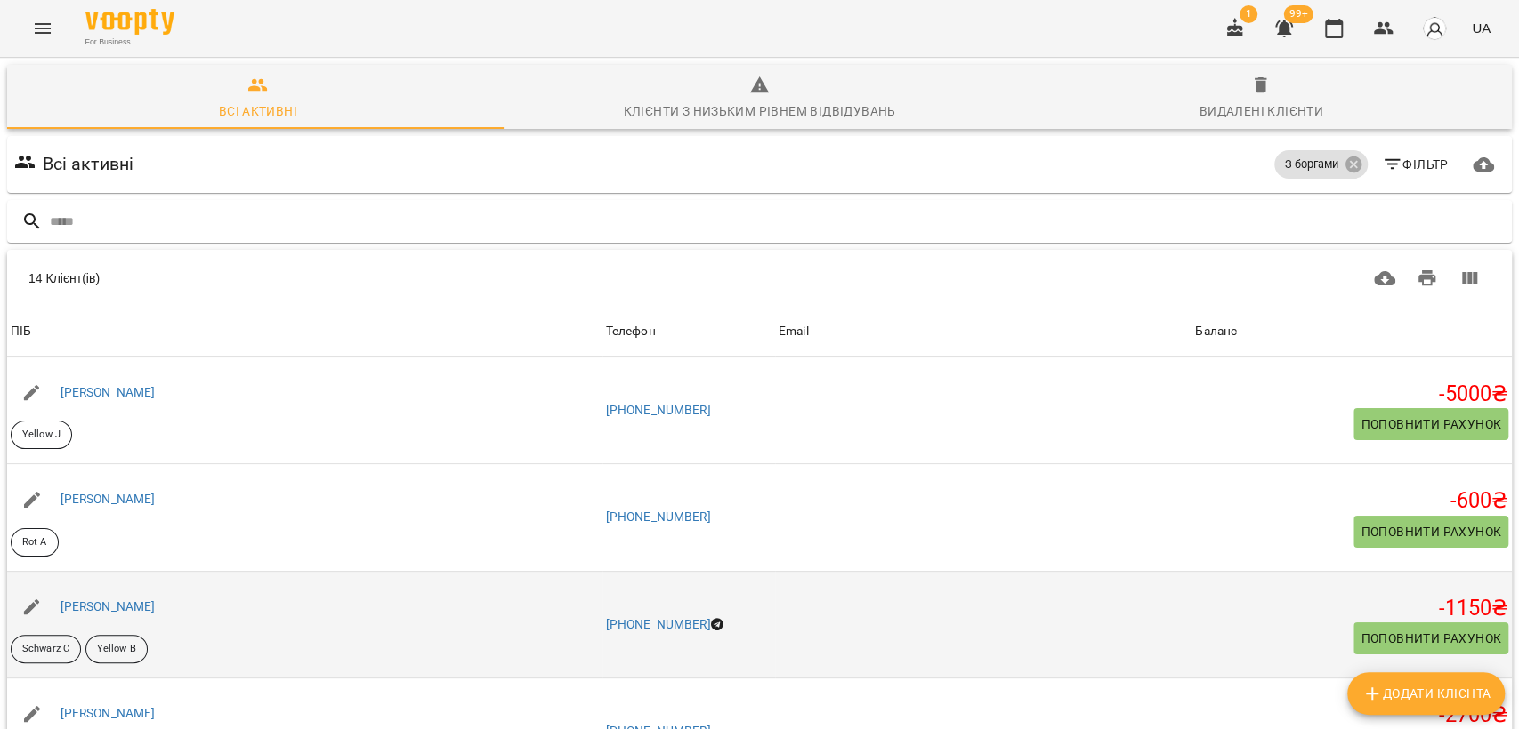
scroll to position [0, 0]
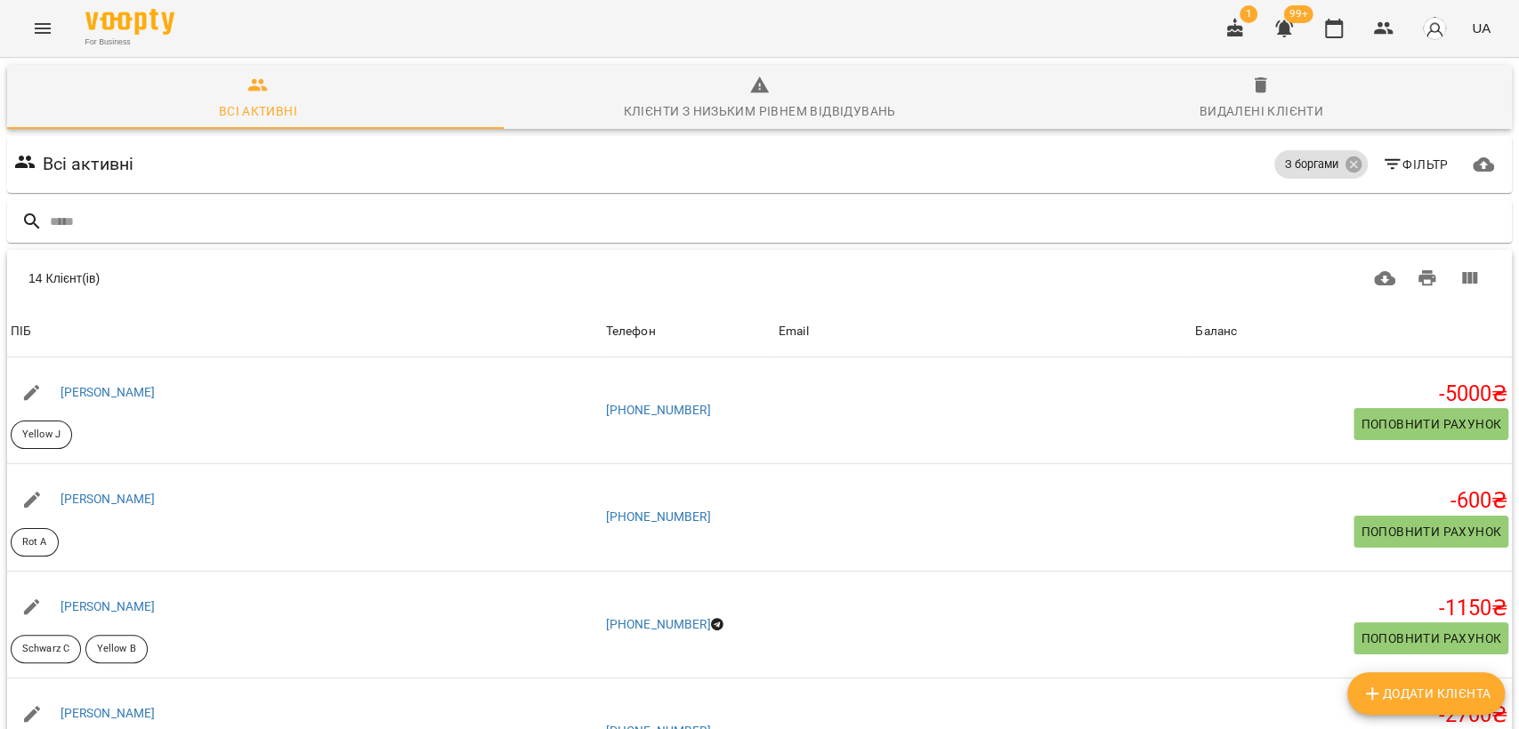
click at [413, 185] on div "Всі активні З боргами Фільтр" at bounding box center [759, 165] width 1497 height 50
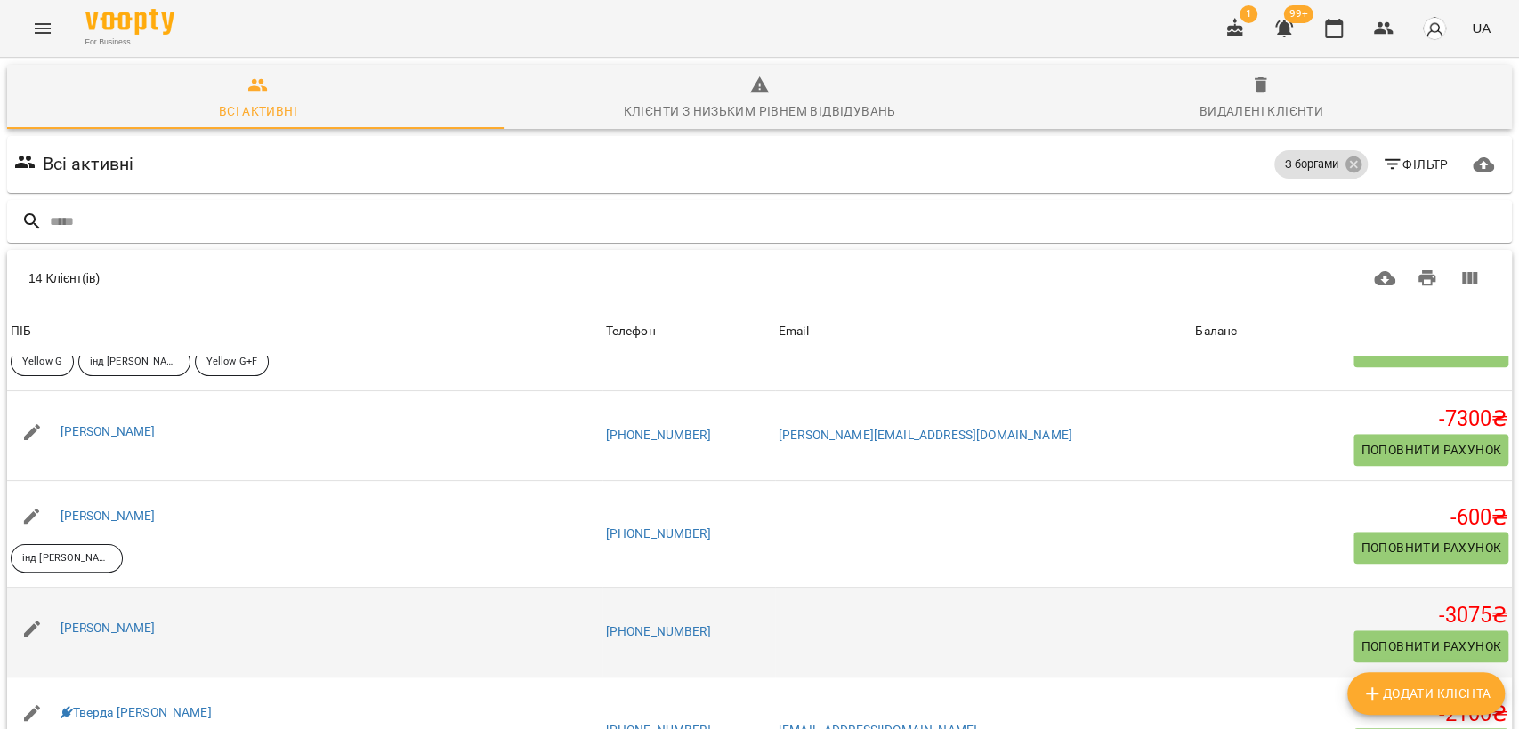
scroll to position [1052, 0]
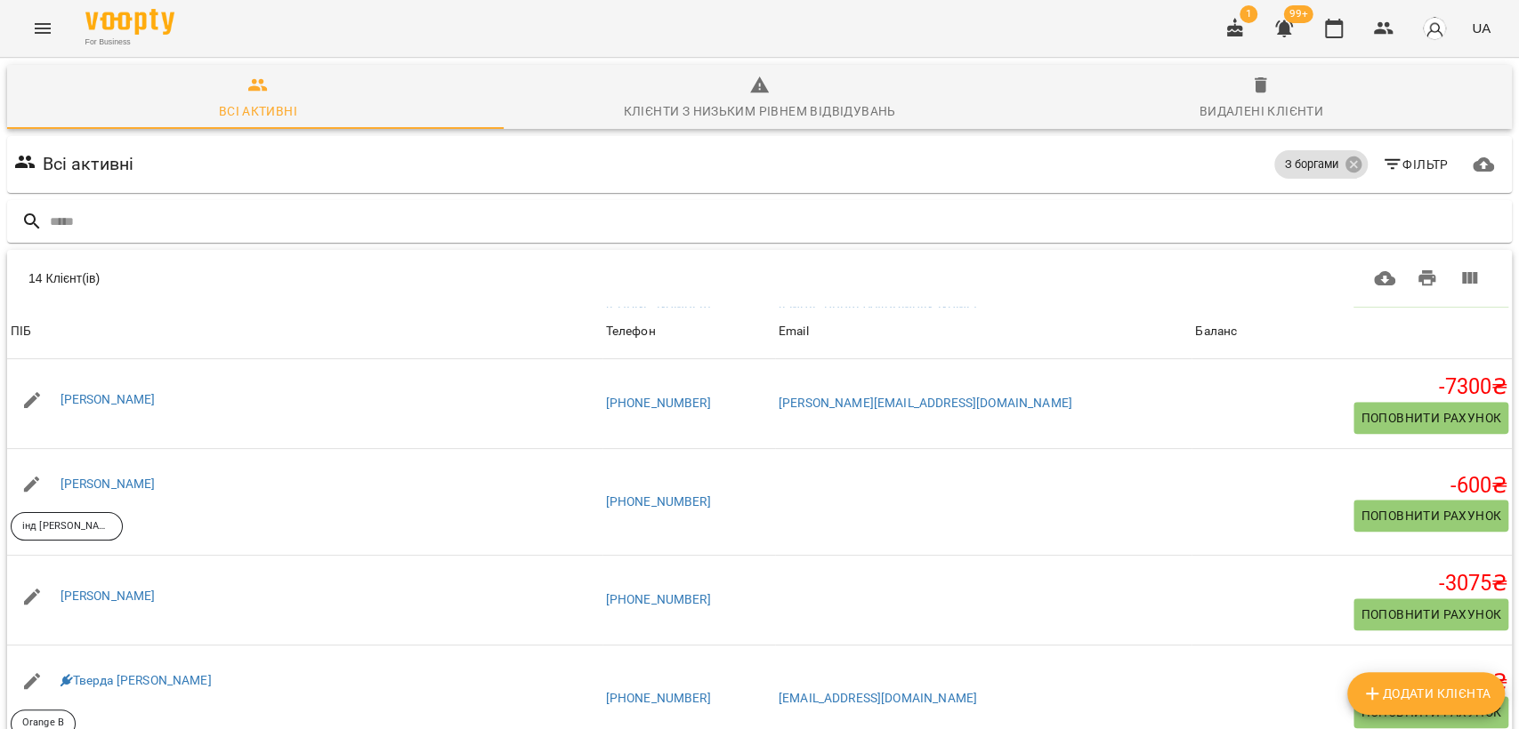
click at [537, 310] on th "ПІБ" at bounding box center [304, 332] width 595 height 50
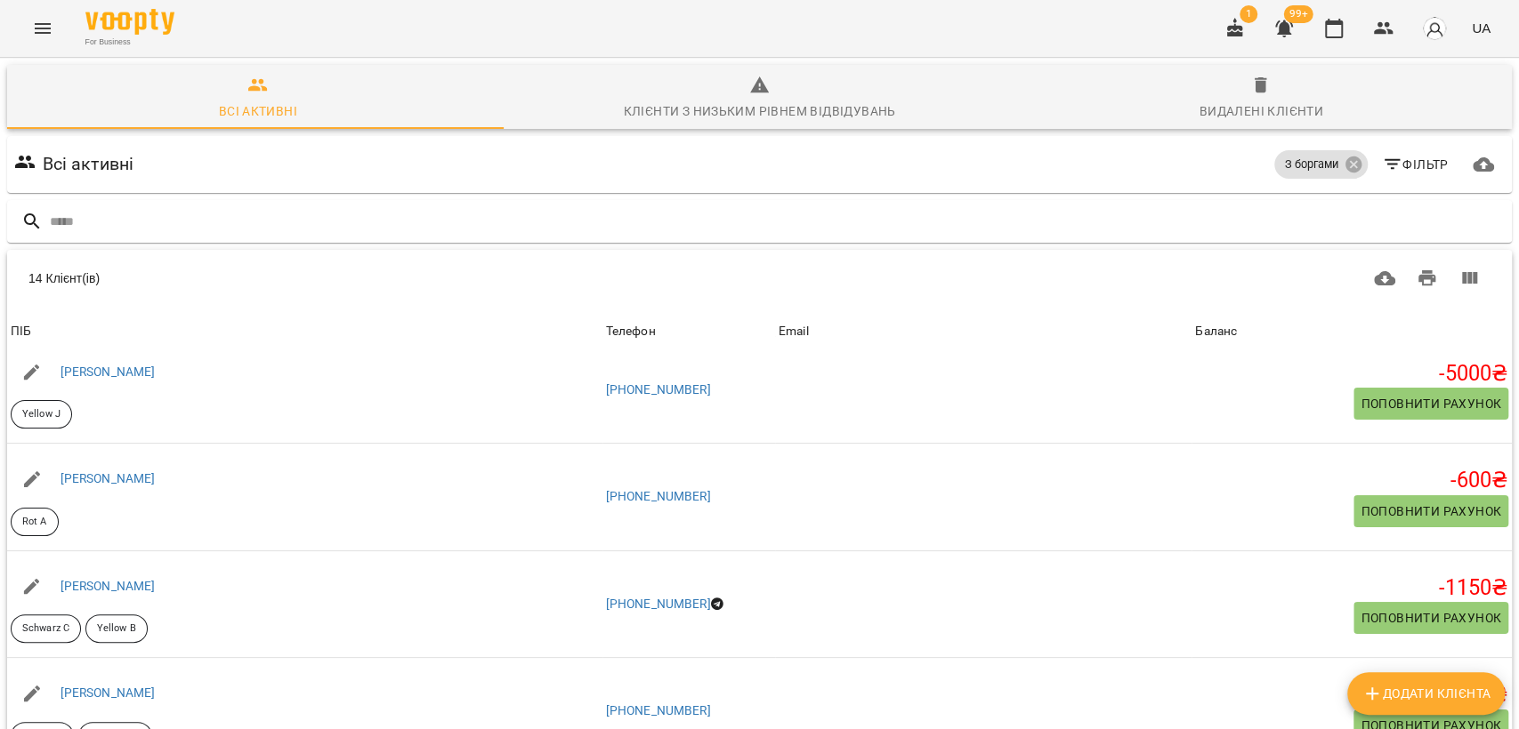
scroll to position [0, 0]
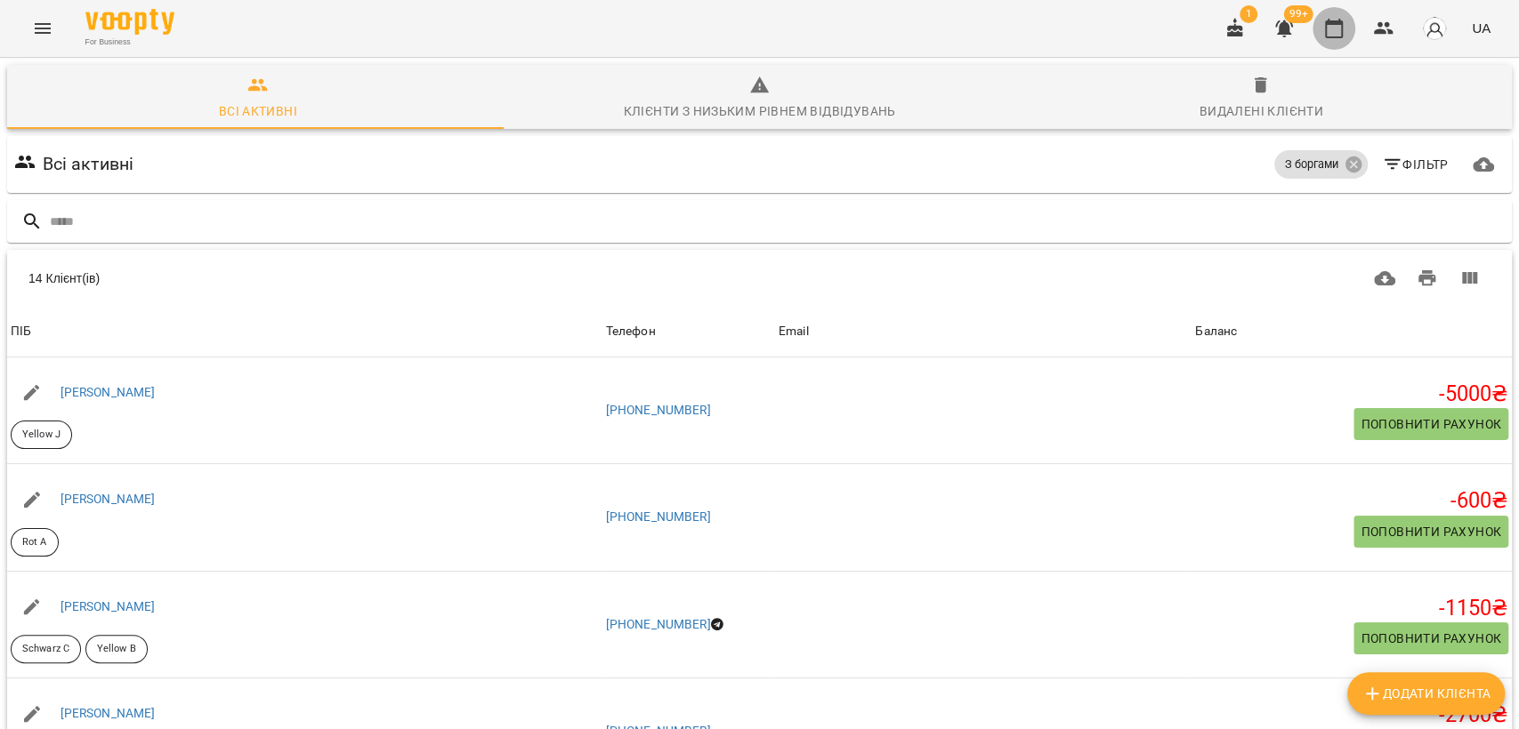
click at [1331, 49] on button "button" at bounding box center [1333, 28] width 43 height 43
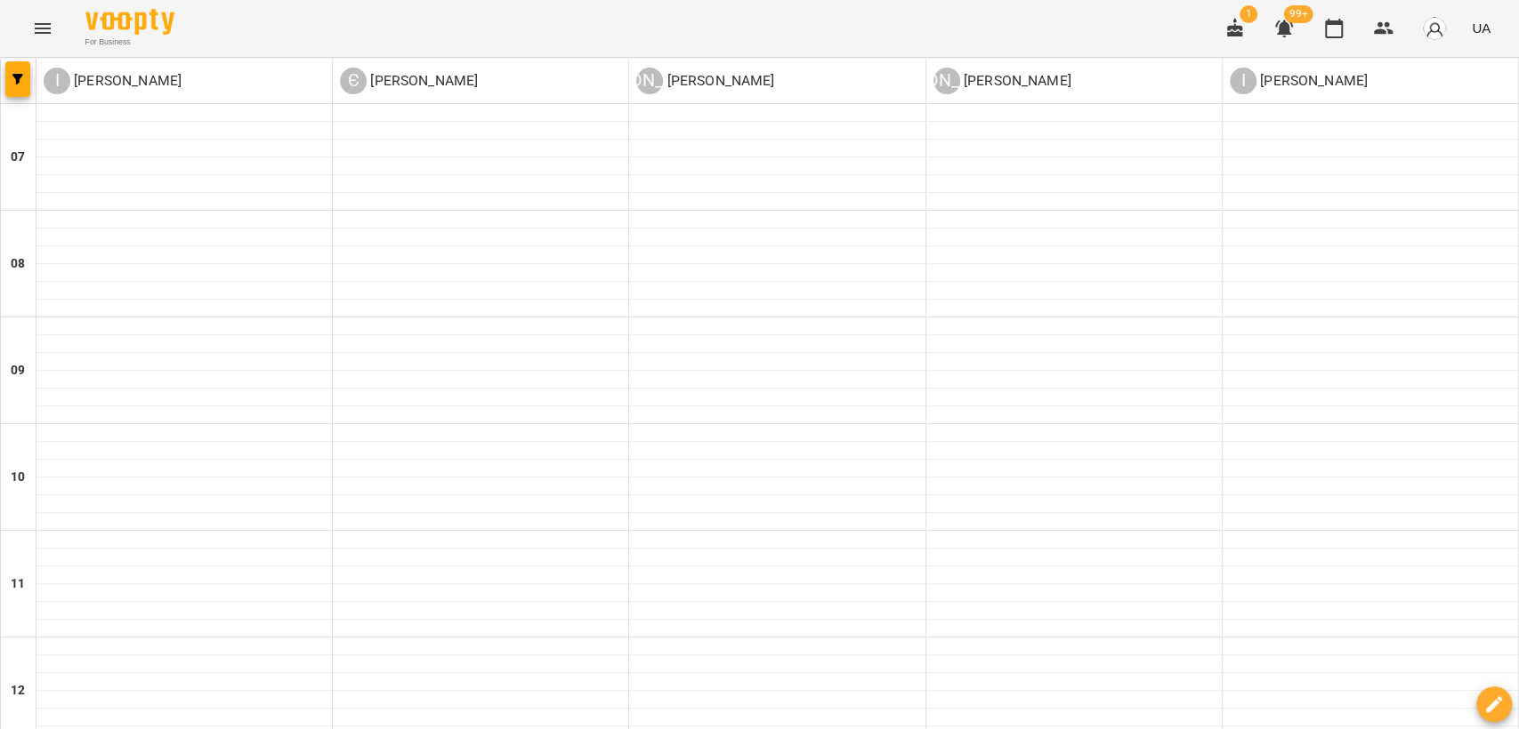
scroll to position [790, 0]
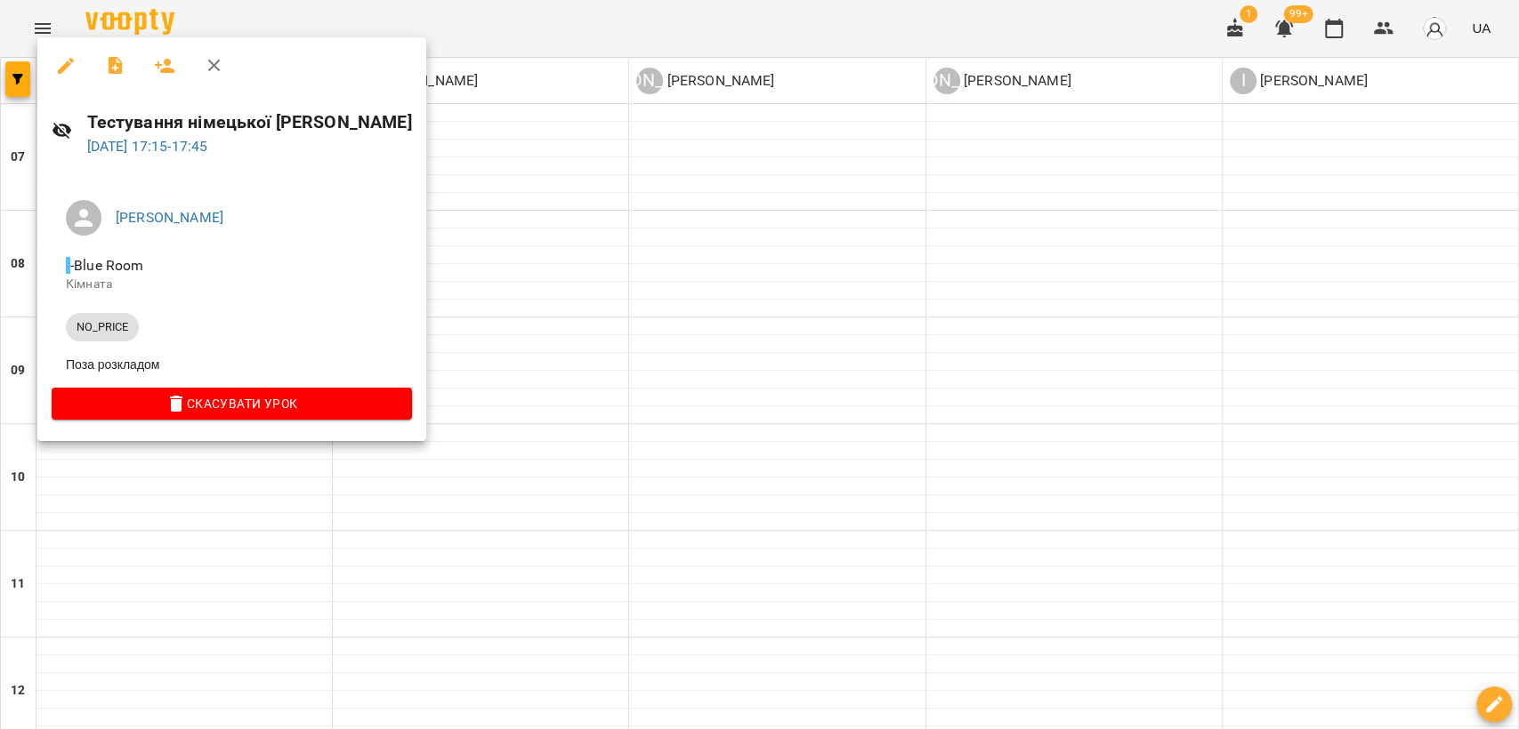
click at [545, 7] on div at bounding box center [759, 364] width 1519 height 729
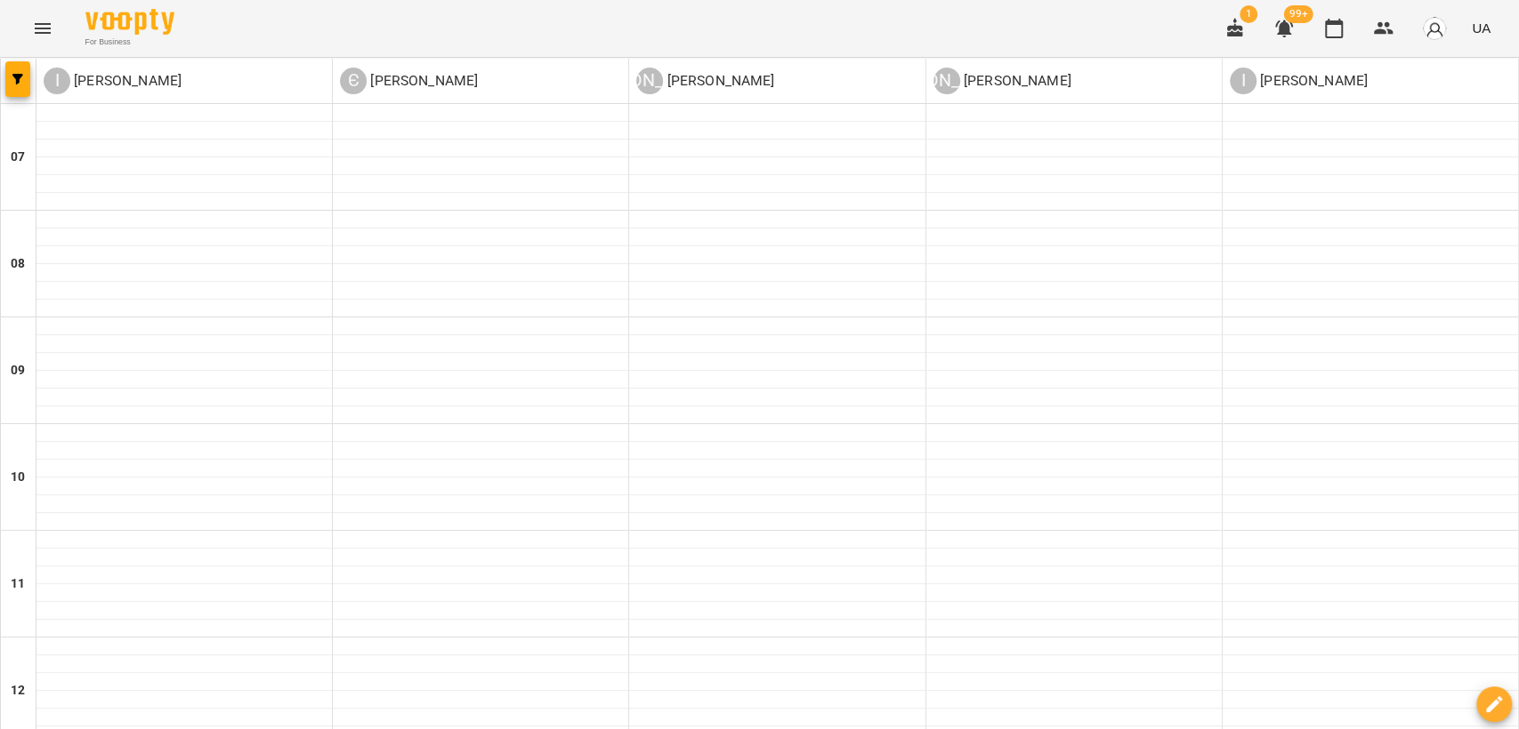
scroll to position [1094, 0]
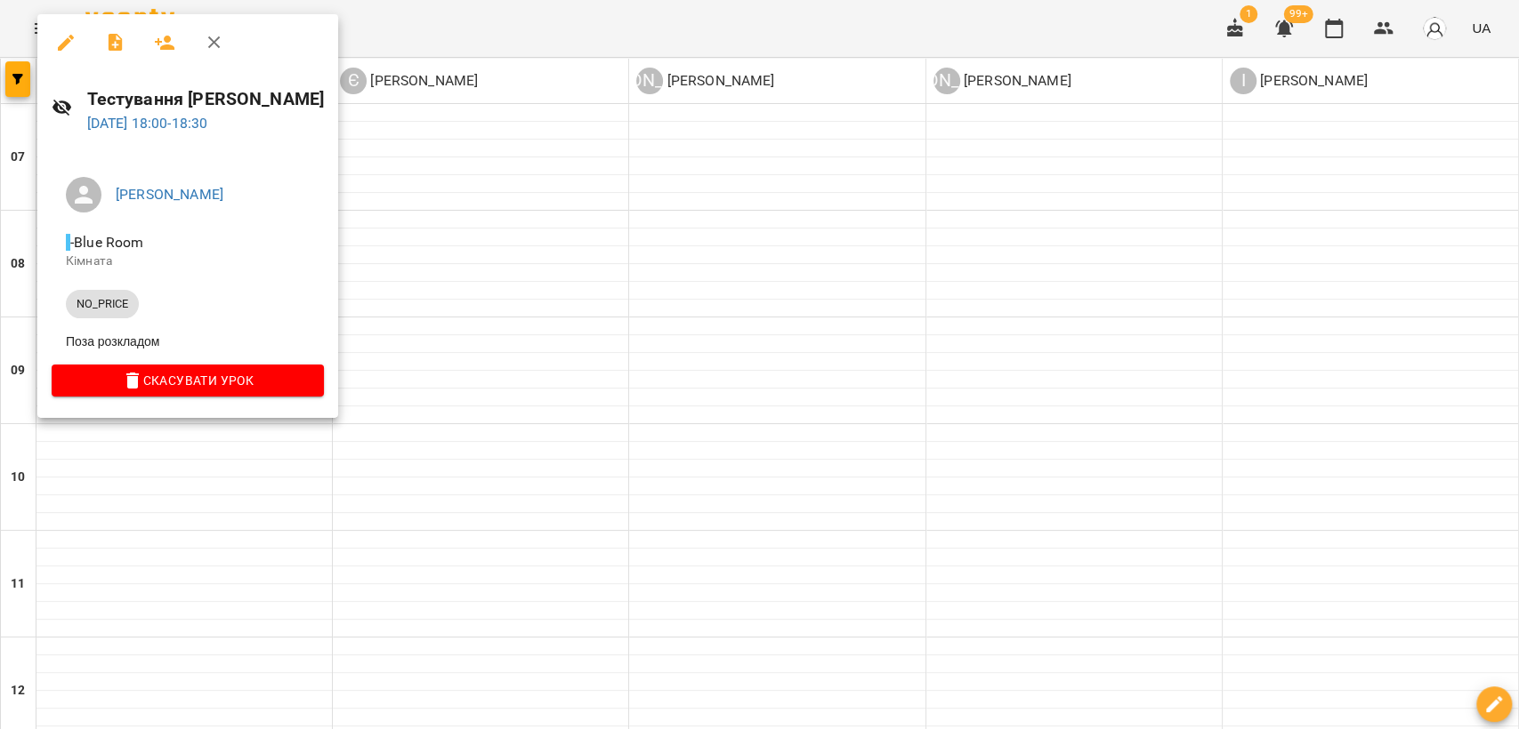
click at [318, 550] on div at bounding box center [759, 364] width 1519 height 729
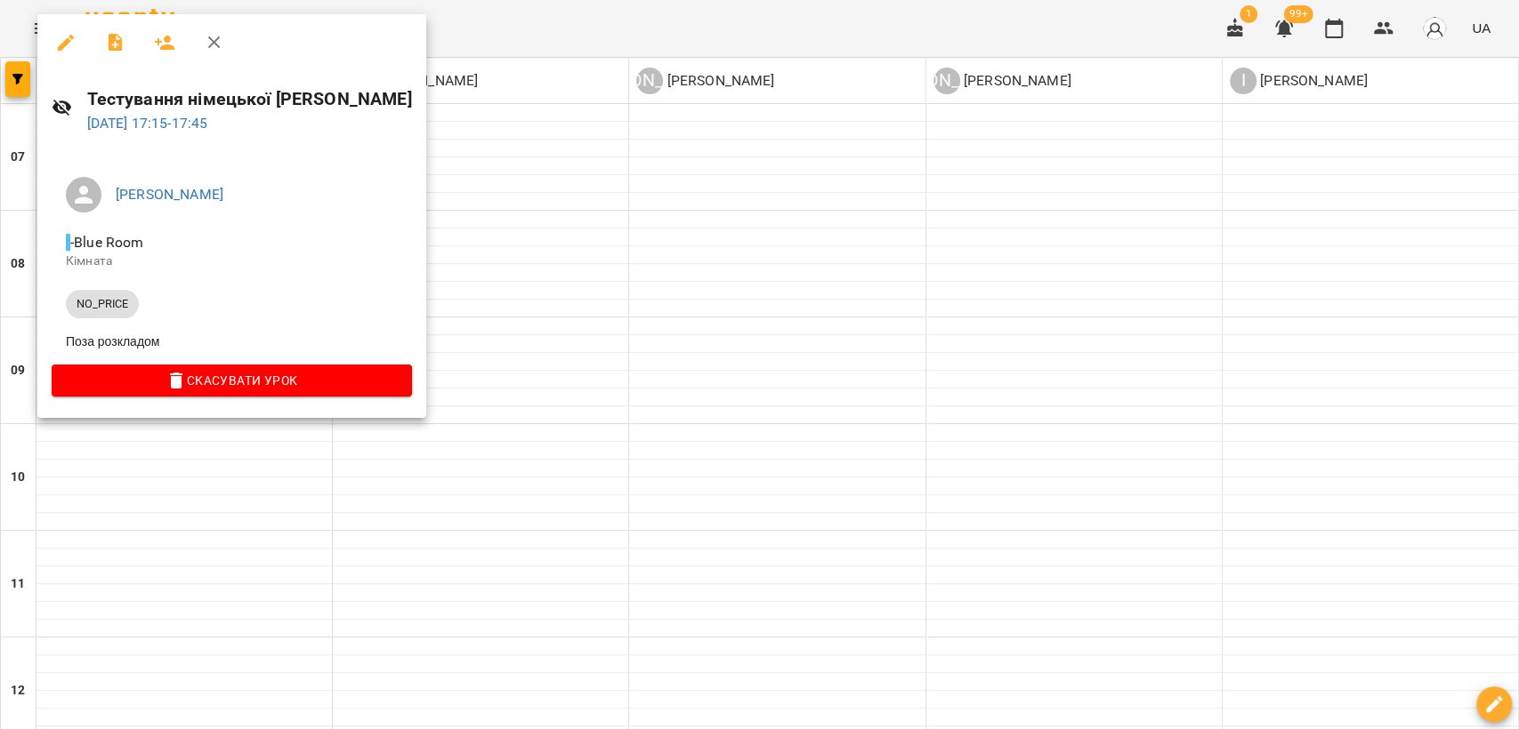
click at [874, 443] on div at bounding box center [759, 364] width 1519 height 729
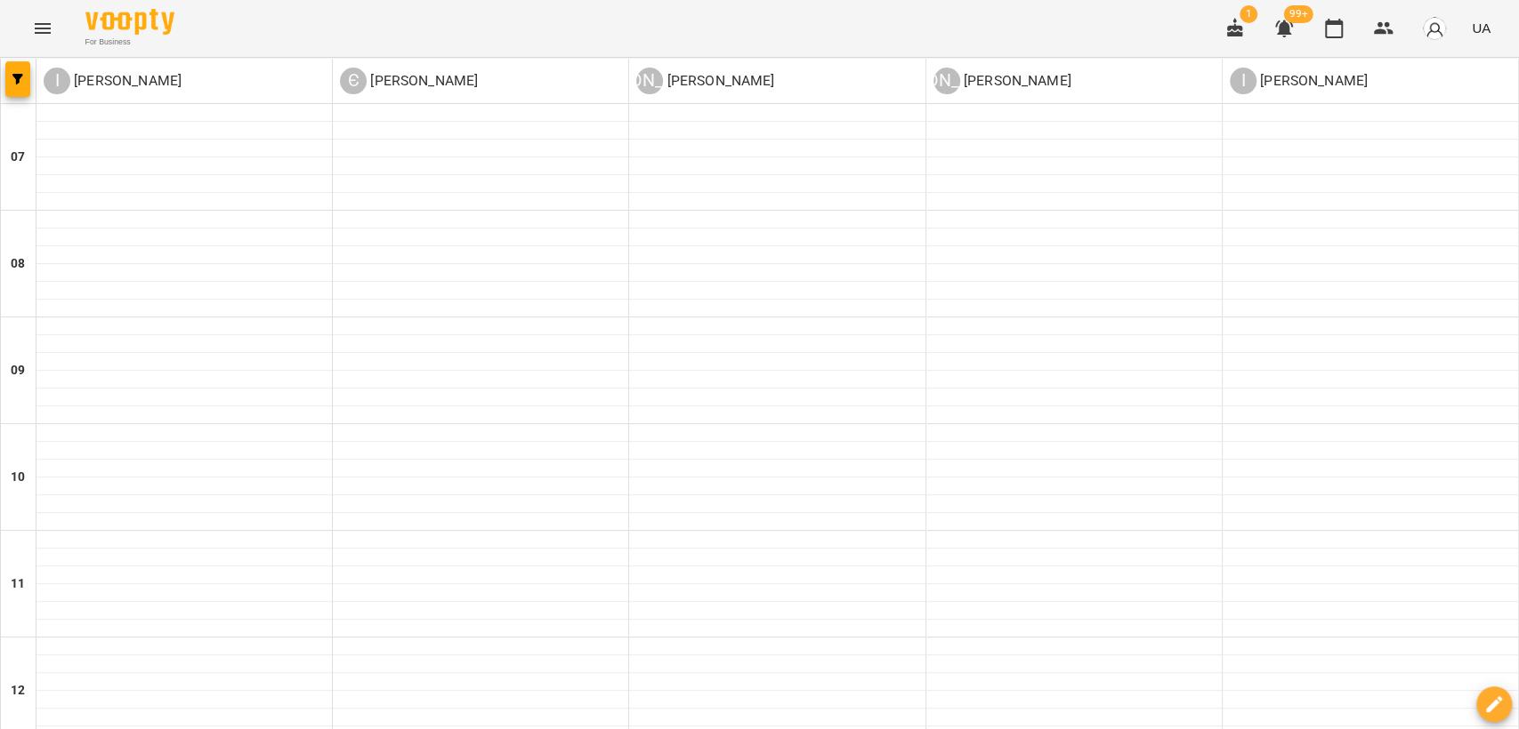
scroll to position [995, 0]
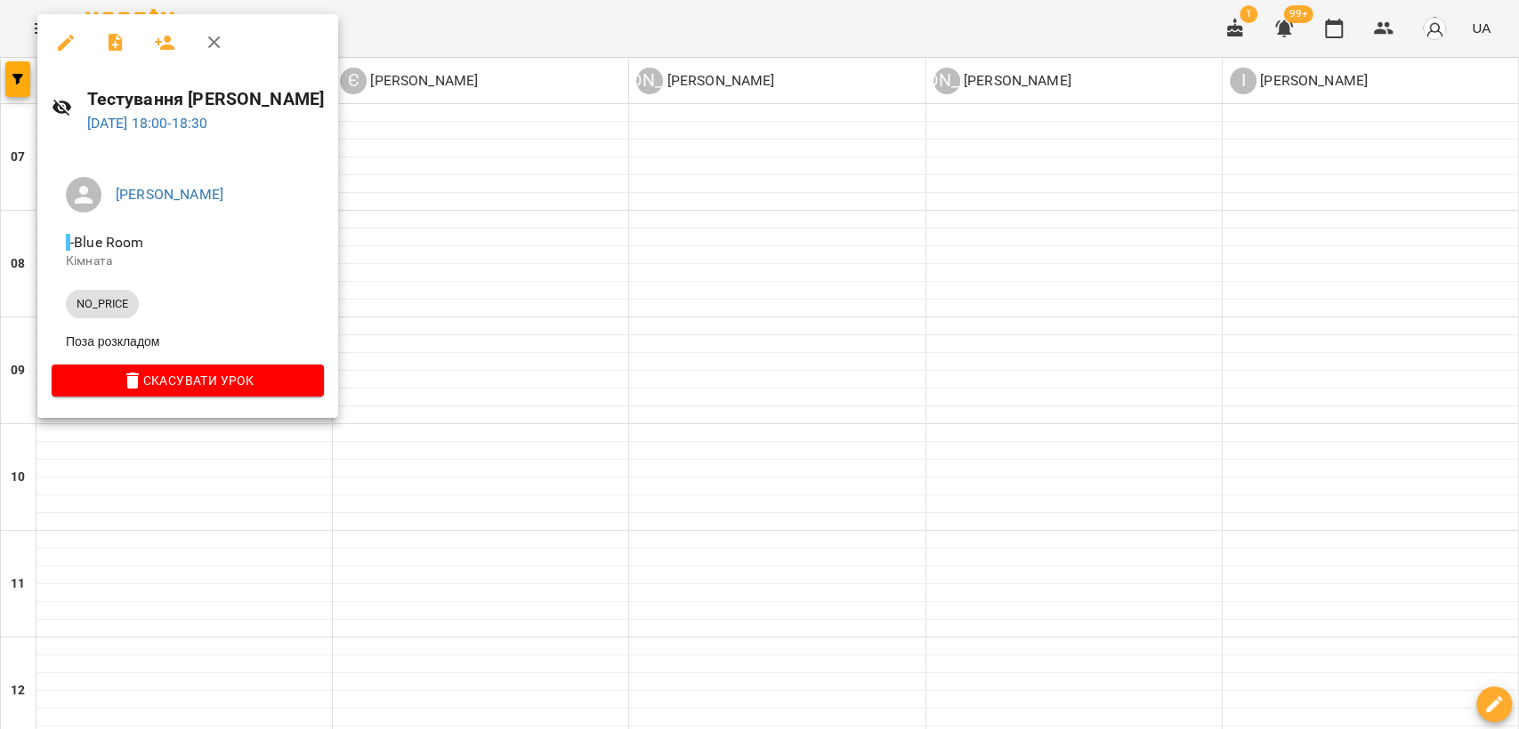
click at [398, 358] on div at bounding box center [759, 364] width 1519 height 729
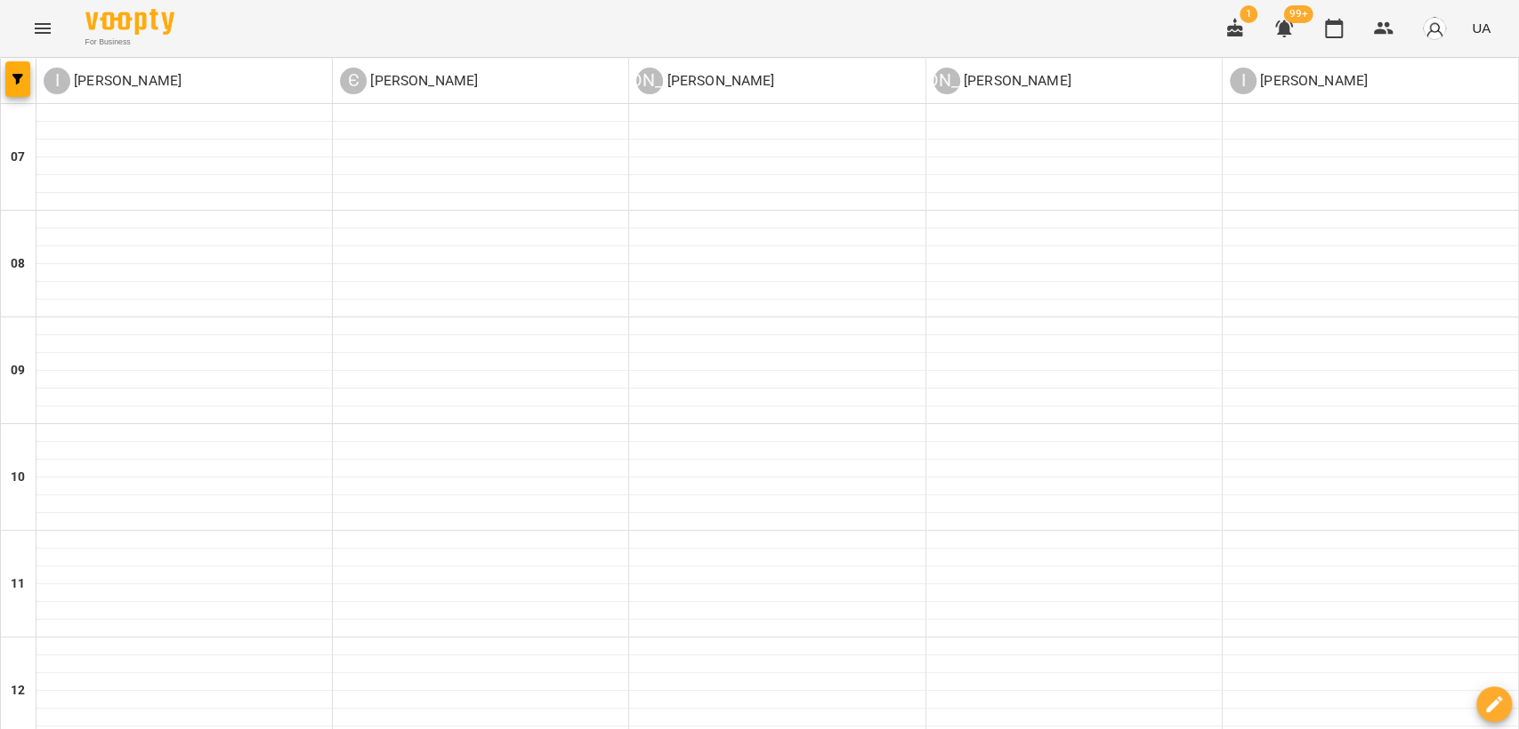
scroll to position [897, 0]
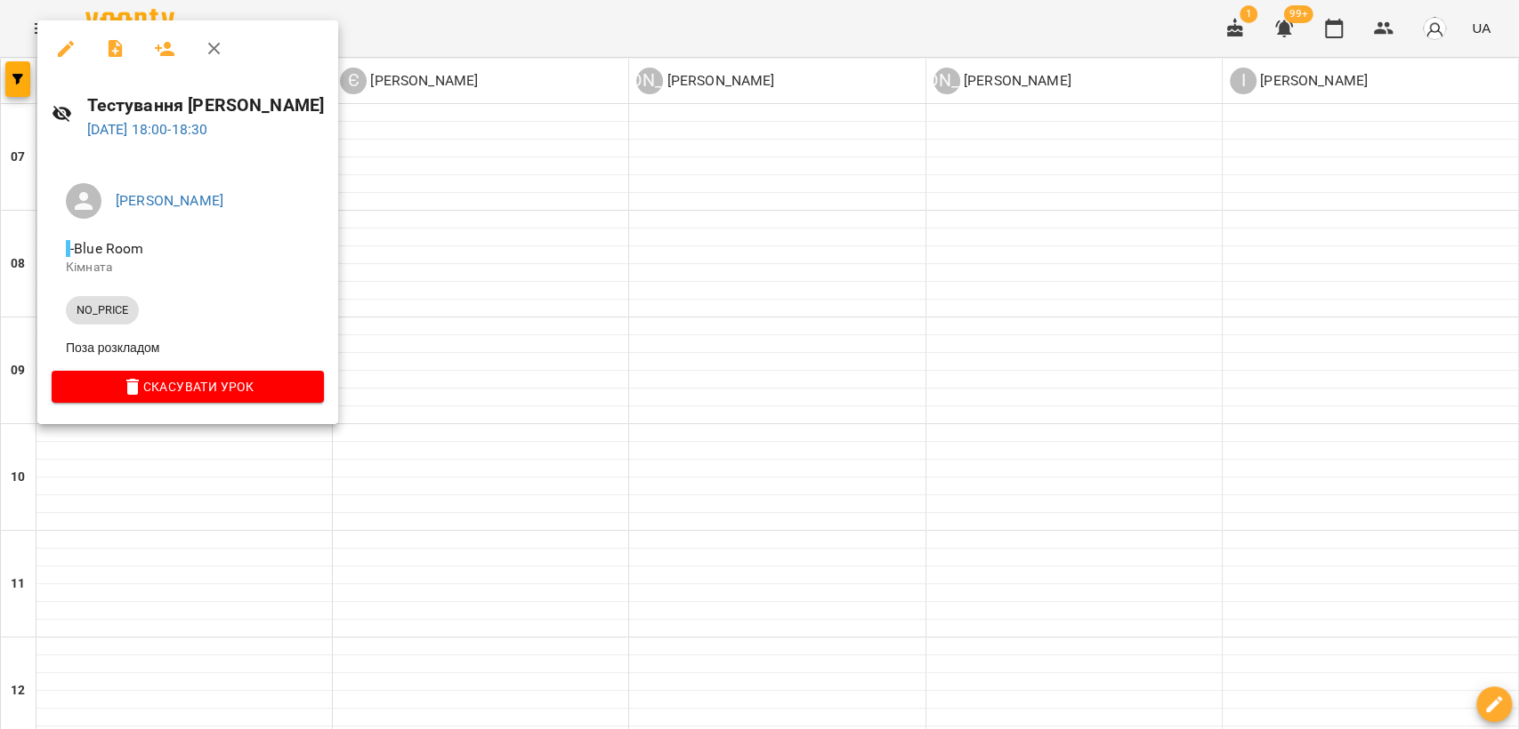
click at [65, 45] on icon "button" at bounding box center [66, 49] width 16 height 16
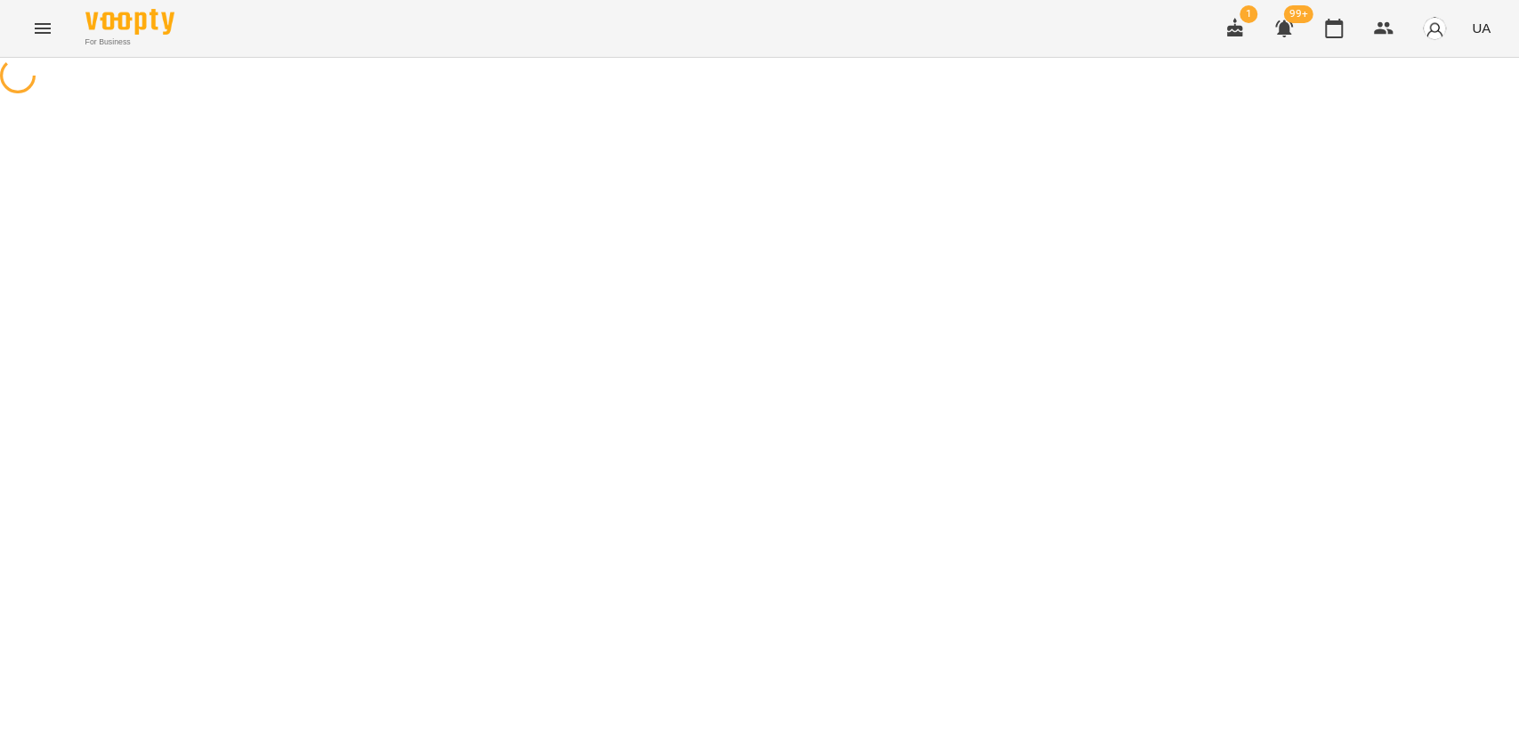
select select "********"
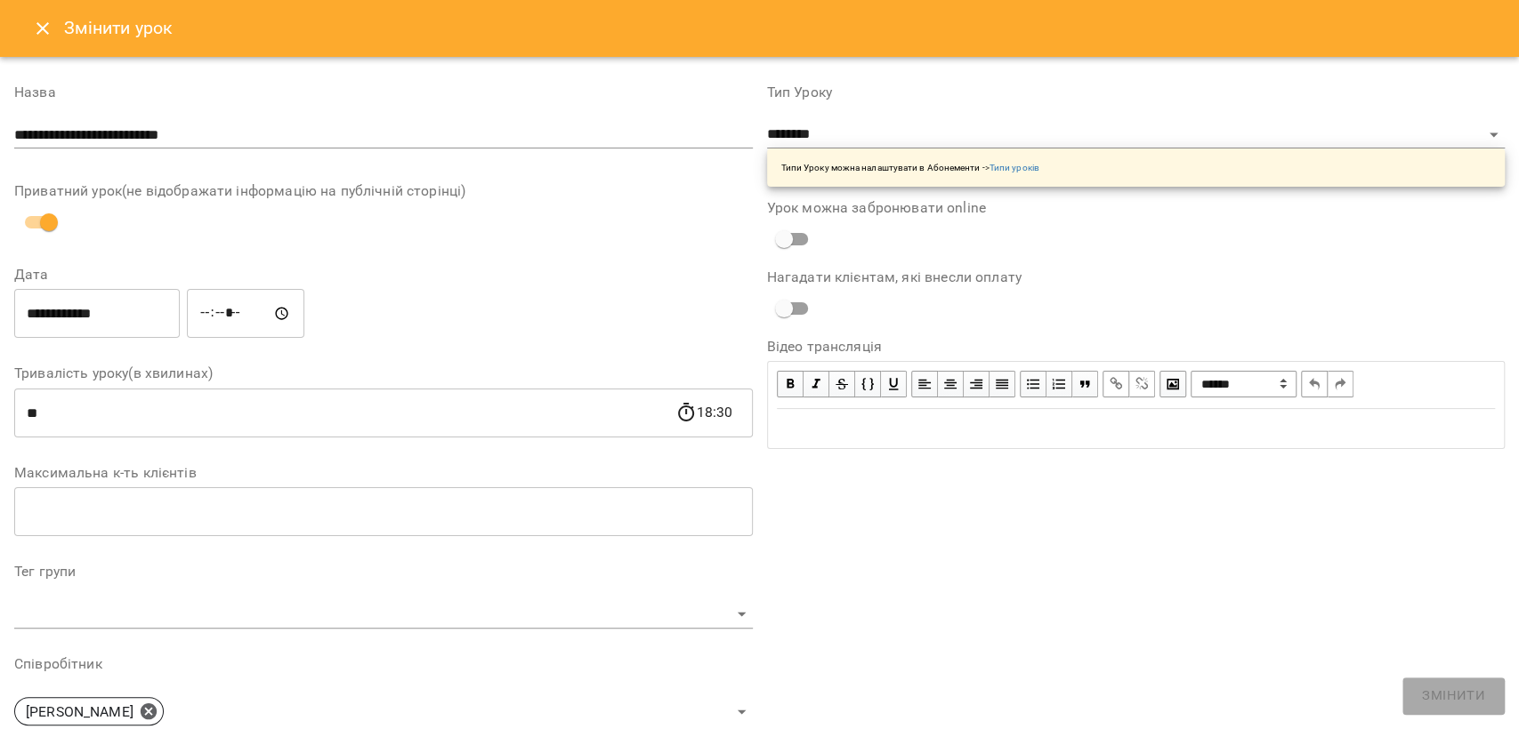
click at [245, 309] on input "*****" at bounding box center [245, 314] width 117 height 50
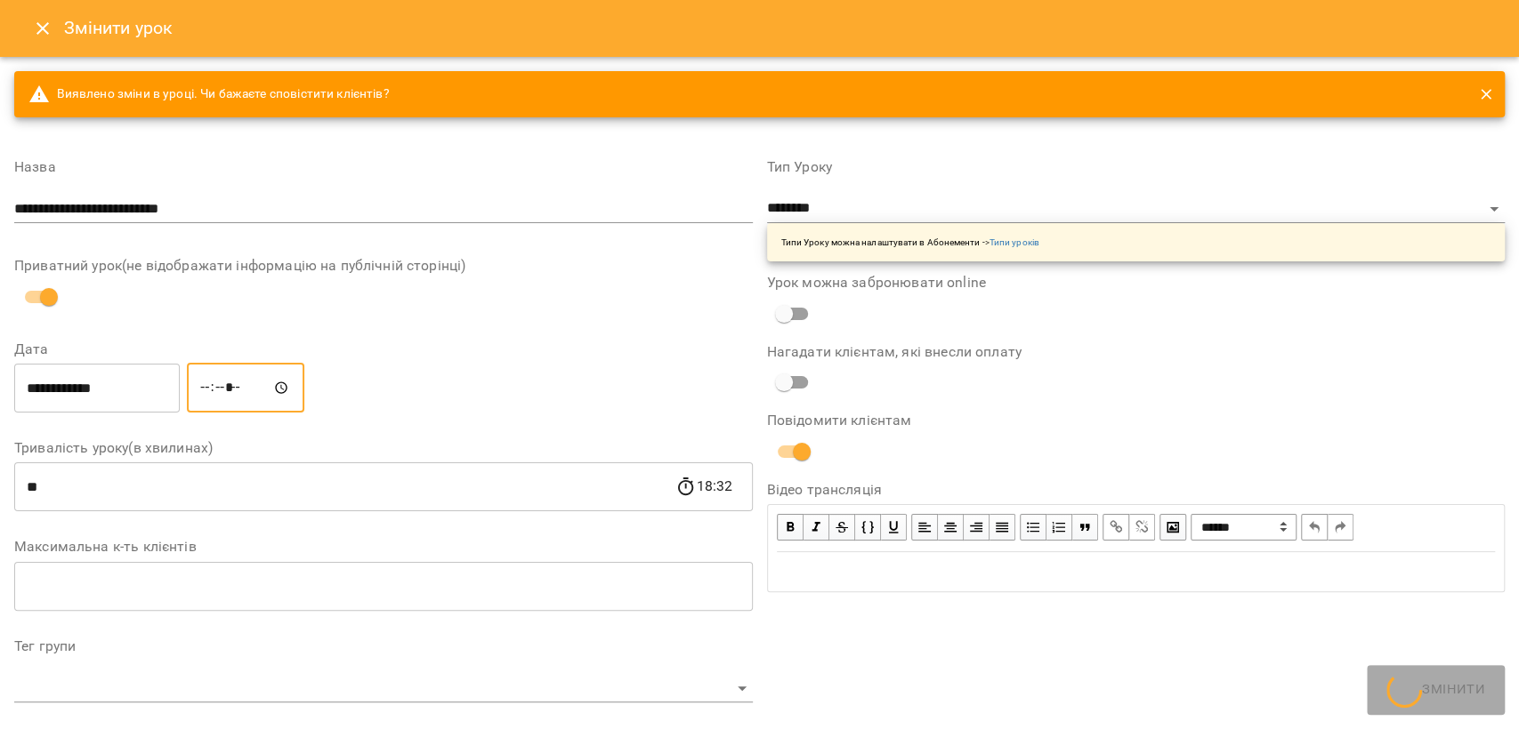
type input "*****"
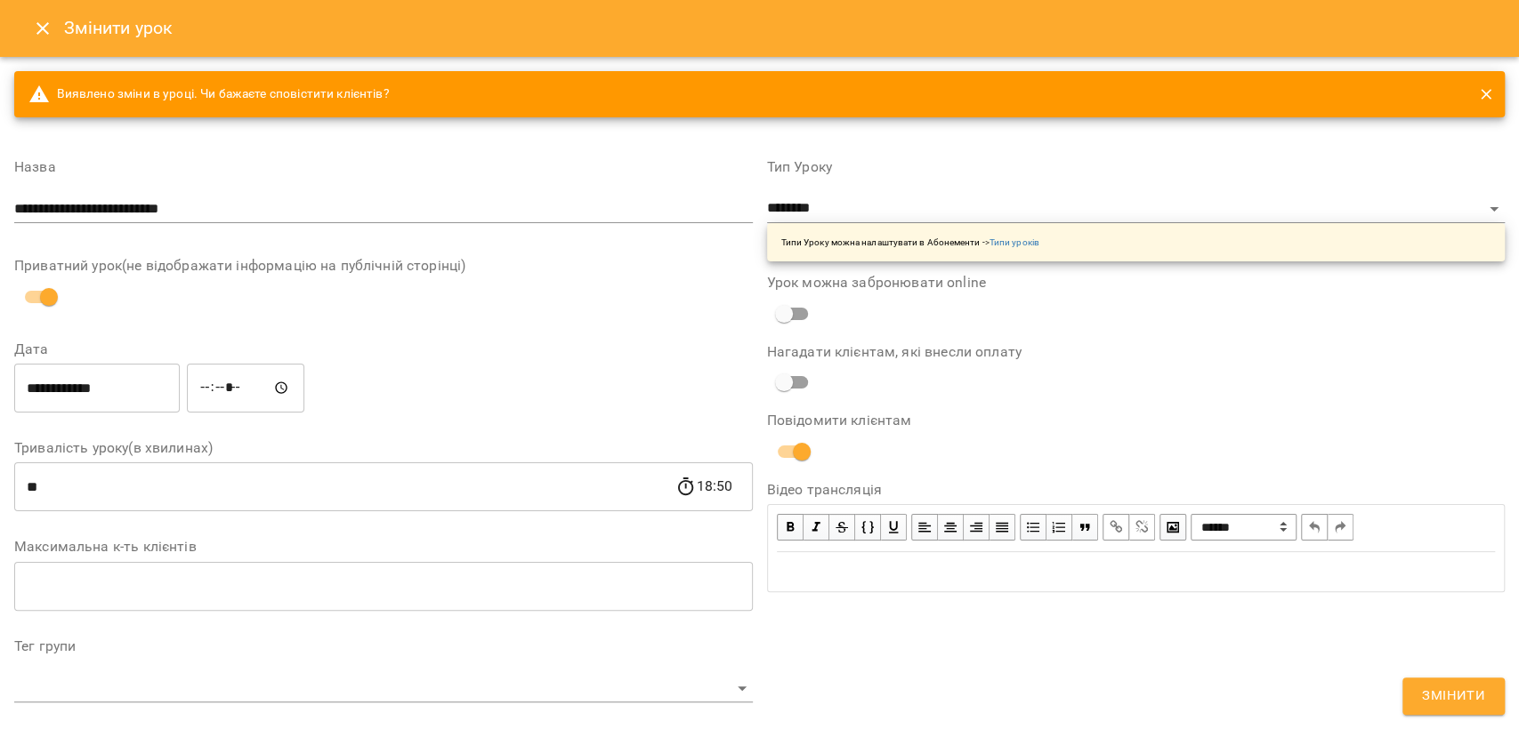
click at [470, 400] on div "**********" at bounding box center [384, 387] width 746 height 57
click at [1441, 693] on span "Змінити" at bounding box center [1453, 696] width 63 height 23
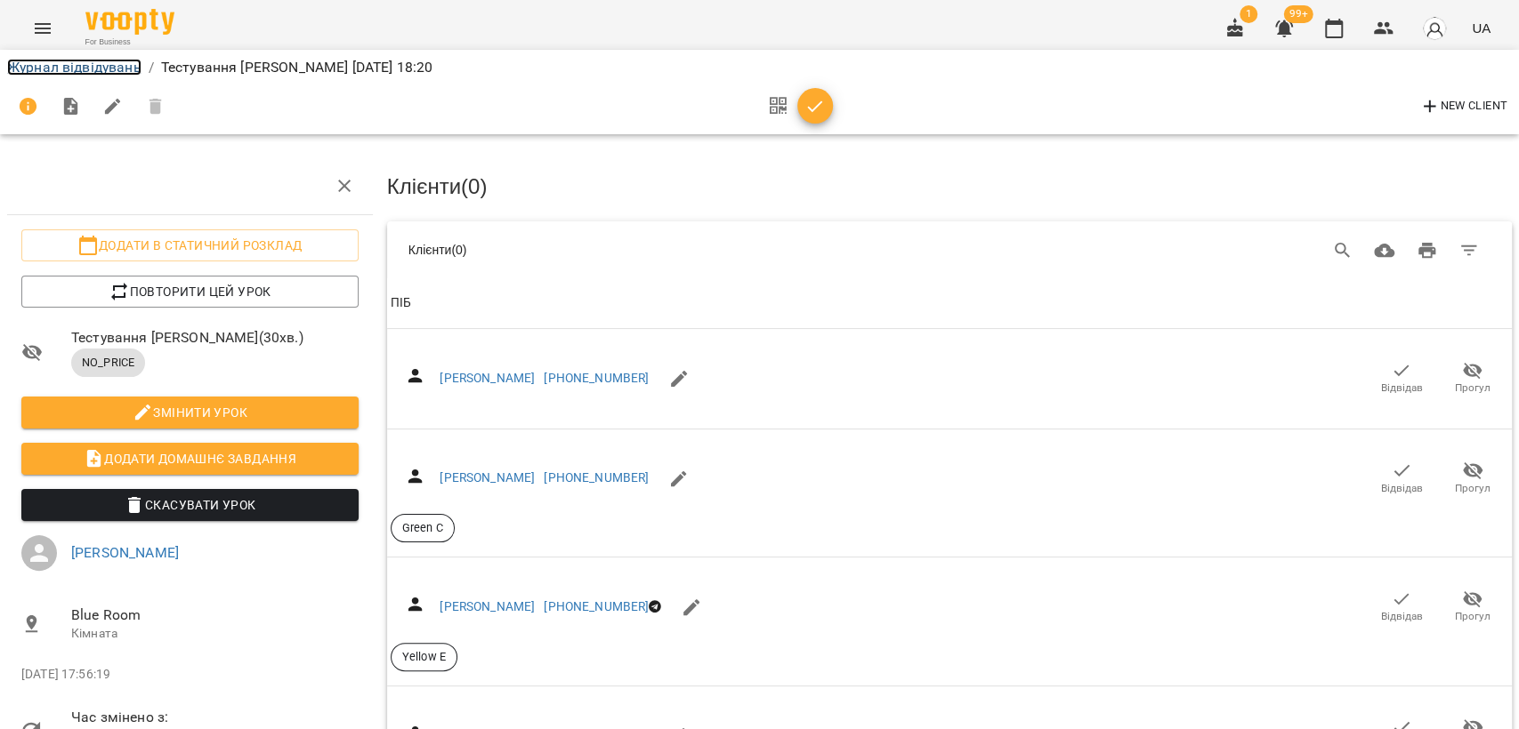
click at [47, 73] on link "Журнал відвідувань" at bounding box center [74, 67] width 134 height 17
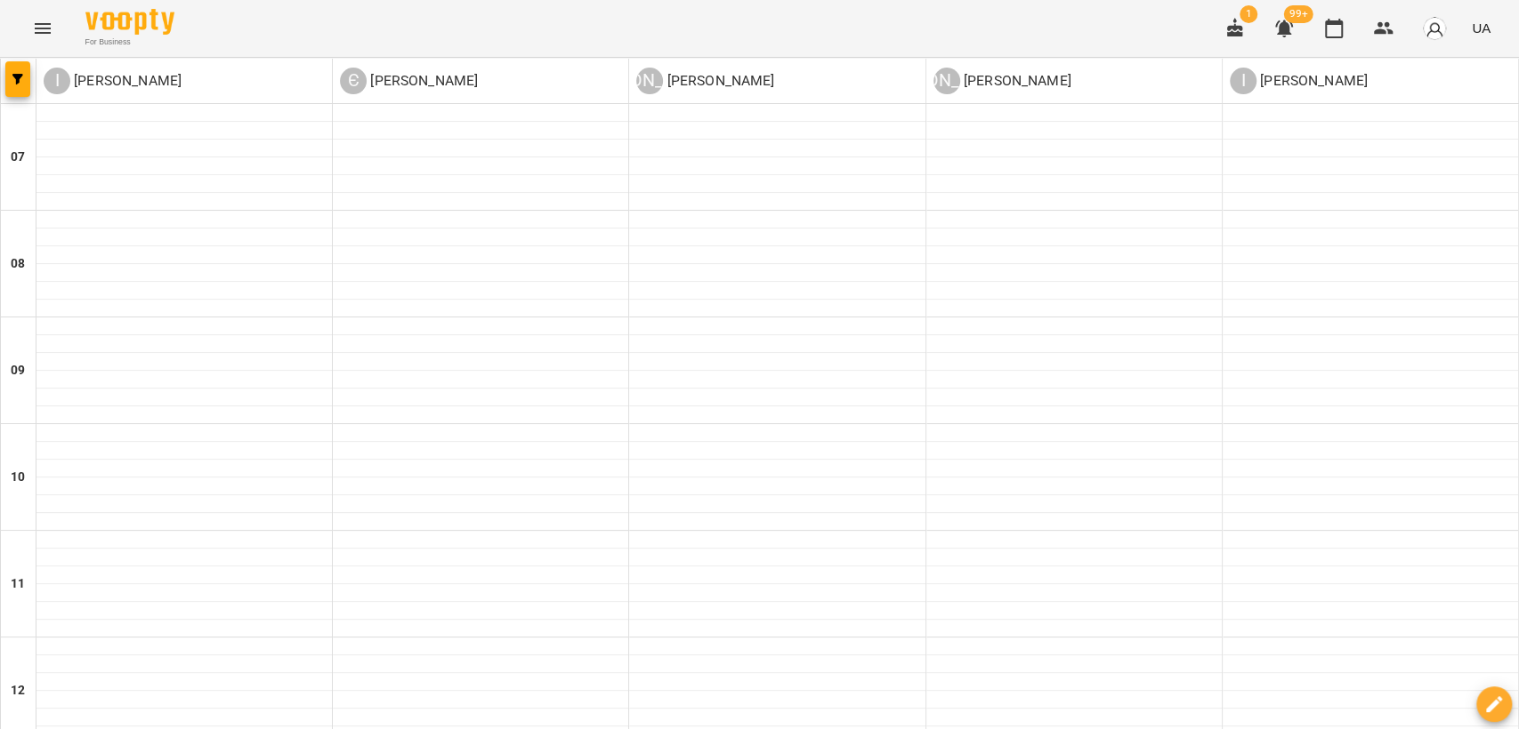
scroll to position [1087, 0]
click at [51, 23] on icon "Menu" at bounding box center [42, 28] width 21 height 21
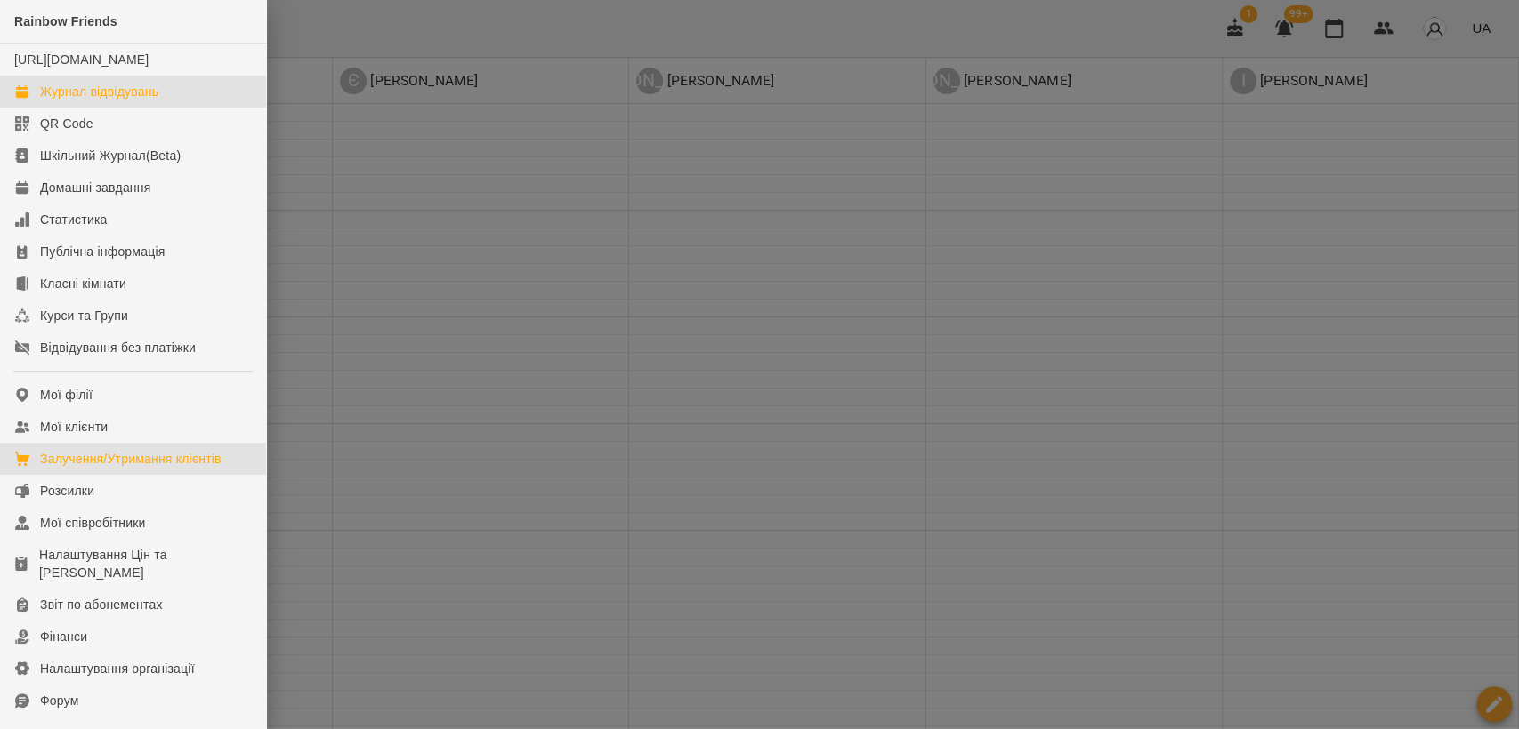
click at [126, 468] on div "Залучення/Утримання клієнтів" at bounding box center [130, 459] width 181 height 18
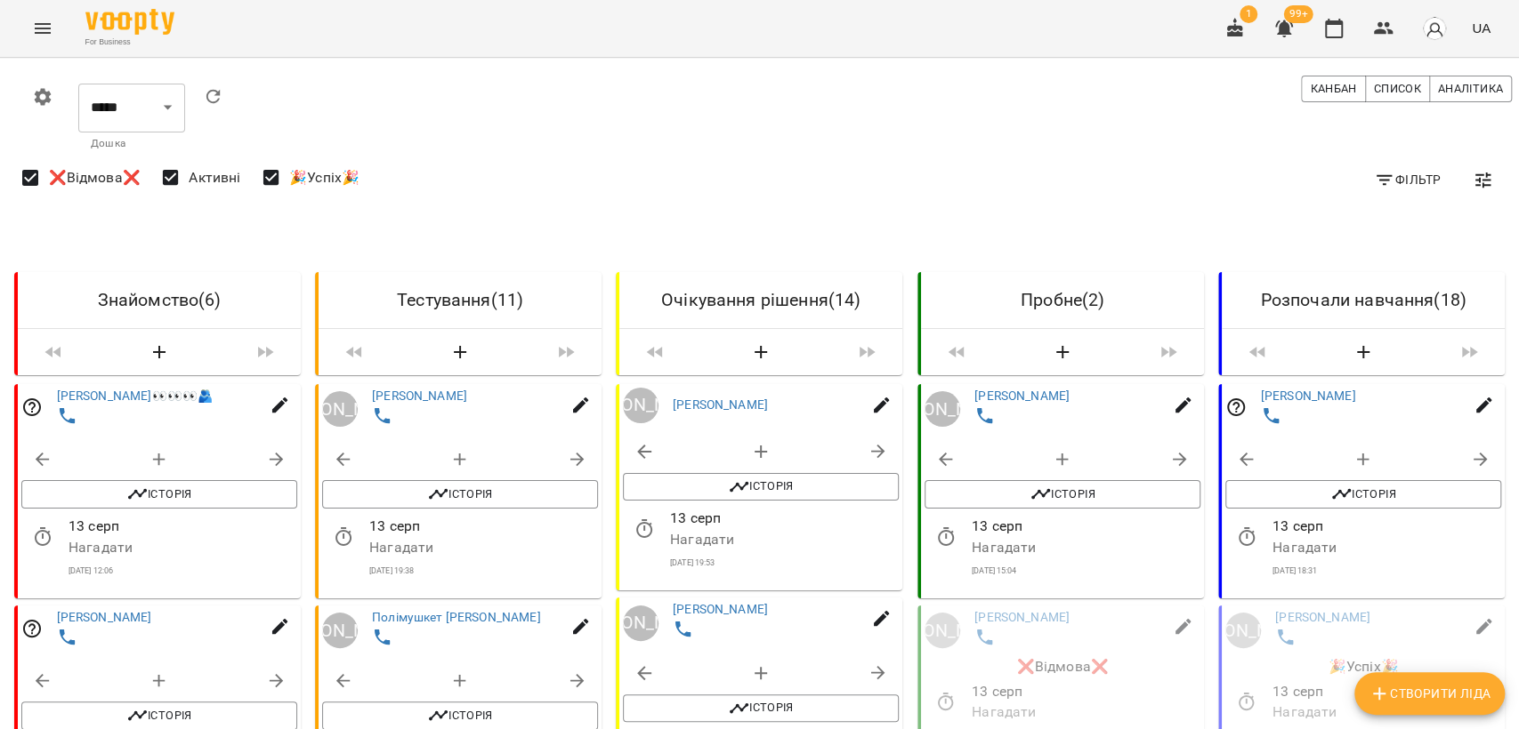
scroll to position [2195, 0]
drag, startPoint x: 277, startPoint y: 358, endPoint x: 333, endPoint y: 372, distance: 57.8
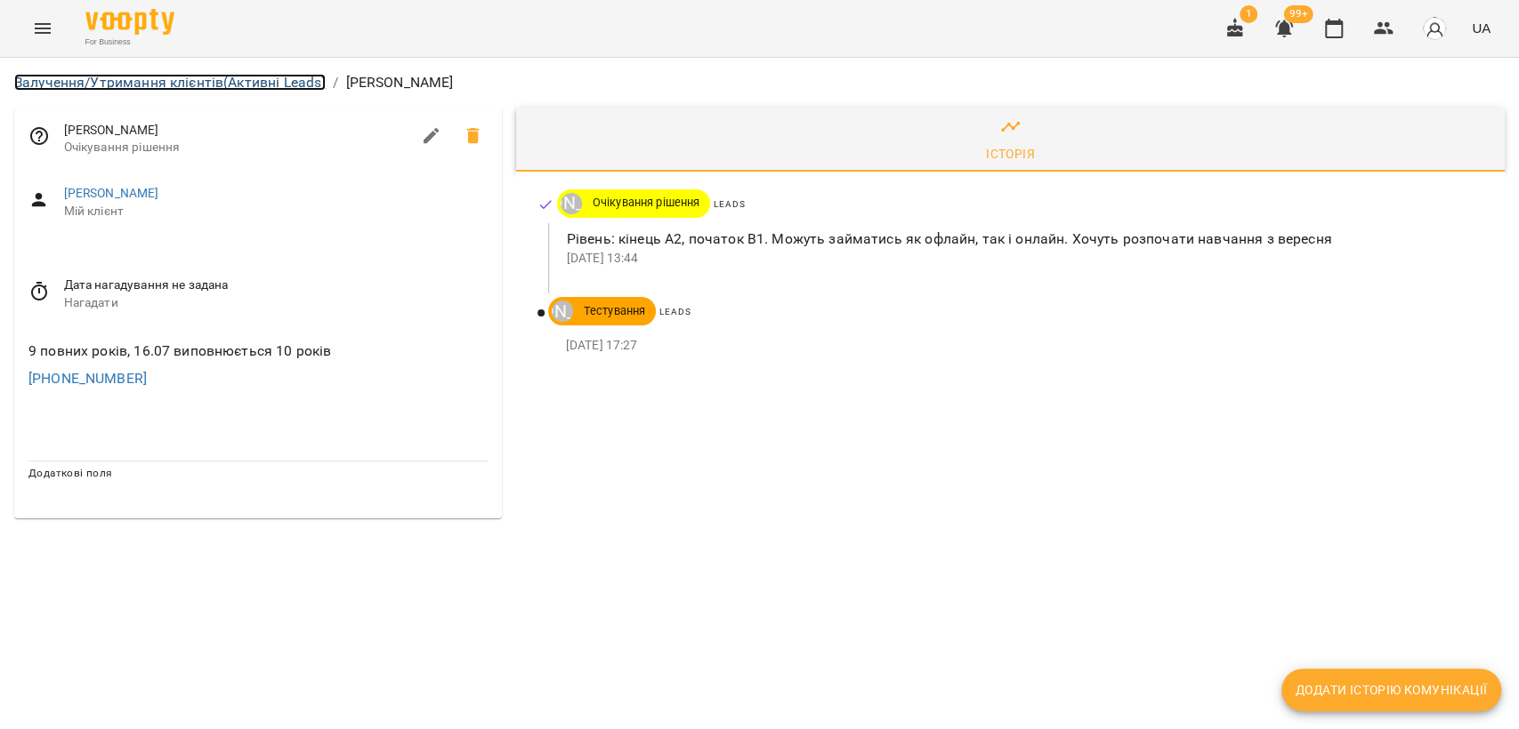
click at [249, 74] on link "Залучення/Утримання клієнтів (Активні Leads)" at bounding box center [169, 82] width 311 height 17
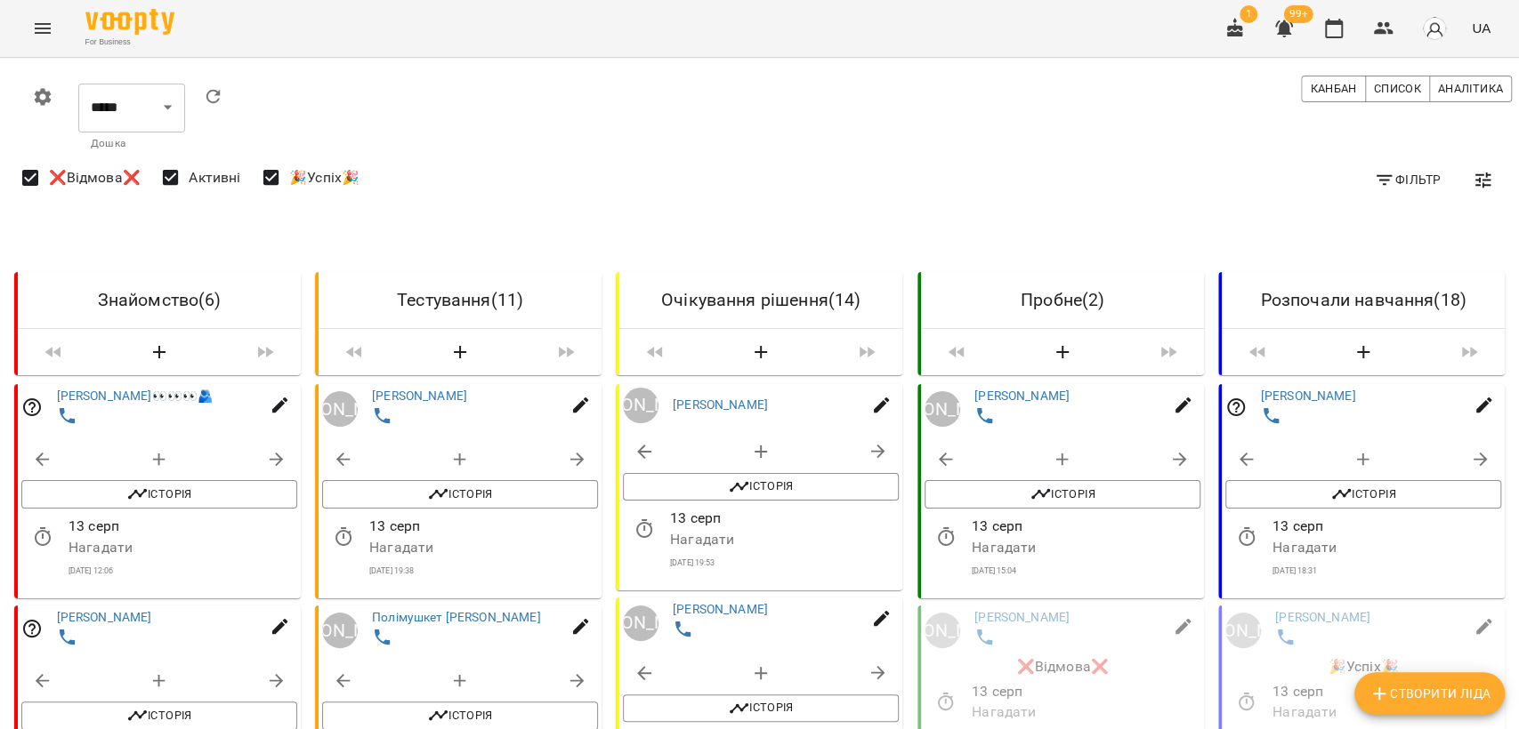
scroll to position [1482, 0]
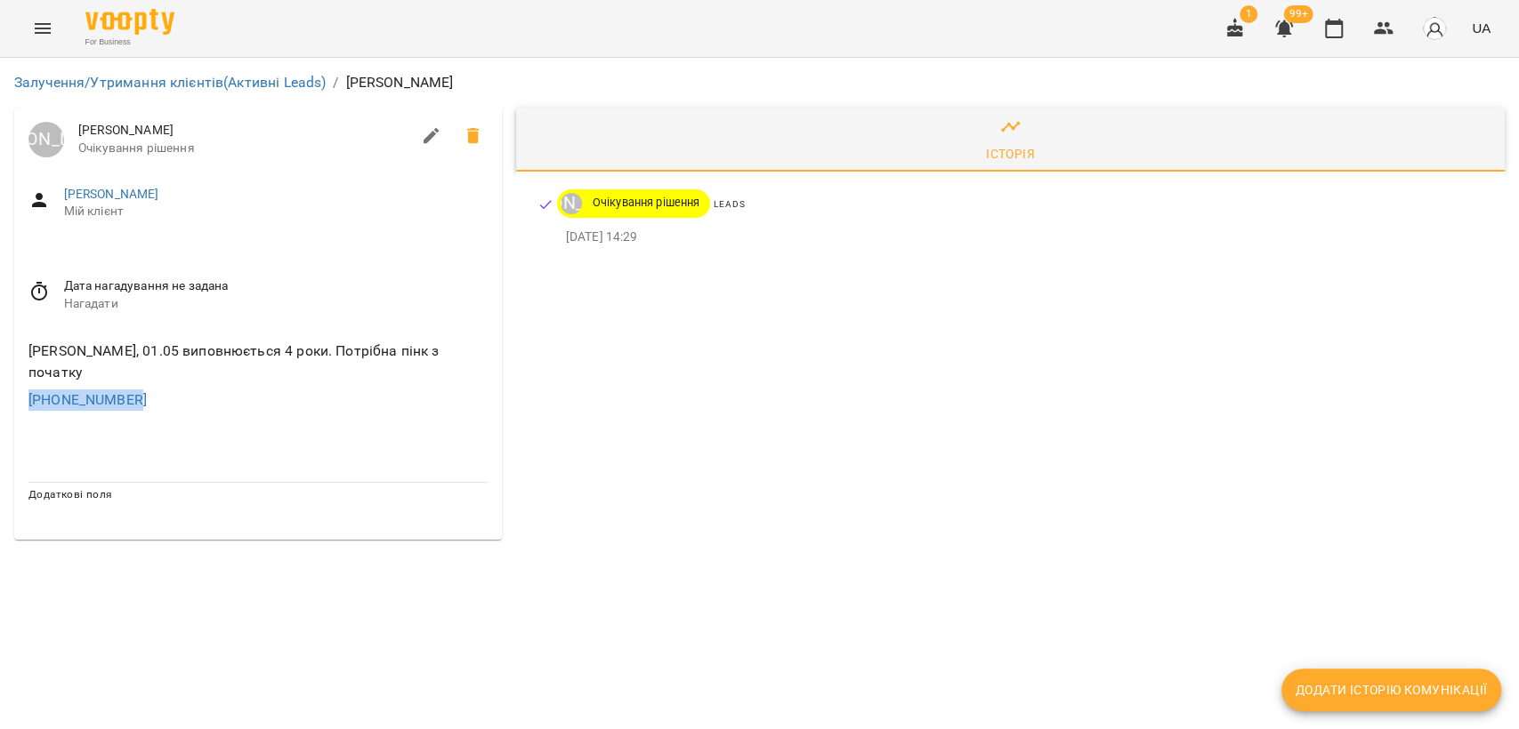
drag, startPoint x: 144, startPoint y: 398, endPoint x: 0, endPoint y: 404, distance: 144.3
click at [0, 404] on div "Залучення/Утримання клієнтів (Активні Leads) / [PERSON_NAME] [PERSON_NAME] [PER…" at bounding box center [759, 306] width 1519 height 496
copy link "[PHONE_NUMBER]"
drag, startPoint x: 246, startPoint y: 568, endPoint x: 238, endPoint y: 544, distance: 24.2
click at [243, 554] on div "Залучення/Утримання клієнтів (Активні Leads) / [PERSON_NAME] [PERSON_NAME] [PER…" at bounding box center [759, 306] width 1519 height 496
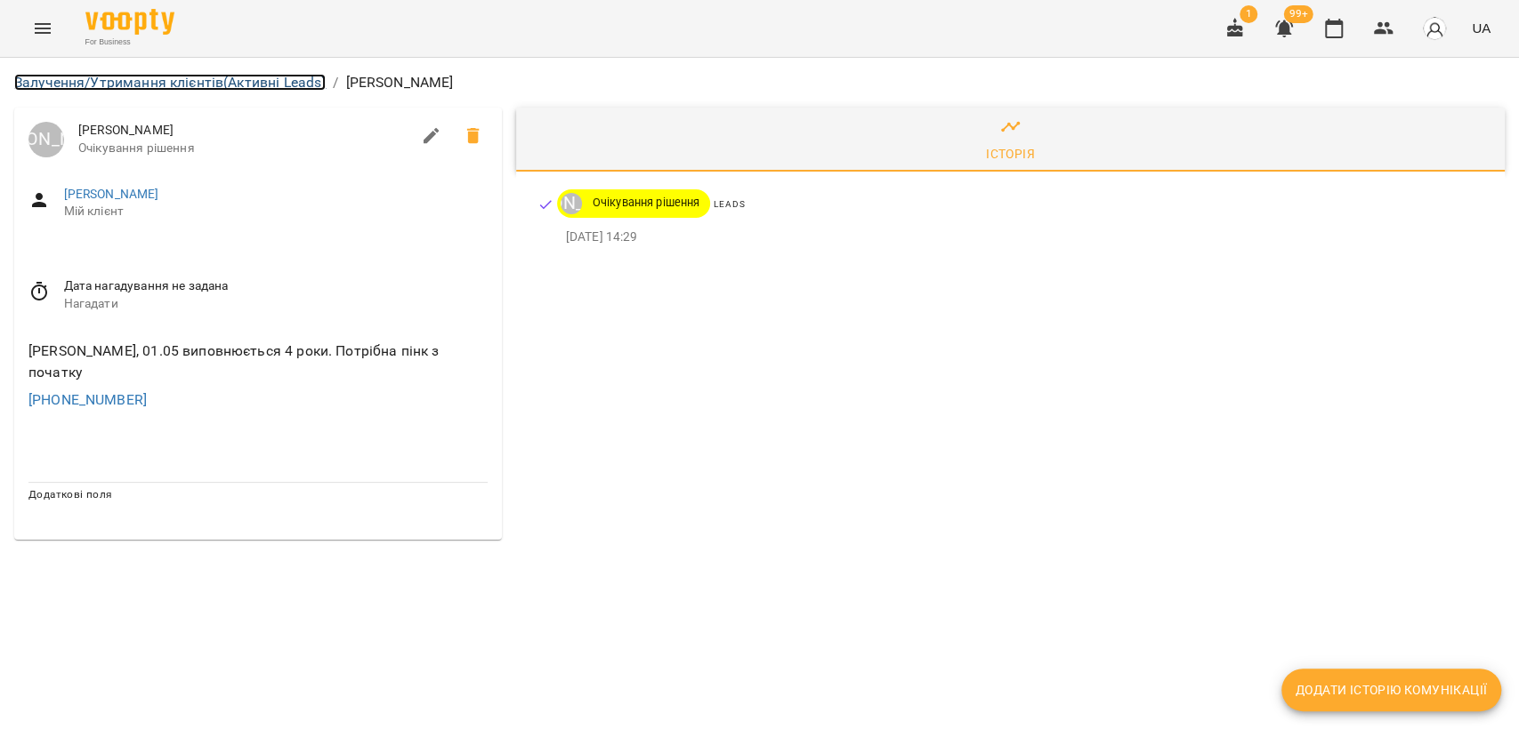
click at [198, 77] on link "Залучення/Утримання клієнтів (Активні Leads)" at bounding box center [169, 82] width 311 height 17
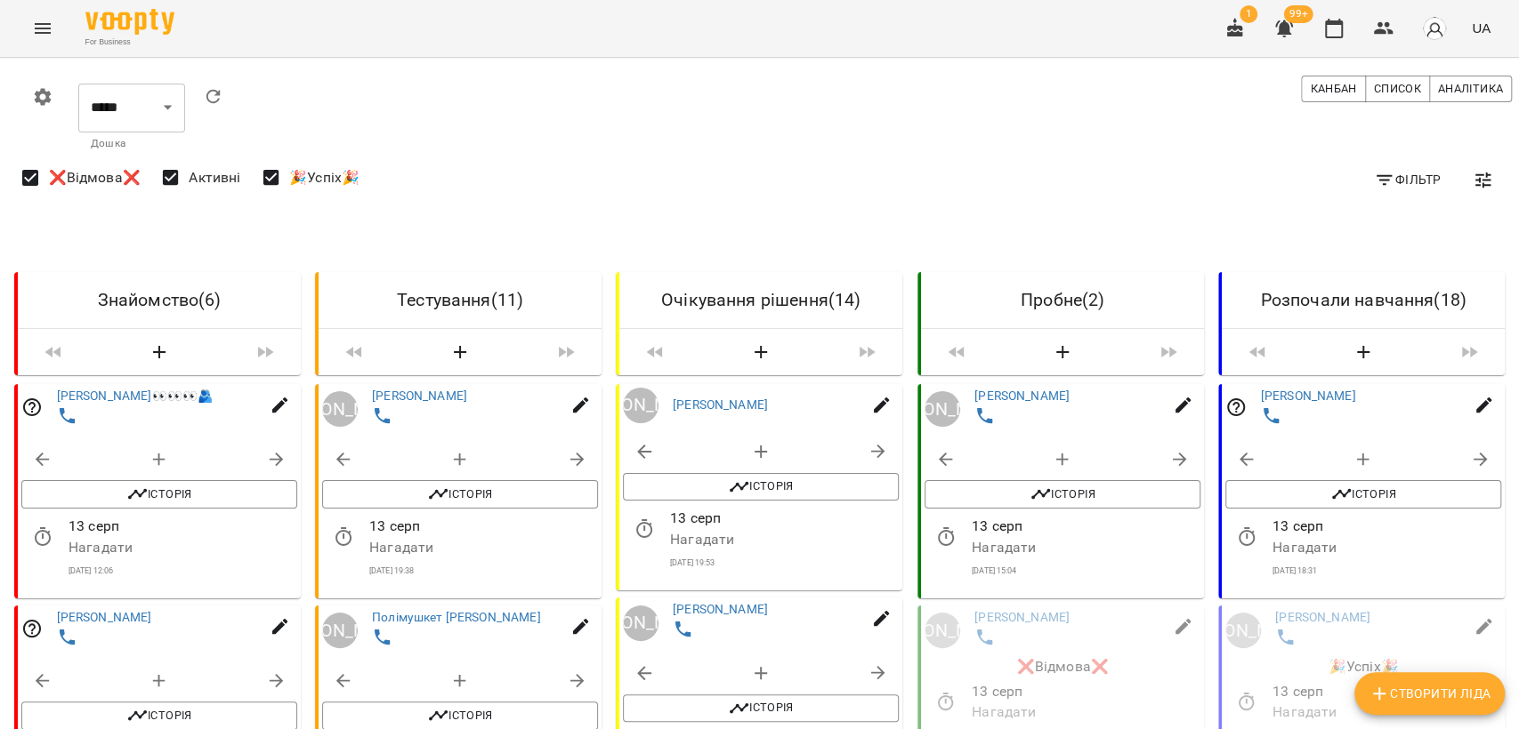
scroll to position [1878, 0]
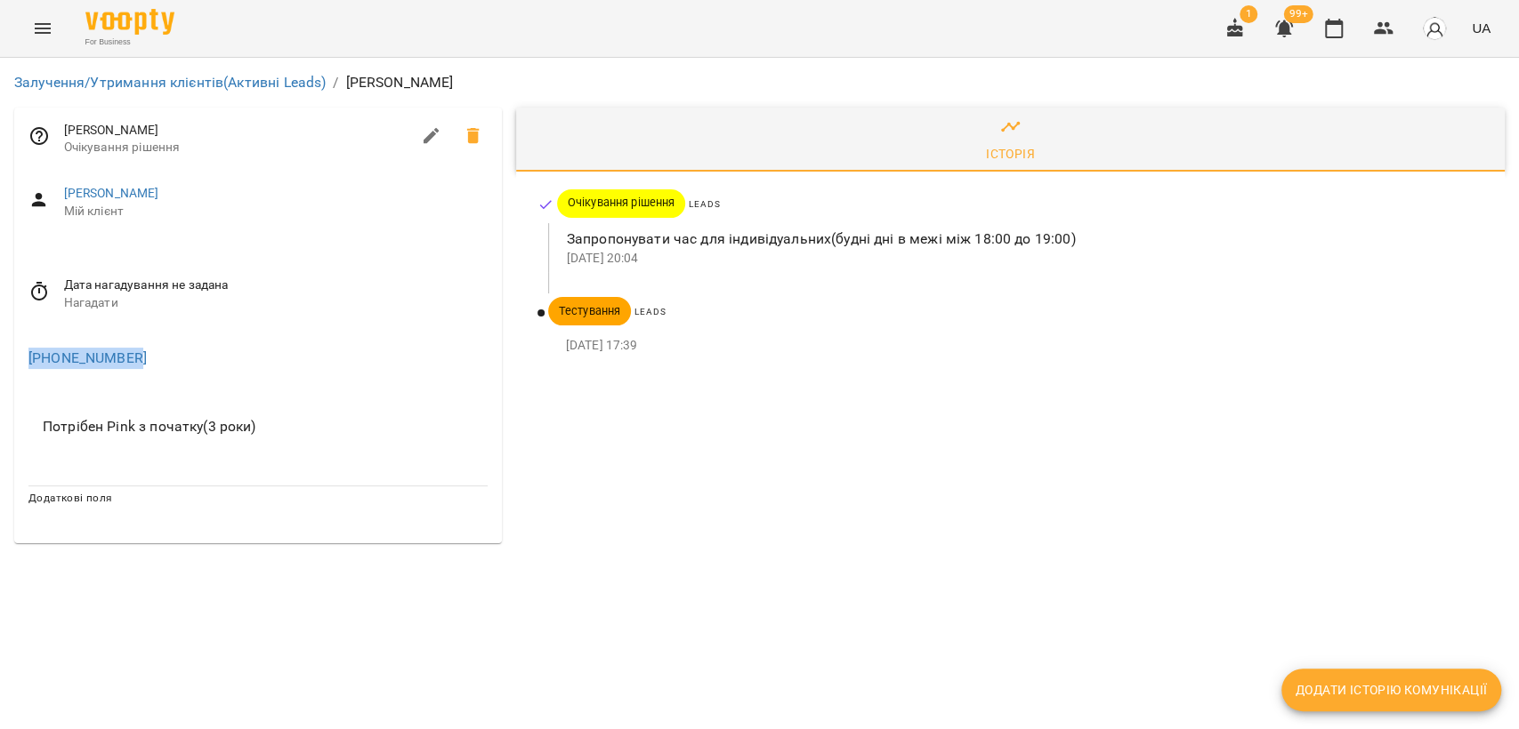
drag, startPoint x: 151, startPoint y: 345, endPoint x: 0, endPoint y: 345, distance: 151.2
click at [0, 345] on div "Залучення/Утримання клієнтів (Активні Leads) / [PERSON_NAME] [PERSON_NAME] Очік…" at bounding box center [759, 308] width 1519 height 500
copy link "[PHONE_NUMBER]"
click at [50, 85] on link "Залучення/Утримання клієнтів (Активні Leads)" at bounding box center [169, 82] width 311 height 17
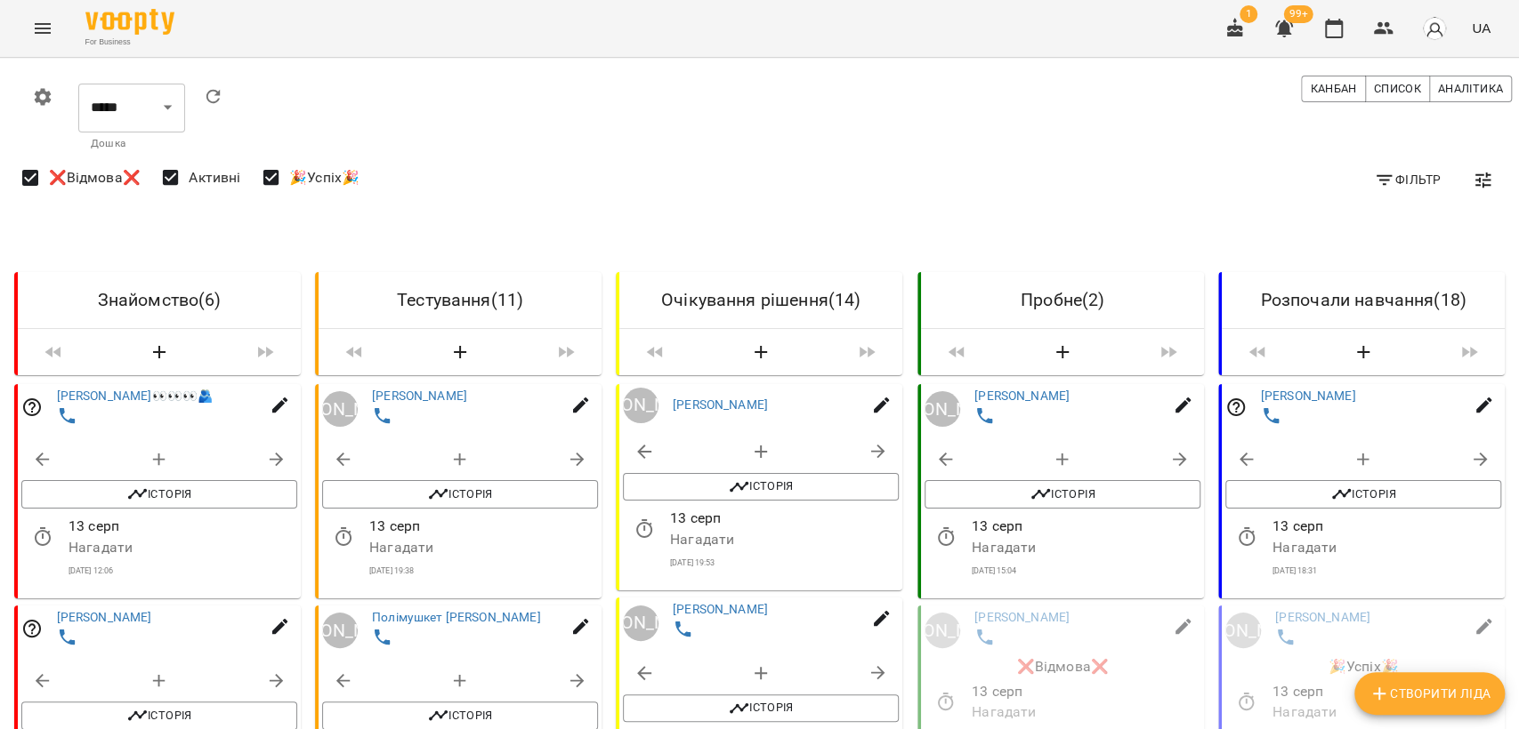
scroll to position [2174, 0]
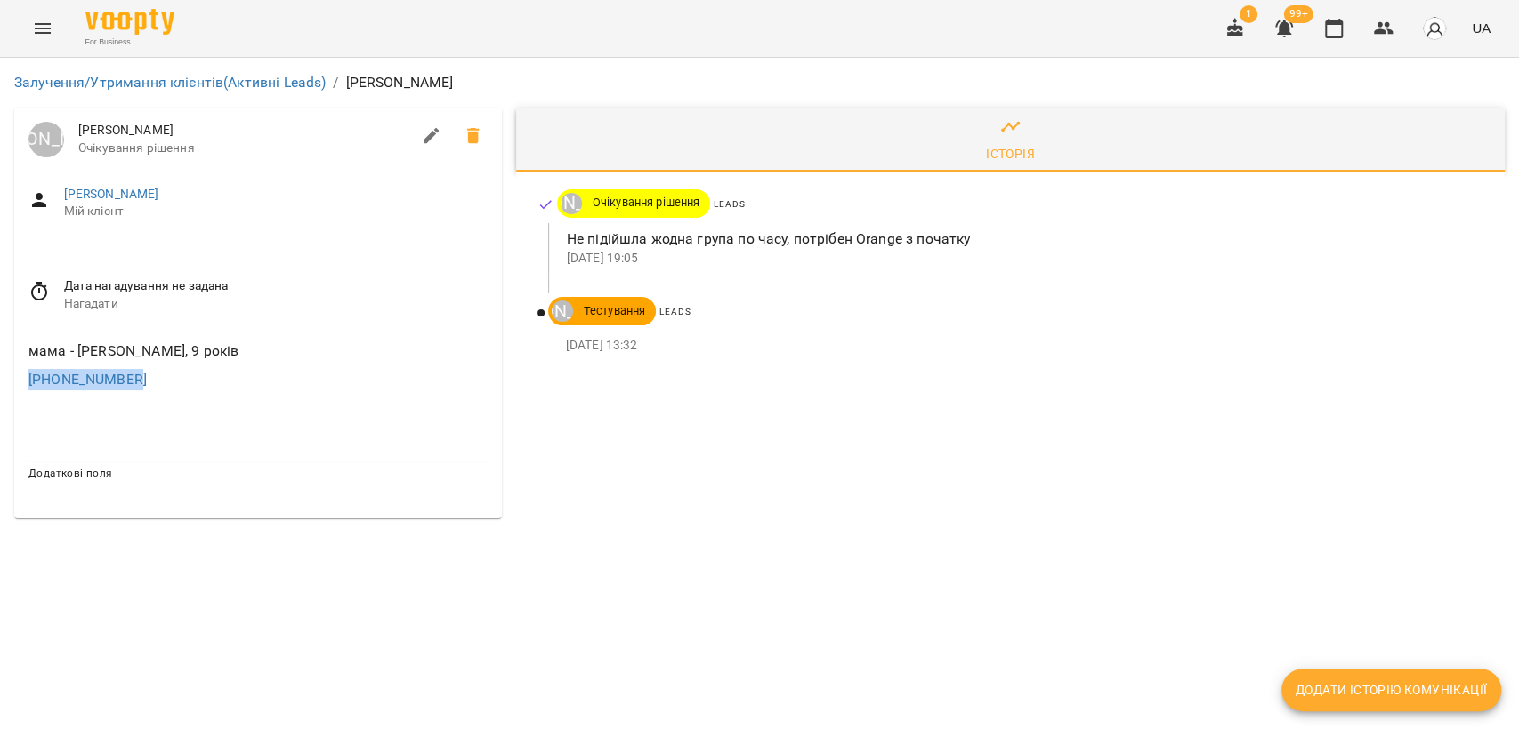
drag, startPoint x: 157, startPoint y: 385, endPoint x: 0, endPoint y: 383, distance: 156.6
click at [0, 383] on div "Залучення/Утримання клієнтів (Активні Leads) / [PERSON_NAME] [PERSON_NAME] [PER…" at bounding box center [759, 295] width 1519 height 475
copy link "[PHONE_NUMBER]"
click at [48, 79] on link "Залучення/Утримання клієнтів (Активні Leads)" at bounding box center [169, 82] width 311 height 17
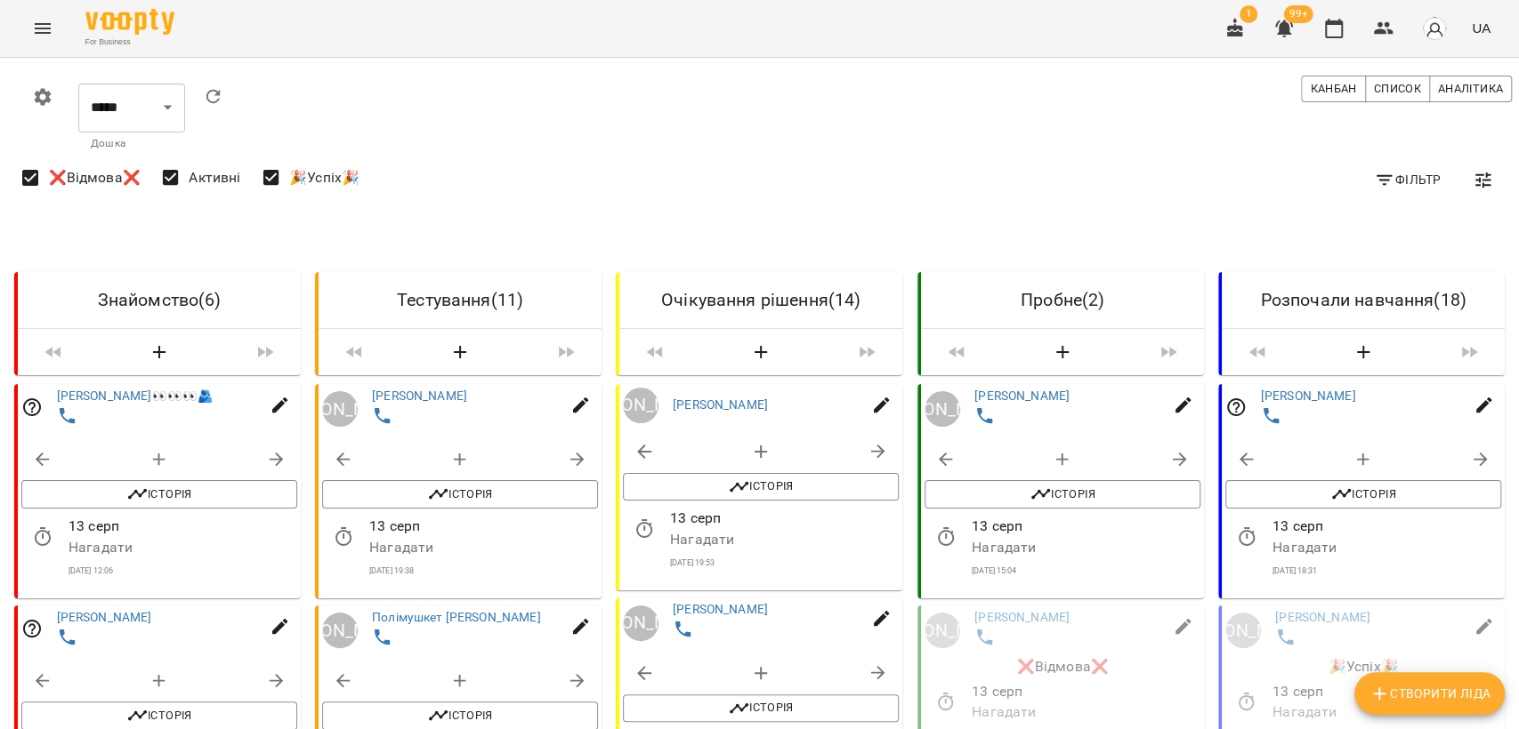
scroll to position [2195, 0]
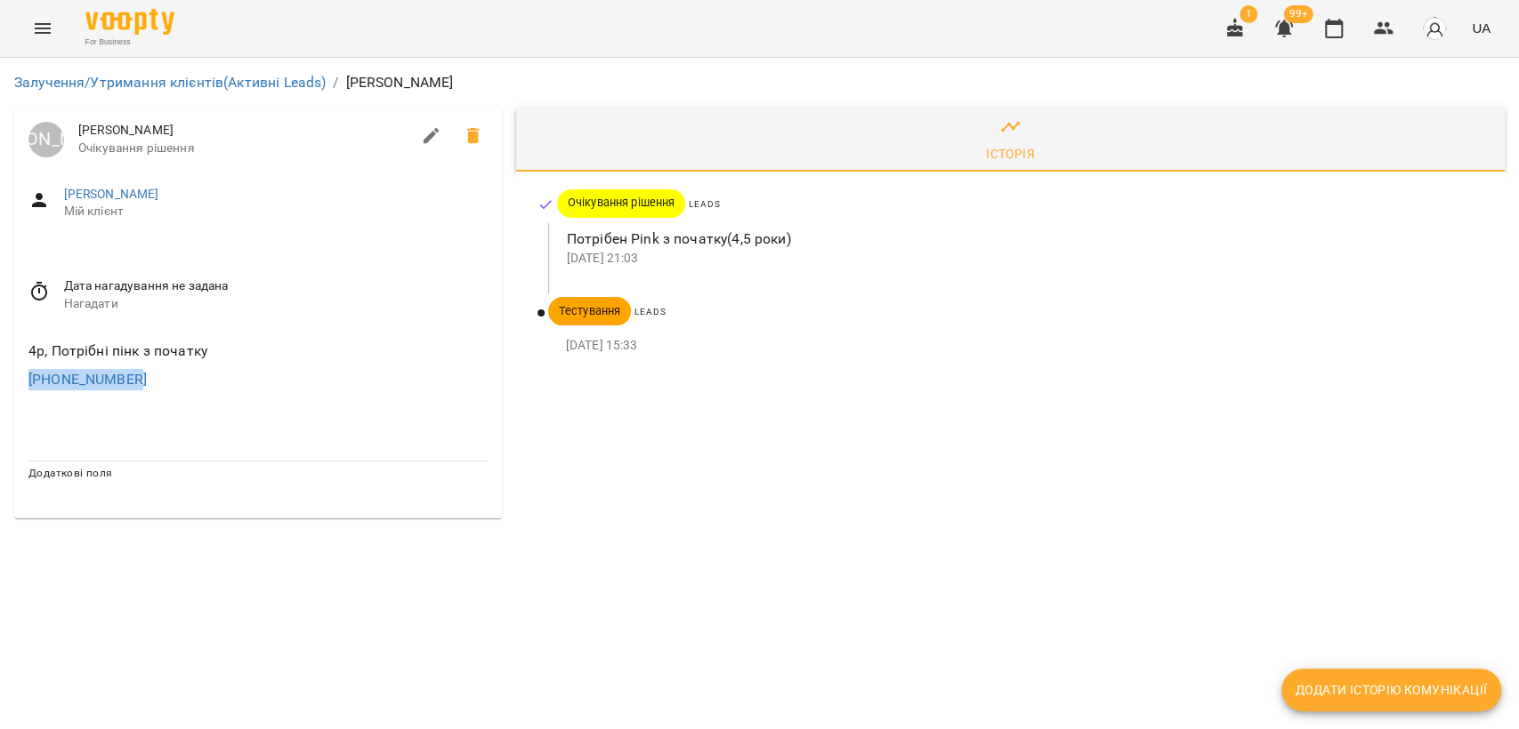
drag, startPoint x: 199, startPoint y: 375, endPoint x: 0, endPoint y: 403, distance: 201.2
click at [0, 403] on div "Залучення/Утримання клієнтів (Активні Leads) / [PERSON_NAME] [PERSON_NAME] [PER…" at bounding box center [759, 295] width 1519 height 475
copy link "[PHONE_NUMBER]"
click at [252, 74] on link "Залучення/Утримання клієнтів (Активні Leads)" at bounding box center [169, 82] width 311 height 17
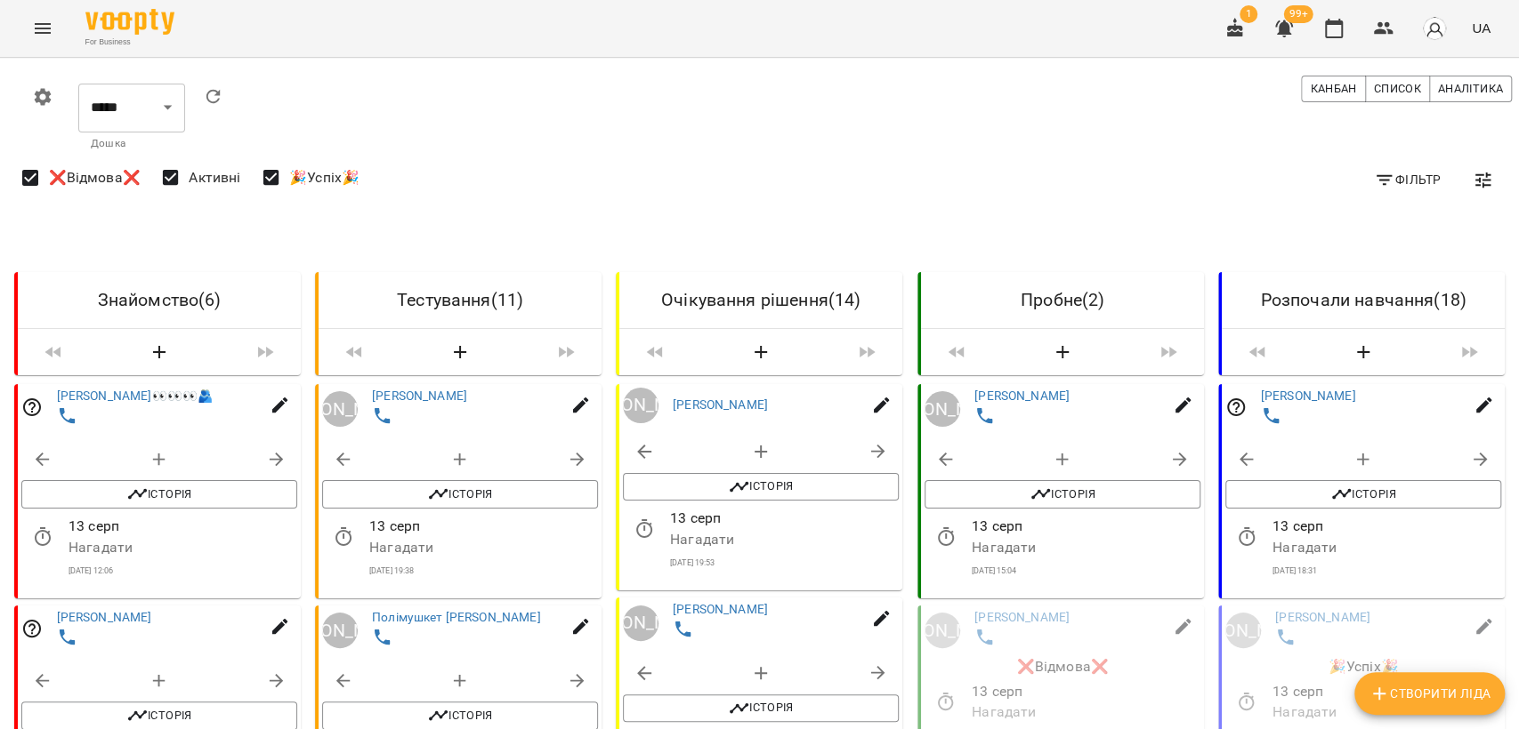
scroll to position [2195, 0]
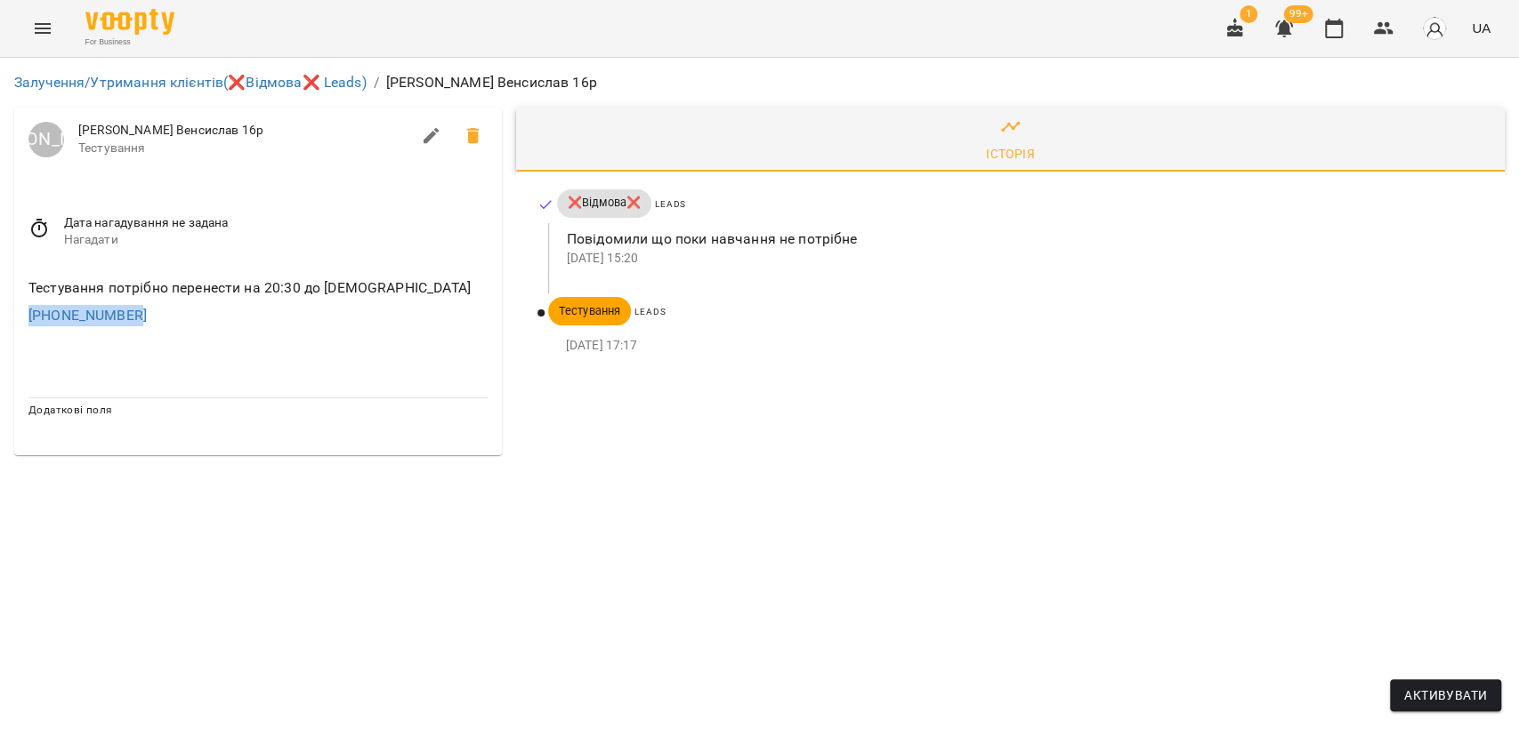
drag, startPoint x: 140, startPoint y: 321, endPoint x: 0, endPoint y: 310, distance: 140.2
click at [0, 310] on div "Залучення/Утримання клієнтів (❌Відмова❌ Leads) / [PERSON_NAME] Венсислав 16р [P…" at bounding box center [759, 264] width 1519 height 412
copy link "[PHONE_NUMBER]"
click at [254, 470] on div "Залучення/Утримання клієнтів (❌Відмова❌ Leads) / [PERSON_NAME] Венсислав 16р [P…" at bounding box center [759, 264] width 1519 height 412
click at [137, 81] on link "Залучення/Утримання клієнтів (❌Відмова❌ Leads)" at bounding box center [190, 82] width 352 height 17
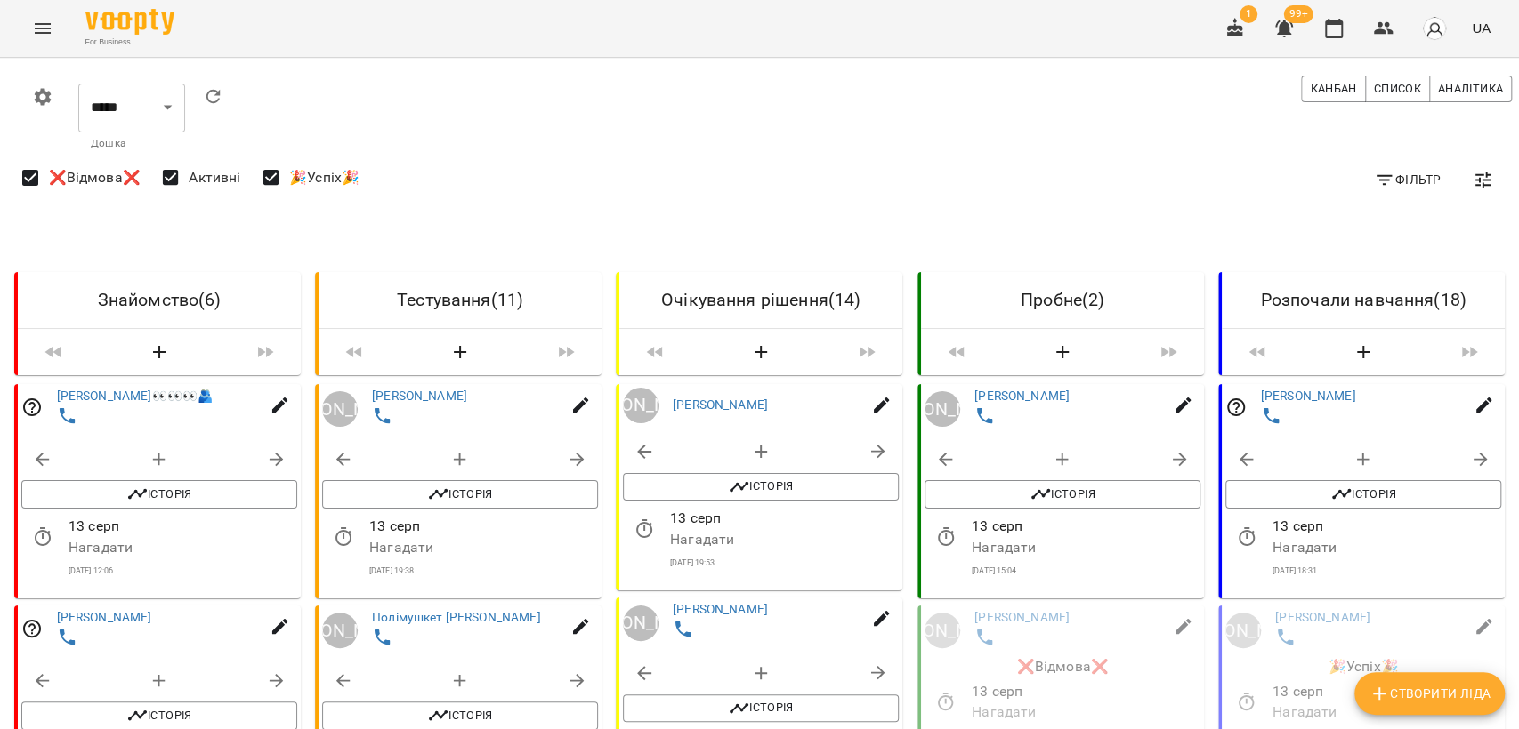
scroll to position [1878, 0]
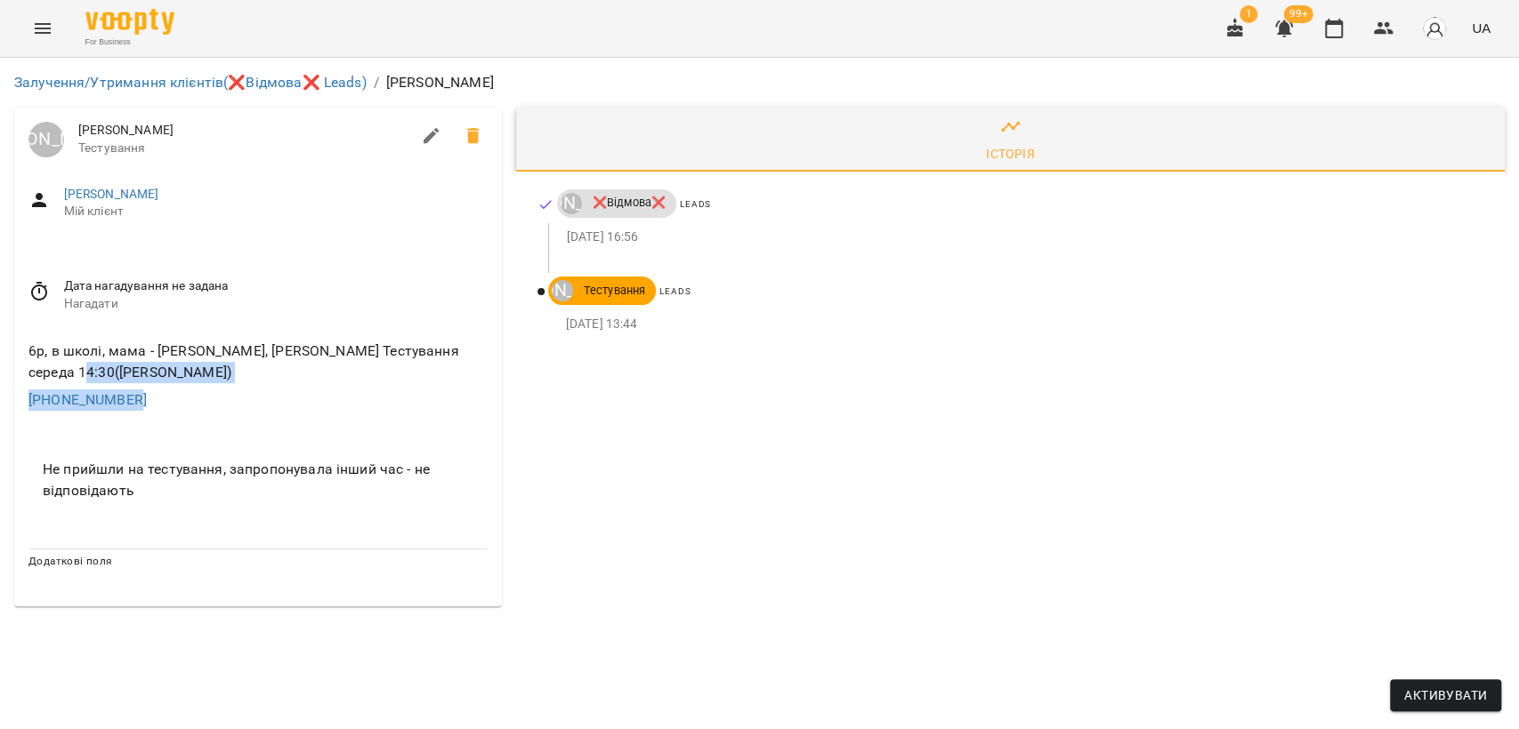
drag, startPoint x: 150, startPoint y: 395, endPoint x: 0, endPoint y: 381, distance: 151.0
click at [0, 381] on div "Залучення/Утримання клієнтів (❌Відмова❌ Leads) / [PERSON_NAME] [PERSON_NAME] [P…" at bounding box center [759, 339] width 1519 height 563
click at [188, 398] on div "[PHONE_NUMBER]" at bounding box center [258, 400] width 466 height 28
click at [160, 399] on div "[PHONE_NUMBER]" at bounding box center [258, 400] width 466 height 28
drag, startPoint x: 147, startPoint y: 401, endPoint x: 16, endPoint y: 393, distance: 131.0
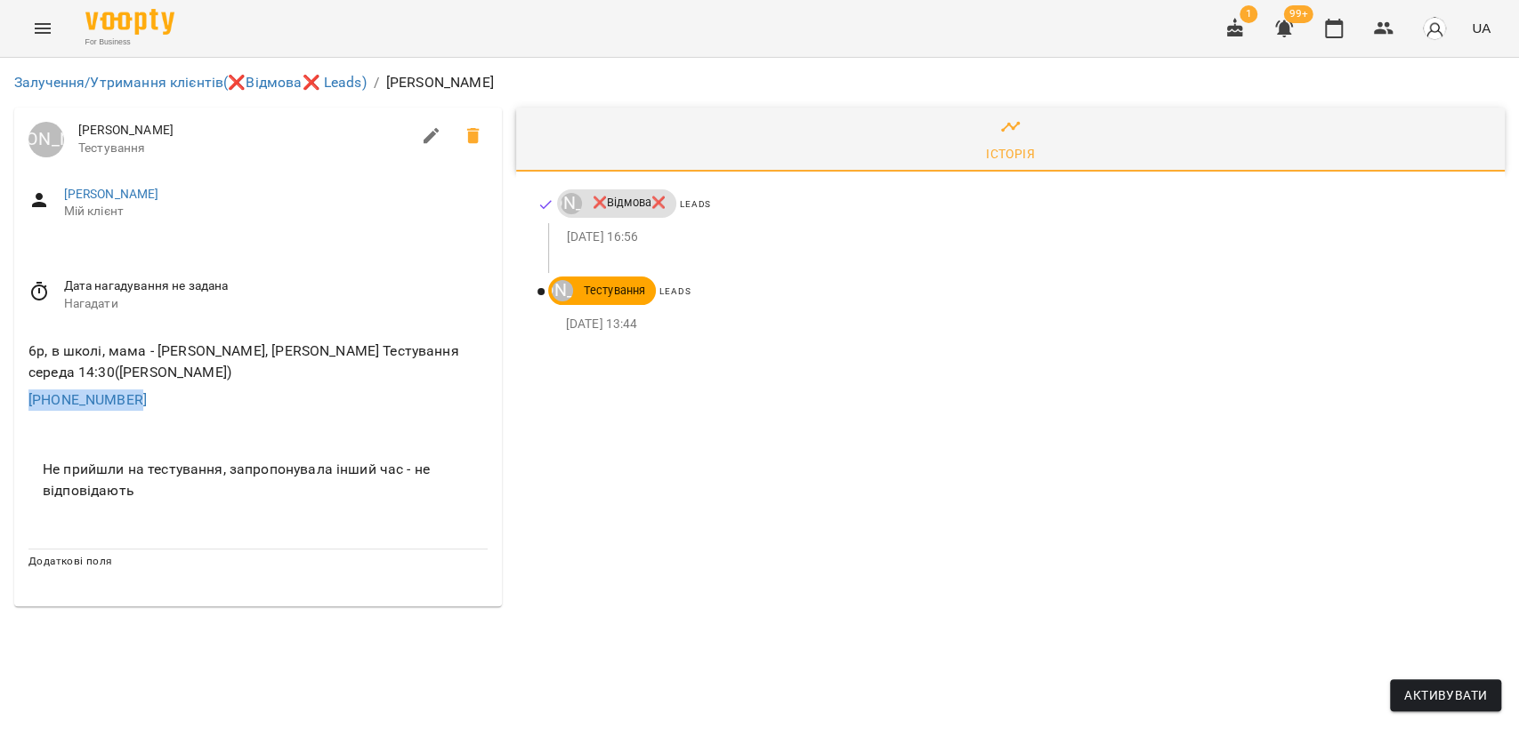
click at [16, 393] on div "6р, в школі, мама - [PERSON_NAME], [PERSON_NAME] Тестування середа 14:30([PERSO…" at bounding box center [258, 375] width 488 height 99
copy link "[PHONE_NUMBER]"
click at [112, 78] on link "Залучення/Утримання клієнтів (❌Відмова❌ Leads)" at bounding box center [190, 82] width 352 height 17
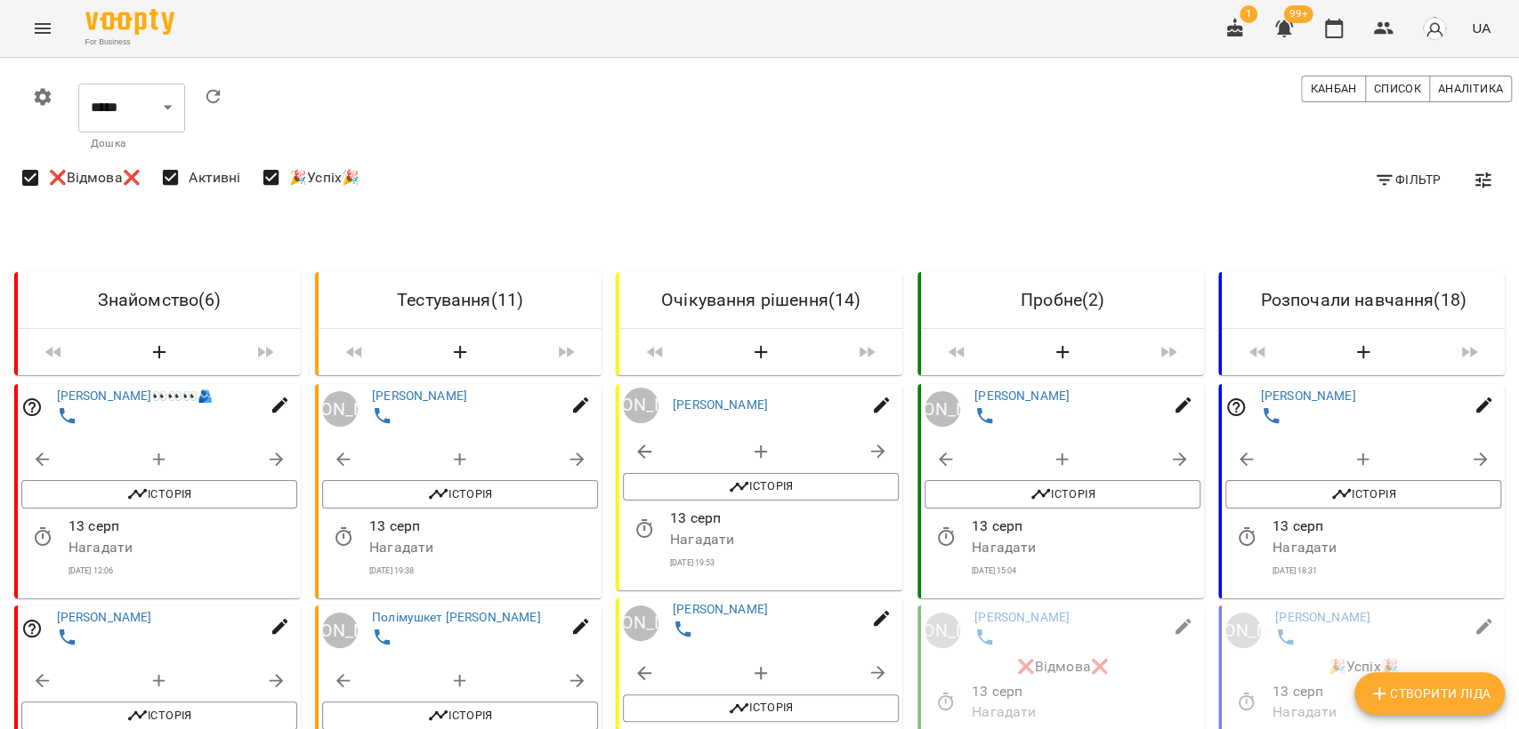
scroll to position [1482, 0]
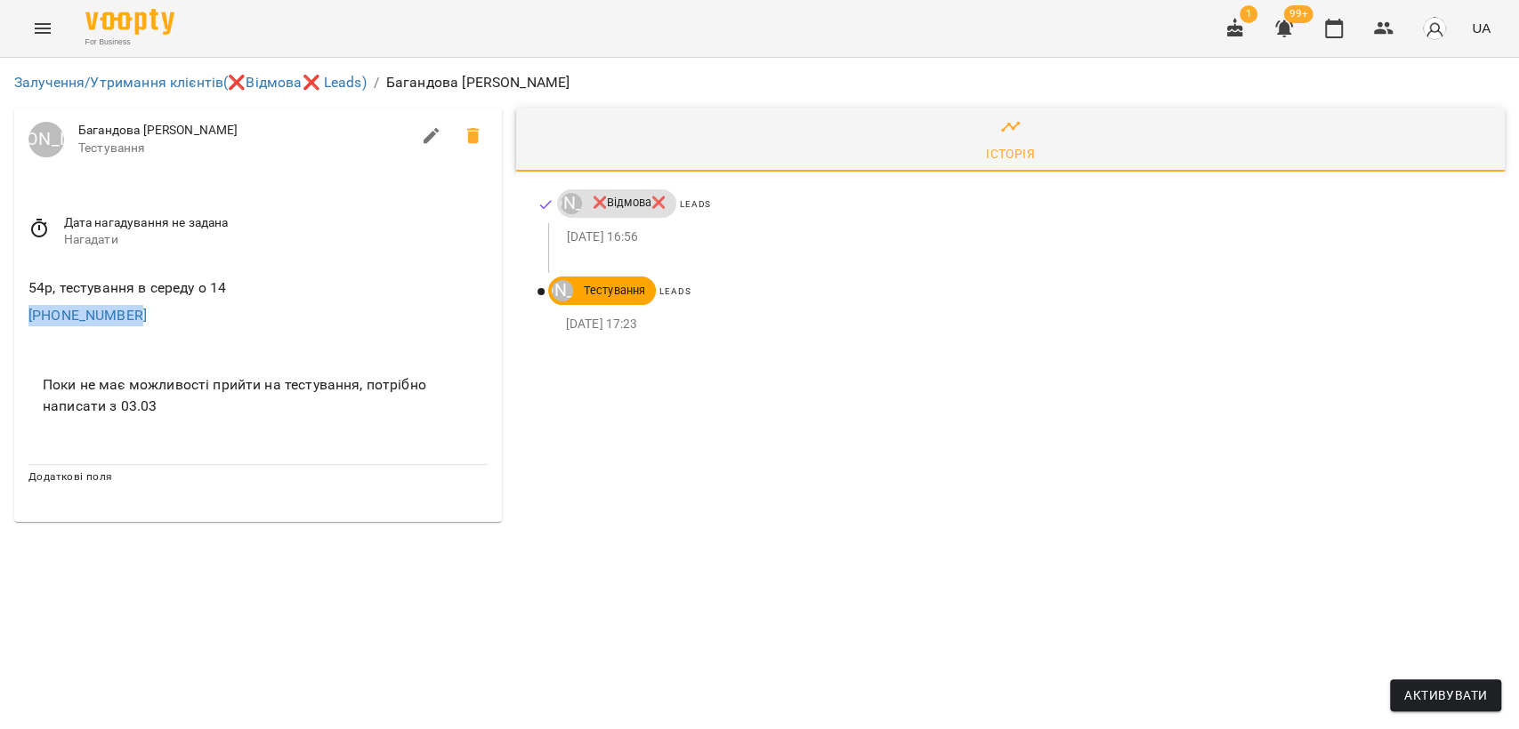
drag, startPoint x: 143, startPoint y: 316, endPoint x: 0, endPoint y: 321, distance: 143.3
click at [0, 321] on div "Залучення/Утримання клієнтів (❌Відмова❌ Leads) / [PERSON_NAME] [PERSON_NAME] [P…" at bounding box center [759, 297] width 1519 height 479
click at [535, 390] on div "Історія [PERSON_NAME] ❌Відмова❌ Leads [DATE] 16:56 [PERSON_NAME] Тестування Lea…" at bounding box center [1010, 315] width 1003 height 429
click at [28, 83] on link "Залучення/Утримання клієнтів (❌Відмова❌ Leads)" at bounding box center [190, 82] width 352 height 17
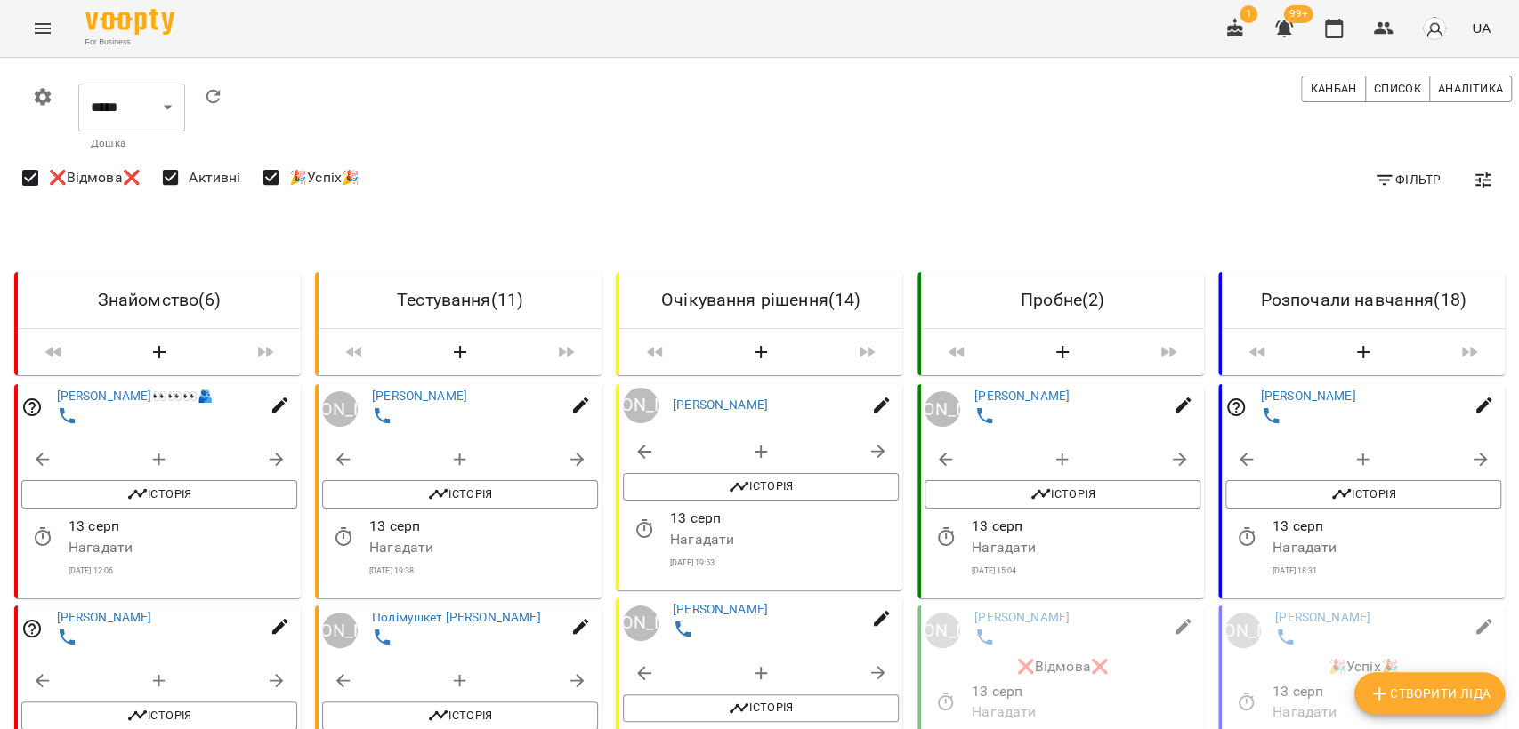
scroll to position [395, 0]
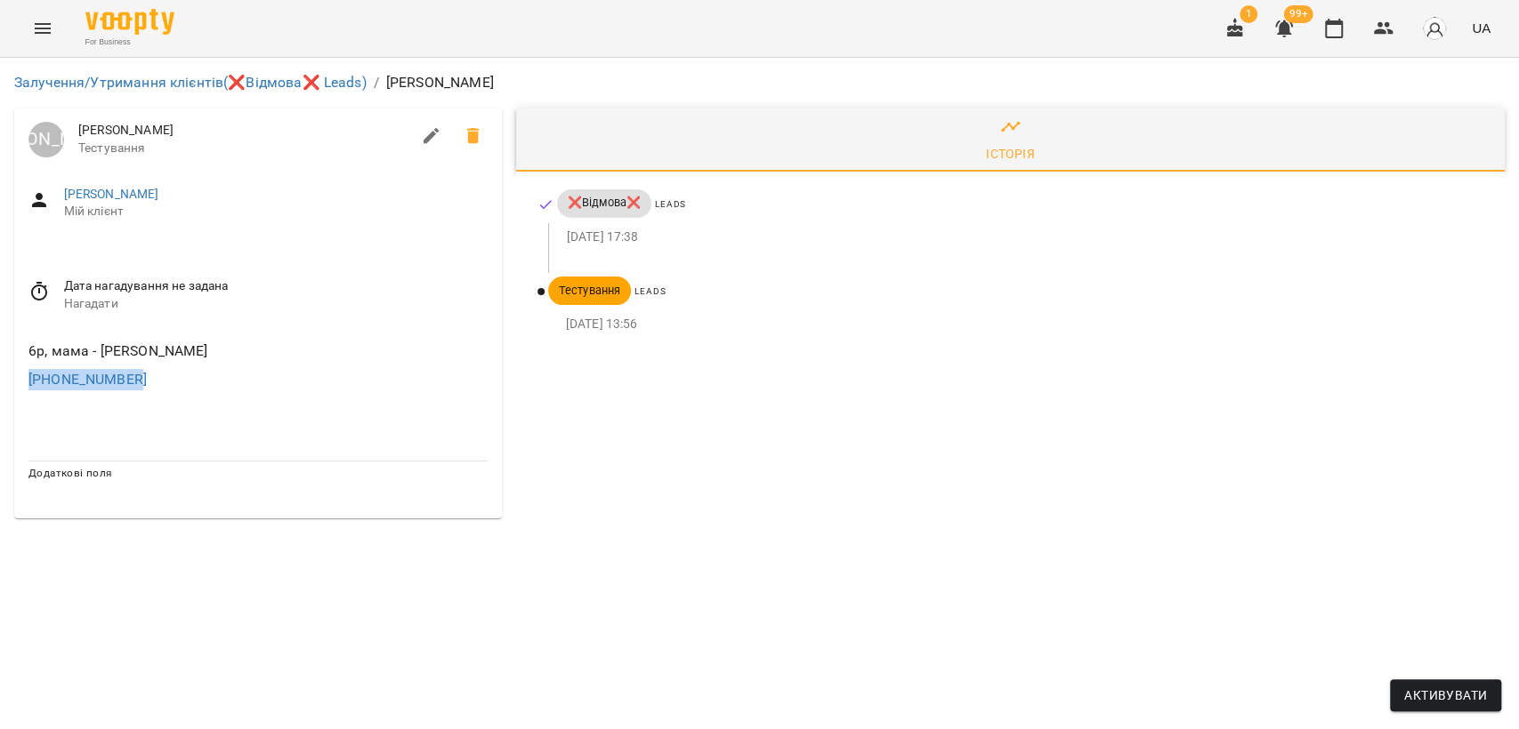
drag, startPoint x: 165, startPoint y: 373, endPoint x: 0, endPoint y: 383, distance: 165.8
click at [0, 383] on div "Залучення/Утримання клієнтів (❌Відмова❌ Leads) / [PERSON_NAME] [PERSON_NAME] [P…" at bounding box center [759, 295] width 1519 height 475
click at [276, 533] on div "Залучення/Утримання клієнтів (❌Відмова❌ Leads) / [PERSON_NAME] [PERSON_NAME] [P…" at bounding box center [759, 295] width 1519 height 475
click at [167, 74] on link "Залучення/Утримання клієнтів (❌Відмова❌ Leads)" at bounding box center [190, 82] width 352 height 17
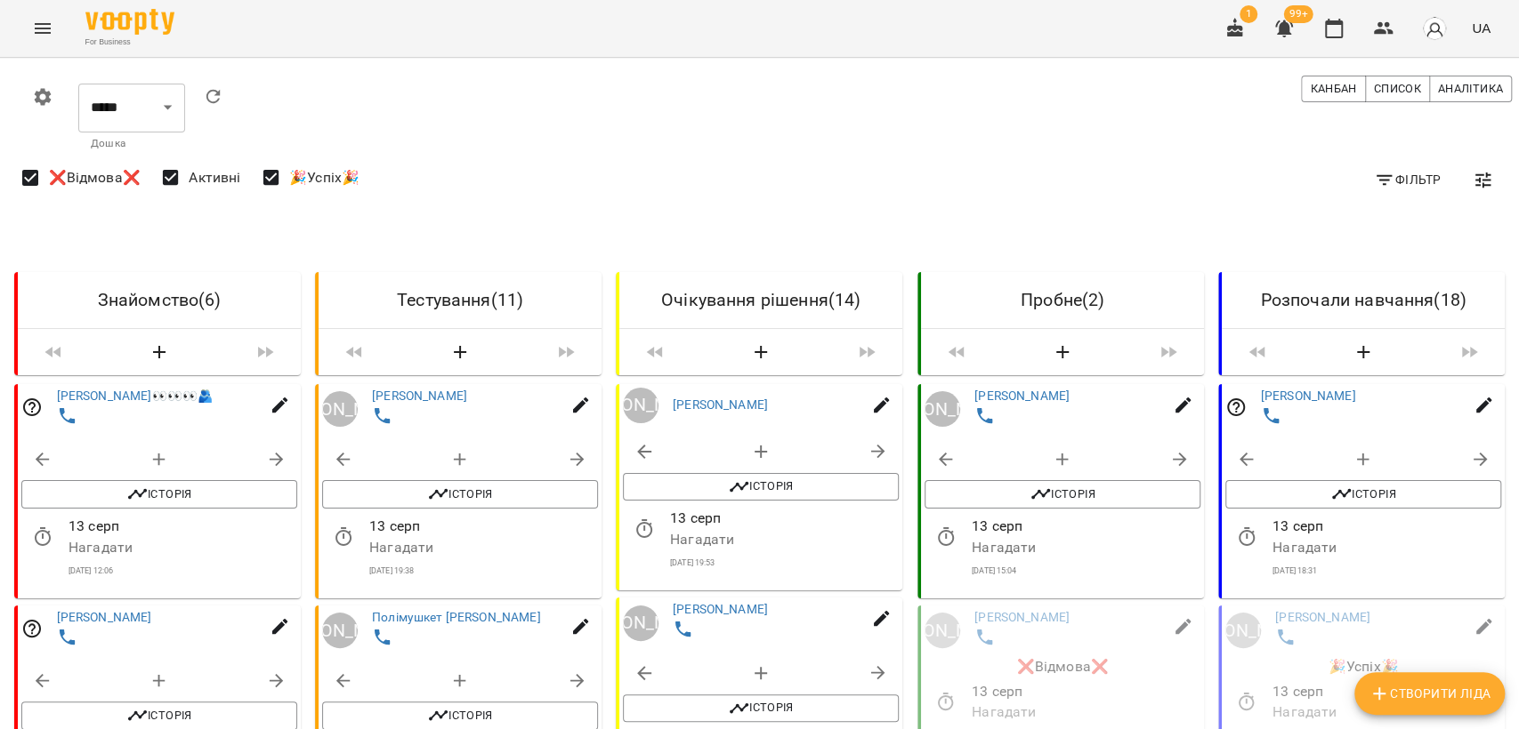
scroll to position [1087, 0]
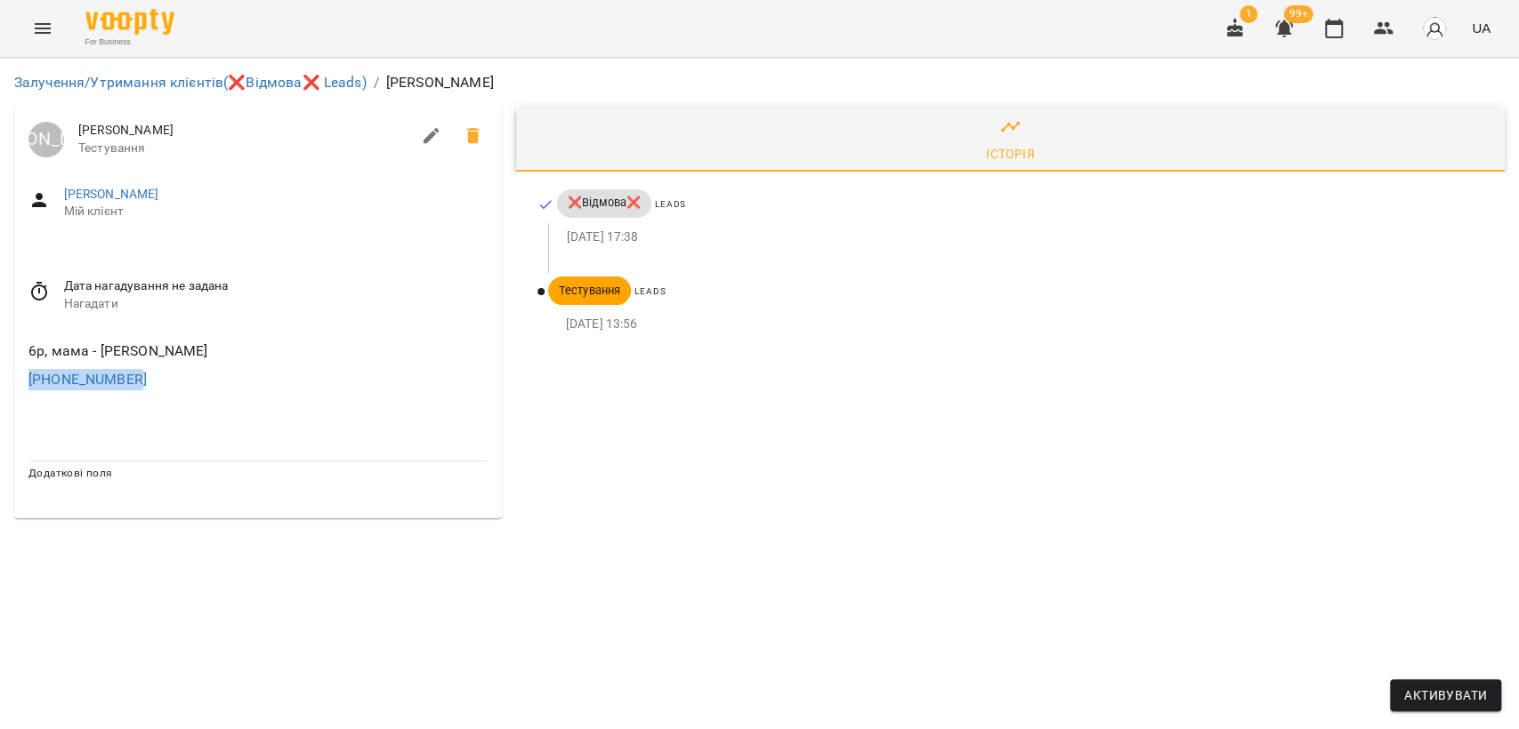
drag, startPoint x: 161, startPoint y: 374, endPoint x: 0, endPoint y: 388, distance: 161.7
click at [0, 388] on div "Залучення/Утримання клієнтів (❌Відмова❌ Leads) / [PERSON_NAME] [PERSON_NAME] [P…" at bounding box center [759, 295] width 1519 height 475
click at [98, 81] on link "Залучення/Утримання клієнтів (❌Відмова❌ Leads)" at bounding box center [190, 82] width 352 height 17
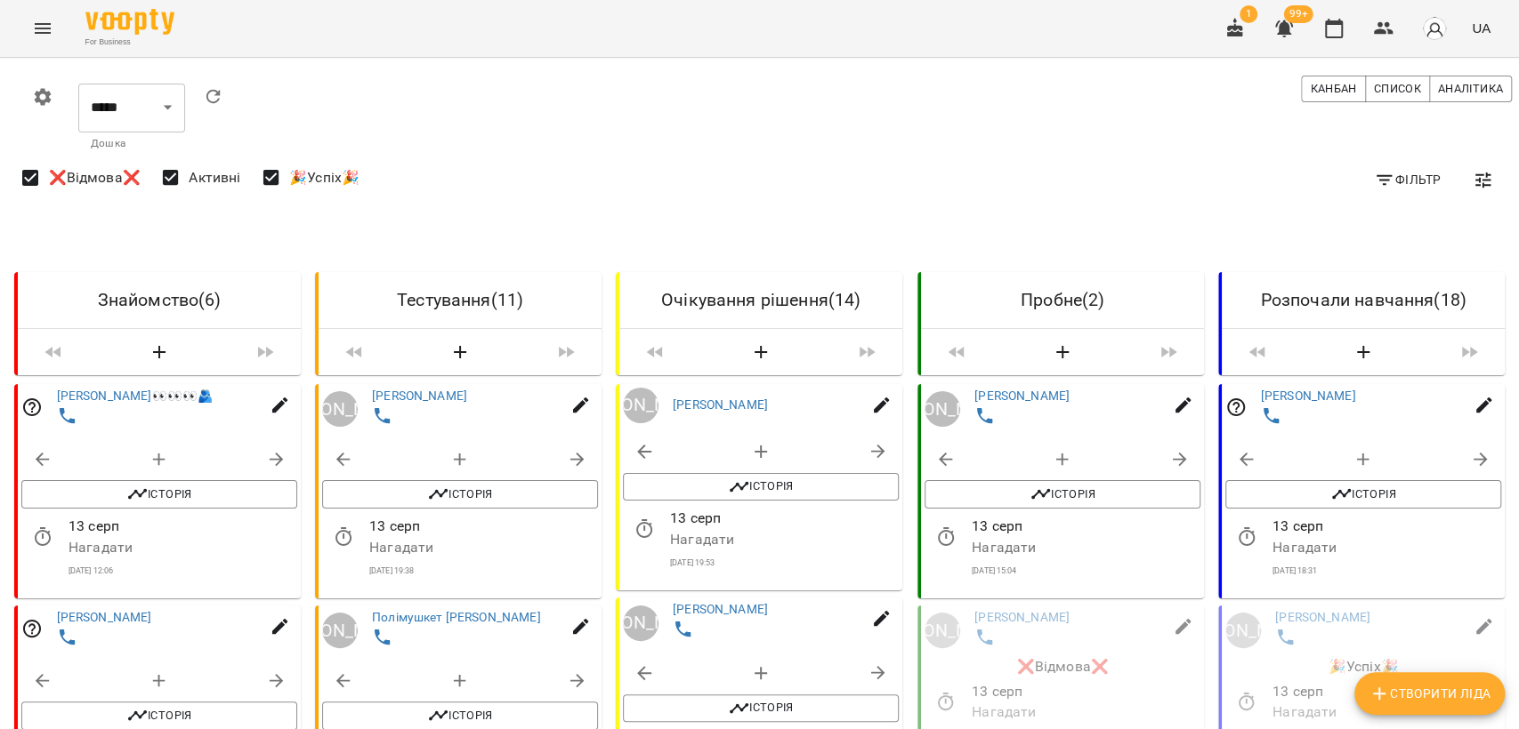
scroll to position [1087, 0]
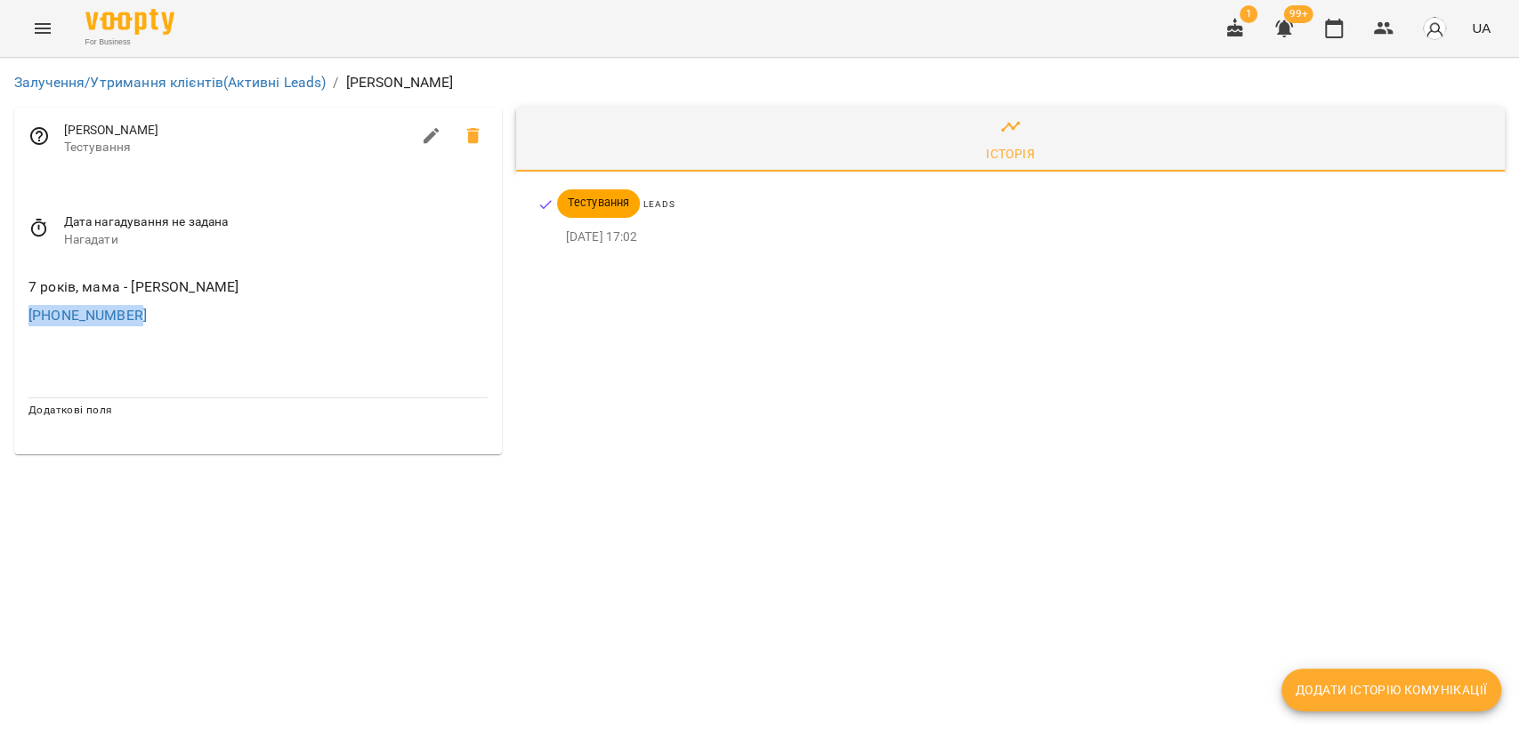
drag, startPoint x: 166, startPoint y: 314, endPoint x: 0, endPoint y: 317, distance: 166.4
click at [0, 317] on div "Залучення/Утримання клієнтів (Активні Leads) / [PERSON_NAME] [PERSON_NAME] Тест…" at bounding box center [759, 263] width 1519 height 411
click at [630, 469] on div "Залучення/Утримання клієнтів (Активні Leads) / [PERSON_NAME] [PERSON_NAME] Тест…" at bounding box center [759, 263] width 1519 height 411
click at [698, 411] on div "Історія Тестування Leads [DATE] 17:02" at bounding box center [1010, 282] width 1003 height 362
click at [1323, 38] on button "button" at bounding box center [1333, 28] width 43 height 43
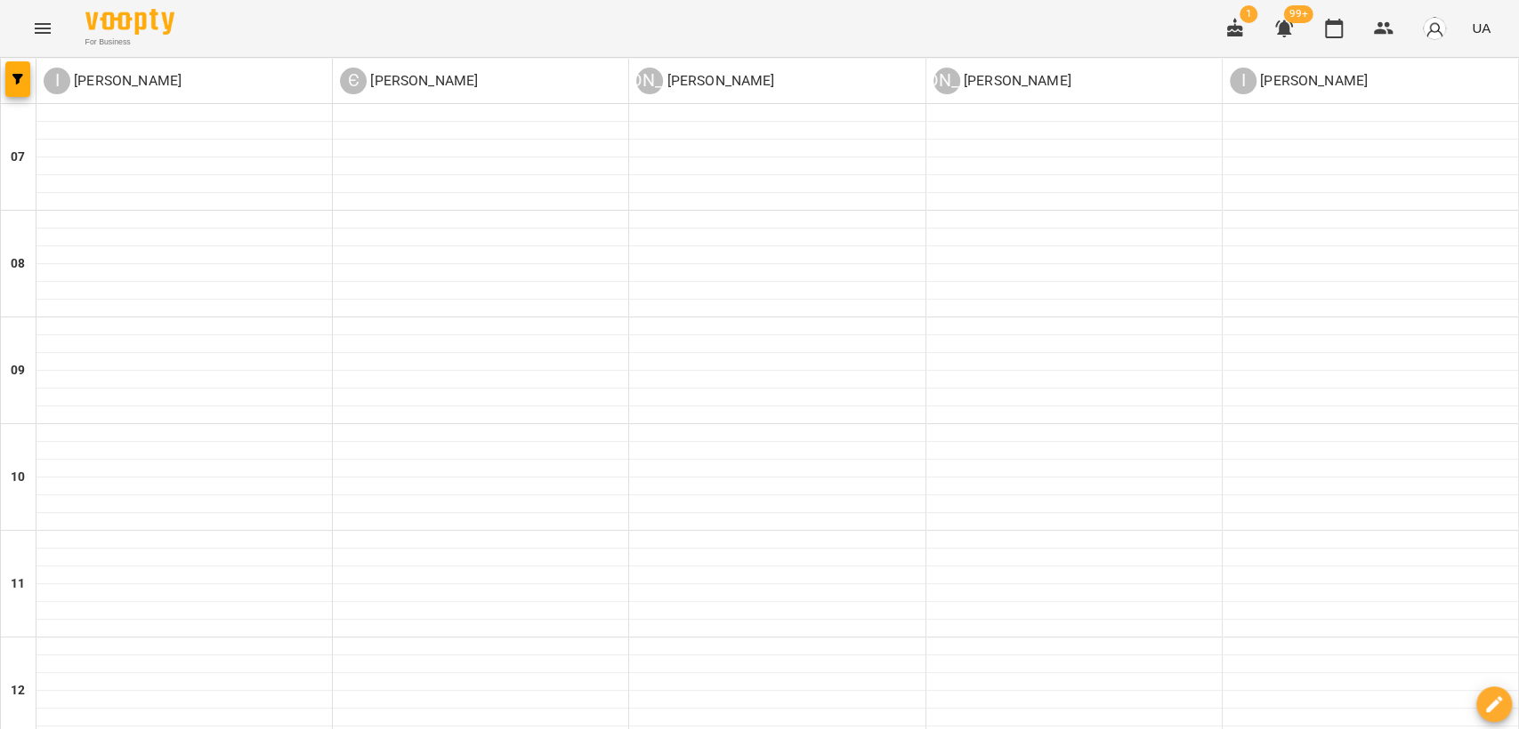
scroll to position [1094, 0]
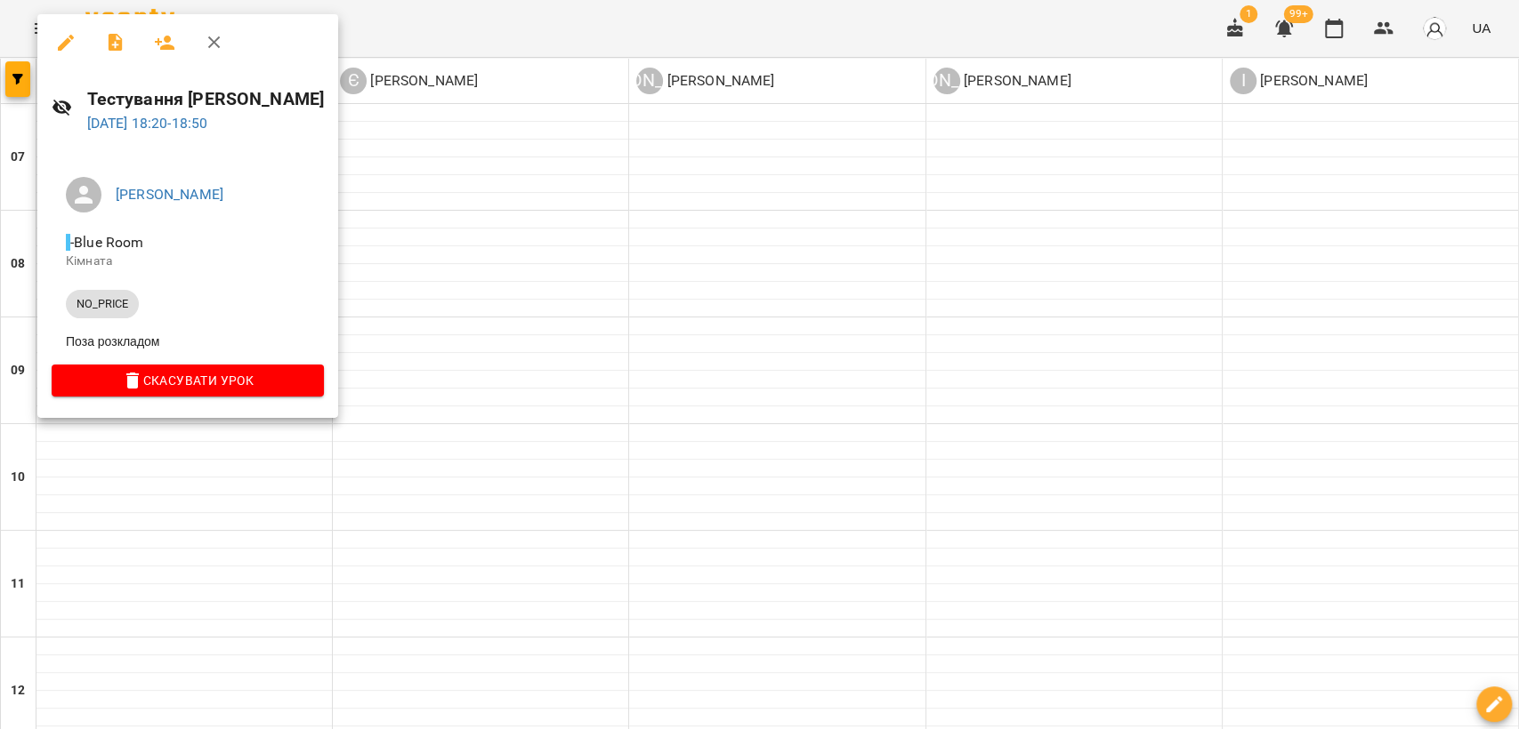
click at [562, 483] on div at bounding box center [759, 364] width 1519 height 729
